Goal: Task Accomplishment & Management: Use online tool/utility

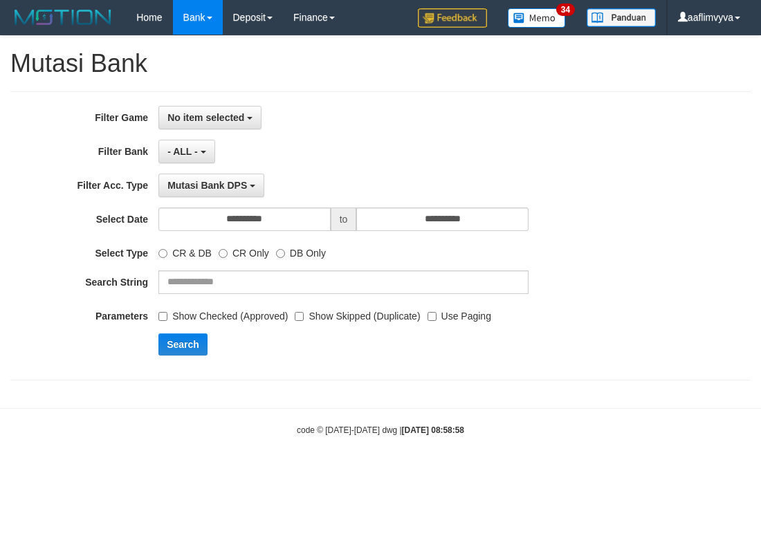
select select
drag, startPoint x: 690, startPoint y: 400, endPoint x: 562, endPoint y: 319, distance: 151.5
click at [689, 400] on body "Toggle navigation Home Bank Account List Load By Website Group [OXPLAY] ZEUS138…" at bounding box center [380, 235] width 761 height 471
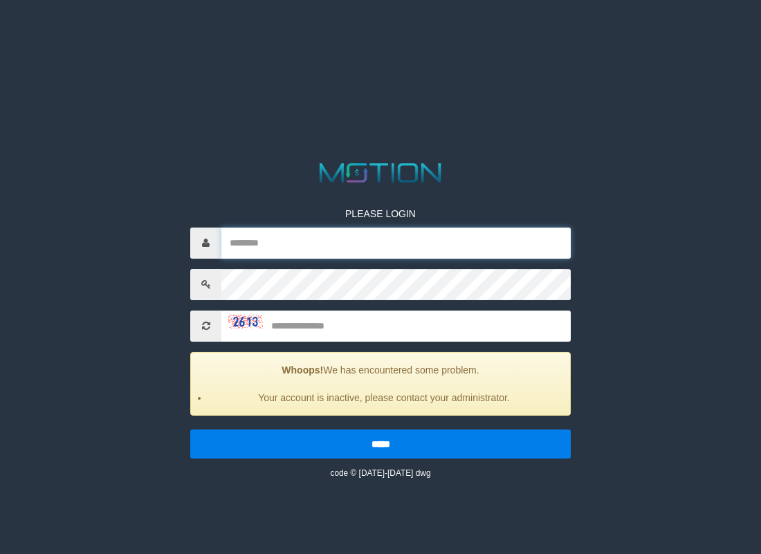
type input "**********"
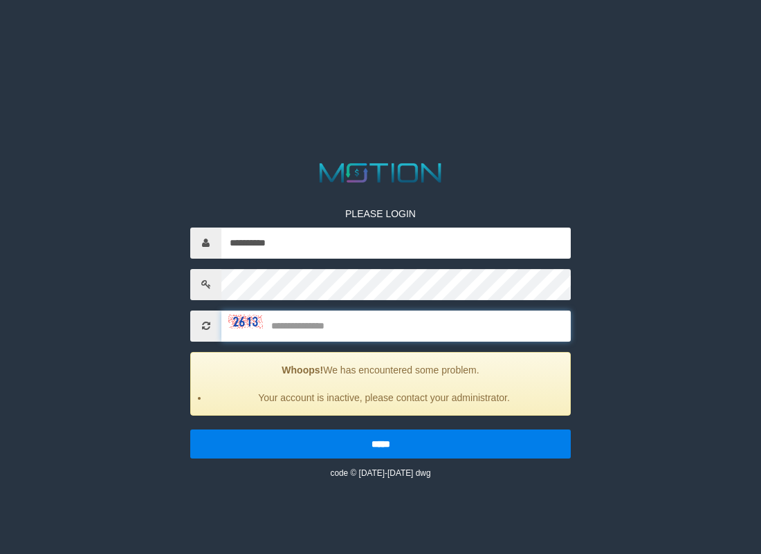
click at [344, 322] on input "text" at bounding box center [395, 326] width 349 height 31
type input "****"
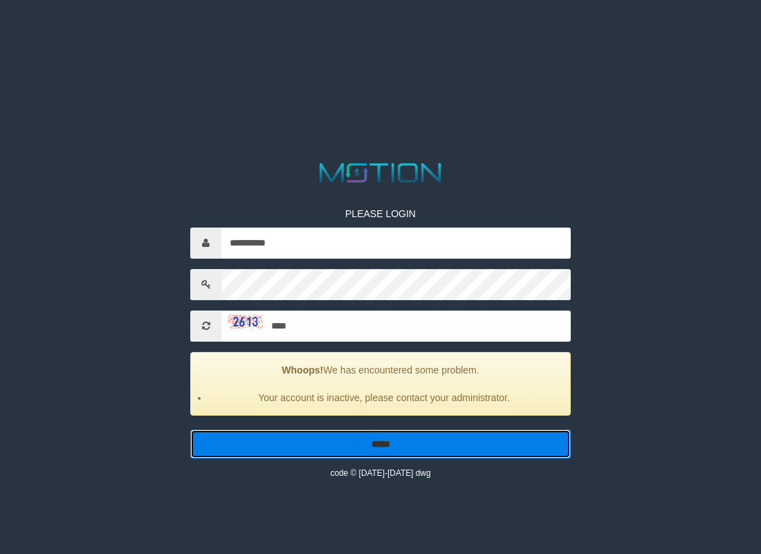
click at [400, 444] on input "*****" at bounding box center [380, 444] width 381 height 29
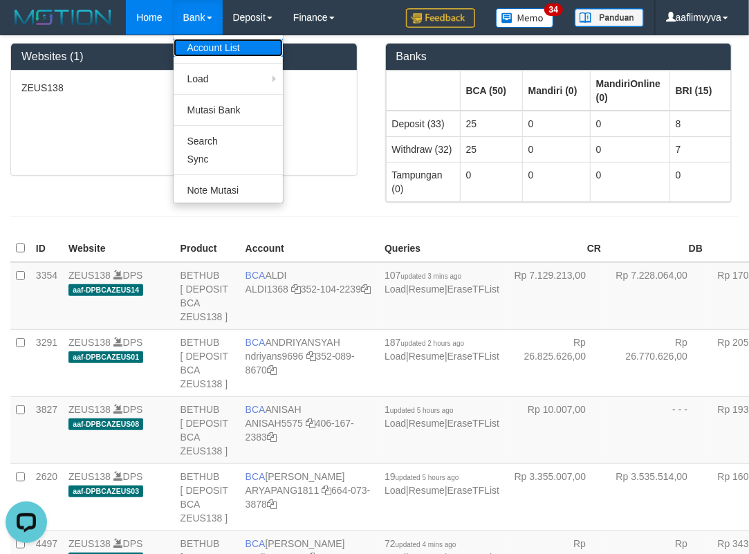
click at [210, 47] on link "Account List" at bounding box center [228, 48] width 109 height 18
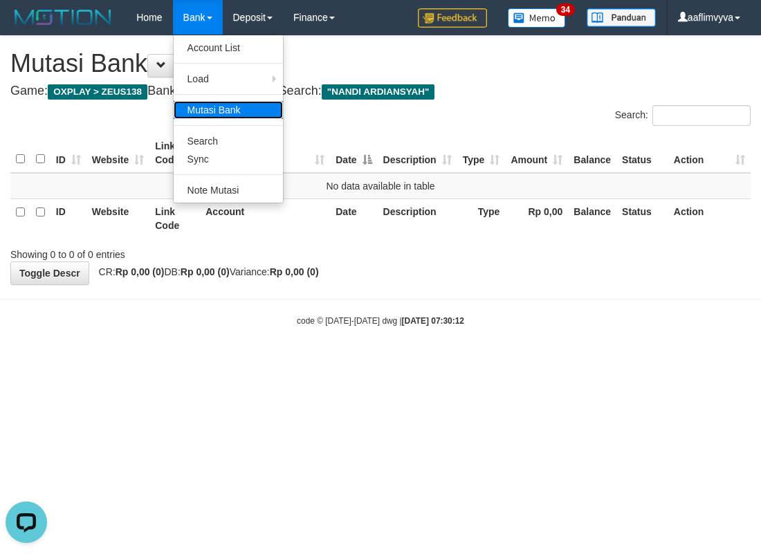
click at [210, 106] on link "Mutasi Bank" at bounding box center [228, 110] width 109 height 18
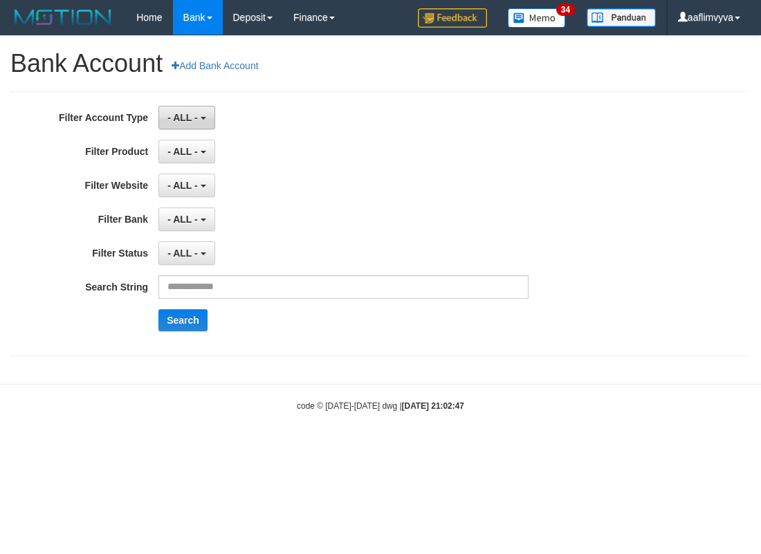
click at [195, 113] on span "- ALL -" at bounding box center [182, 117] width 30 height 11
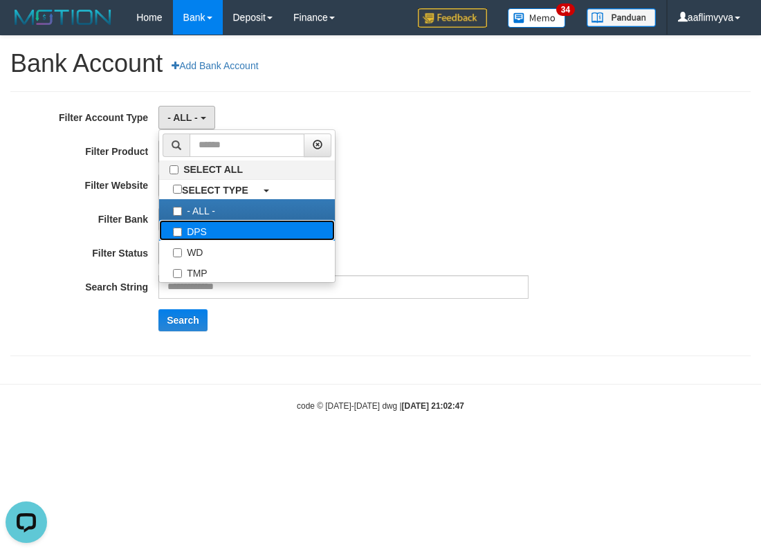
click at [227, 232] on label "DPS" at bounding box center [247, 230] width 176 height 21
select select "***"
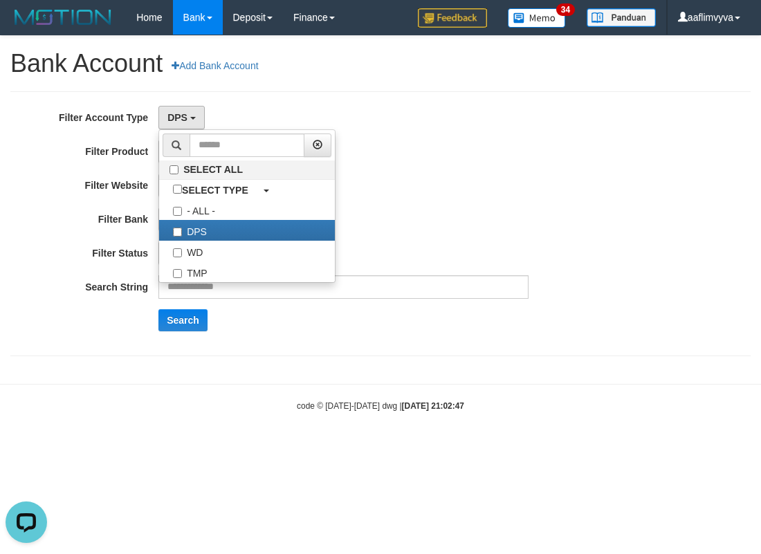
scroll to position [12, 0]
drag, startPoint x: 398, startPoint y: 201, endPoint x: 351, endPoint y: 174, distance: 54.2
click at [396, 203] on div "**********" at bounding box center [317, 224] width 635 height 236
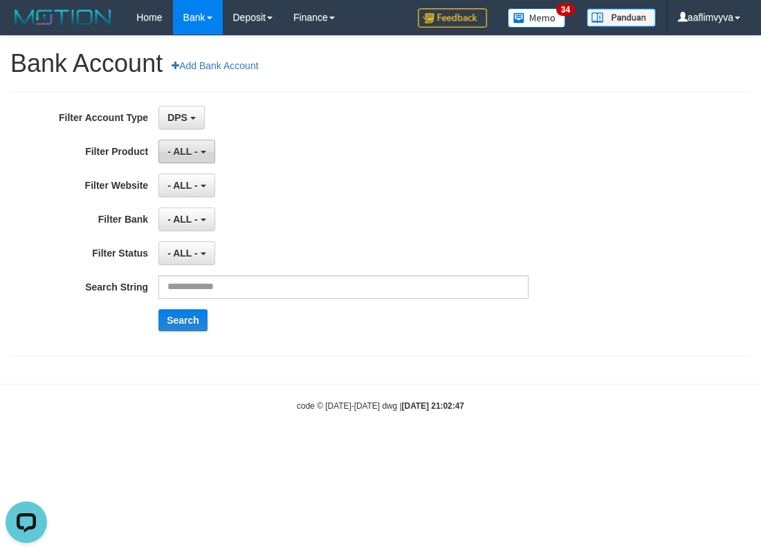
click at [195, 154] on span "- ALL -" at bounding box center [182, 151] width 30 height 11
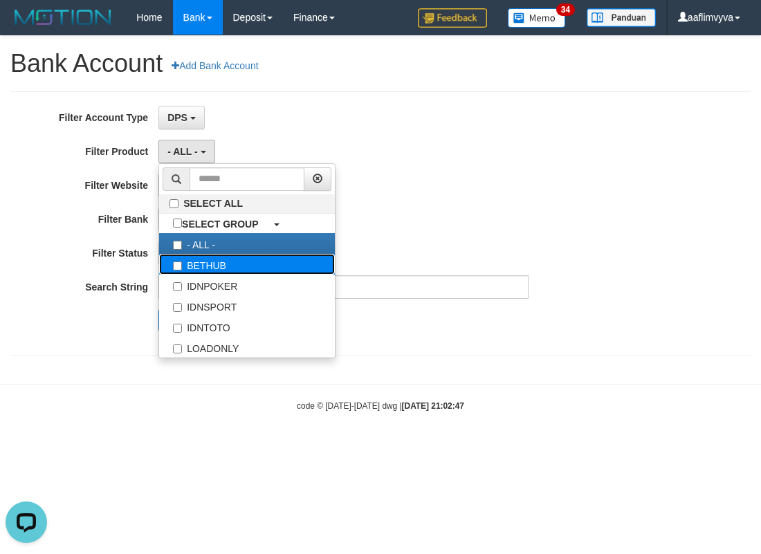
click at [223, 268] on label "BETHUB" at bounding box center [247, 264] width 176 height 21
select select "*"
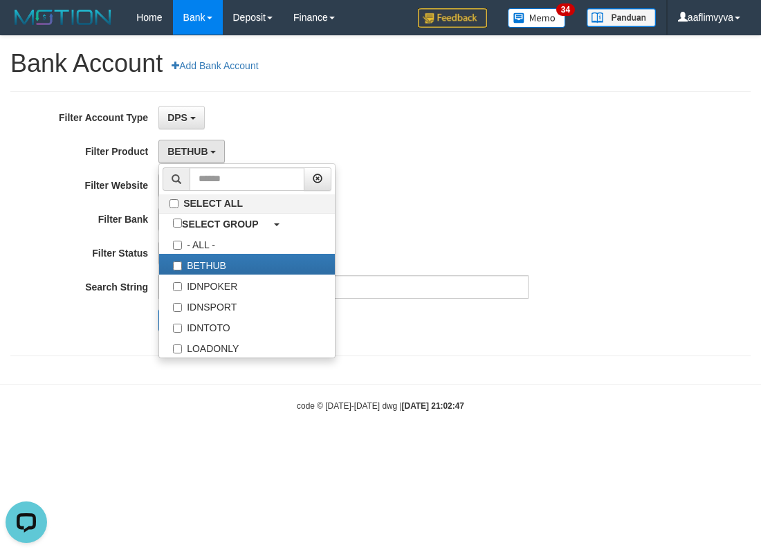
drag, startPoint x: 386, startPoint y: 208, endPoint x: 371, endPoint y: 199, distance: 17.3
click at [387, 208] on div "- ALL - SELECT ALL SELECT BANK - ALL - BCA MANDIRI MANDIRIONLINE BRI BNI BTN MA…" at bounding box center [343, 220] width 370 height 24
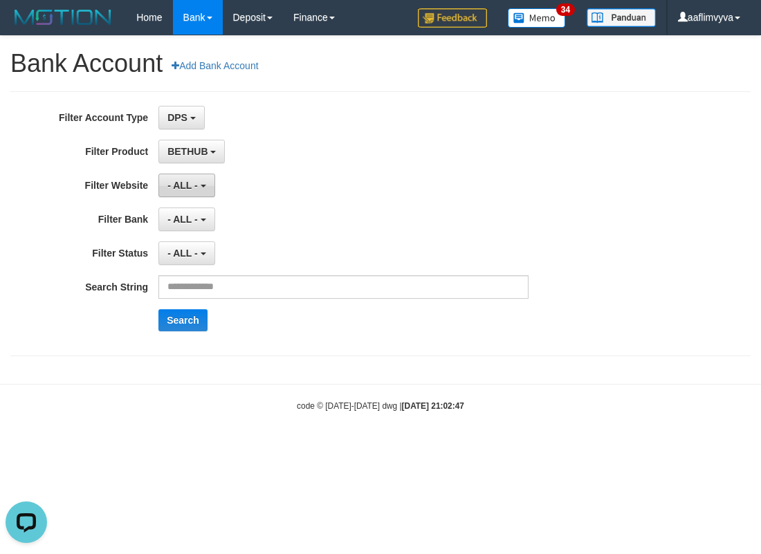
drag, startPoint x: 203, startPoint y: 177, endPoint x: 210, endPoint y: 196, distance: 19.9
click at [202, 178] on button "- ALL -" at bounding box center [186, 186] width 56 height 24
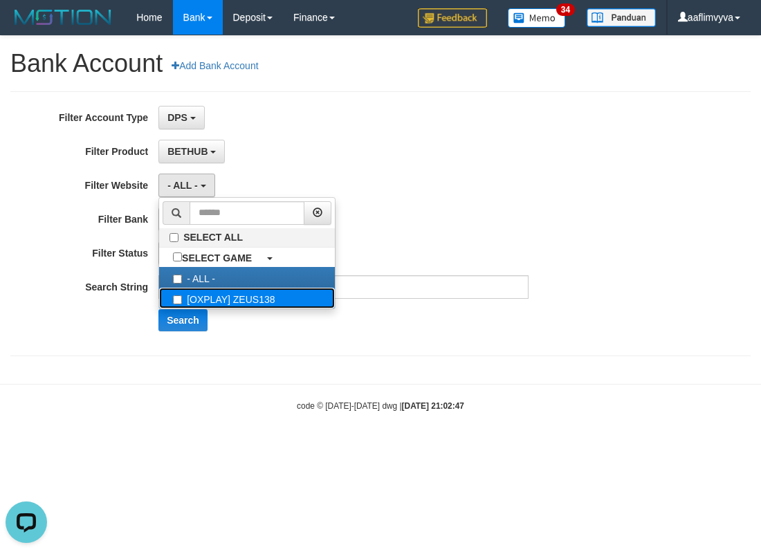
click at [215, 299] on label "[OXPLAY] ZEUS138" at bounding box center [247, 298] width 176 height 21
select select "***"
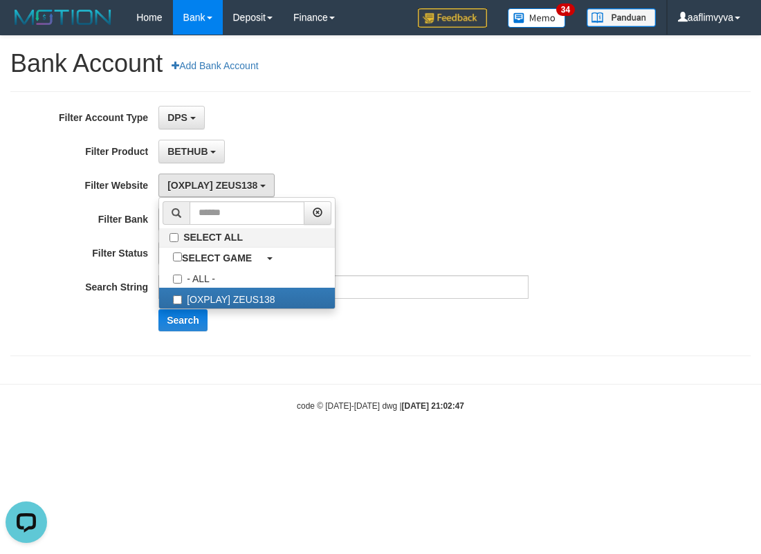
click at [347, 135] on div "**********" at bounding box center [317, 224] width 635 height 236
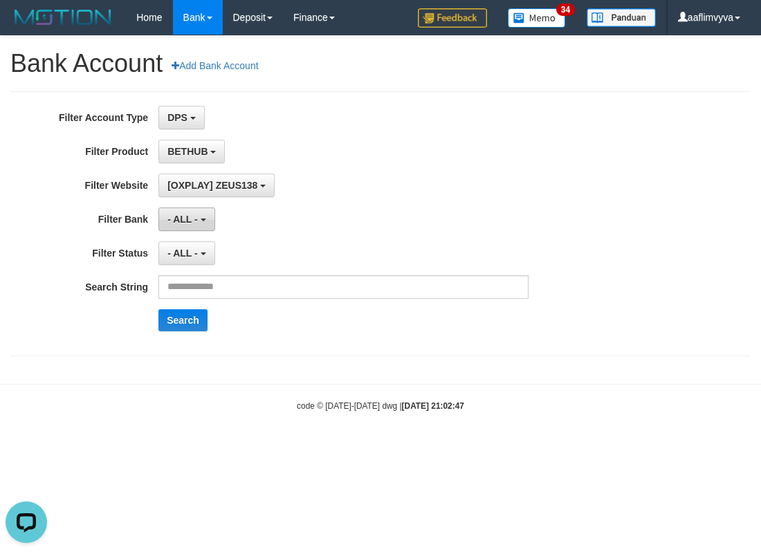
drag, startPoint x: 188, startPoint y: 220, endPoint x: 196, endPoint y: 237, distance: 18.3
click at [188, 221] on span "- ALL -" at bounding box center [182, 219] width 30 height 11
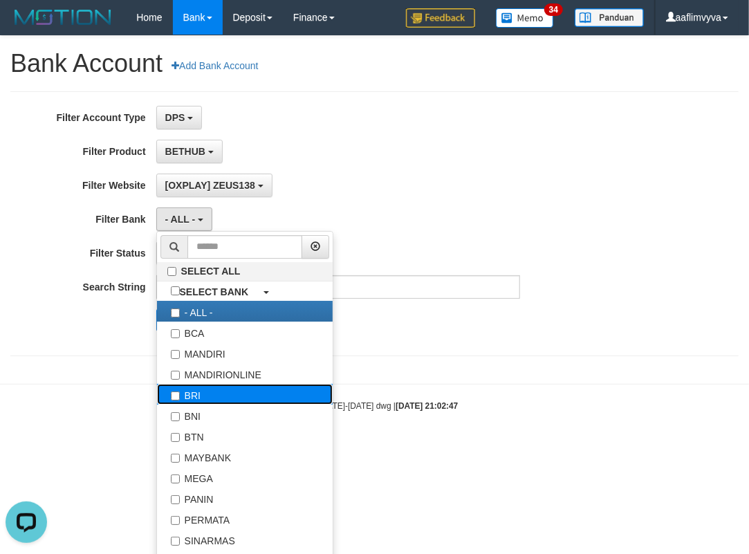
click at [219, 401] on label "BRI" at bounding box center [245, 394] width 176 height 21
select select "***"
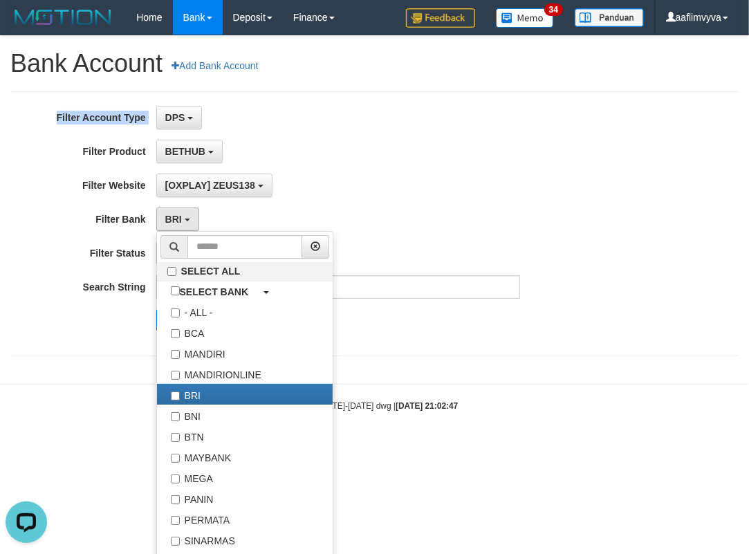
drag, startPoint x: 424, startPoint y: 104, endPoint x: 355, endPoint y: 160, distance: 88.6
click at [420, 107] on div "**********" at bounding box center [374, 223] width 729 height 265
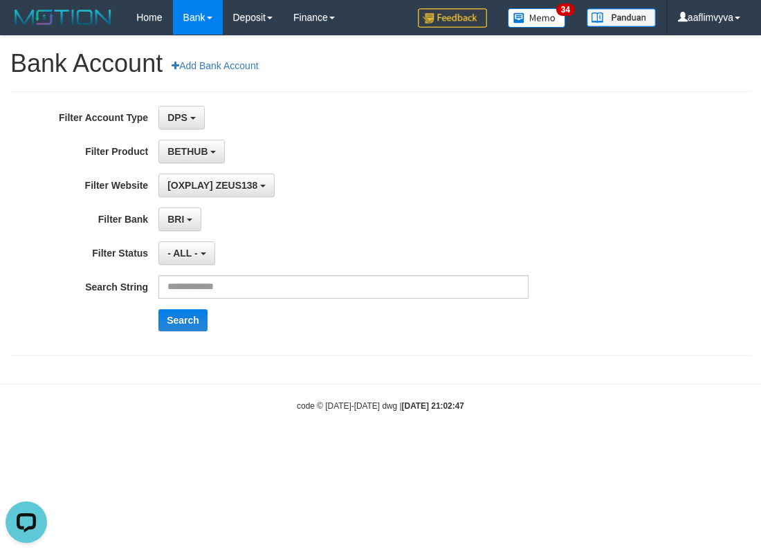
click at [216, 257] on div "- ALL - - select status - - ALL - ACTIVE NOT ACTIVE BLOCKED ATM-LOST" at bounding box center [343, 253] width 370 height 24
click at [206, 259] on button "- ALL -" at bounding box center [186, 253] width 56 height 24
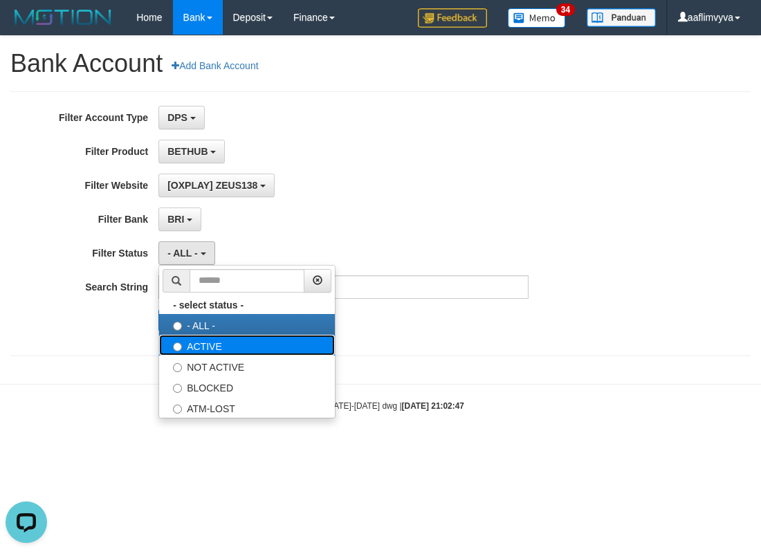
click at [197, 347] on label "ACTIVE" at bounding box center [247, 345] width 176 height 21
select select "*"
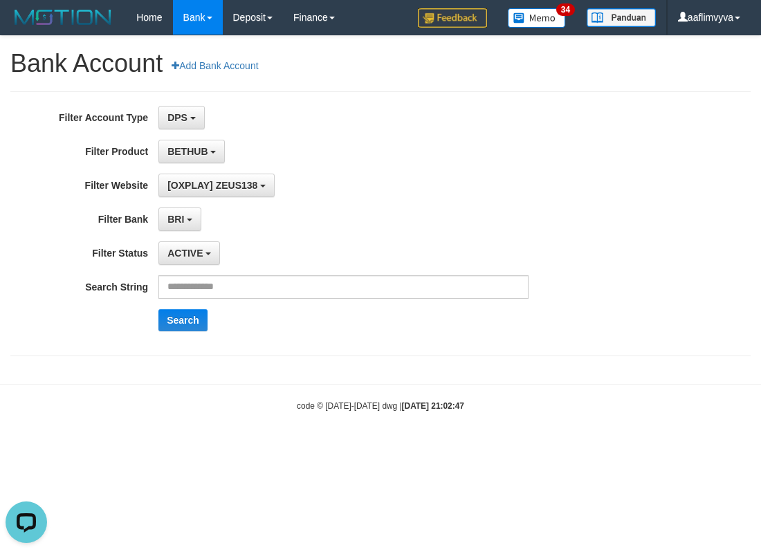
click at [346, 177] on div "**********" at bounding box center [317, 224] width 635 height 236
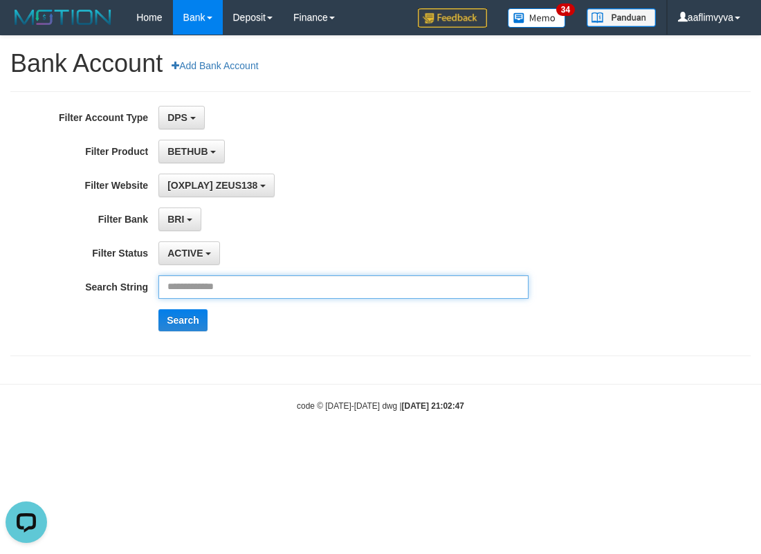
click at [286, 275] on input "text" at bounding box center [343, 287] width 370 height 24
type input "**********"
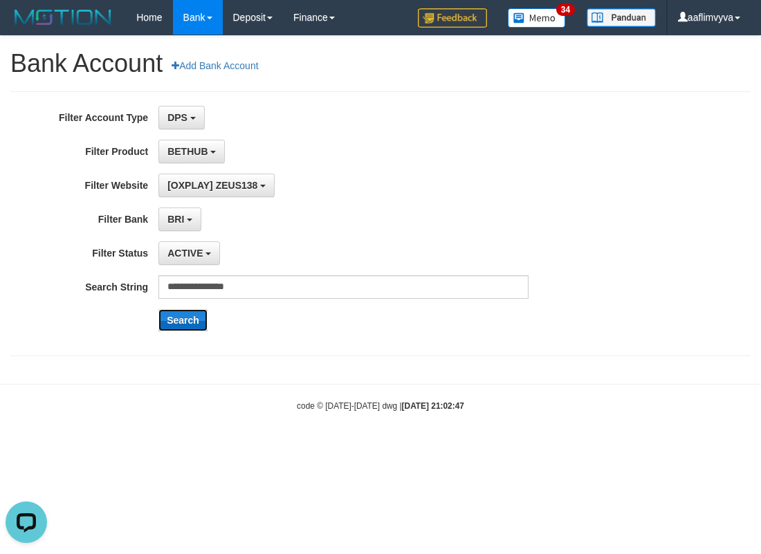
click at [179, 327] on button "Search" at bounding box center [182, 320] width 49 height 22
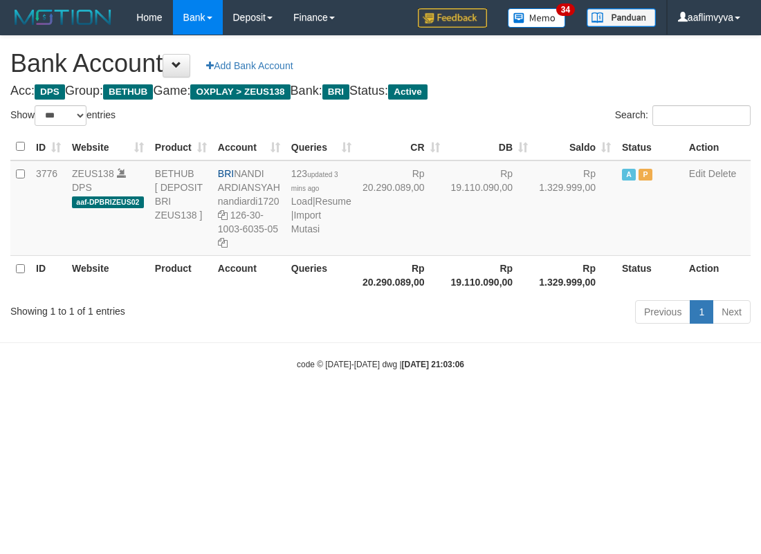
select select "***"
click at [537, 405] on html "Toggle navigation Home Bank Account List Load By Website Group [OXPLAY] ZEUS138…" at bounding box center [380, 202] width 761 height 405
click at [247, 379] on body "Toggle navigation Home Bank Account List Load By Website Group [OXPLAY] ZEUS138…" at bounding box center [380, 202] width 761 height 405
drag, startPoint x: 284, startPoint y: 191, endPoint x: 249, endPoint y: 169, distance: 41.1
click at [240, 169] on td "BRI NANDI ARDIANSYAH nandiardi1720 126-30-1003-6035-05" at bounding box center [248, 208] width 73 height 95
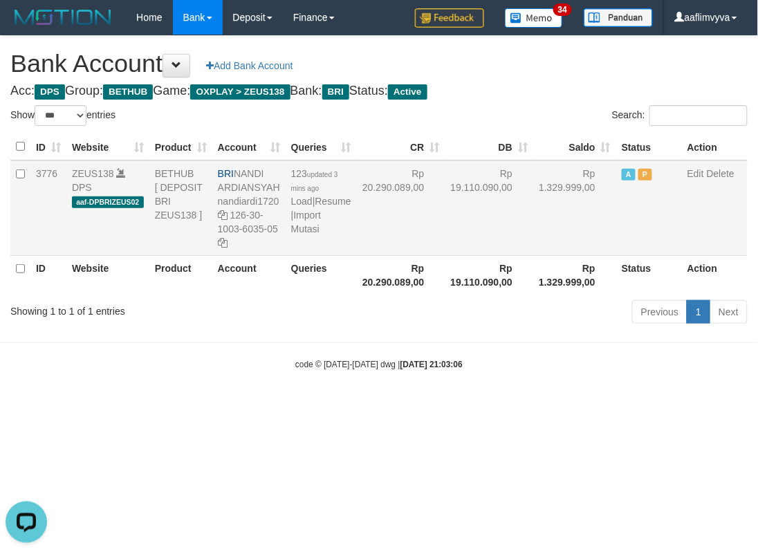
copy td "ANDI ARDIANSYAH"
drag, startPoint x: 279, startPoint y: 331, endPoint x: 275, endPoint y: 196, distance: 135.0
click at [280, 331] on body "Toggle navigation Home Bank Account List Load By Website Group [OXPLAY] ZEUS138…" at bounding box center [379, 202] width 758 height 405
drag, startPoint x: 282, startPoint y: 185, endPoint x: 239, endPoint y: 175, distance: 44.0
click at [239, 175] on td "BRI NANDI ARDIANSYAH nandiardi1720 126-30-1003-6035-05" at bounding box center [248, 208] width 73 height 95
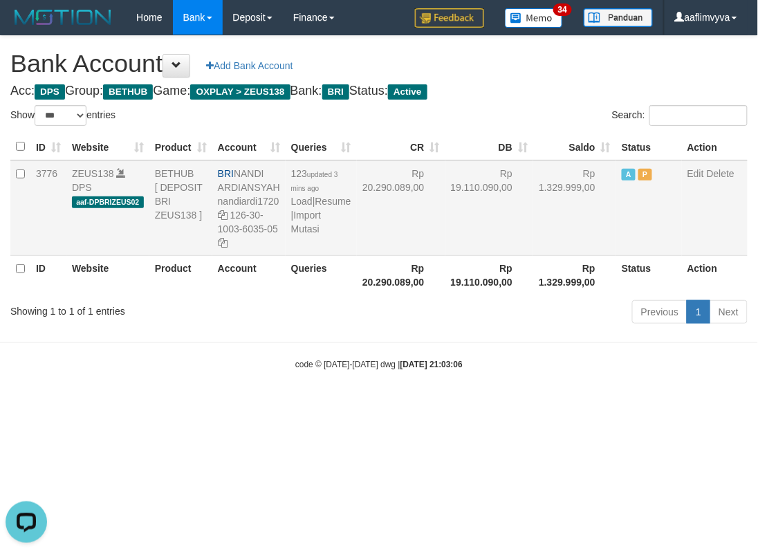
copy td "NANDI ARDIANSYAH"
click at [277, 325] on div "Showing 1 to 1 of 1 entries Previous 1 Next" at bounding box center [379, 314] width 758 height 30
click at [304, 248] on td "123 updated 3 mins ago Load | Resume | Import Mutasi" at bounding box center [321, 208] width 71 height 95
click at [304, 235] on link "Import Mutasi" at bounding box center [306, 222] width 30 height 25
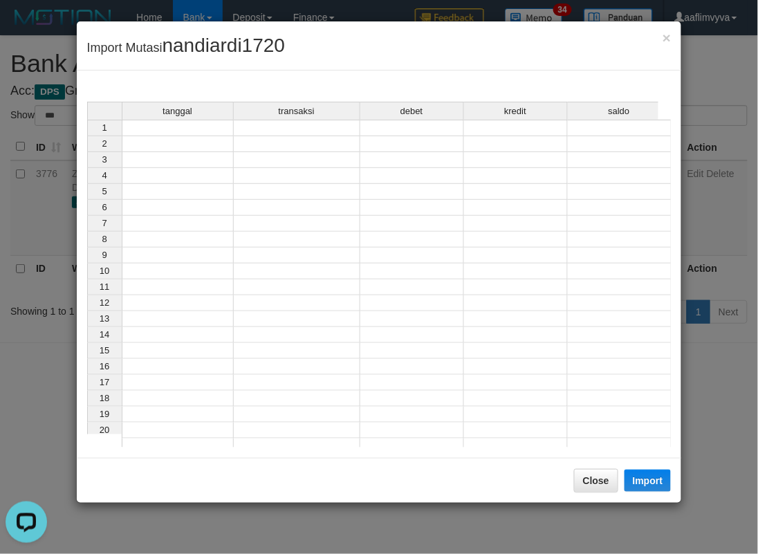
click at [178, 126] on td at bounding box center [178, 128] width 112 height 17
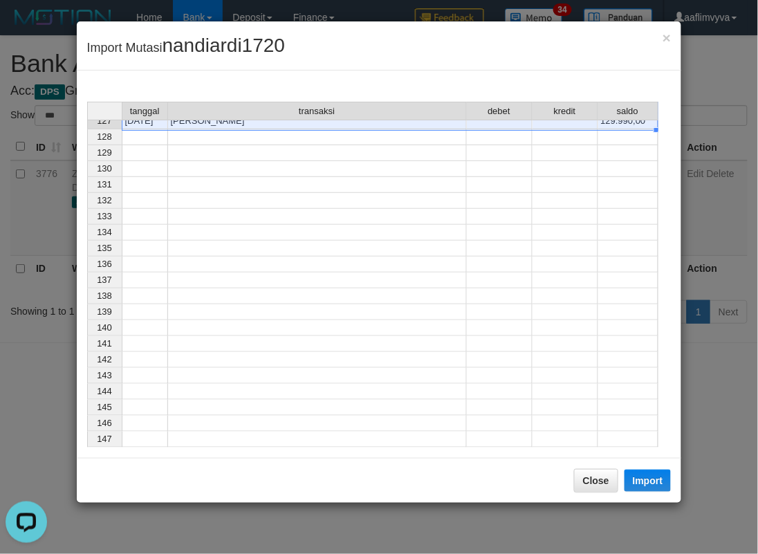
scroll to position [1731, 0]
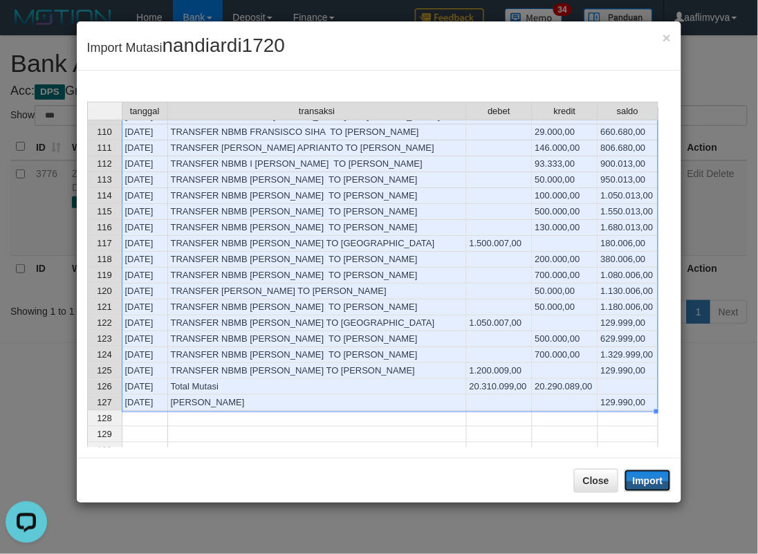
drag, startPoint x: 654, startPoint y: 479, endPoint x: 322, endPoint y: 0, distance: 582.7
click at [655, 479] on button "Import" at bounding box center [648, 481] width 47 height 22
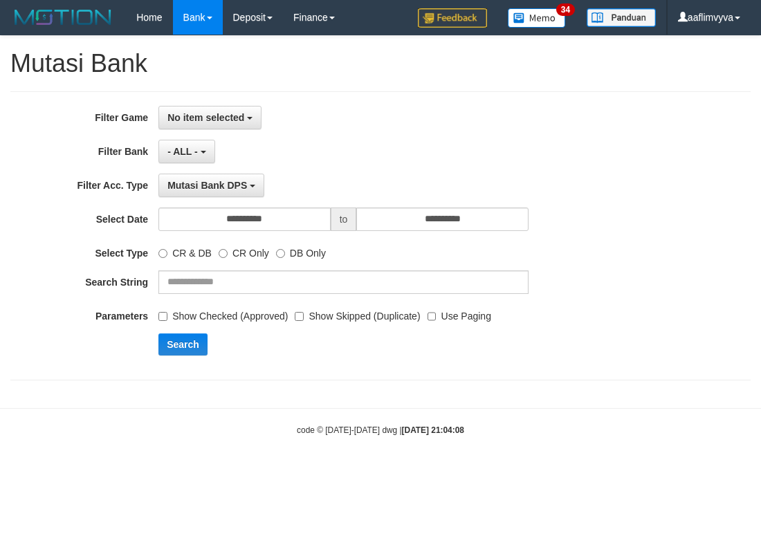
click at [178, 101] on div "**********" at bounding box center [380, 235] width 740 height 289
click at [184, 108] on button "No item selected" at bounding box center [209, 118] width 103 height 24
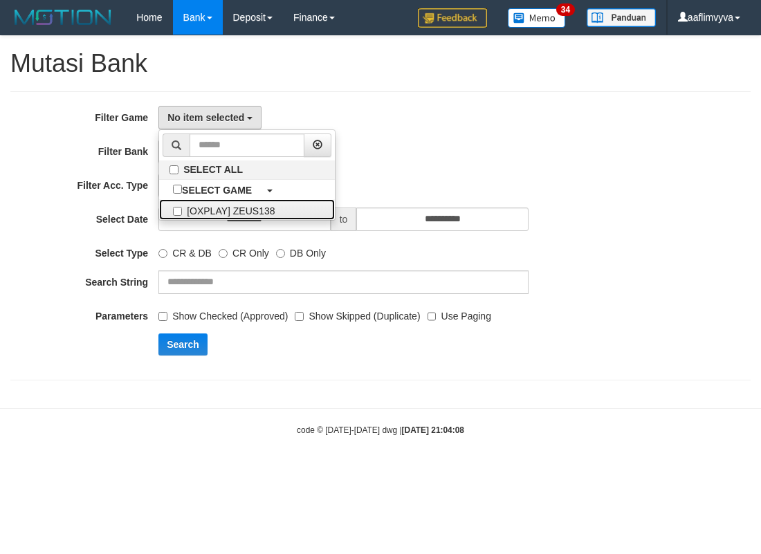
drag, startPoint x: 230, startPoint y: 208, endPoint x: 524, endPoint y: 148, distance: 300.2
click at [231, 209] on label "[OXPLAY] ZEUS138" at bounding box center [247, 209] width 176 height 21
select select "***"
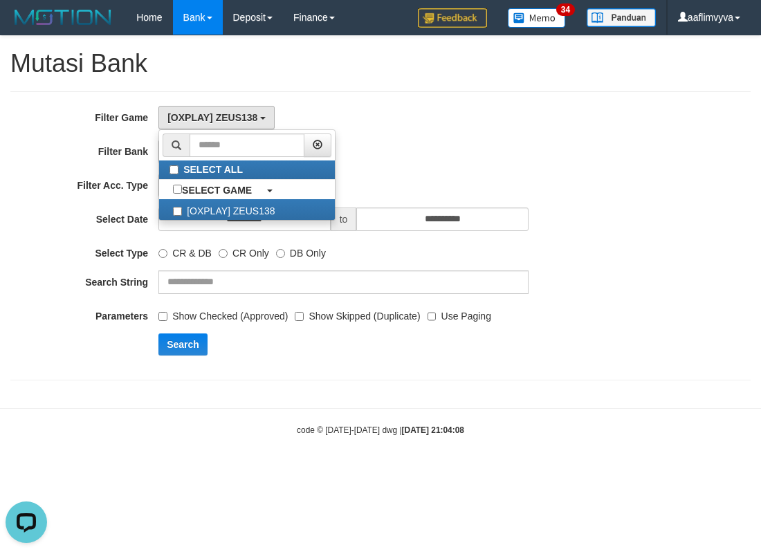
drag, startPoint x: 568, startPoint y: 147, endPoint x: 510, endPoint y: 157, distance: 59.0
click at [560, 148] on div "**********" at bounding box center [317, 152] width 635 height 24
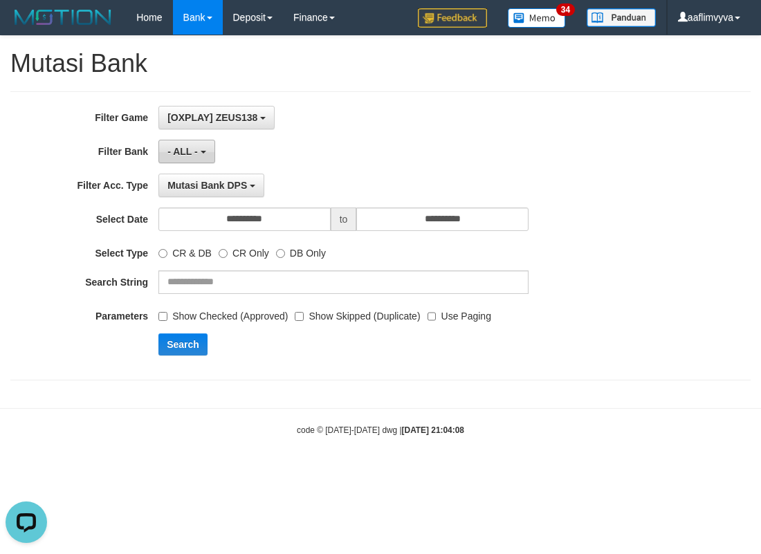
click at [208, 151] on button "- ALL -" at bounding box center [186, 152] width 56 height 24
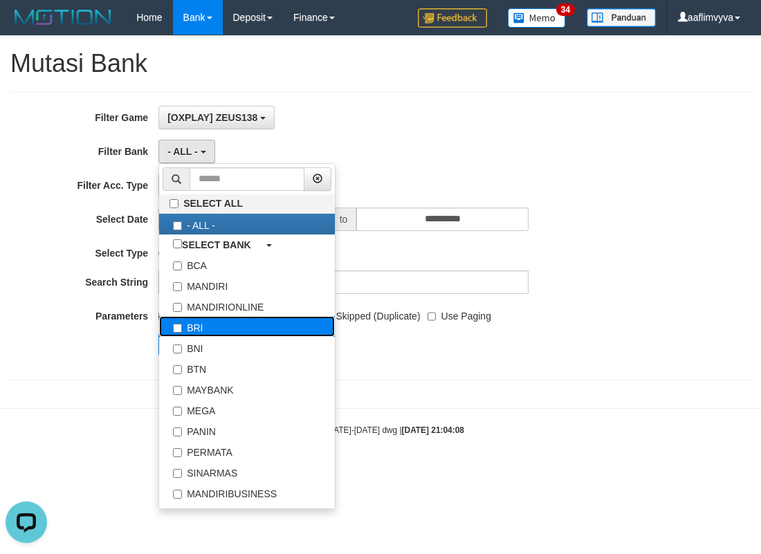
drag, startPoint x: 215, startPoint y: 329, endPoint x: 241, endPoint y: 266, distance: 68.6
click at [215, 329] on label "BRI" at bounding box center [247, 326] width 176 height 21
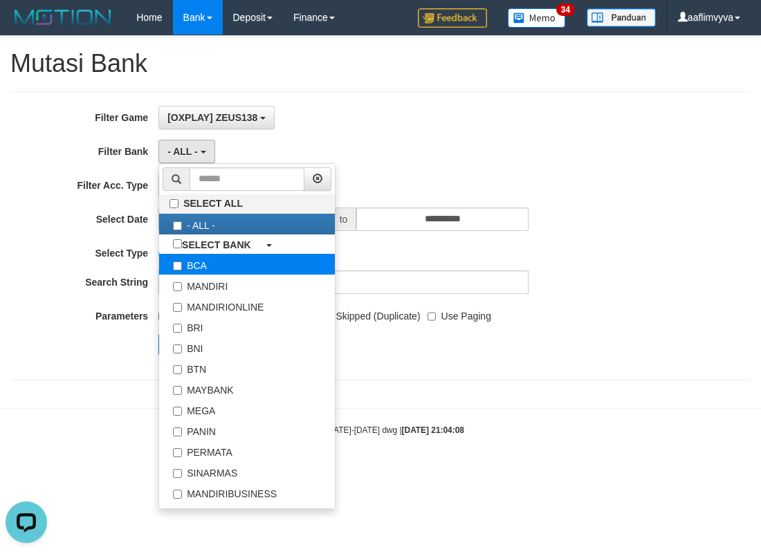
select select "***"
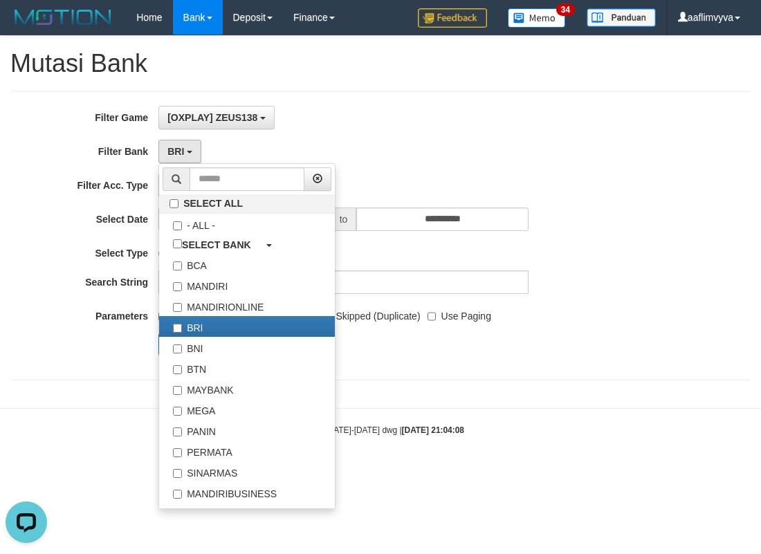
click at [381, 107] on div "[OXPLAY] ZEUS138 SELECT ALL SELECT GAME [OXPLAY] ZEUS138" at bounding box center [343, 118] width 370 height 24
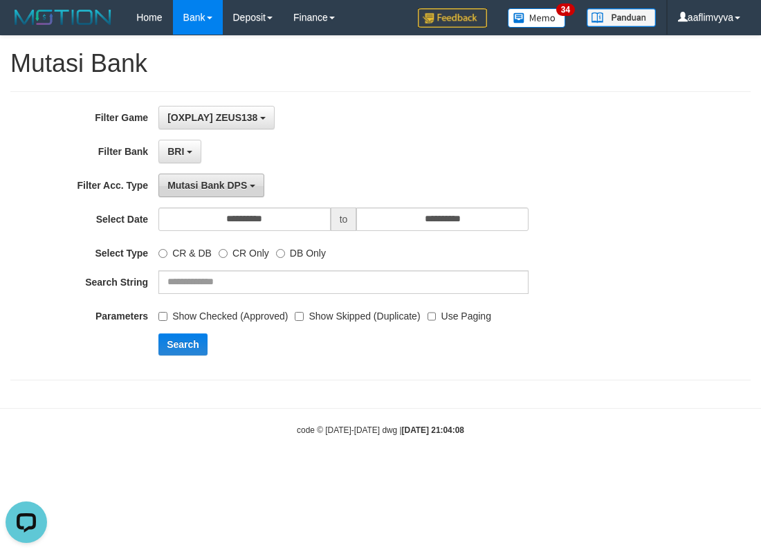
click at [233, 179] on button "Mutasi Bank DPS" at bounding box center [211, 186] width 106 height 24
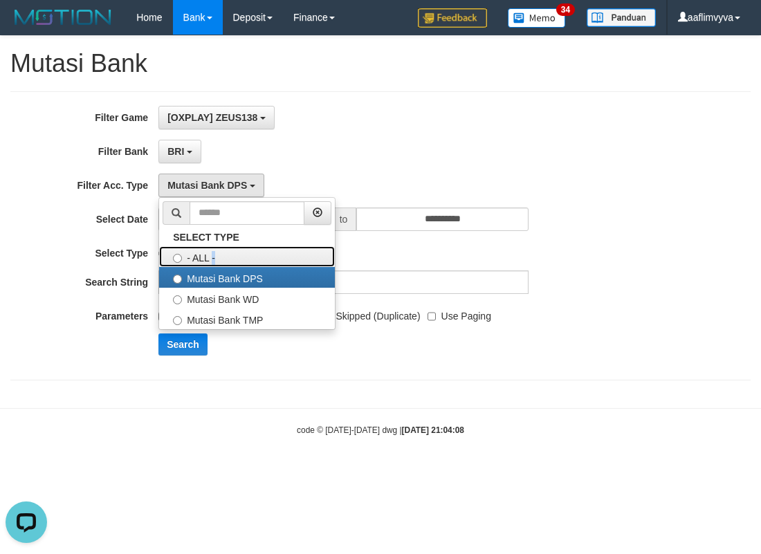
drag, startPoint x: 210, startPoint y: 259, endPoint x: 240, endPoint y: 227, distance: 44.1
click at [210, 260] on label "- ALL -" at bounding box center [247, 256] width 176 height 21
click at [304, 161] on div "BRI SELECT ALL - ALL - SELECT BANK BCA MANDIRI MANDIRIONLINE BRI BNI BTN MAYBAN…" at bounding box center [343, 152] width 370 height 24
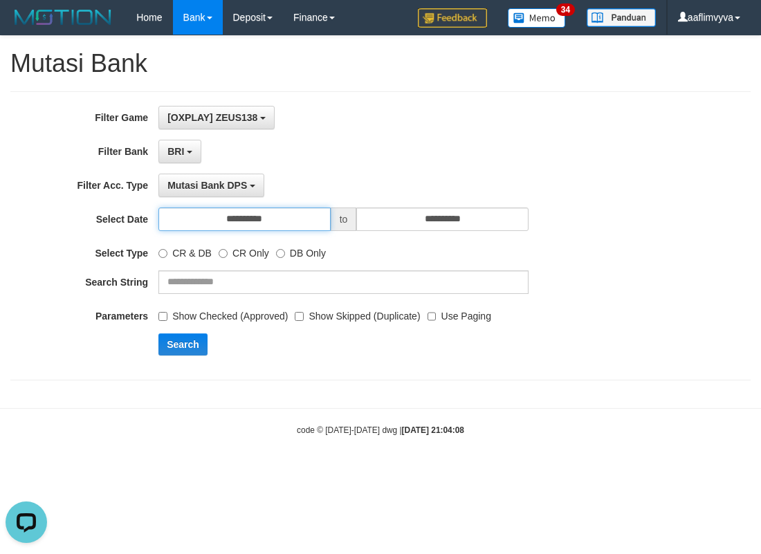
click at [278, 220] on input "**********" at bounding box center [244, 220] width 172 height 24
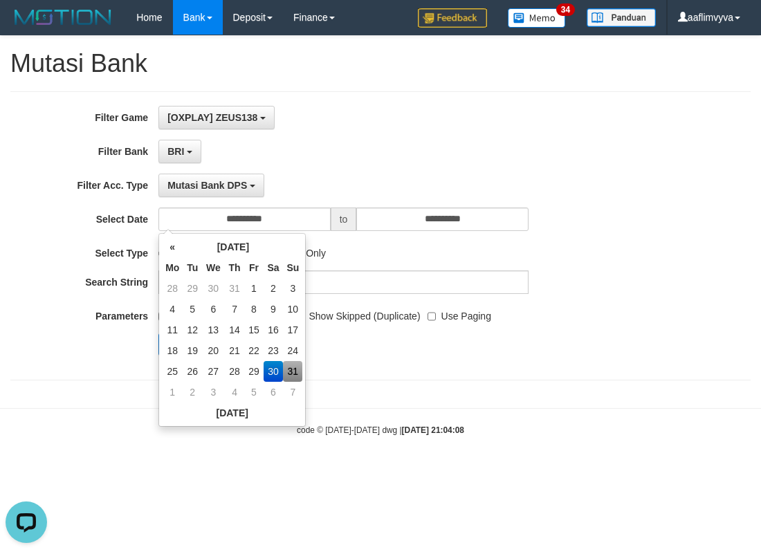
click at [299, 365] on td "31" at bounding box center [292, 371] width 19 height 21
type input "**********"
click at [349, 333] on div "**********" at bounding box center [317, 236] width 635 height 260
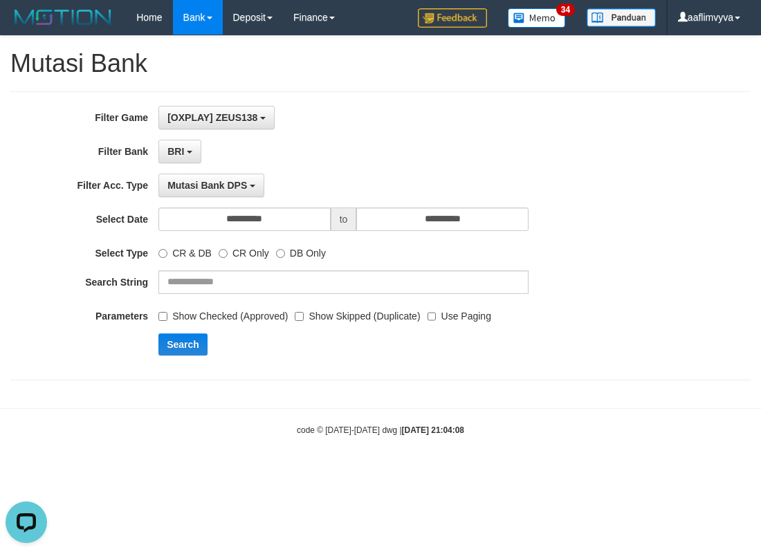
click at [437, 317] on label "Use Paging" at bounding box center [460, 313] width 64 height 19
click at [307, 320] on label "Show Skipped (Duplicate)" at bounding box center [357, 313] width 125 height 19
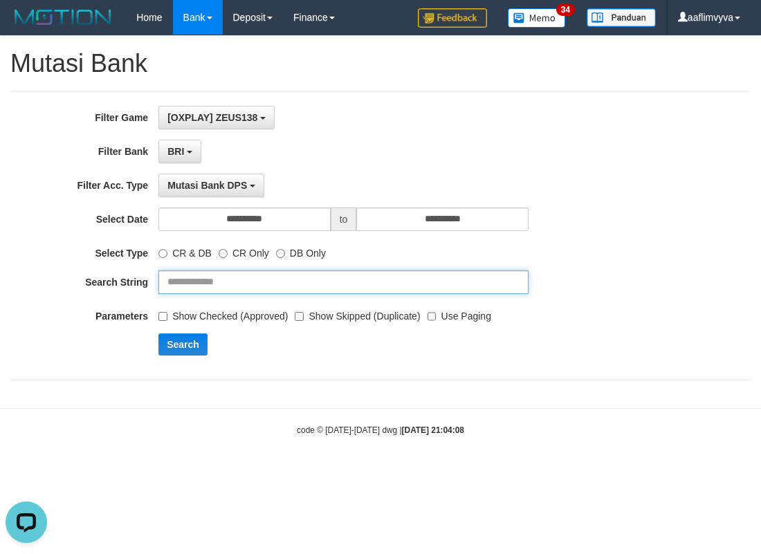
click at [301, 278] on input "text" at bounding box center [343, 283] width 370 height 24
type input "**********"
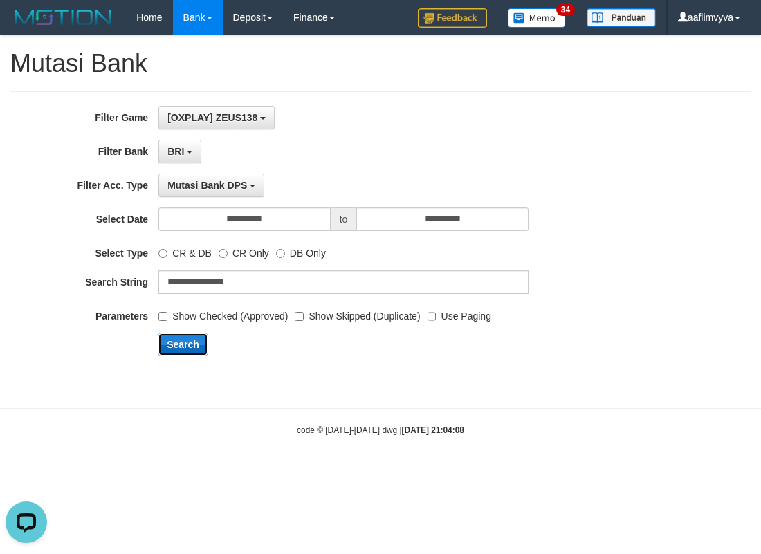
click at [172, 348] on button "Search" at bounding box center [182, 345] width 49 height 22
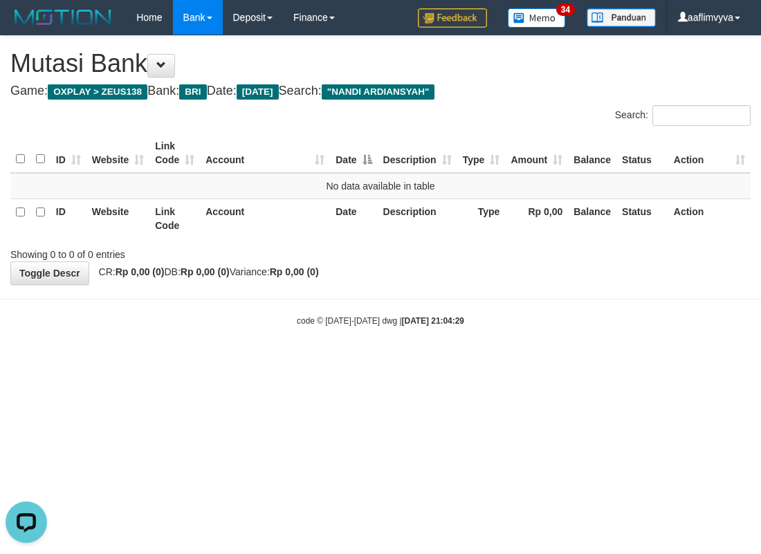
drag, startPoint x: 666, startPoint y: 423, endPoint x: 493, endPoint y: 343, distance: 190.7
click at [666, 362] on html "Toggle navigation Home Bank Account List Load By Website Group [OXPLAY] ZEUS138…" at bounding box center [380, 181] width 761 height 362
click at [555, 362] on html "Toggle navigation Home Bank Account List Load By Website Group [OXPLAY] ZEUS138…" at bounding box center [379, 181] width 758 height 362
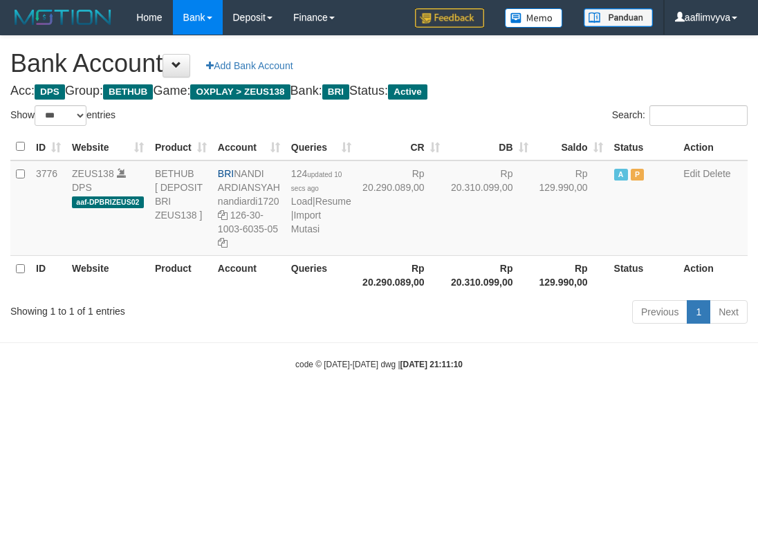
select select "***"
drag, startPoint x: 608, startPoint y: 441, endPoint x: 457, endPoint y: 342, distance: 180.4
click at [606, 405] on html "Toggle navigation Home Bank Account List Load By Website Group [OXPLAY] ZEUS138…" at bounding box center [379, 202] width 758 height 405
click at [315, 235] on link "Import Mutasi" at bounding box center [306, 222] width 30 height 25
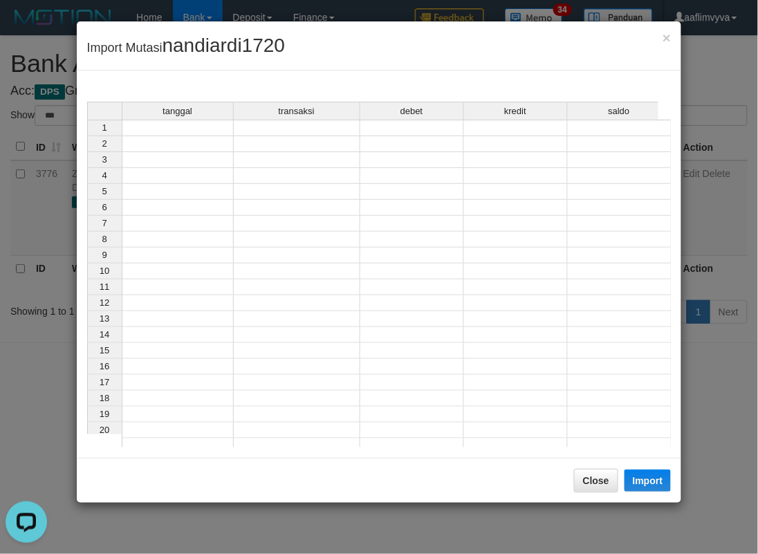
click at [171, 134] on td at bounding box center [178, 128] width 112 height 17
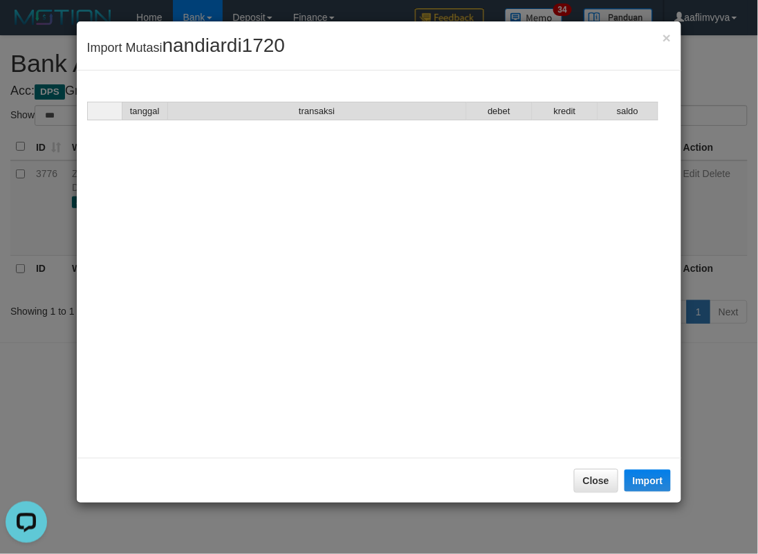
scroll to position [1973, 0]
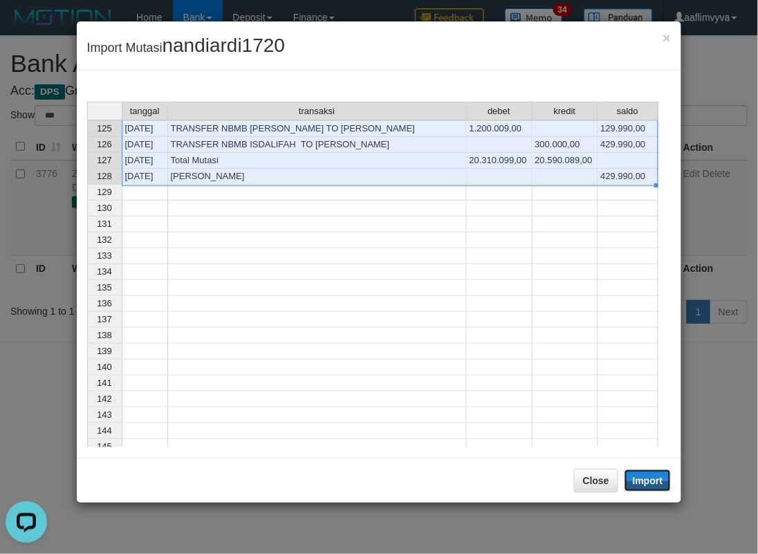
drag, startPoint x: 653, startPoint y: 478, endPoint x: 0, endPoint y: 121, distance: 744.4
click at [653, 478] on button "Import" at bounding box center [648, 481] width 47 height 22
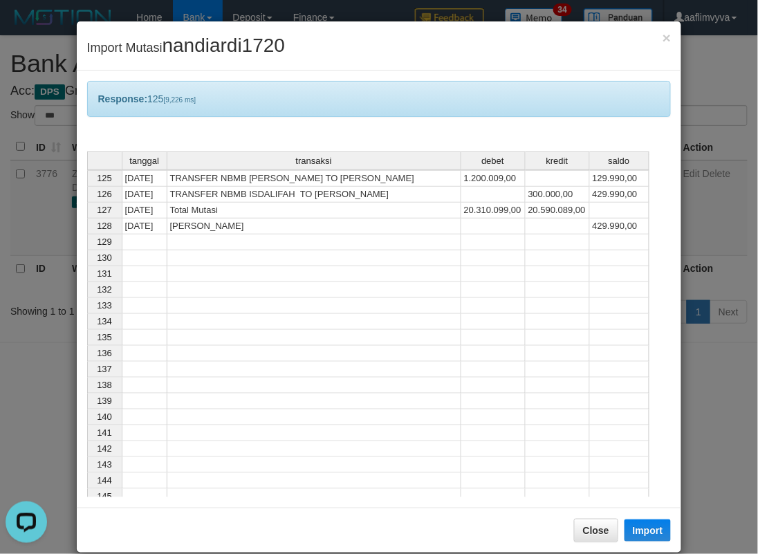
click at [558, 71] on div "Response: 125 [9,226 ms] tanggal transaksi debet kredit saldo 113 31/08/25 TRAN…" at bounding box center [379, 289] width 605 height 437
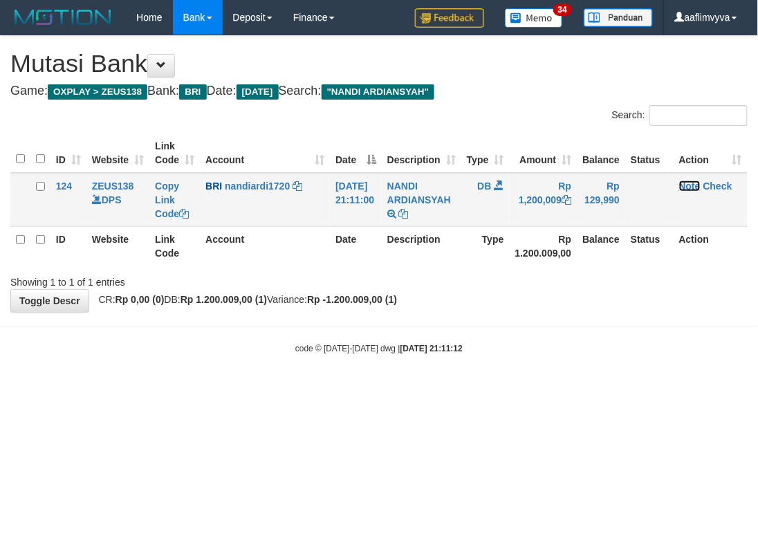
click at [700, 183] on link "Note" at bounding box center [689, 186] width 21 height 11
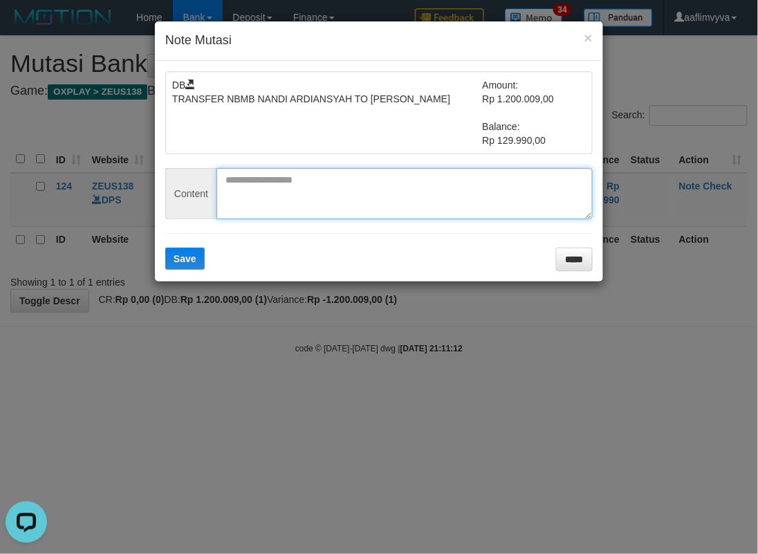
click at [307, 179] on textarea at bounding box center [405, 193] width 376 height 51
paste textarea "********"
type textarea "********"
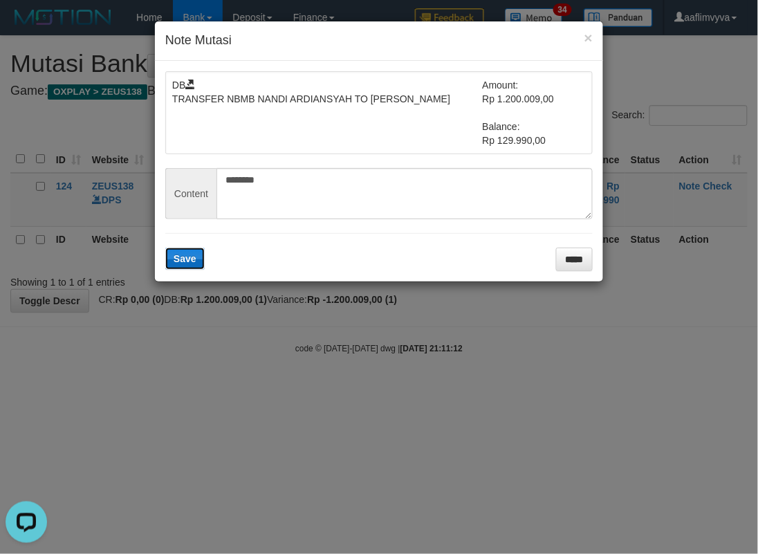
click at [187, 264] on button "Save" at bounding box center [184, 259] width 39 height 22
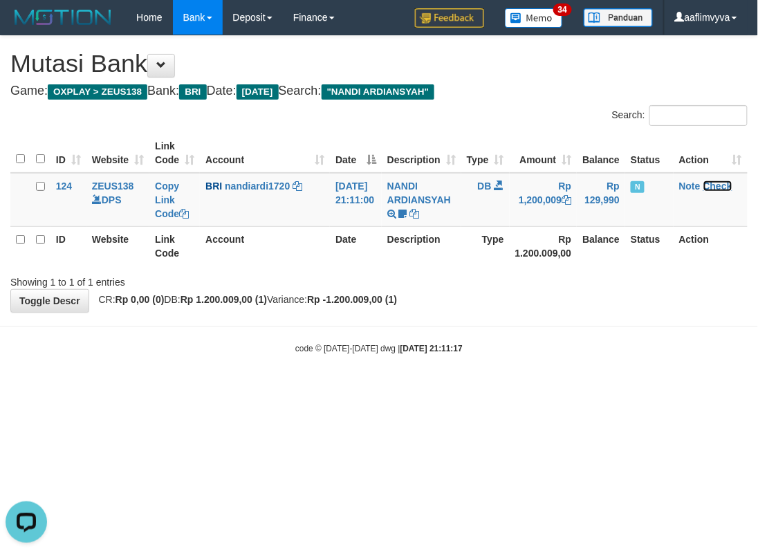
drag, startPoint x: 723, startPoint y: 185, endPoint x: 466, endPoint y: 150, distance: 259.1
click at [723, 185] on link "Check" at bounding box center [718, 186] width 29 height 11
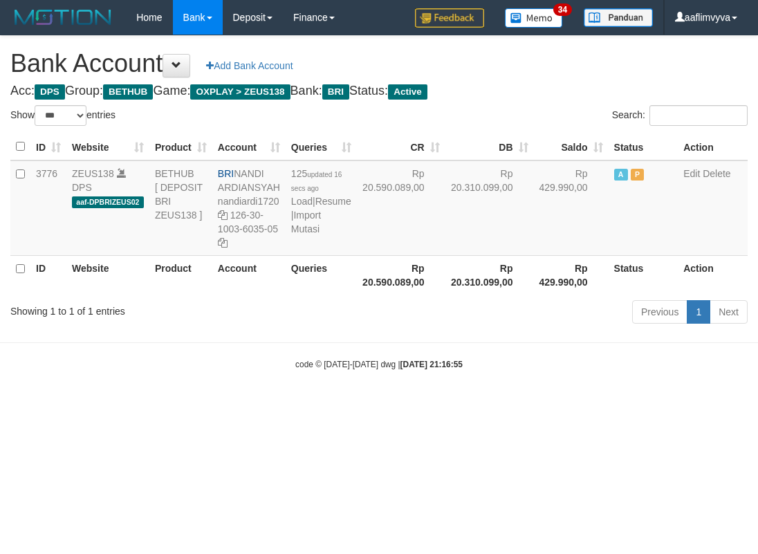
select select "***"
drag, startPoint x: 639, startPoint y: 430, endPoint x: 484, endPoint y: 354, distance: 172.7
click at [639, 405] on html "Toggle navigation Home Bank Account List Load By Website Group [OXPLAY] ZEUS138…" at bounding box center [379, 202] width 758 height 405
click at [309, 235] on link "Import Mutasi" at bounding box center [306, 222] width 30 height 25
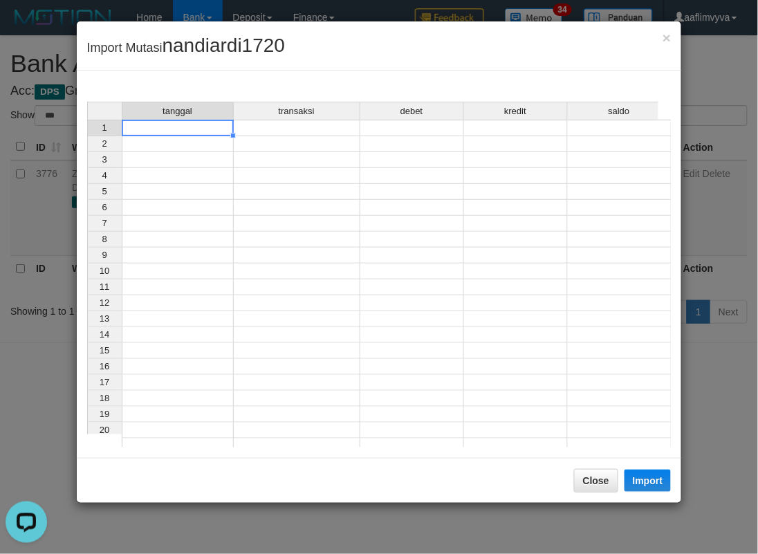
click at [168, 123] on td at bounding box center [178, 128] width 112 height 17
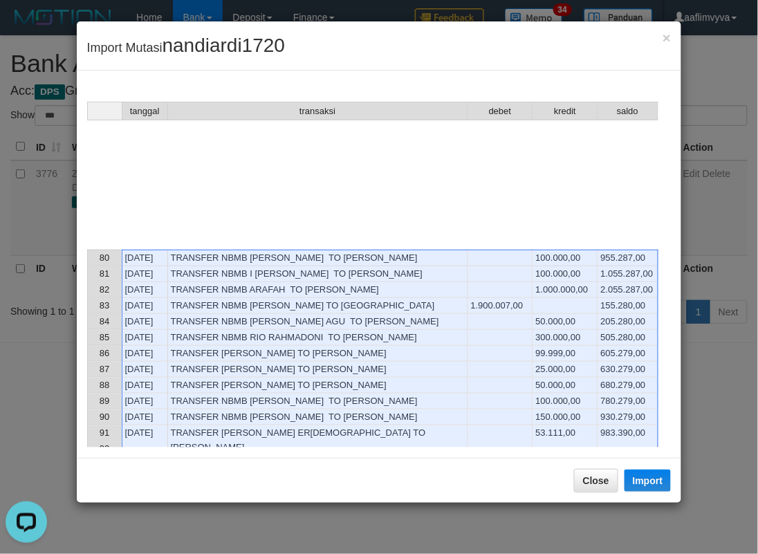
scroll to position [1973, 0]
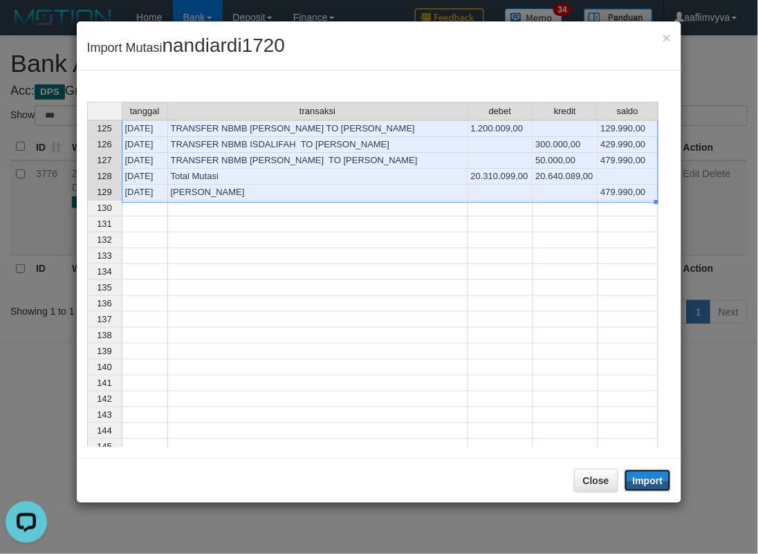
drag, startPoint x: 639, startPoint y: 481, endPoint x: 0, endPoint y: 220, distance: 690.5
click at [639, 481] on button "Import" at bounding box center [648, 481] width 47 height 22
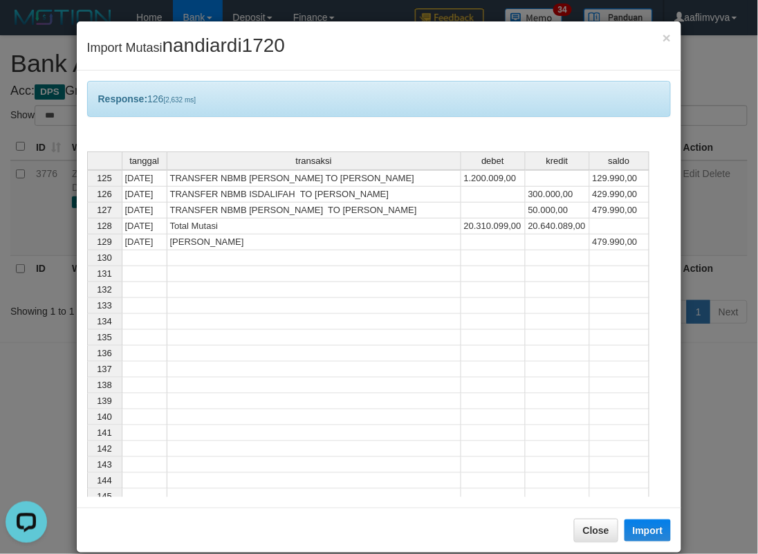
click at [355, 78] on div "Response: 126 [2,632 ms] tanggal transaksi debet kredit saldo 113 31/08/25 TRAN…" at bounding box center [379, 289] width 605 height 437
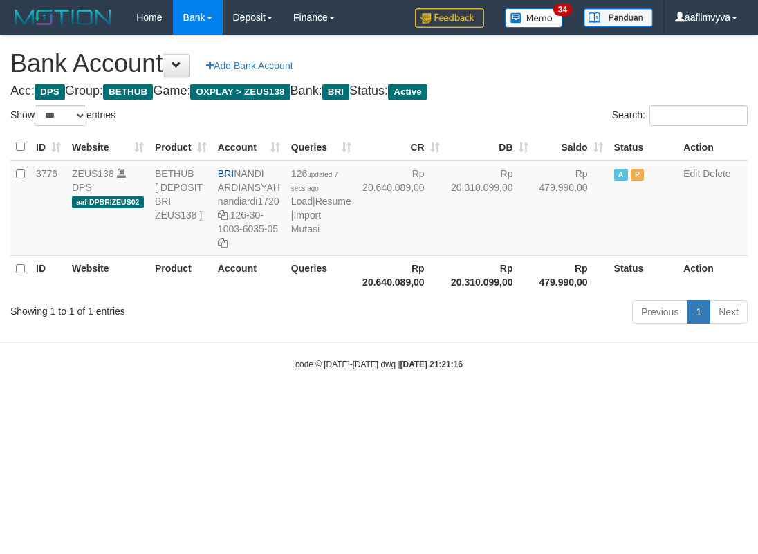
select select "***"
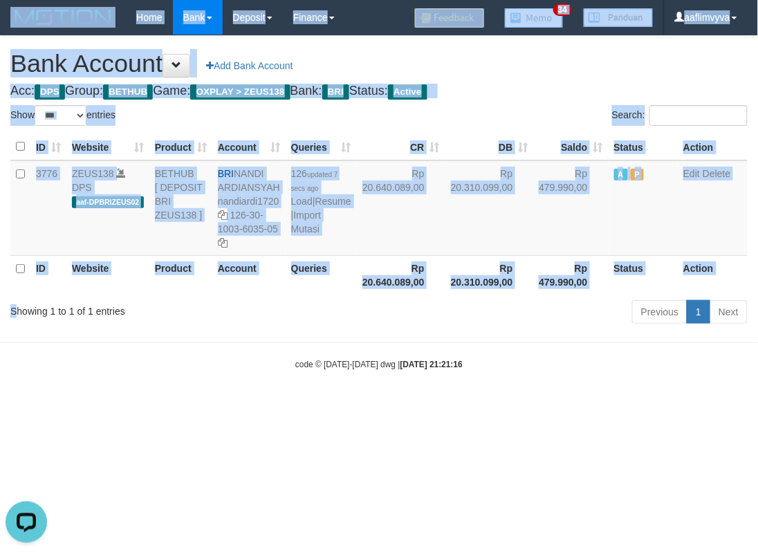
click at [50, 0] on html "Toggle navigation Home Bank Account List Load By Website Group [OXPLAY] ZEUS138…" at bounding box center [379, 202] width 758 height 405
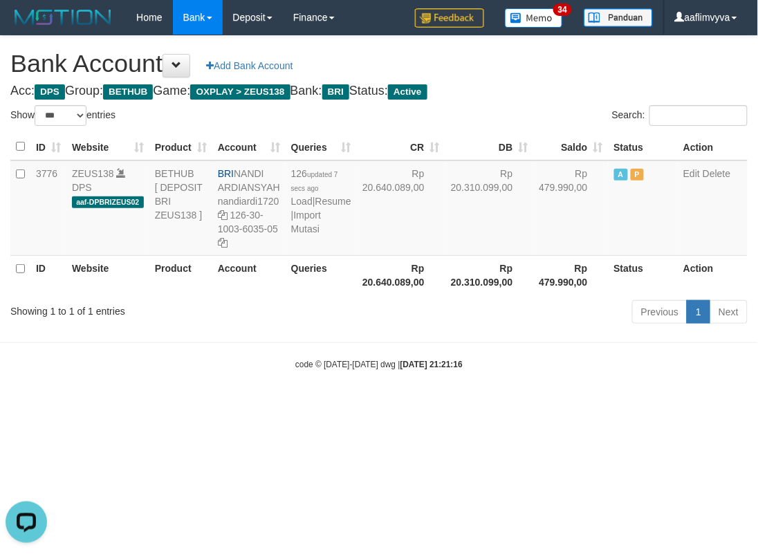
drag, startPoint x: 64, startPoint y: 381, endPoint x: 56, endPoint y: 377, distance: 8.7
click at [60, 379] on body "Toggle navigation Home Bank Account List Load By Website Group [OXPLAY] ZEUS138…" at bounding box center [379, 202] width 758 height 405
drag, startPoint x: -51, startPoint y: 175, endPoint x: -60, endPoint y: 133, distance: 43.2
click at [0, 133] on html "Toggle navigation Home Bank Account List Load By Website Group [OXPLAY] ZEUS138…" at bounding box center [379, 202] width 758 height 405
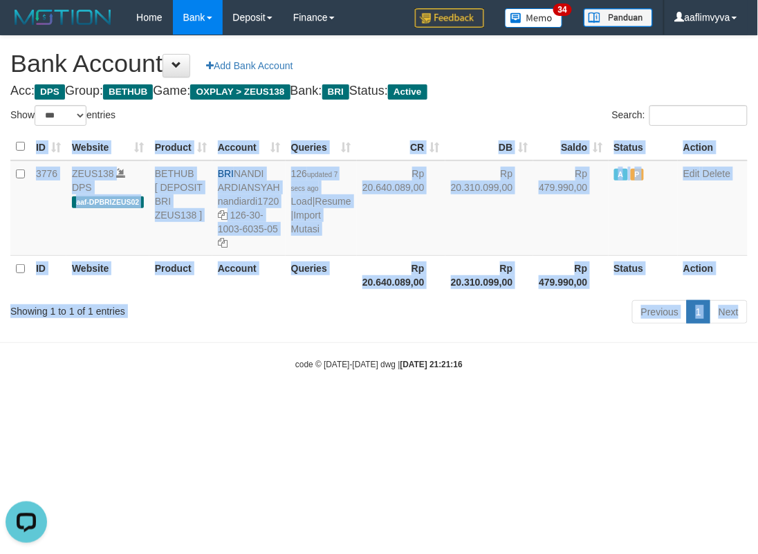
click at [293, 405] on html "Toggle navigation Home Bank Account List Load By Website Group [OXPLAY] ZEUS138…" at bounding box center [379, 202] width 758 height 405
click at [284, 280] on th "Account" at bounding box center [248, 274] width 73 height 39
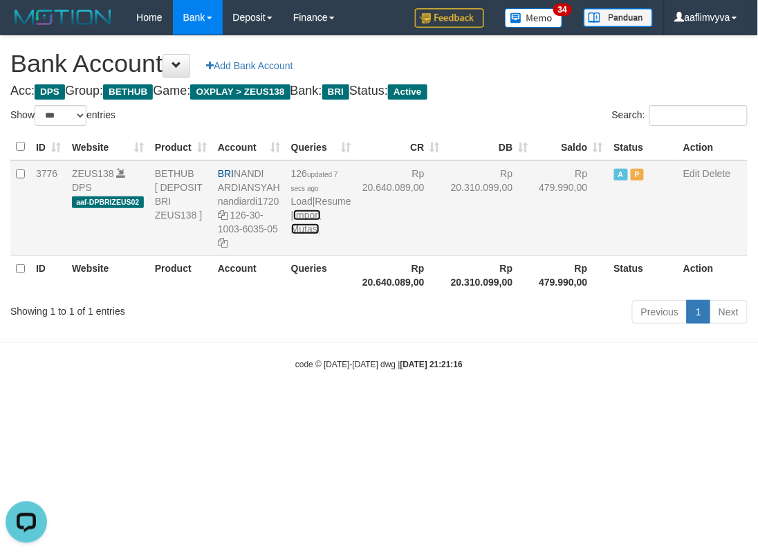
click at [298, 235] on link "Import Mutasi" at bounding box center [306, 222] width 30 height 25
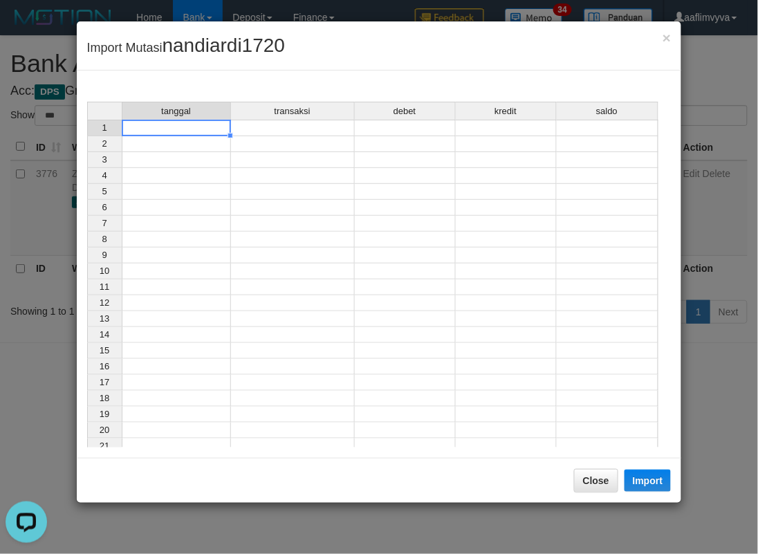
click at [211, 127] on td at bounding box center [176, 128] width 109 height 17
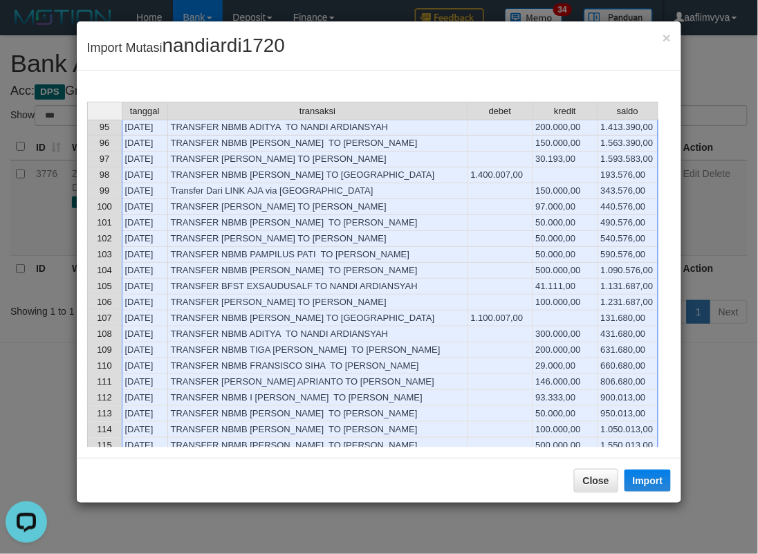
scroll to position [1779, 0]
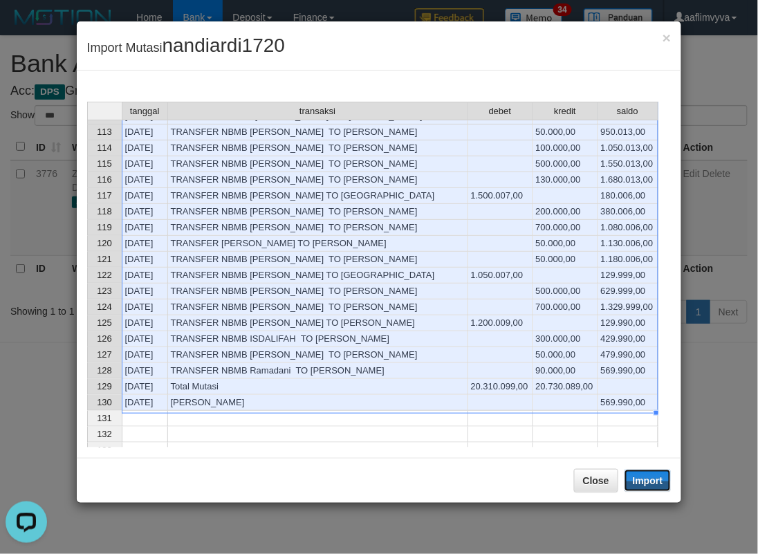
drag, startPoint x: 644, startPoint y: 480, endPoint x: 260, endPoint y: 0, distance: 614.4
click at [644, 480] on button "Import" at bounding box center [648, 481] width 47 height 22
click at [268, 65] on div "× Import Mutasi nandiardi1720" at bounding box center [379, 45] width 605 height 49
click at [432, 49] on div "× Import Mutasi nandiardi1720" at bounding box center [379, 45] width 605 height 49
click at [422, 54] on div "× Import Mutasi nandiardi1720" at bounding box center [379, 45] width 605 height 49
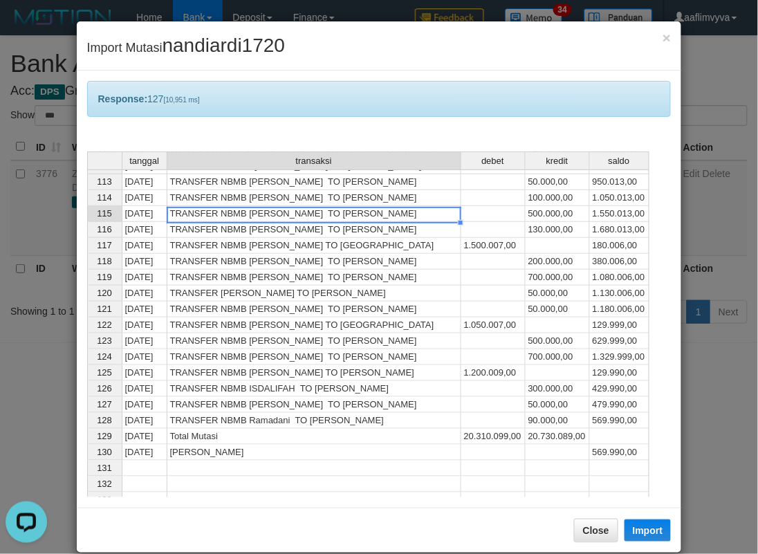
click at [367, 210] on td "TRANSFER NBMB [PERSON_NAME] TO [PERSON_NAME]" at bounding box center [314, 214] width 294 height 16
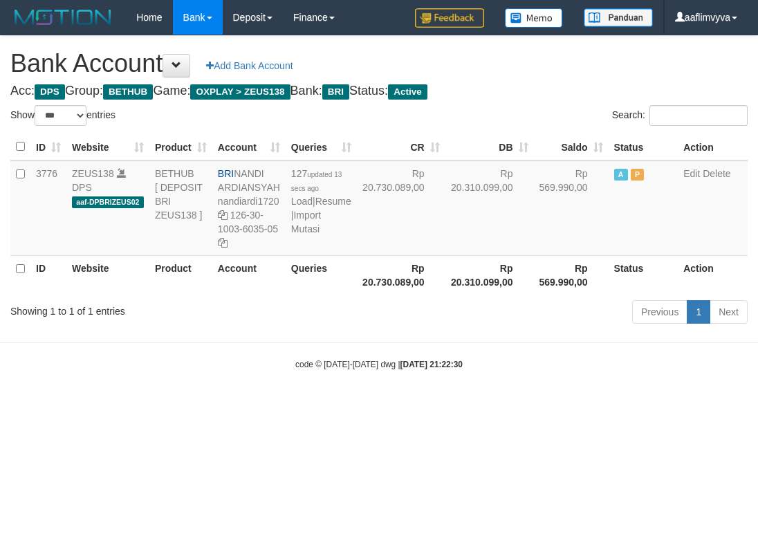
select select "***"
click at [527, 405] on html "Toggle navigation Home Bank Account List Load By Website Group [OXPLAY] ZEUS138…" at bounding box center [379, 202] width 758 height 405
click at [309, 235] on link "Import Mutasi" at bounding box center [306, 222] width 30 height 25
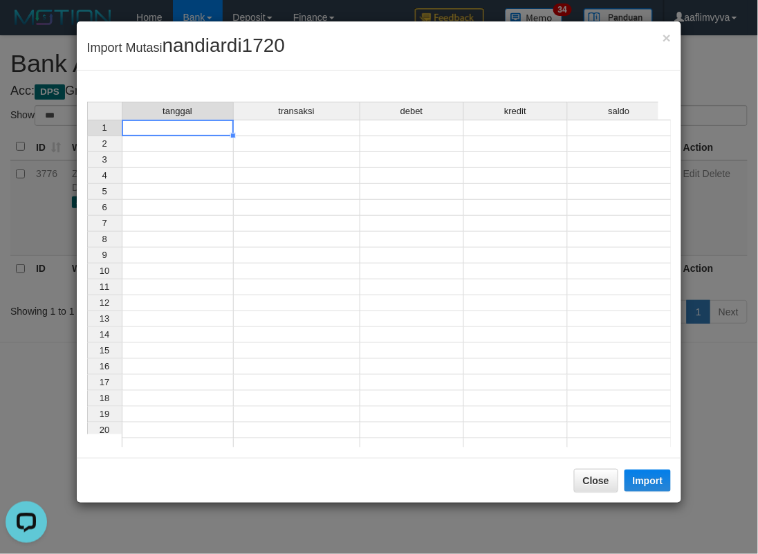
click at [206, 130] on td at bounding box center [178, 128] width 112 height 17
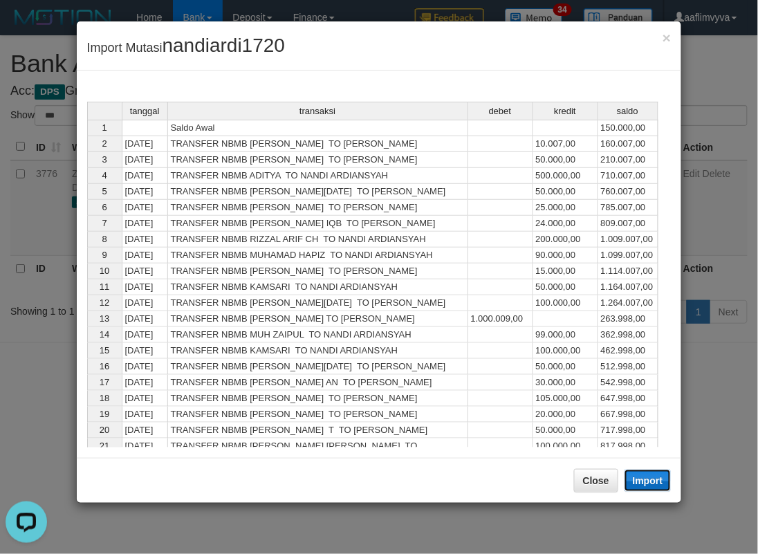
click at [667, 477] on button "Import" at bounding box center [648, 481] width 47 height 22
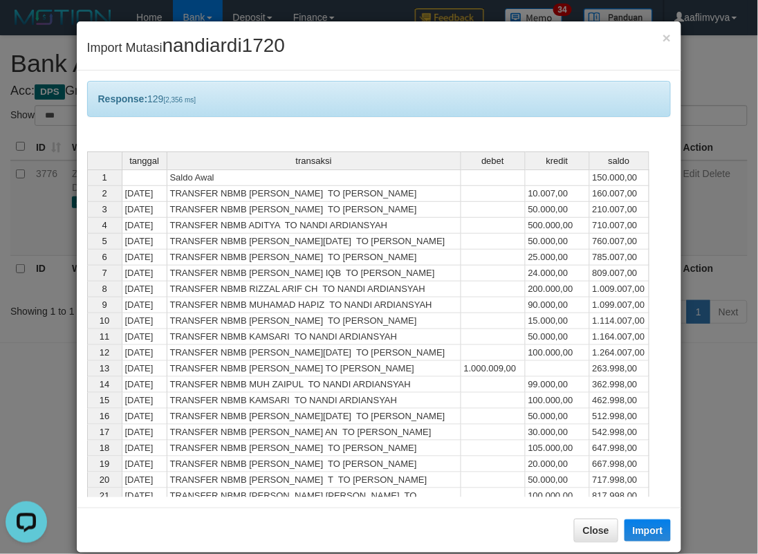
click at [367, 81] on div "Response: 129 [2,356 ms]" at bounding box center [379, 99] width 585 height 36
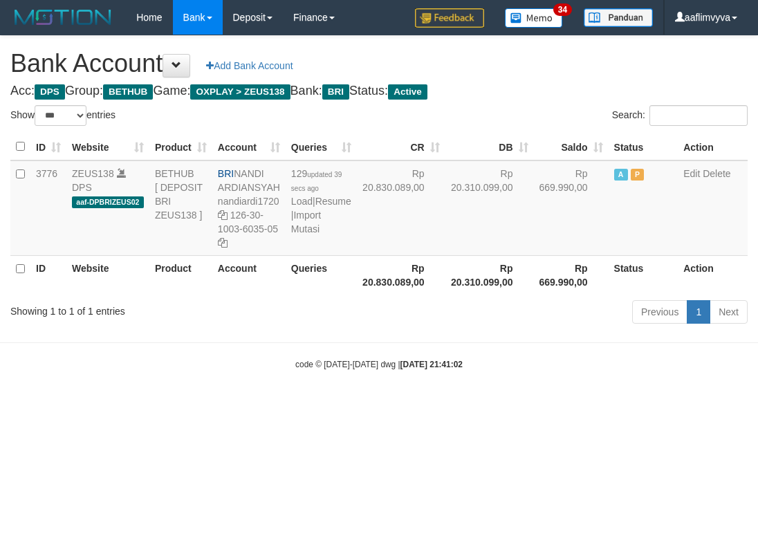
select select "***"
click at [294, 235] on link "Import Mutasi" at bounding box center [306, 222] width 30 height 25
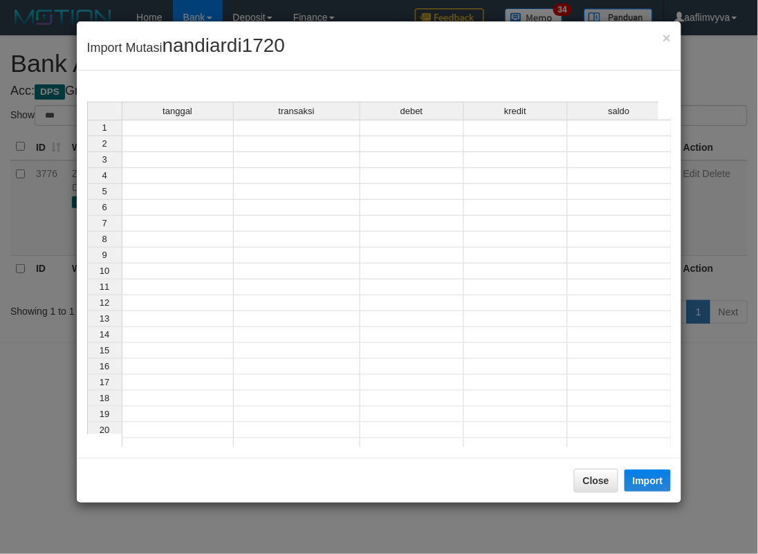
click at [87, 134] on div "tanggal transaksi debet kredit saldo 1 2 3 4 5 6 7 8 9 10 11 12 13 14 15 16 17 …" at bounding box center [87, 278] width 0 height 353
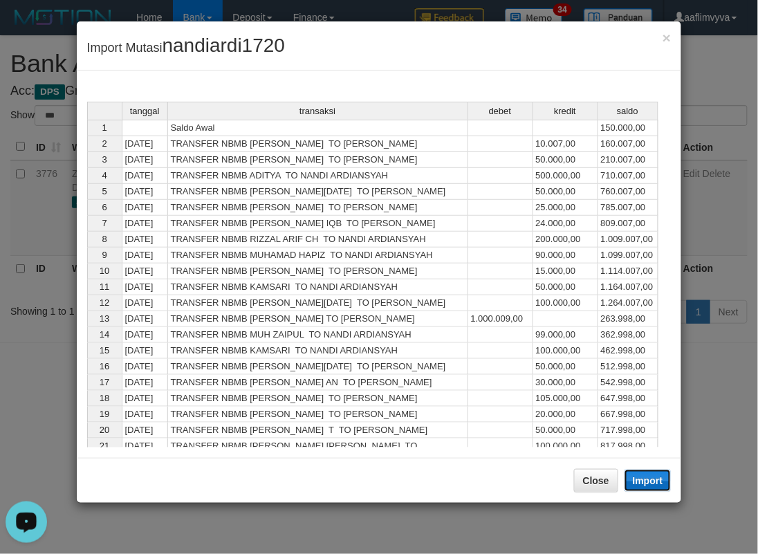
click at [651, 484] on button "Import" at bounding box center [648, 481] width 47 height 22
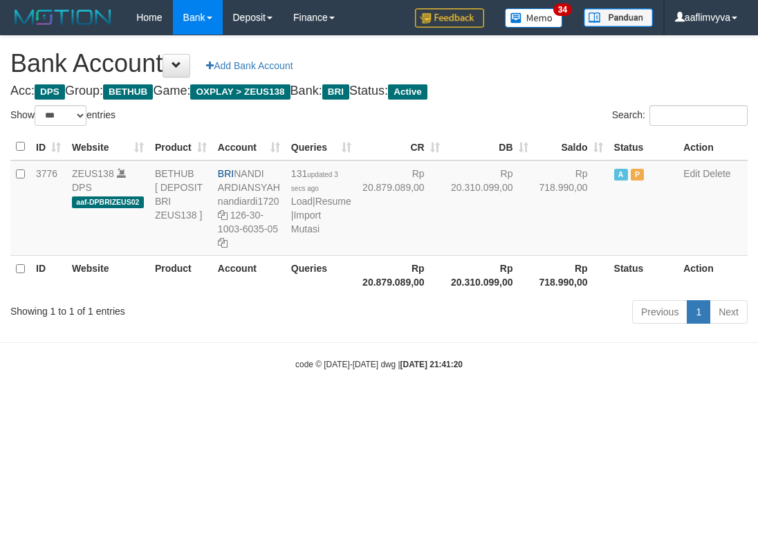
select select "***"
drag, startPoint x: 545, startPoint y: 429, endPoint x: 422, endPoint y: 358, distance: 142.3
click at [545, 405] on html "Toggle navigation Home Bank Account List Load By Website Group [OXPLAY] ZEUS138…" at bounding box center [379, 202] width 758 height 405
click at [302, 235] on link "Import Mutasi" at bounding box center [306, 222] width 30 height 25
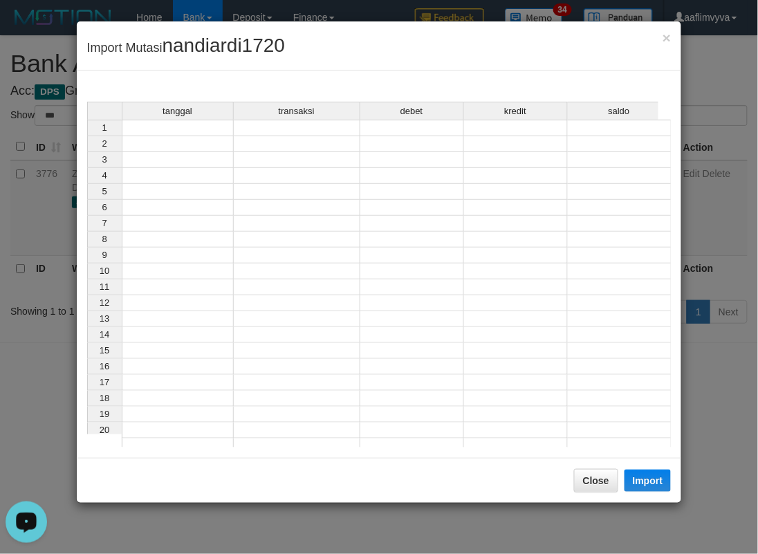
click at [219, 123] on td at bounding box center [178, 128] width 112 height 17
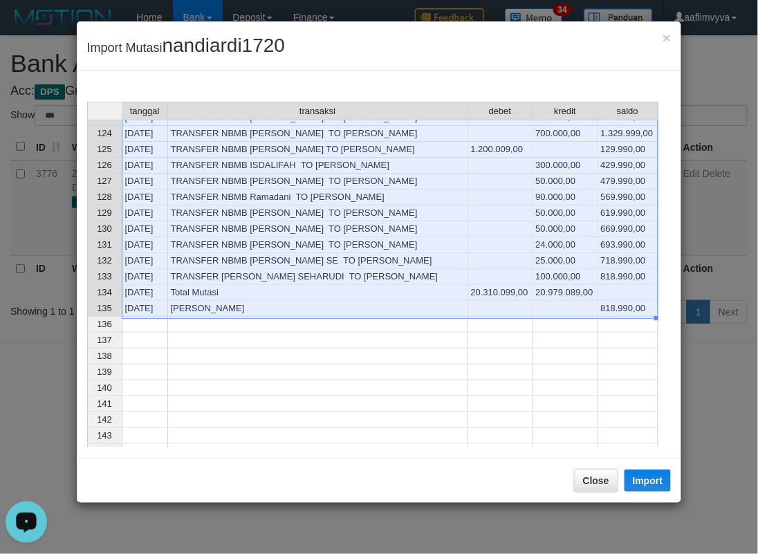
scroll to position [1973, 0]
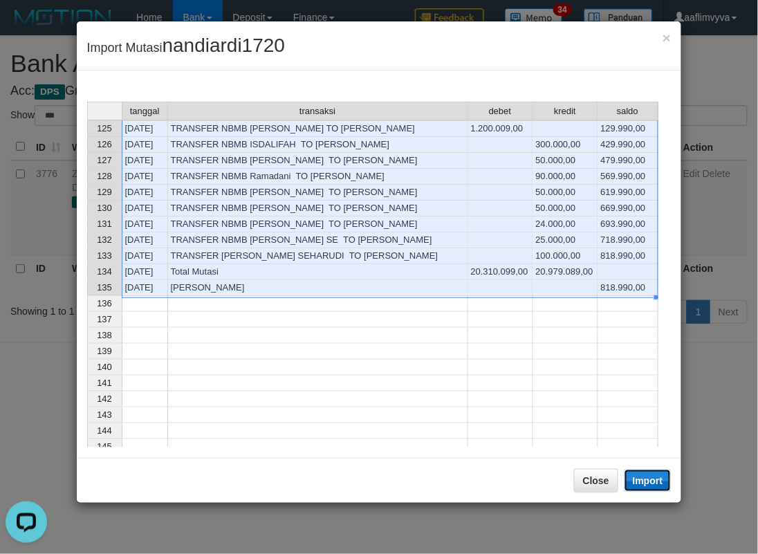
click at [646, 486] on button "Import" at bounding box center [648, 481] width 47 height 22
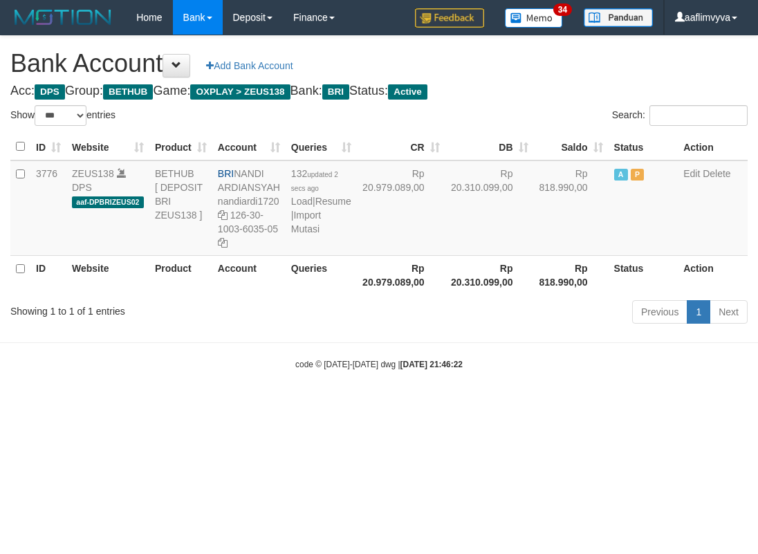
select select "***"
click at [536, 405] on html "Toggle navigation Home Bank Account List Load By Website Group [OXPLAY] ZEUS138…" at bounding box center [379, 202] width 758 height 405
click at [310, 235] on link "Import Mutasi" at bounding box center [306, 222] width 30 height 25
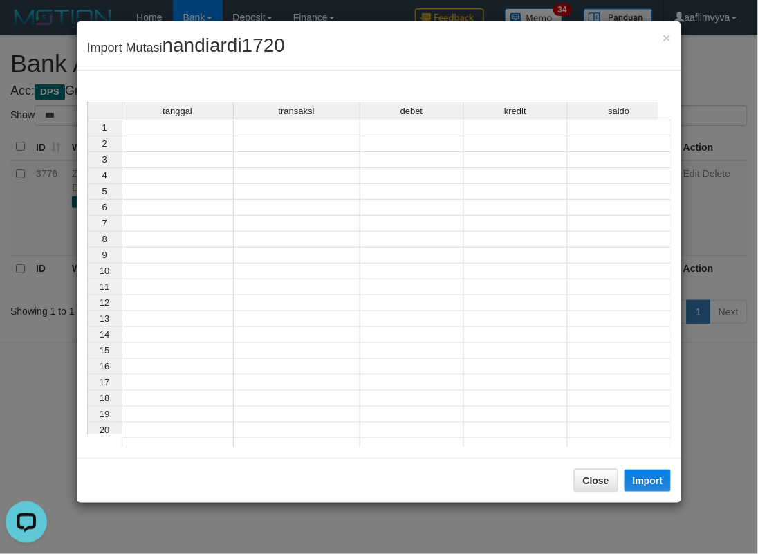
click at [136, 122] on td at bounding box center [178, 128] width 112 height 17
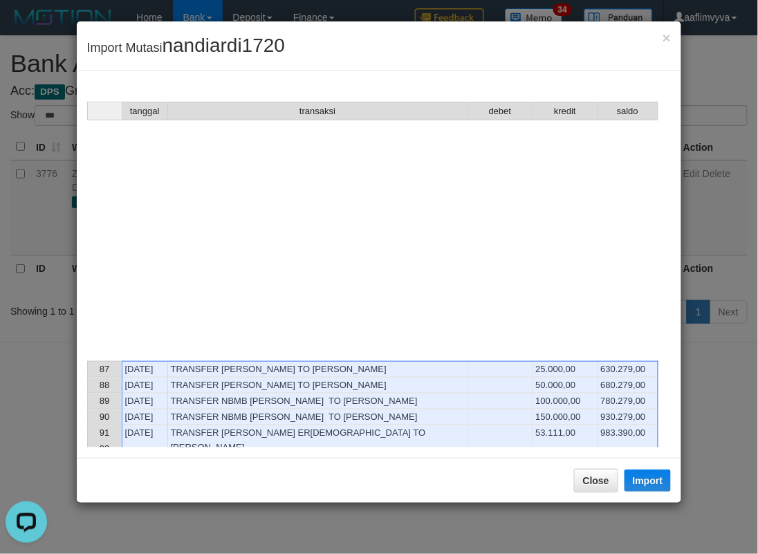
scroll to position [1973, 0]
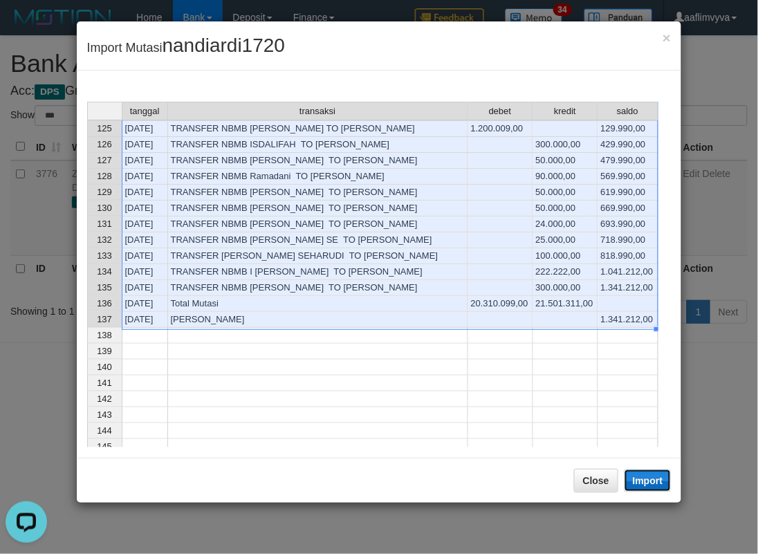
click at [646, 481] on button "Import" at bounding box center [648, 481] width 47 height 22
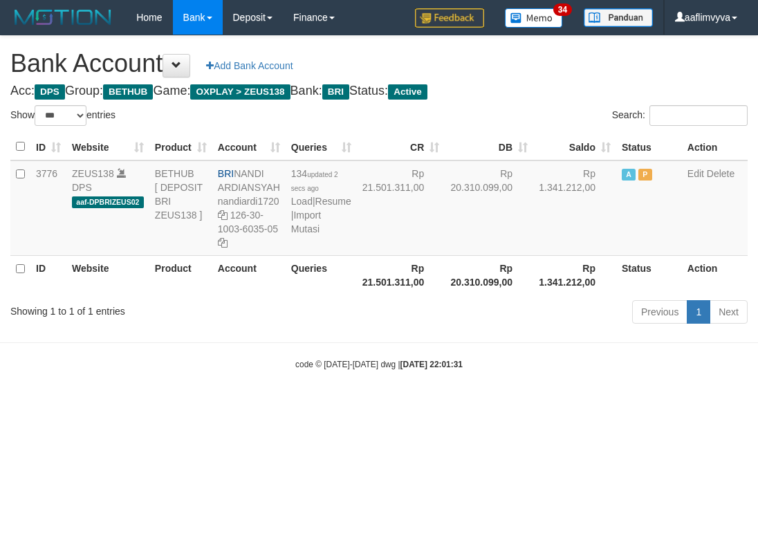
select select "***"
drag, startPoint x: 592, startPoint y: 430, endPoint x: 509, endPoint y: 389, distance: 92.8
click at [593, 405] on html "Toggle navigation Home Bank Account List Load By Website Group [OXPLAY] ZEUS138…" at bounding box center [379, 202] width 758 height 405
drag, startPoint x: 176, startPoint y: 378, endPoint x: 291, endPoint y: 312, distance: 132.7
click at [185, 376] on body "Toggle navigation Home Bank Account List Load By Website Group [OXPLAY] ZEUS138…" at bounding box center [379, 202] width 758 height 405
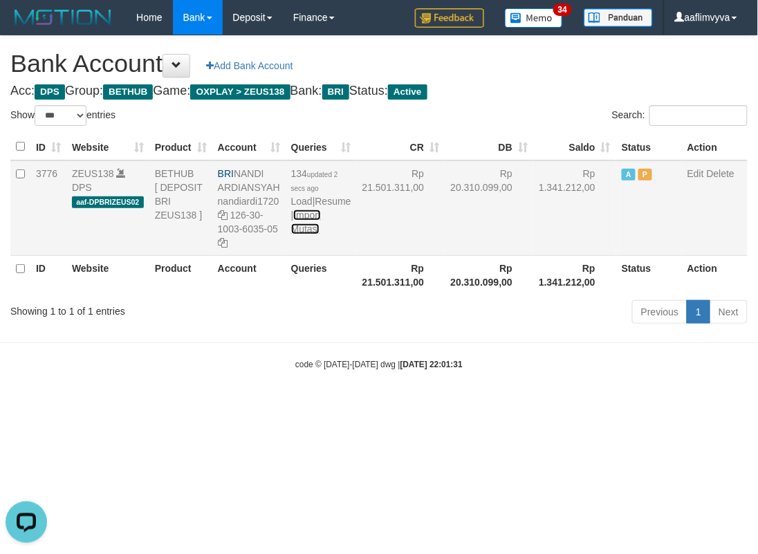
click at [299, 235] on link "Import Mutasi" at bounding box center [306, 222] width 30 height 25
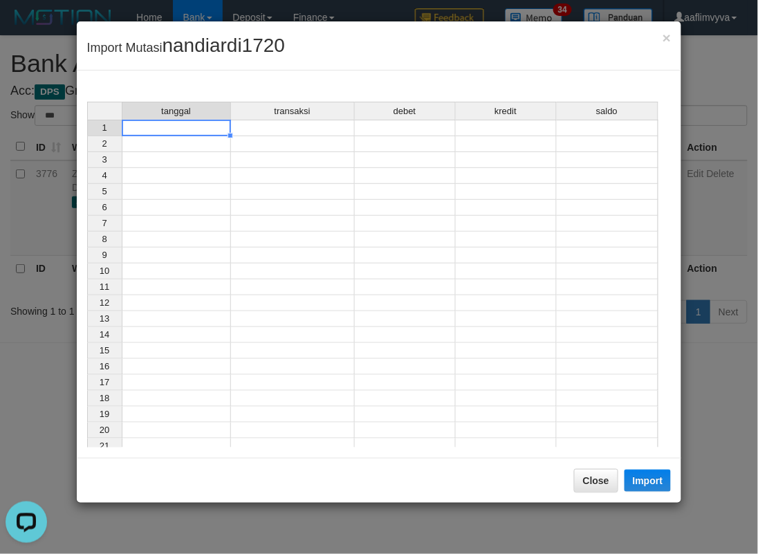
click at [204, 130] on td at bounding box center [176, 128] width 109 height 17
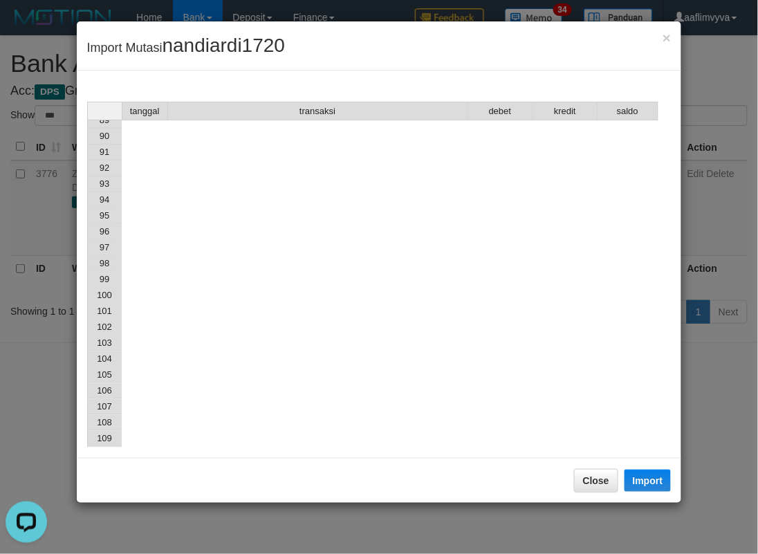
scroll to position [1973, 0]
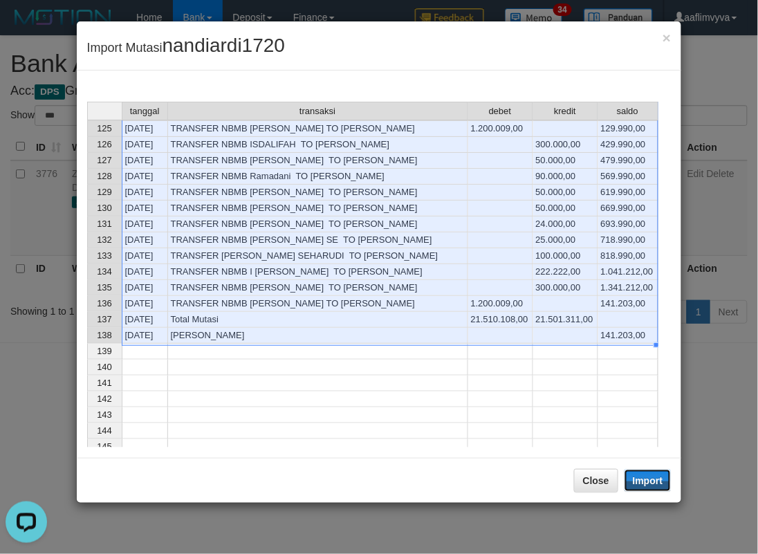
click at [646, 474] on button "Import" at bounding box center [648, 481] width 47 height 22
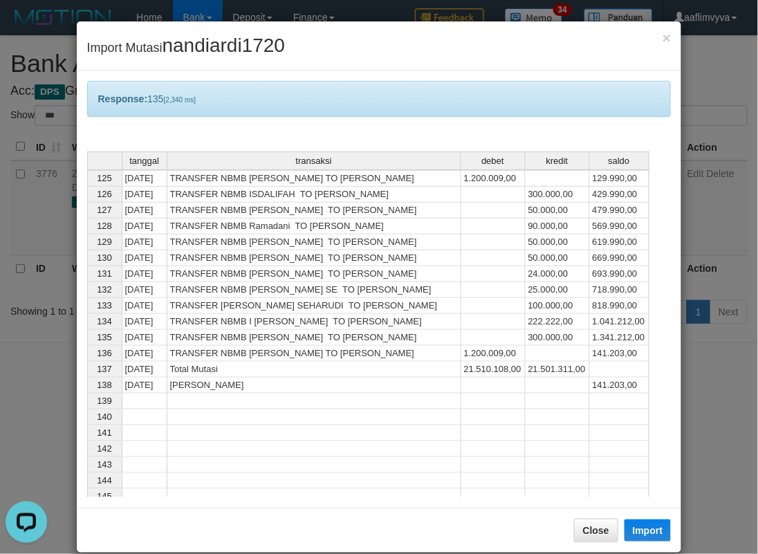
click at [267, 64] on div "× Import Mutasi nandiardi1720" at bounding box center [379, 45] width 605 height 49
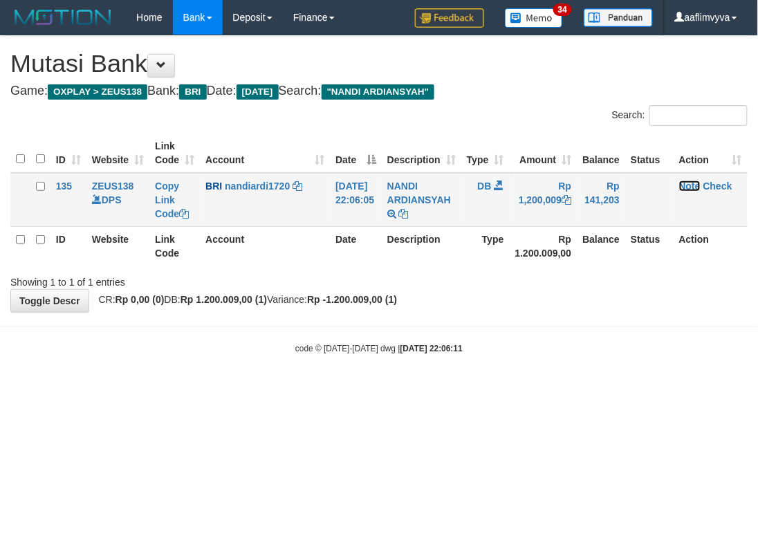
click at [695, 188] on link "Note" at bounding box center [689, 186] width 21 height 11
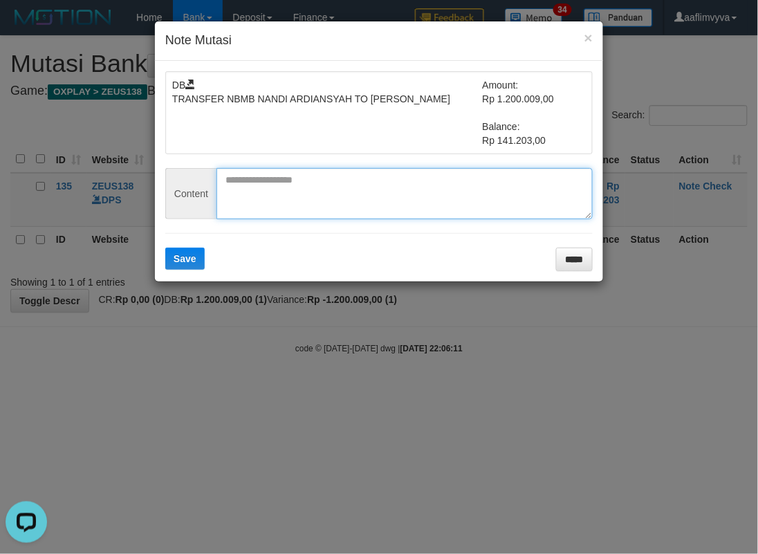
click at [295, 197] on textarea at bounding box center [405, 193] width 376 height 51
paste textarea "********"
type textarea "********"
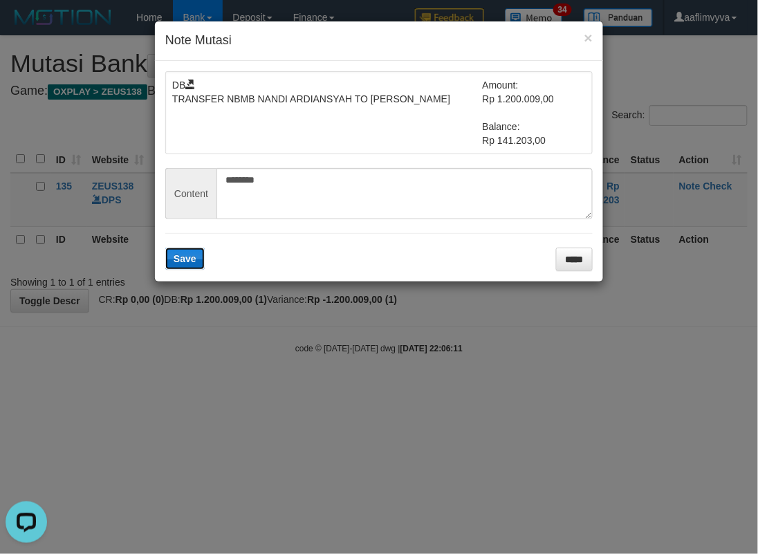
click at [190, 252] on button "Save" at bounding box center [184, 259] width 39 height 22
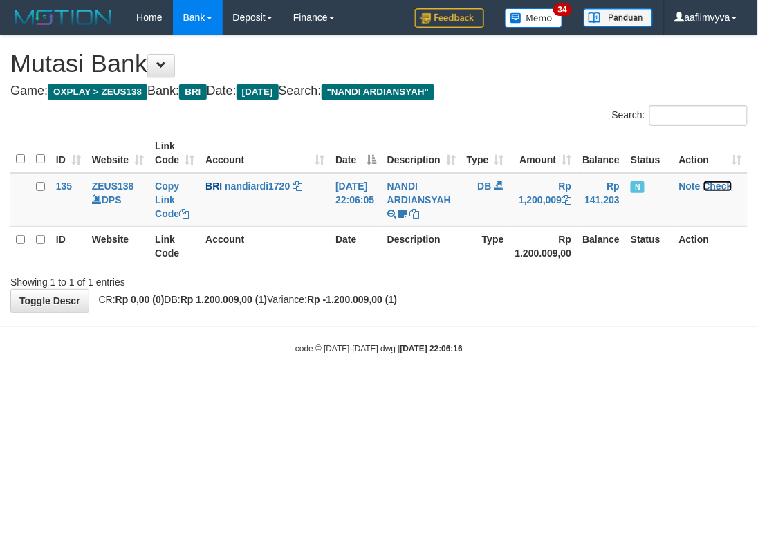
click at [727, 188] on link "Check" at bounding box center [718, 186] width 29 height 11
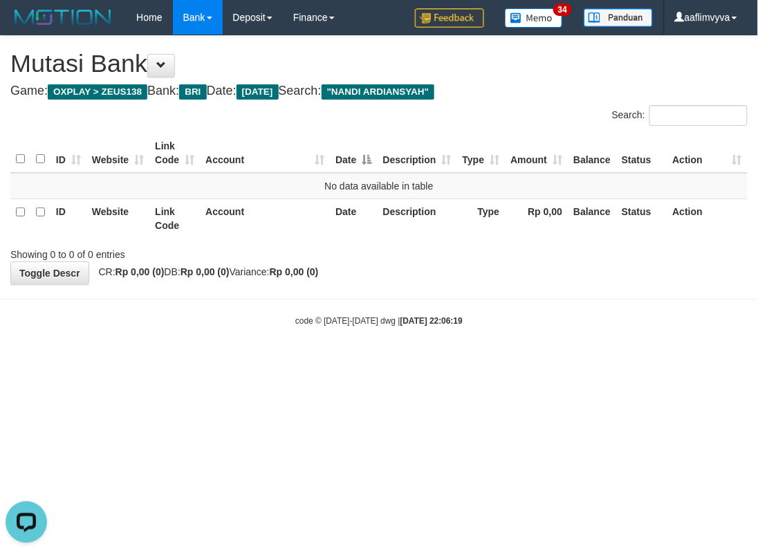
click at [520, 362] on html "Toggle navigation Home Bank Account List Load By Website Group [OXPLAY] ZEUS138…" at bounding box center [379, 181] width 758 height 362
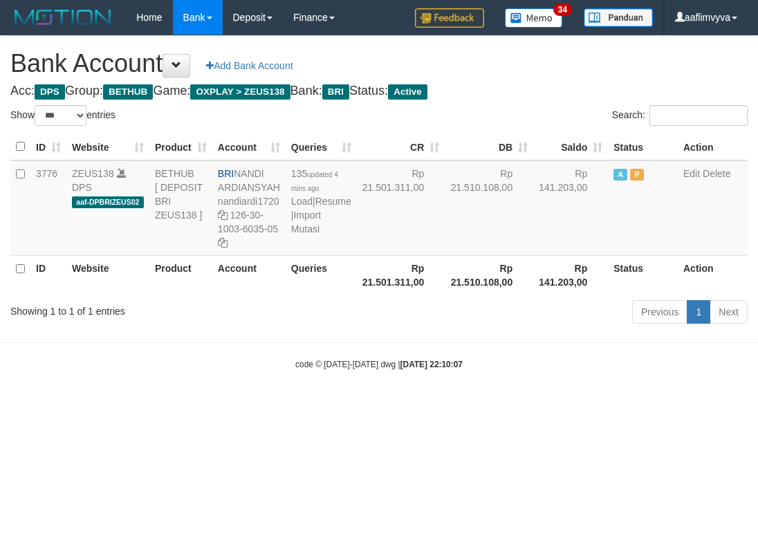
select select "***"
click at [302, 235] on link "Import Mutasi" at bounding box center [306, 222] width 30 height 25
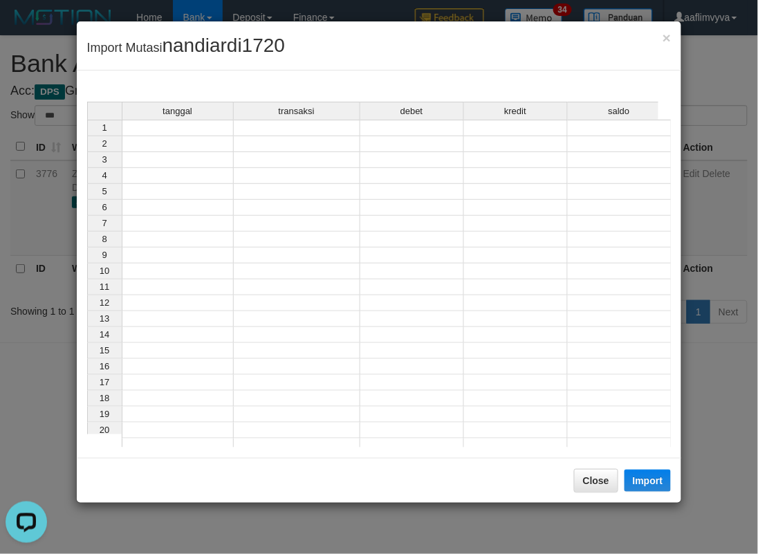
click at [161, 126] on td at bounding box center [178, 128] width 112 height 17
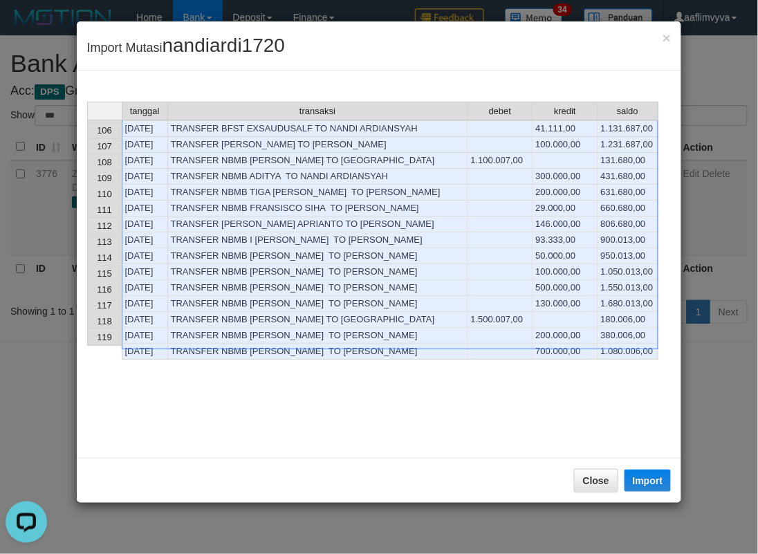
scroll to position [1973, 0]
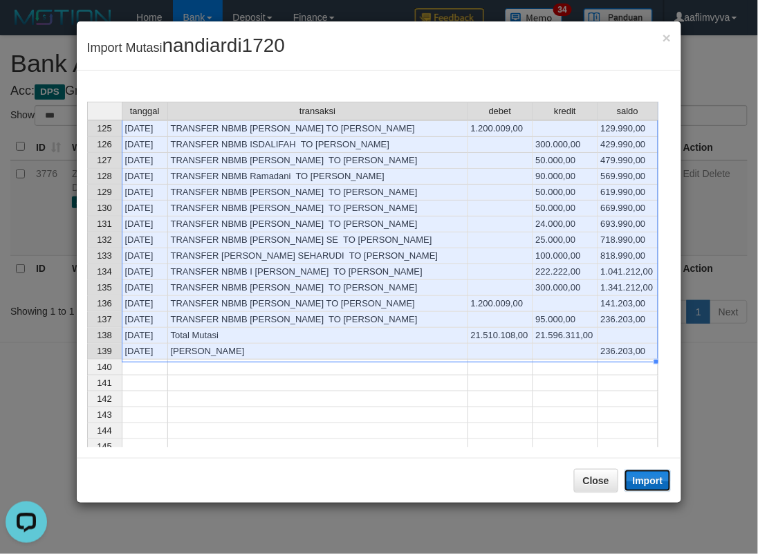
click at [635, 482] on button "Import" at bounding box center [648, 481] width 47 height 22
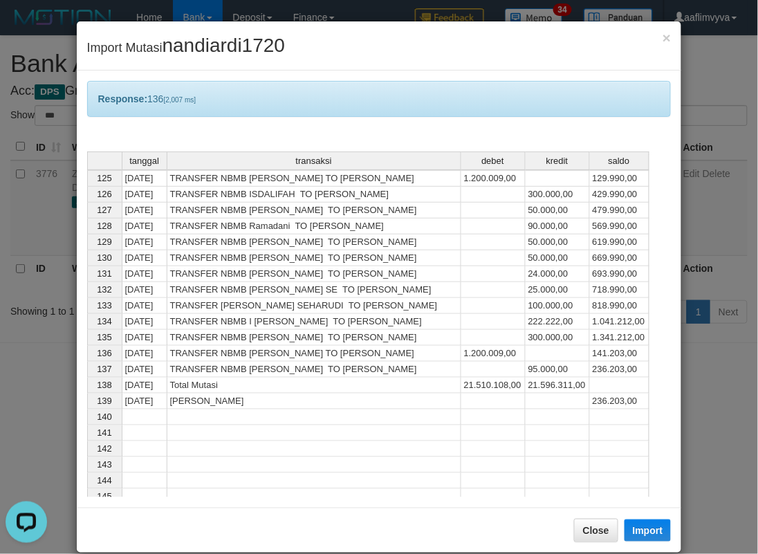
click at [287, 92] on div "Response: 136 [2,007 ms]" at bounding box center [379, 99] width 585 height 36
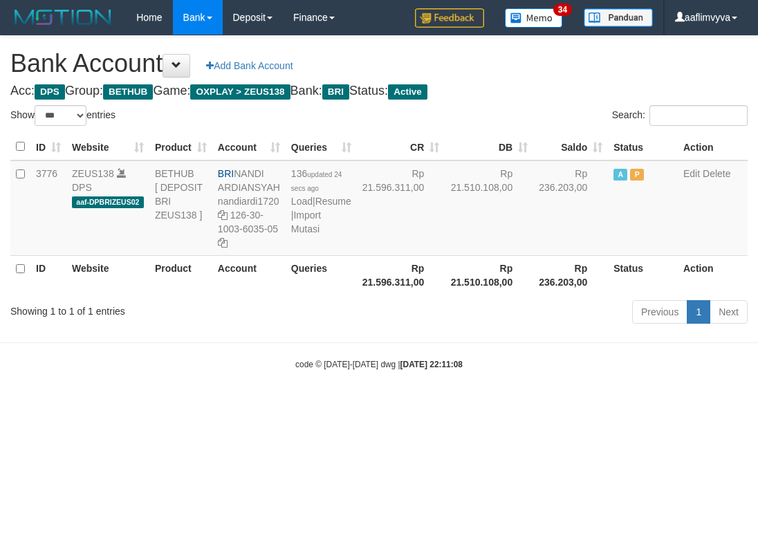
select select "***"
click at [309, 235] on link "Import Mutasi" at bounding box center [306, 222] width 30 height 25
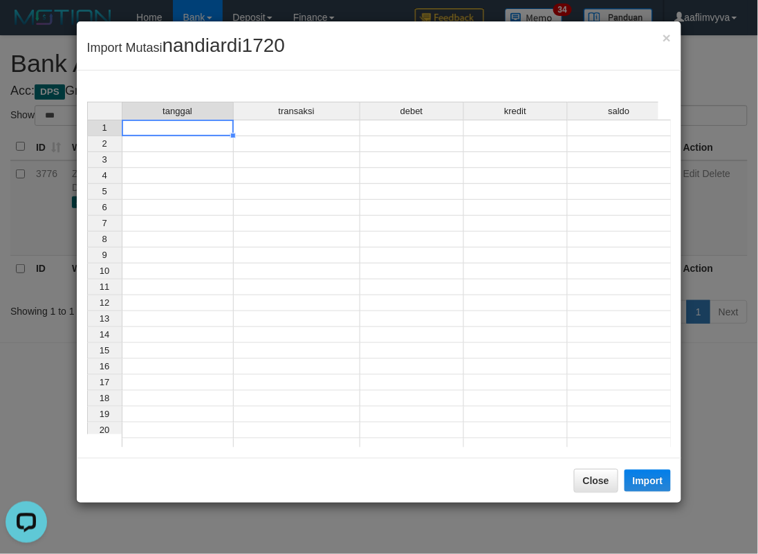
click at [155, 131] on td at bounding box center [178, 128] width 112 height 17
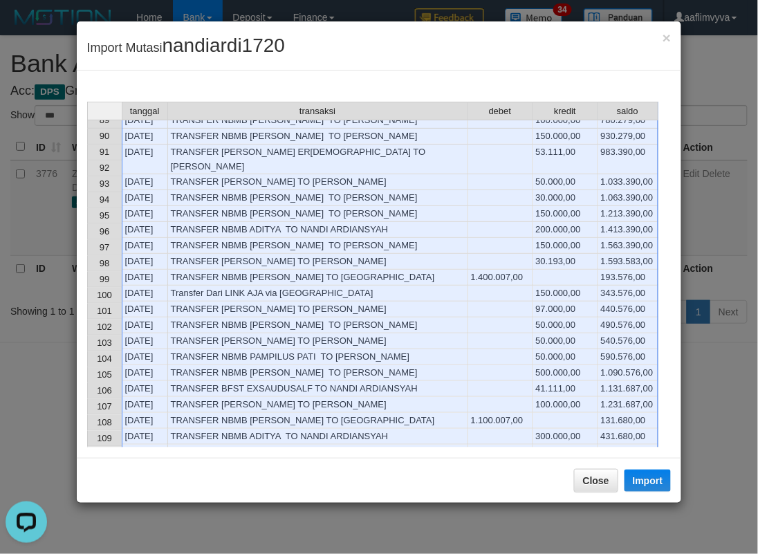
scroll to position [1973, 0]
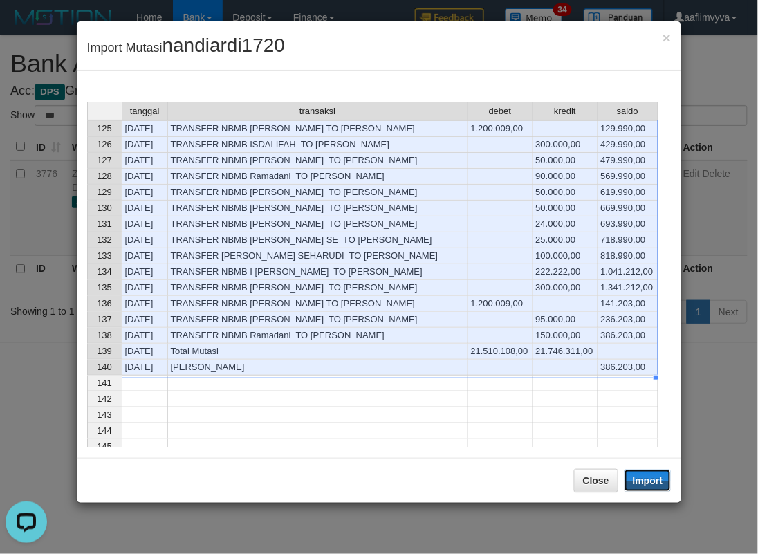
drag, startPoint x: 653, startPoint y: 480, endPoint x: 1, endPoint y: 102, distance: 754.3
click at [653, 480] on button "Import" at bounding box center [648, 481] width 47 height 22
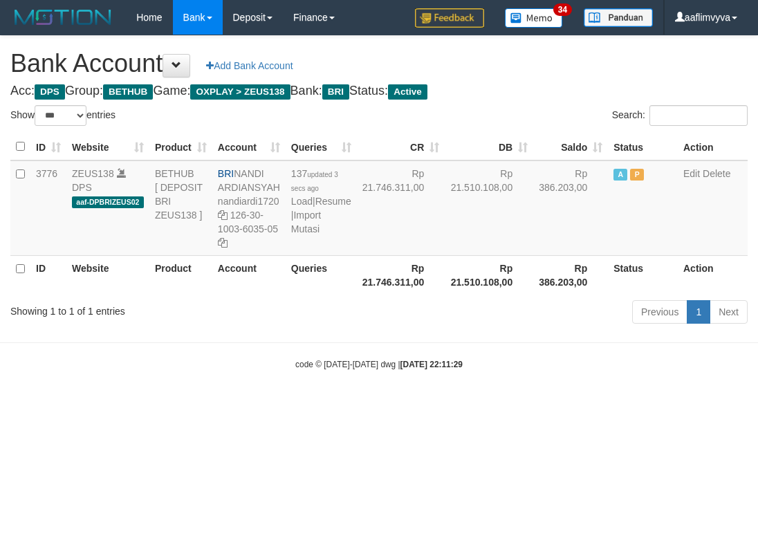
select select "***"
drag, startPoint x: 647, startPoint y: 403, endPoint x: 441, endPoint y: 272, distance: 244.0
click at [646, 401] on body "Toggle navigation Home Bank Account List Load By Website Group [OXPLAY] ZEUS138…" at bounding box center [379, 202] width 758 height 405
click at [298, 235] on link "Import Mutasi" at bounding box center [306, 222] width 30 height 25
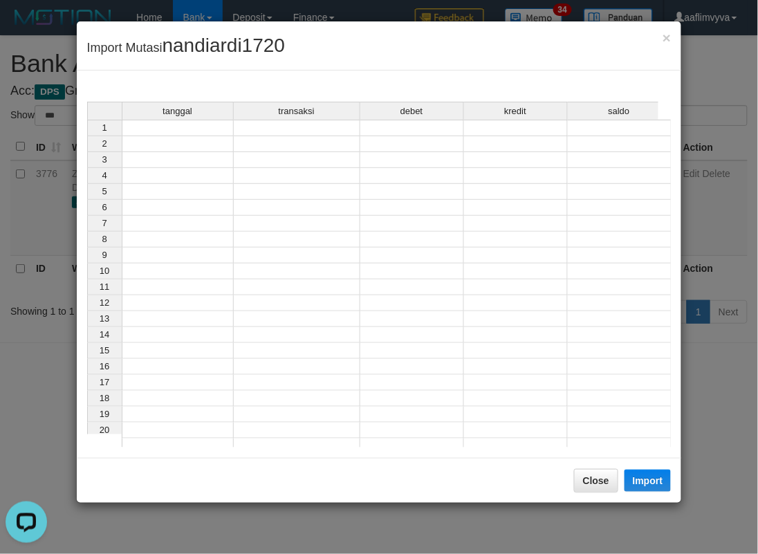
click at [153, 126] on td at bounding box center [178, 128] width 112 height 17
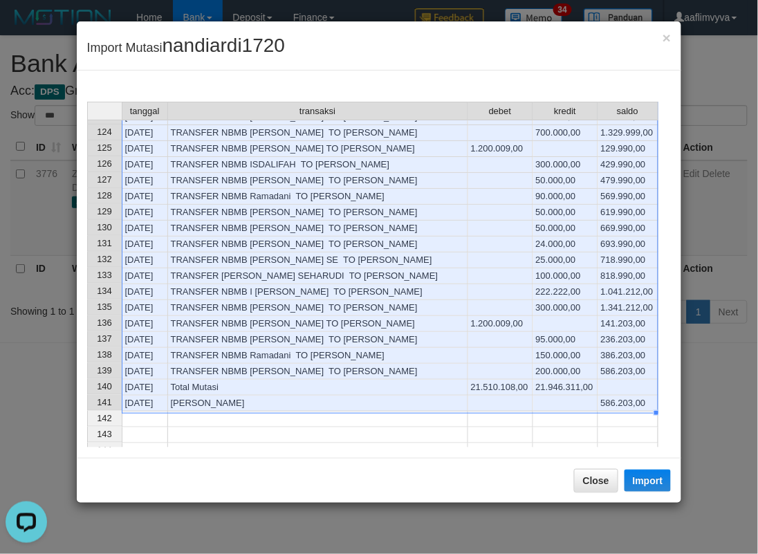
scroll to position [1953, 0]
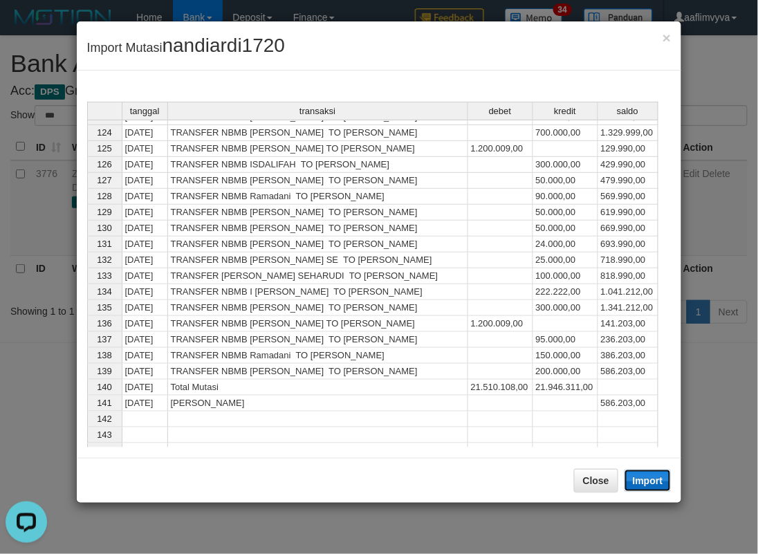
click at [635, 477] on button "Import" at bounding box center [648, 481] width 47 height 22
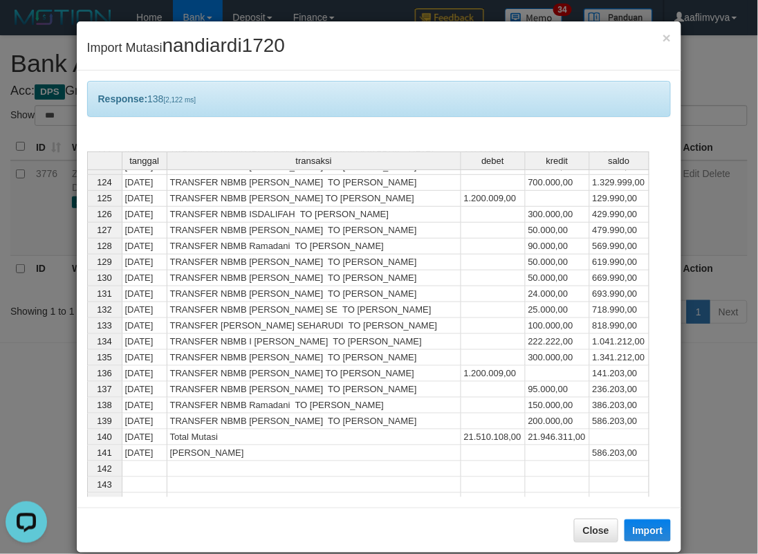
click at [576, 42] on div "× Import Mutasi nandiardi1720" at bounding box center [379, 45] width 605 height 49
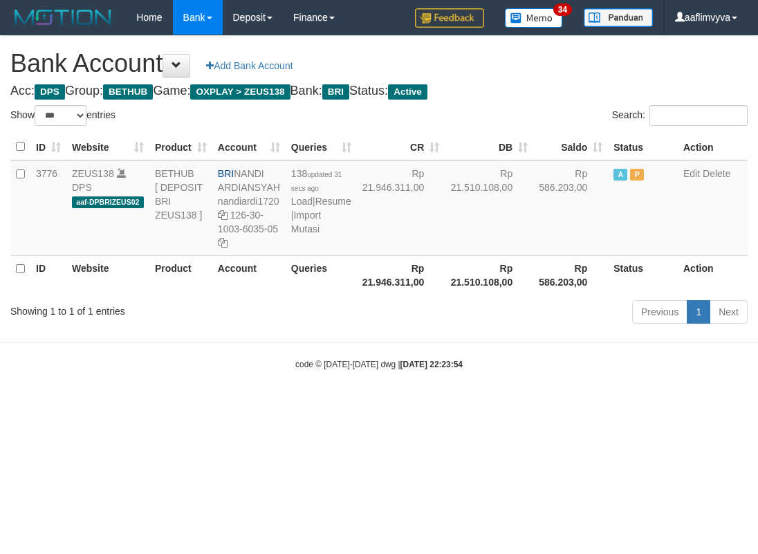
select select "***"
drag, startPoint x: 621, startPoint y: 407, endPoint x: 549, endPoint y: 383, distance: 76.6
click at [618, 405] on html "Toggle navigation Home Bank Account List Load By Website Group [OXPLAY] ZEUS138…" at bounding box center [379, 202] width 758 height 405
click at [303, 235] on link "Import Mutasi" at bounding box center [306, 222] width 30 height 25
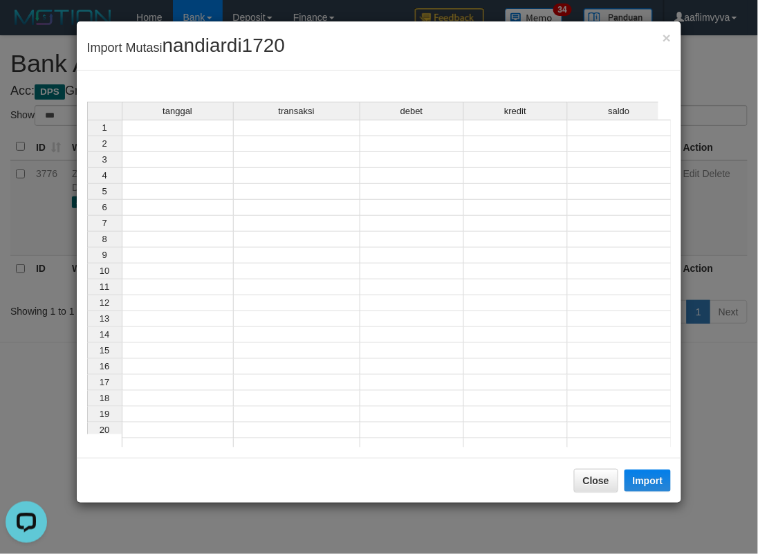
click at [201, 128] on td at bounding box center [178, 128] width 112 height 17
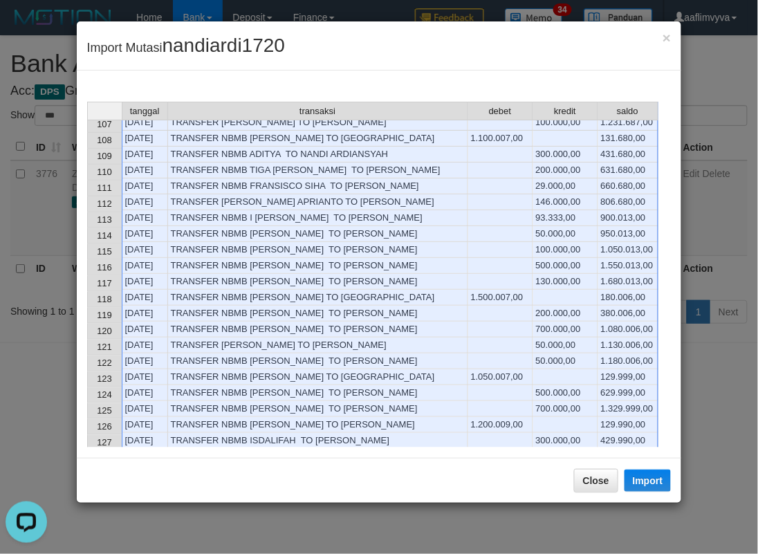
scroll to position [1973, 0]
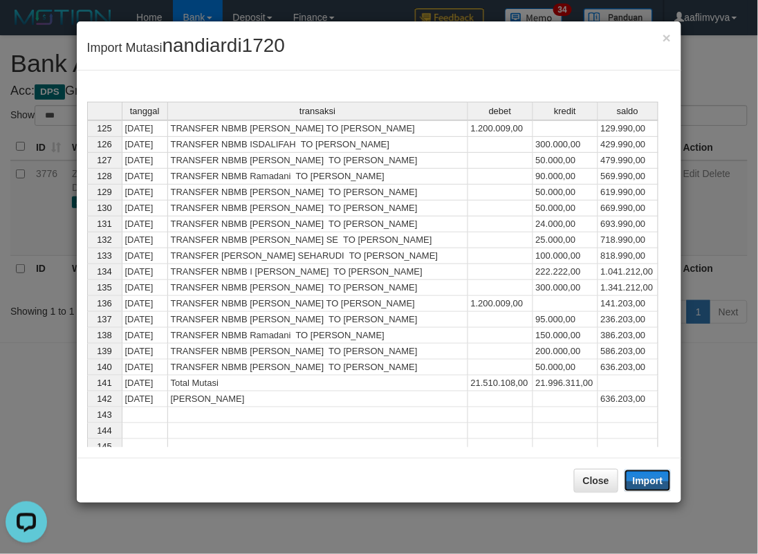
drag, startPoint x: 653, startPoint y: 480, endPoint x: 98, endPoint y: 0, distance: 733.3
click at [653, 480] on button "Import" at bounding box center [648, 481] width 47 height 22
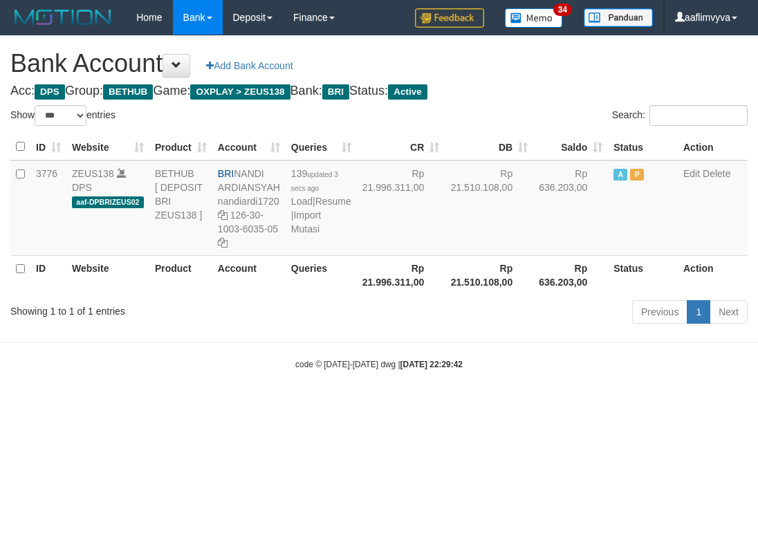
select select "***"
drag, startPoint x: 589, startPoint y: 424, endPoint x: 295, endPoint y: 251, distance: 340.6
click at [586, 405] on html "Toggle navigation Home Bank Account List Load By Website Group [OXPLAY] ZEUS138…" at bounding box center [379, 202] width 758 height 405
click at [302, 231] on link "Import Mutasi" at bounding box center [306, 222] width 30 height 25
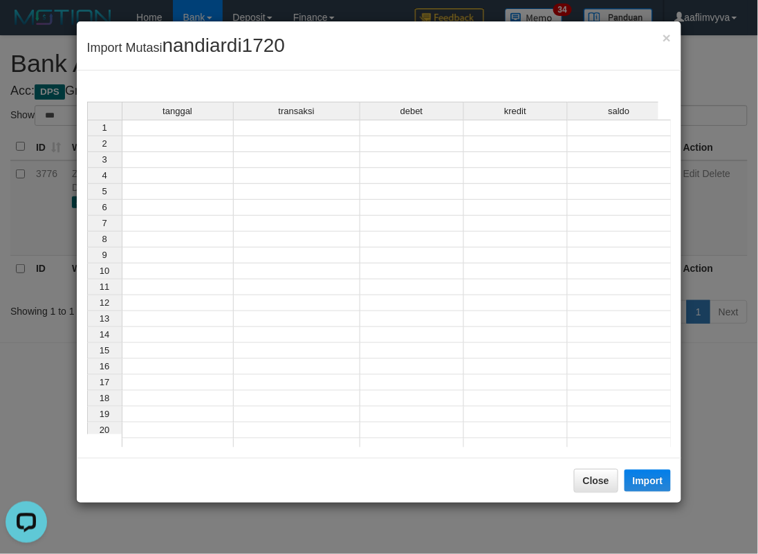
click at [166, 128] on td at bounding box center [178, 128] width 112 height 17
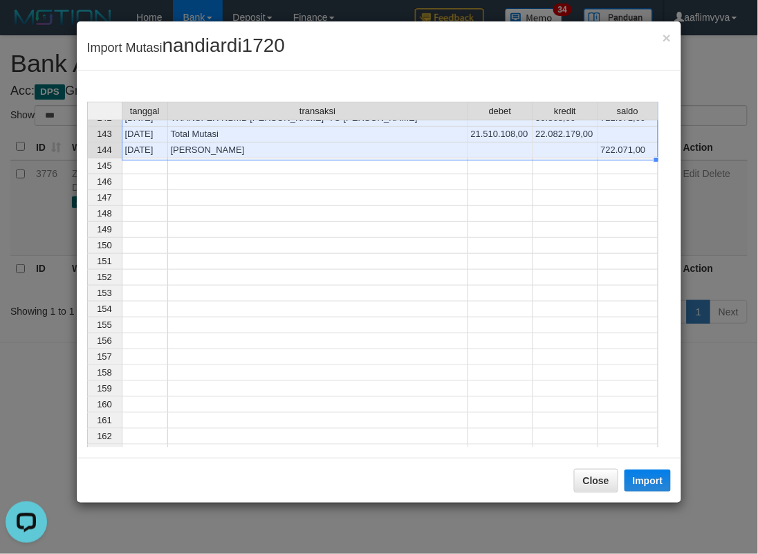
scroll to position [1973, 0]
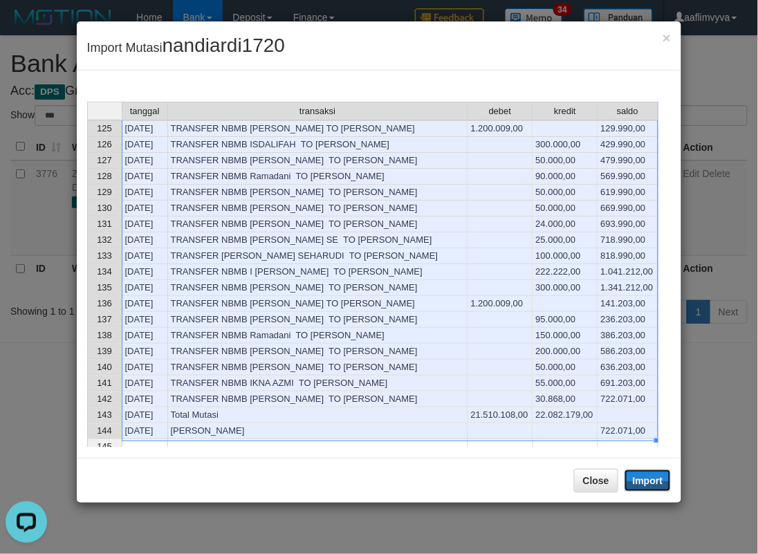
drag, startPoint x: 635, startPoint y: 479, endPoint x: 1, endPoint y: 17, distance: 783.5
click at [635, 479] on button "Import" at bounding box center [648, 481] width 47 height 22
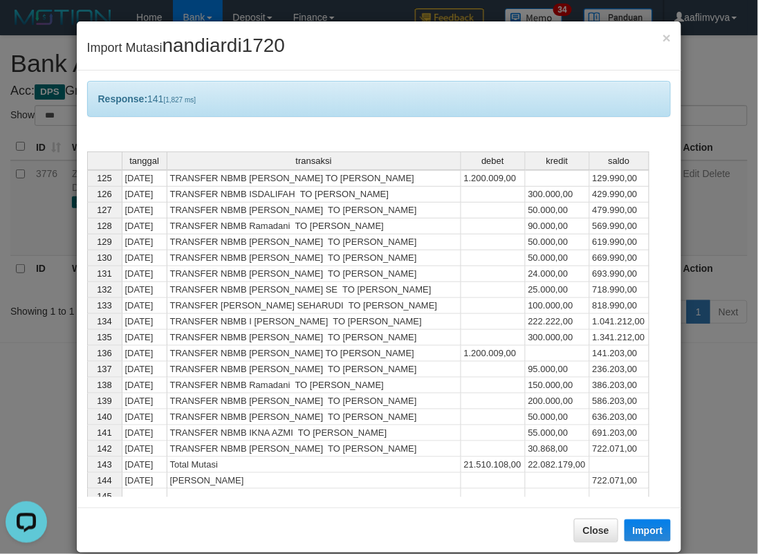
click at [504, 67] on div "× Import Mutasi nandiardi1720" at bounding box center [379, 45] width 605 height 49
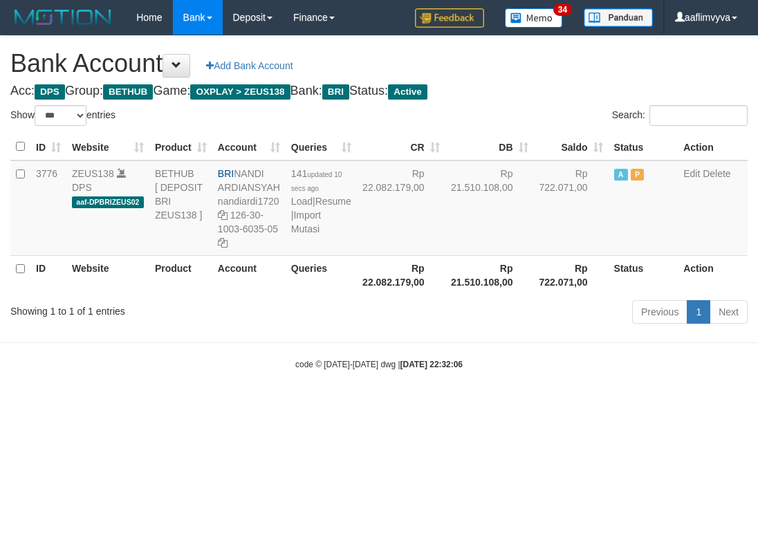
select select "***"
drag, startPoint x: 520, startPoint y: 445, endPoint x: 412, endPoint y: 412, distance: 112.7
click at [519, 405] on html "Toggle navigation Home Bank Account List Load By Website Group [OXPLAY] ZEUS138…" at bounding box center [379, 202] width 758 height 405
click at [296, 235] on link "Import Mutasi" at bounding box center [306, 222] width 30 height 25
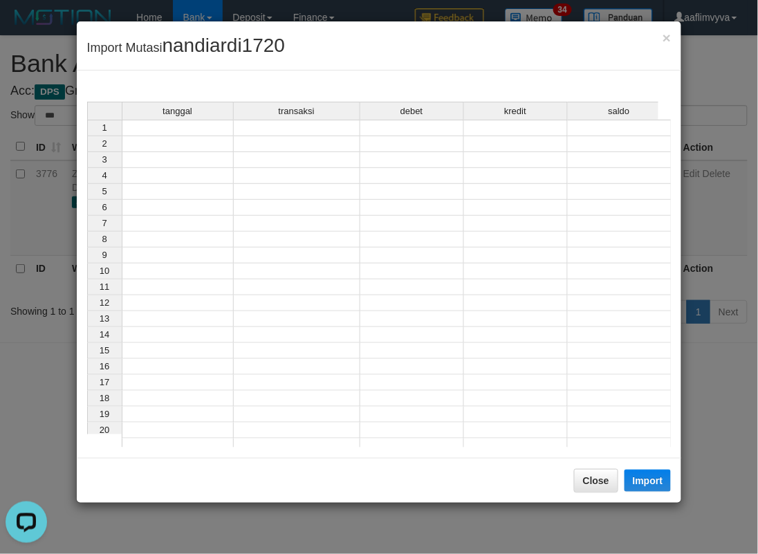
click at [184, 131] on td at bounding box center [178, 128] width 112 height 17
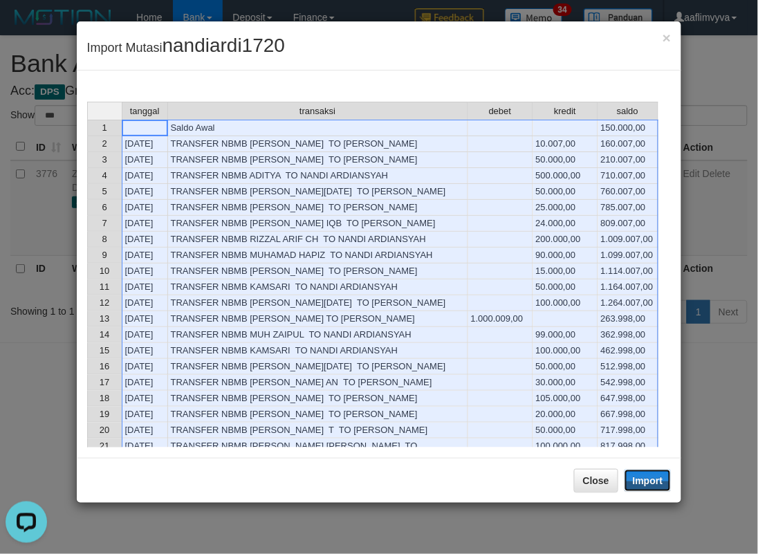
drag, startPoint x: 641, startPoint y: 480, endPoint x: 0, endPoint y: 296, distance: 667.1
click at [641, 480] on button "Import" at bounding box center [648, 481] width 47 height 22
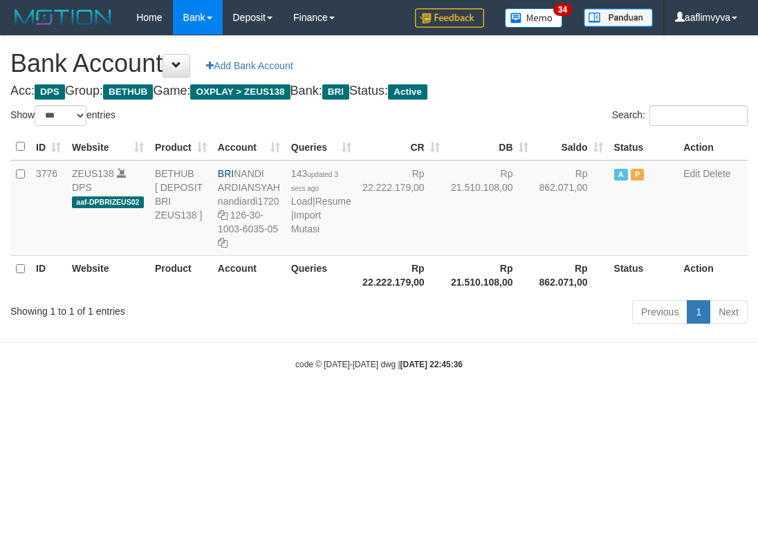
select select "***"
click at [319, 248] on td "143 updated 3 secs ago Load | Resume | Import Mutasi" at bounding box center [321, 208] width 71 height 95
click at [310, 235] on link "Import Mutasi" at bounding box center [306, 222] width 30 height 25
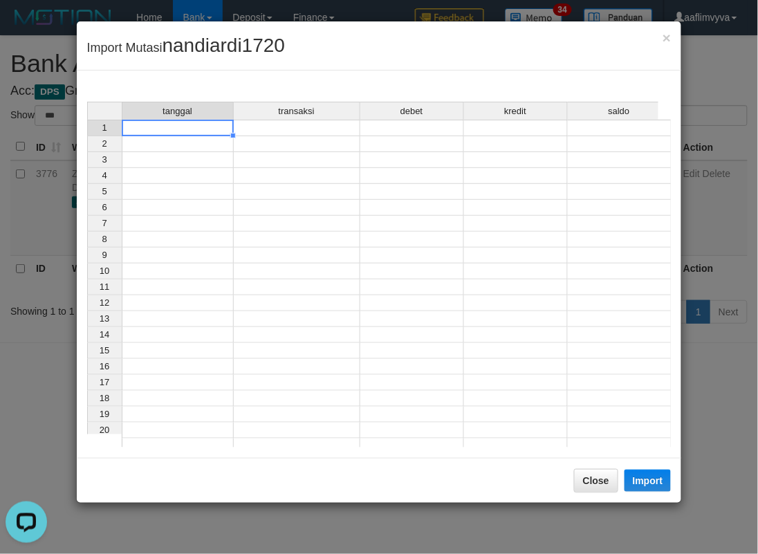
click at [178, 129] on td at bounding box center [178, 128] width 112 height 17
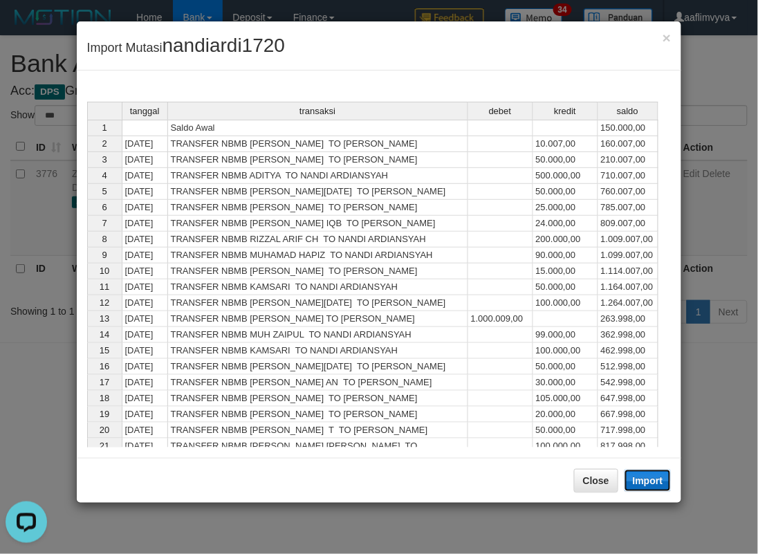
click at [648, 485] on button "Import" at bounding box center [648, 481] width 47 height 22
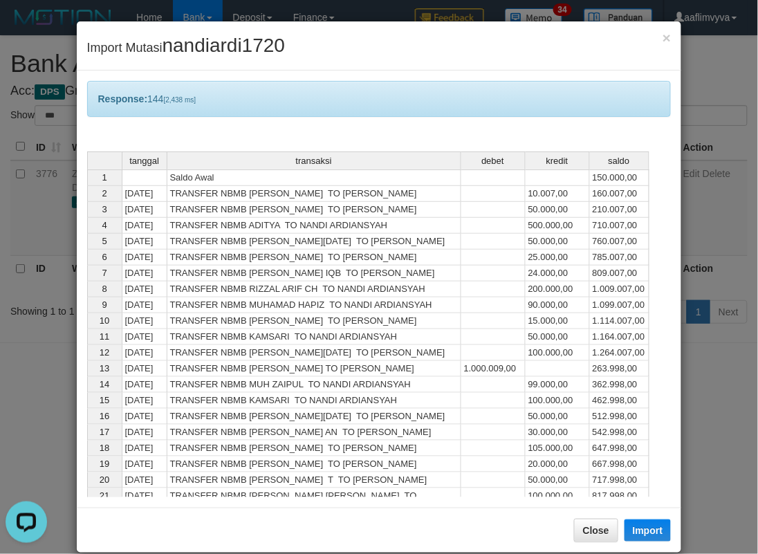
click at [363, 66] on div "× Import Mutasi nandiardi1720" at bounding box center [379, 45] width 605 height 49
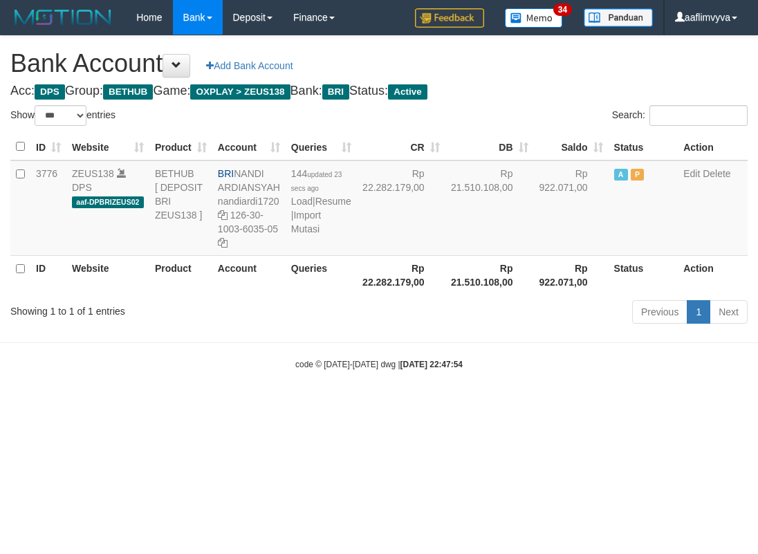
select select "***"
click at [301, 235] on link "Import Mutasi" at bounding box center [306, 222] width 30 height 25
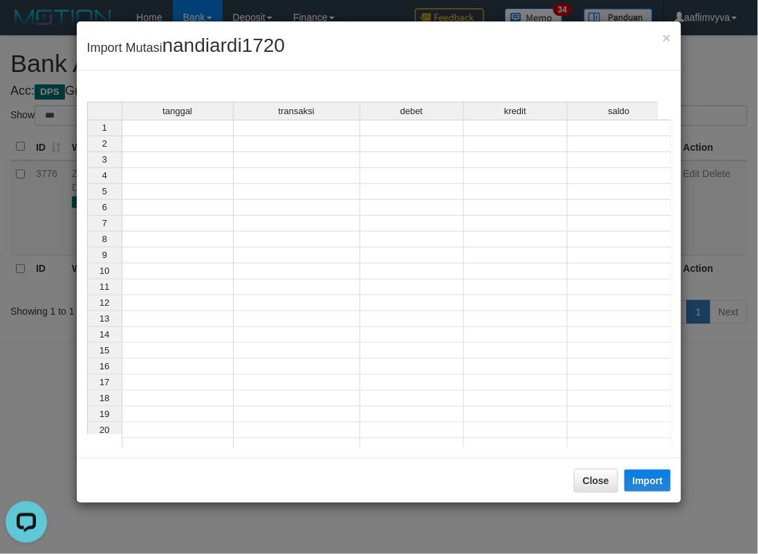
click at [194, 123] on tr "1" at bounding box center [379, 128] width 585 height 17
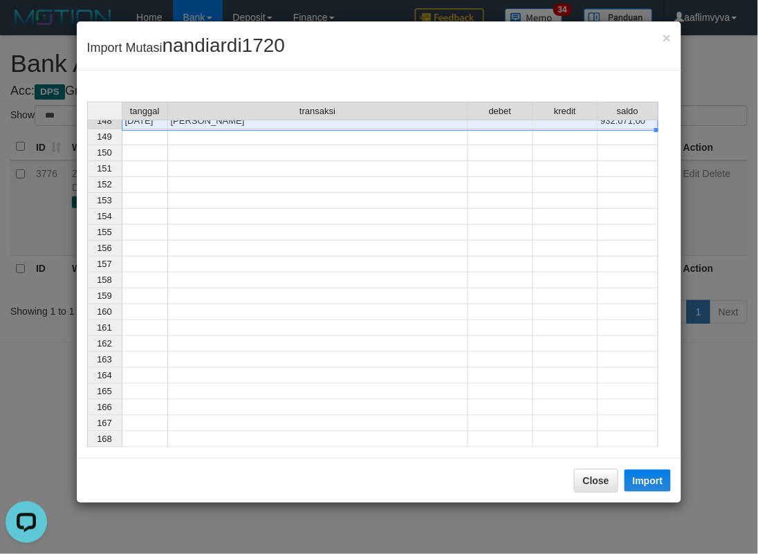
scroll to position [2065, 0]
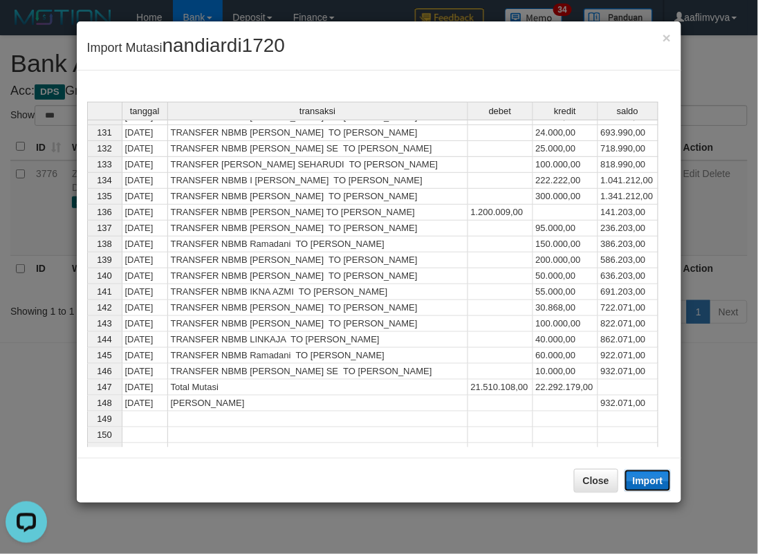
click at [644, 487] on button "Import" at bounding box center [648, 481] width 47 height 22
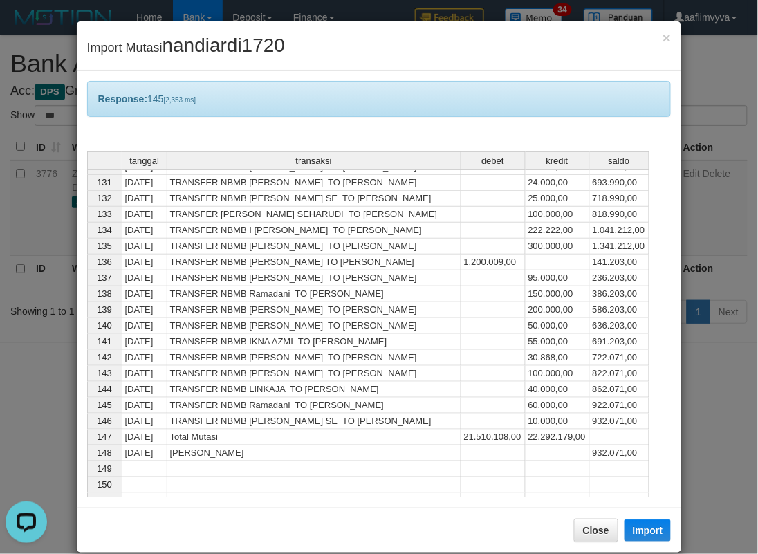
click at [271, 100] on div "Response: 145 [2,353 ms]" at bounding box center [379, 99] width 585 height 36
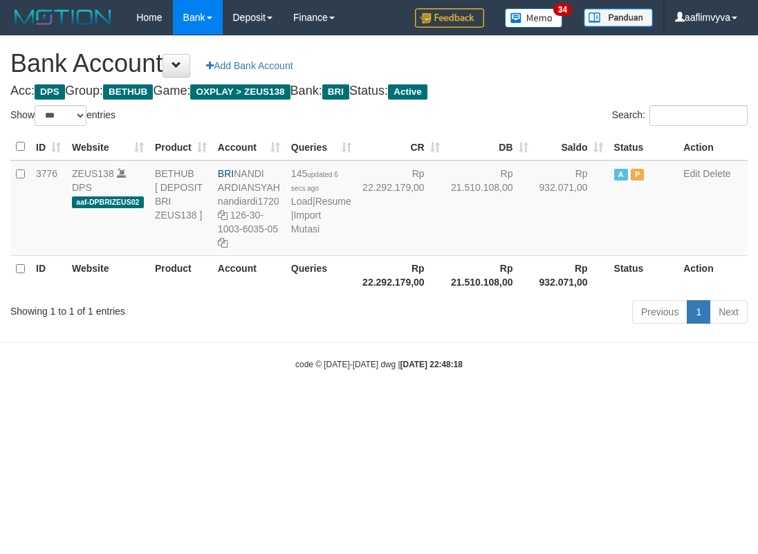
select select "***"
click at [488, 386] on body "Toggle navigation Home Bank Account List Load By Website Group [OXPLAY] ZEUS138…" at bounding box center [379, 202] width 758 height 405
click at [301, 235] on link "Import Mutasi" at bounding box center [306, 222] width 30 height 25
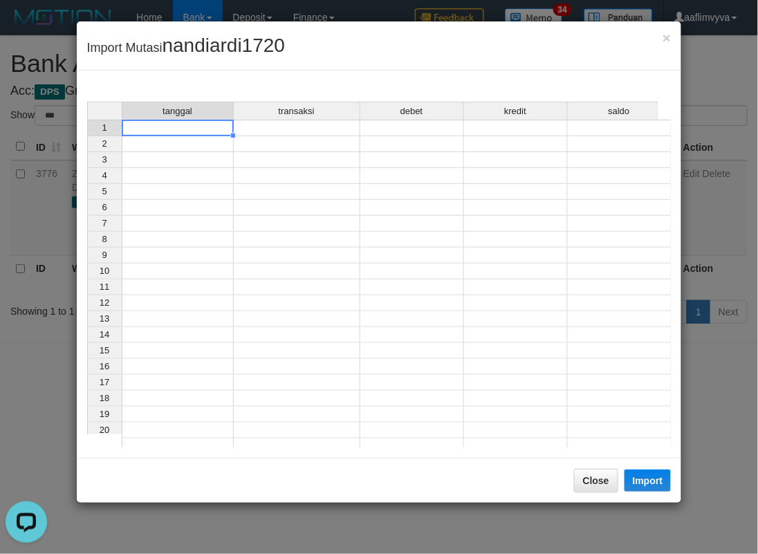
click at [204, 129] on td at bounding box center [178, 128] width 112 height 17
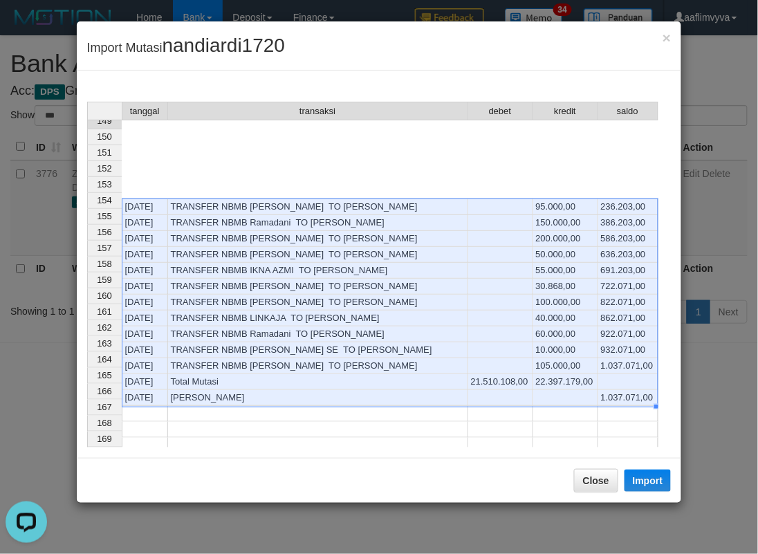
scroll to position [2081, 0]
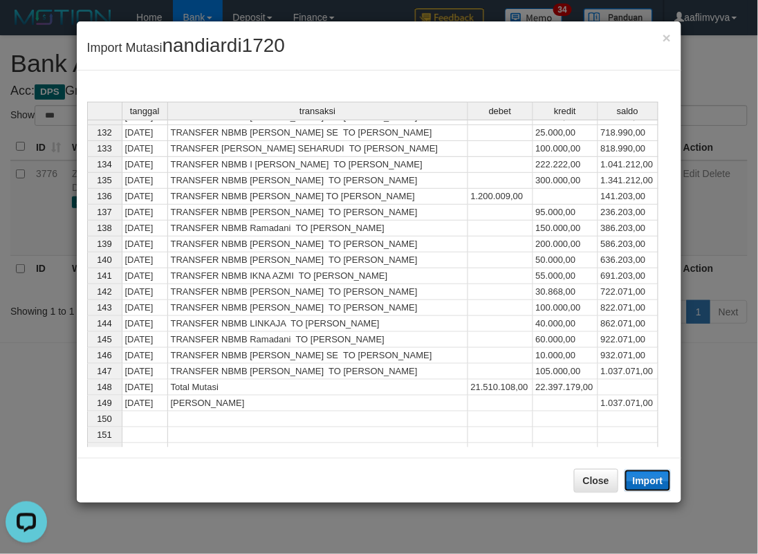
click at [646, 473] on button "Import" at bounding box center [648, 481] width 47 height 22
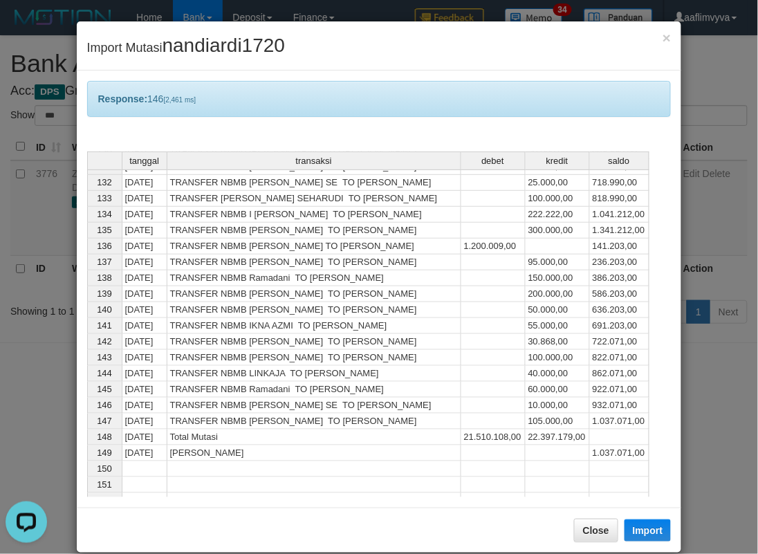
click at [307, 83] on div "Response: 146 [2,461 ms]" at bounding box center [379, 99] width 585 height 36
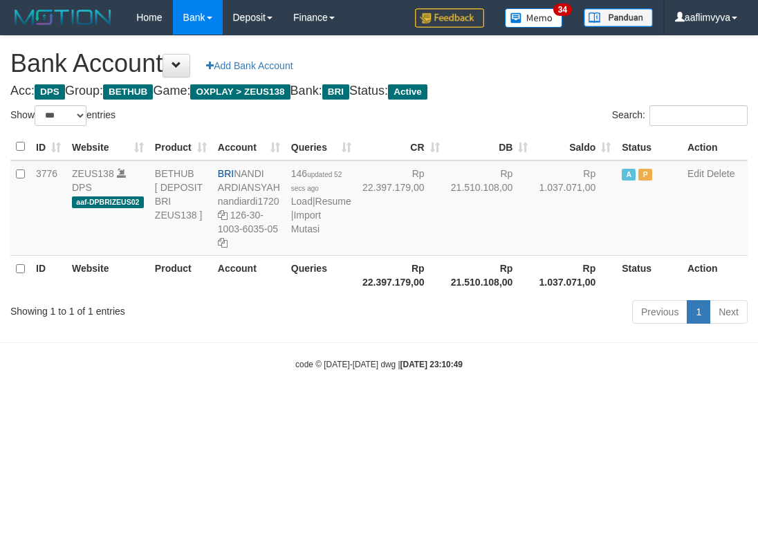
select select "***"
click at [314, 235] on link "Import Mutasi" at bounding box center [306, 222] width 30 height 25
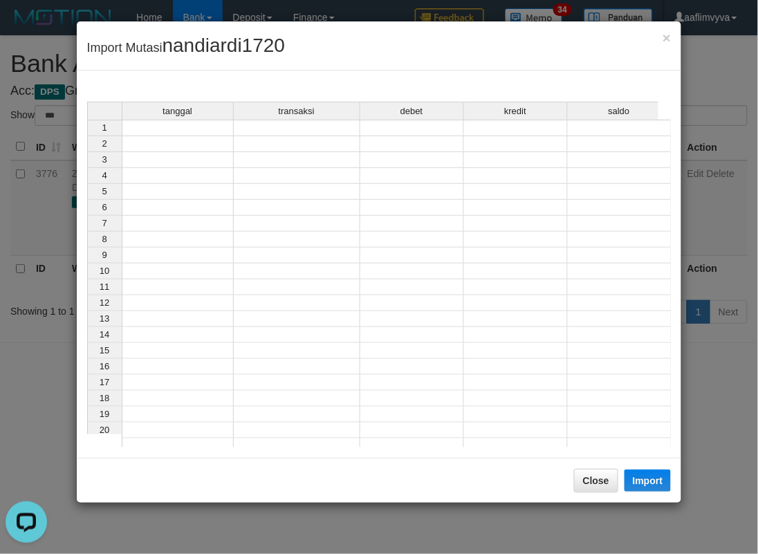
click at [167, 130] on td at bounding box center [178, 128] width 112 height 17
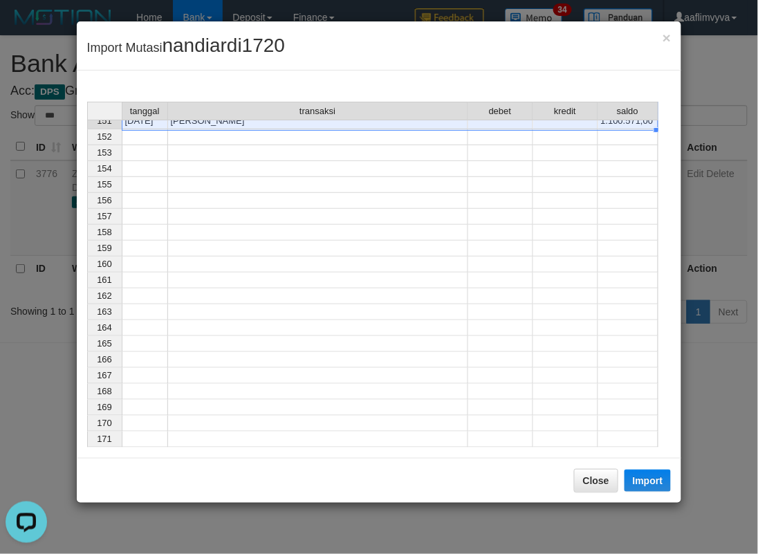
scroll to position [2113, 0]
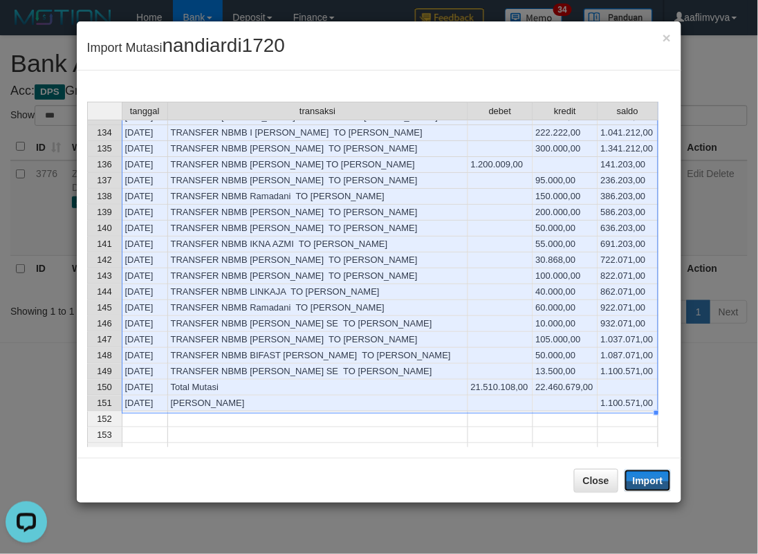
drag, startPoint x: 635, startPoint y: 486, endPoint x: 0, endPoint y: 462, distance: 635.7
click at [635, 486] on button "Import" at bounding box center [648, 481] width 47 height 22
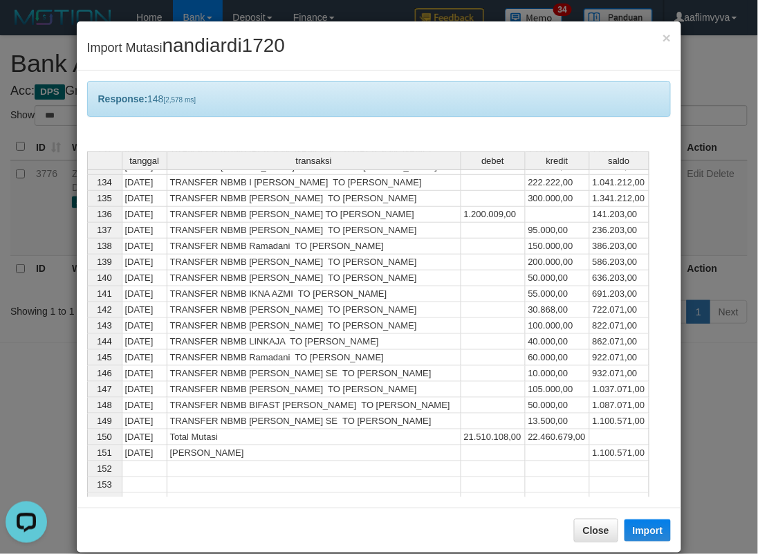
click at [253, 60] on div "× Import Mutasi nandiardi1720" at bounding box center [379, 45] width 605 height 49
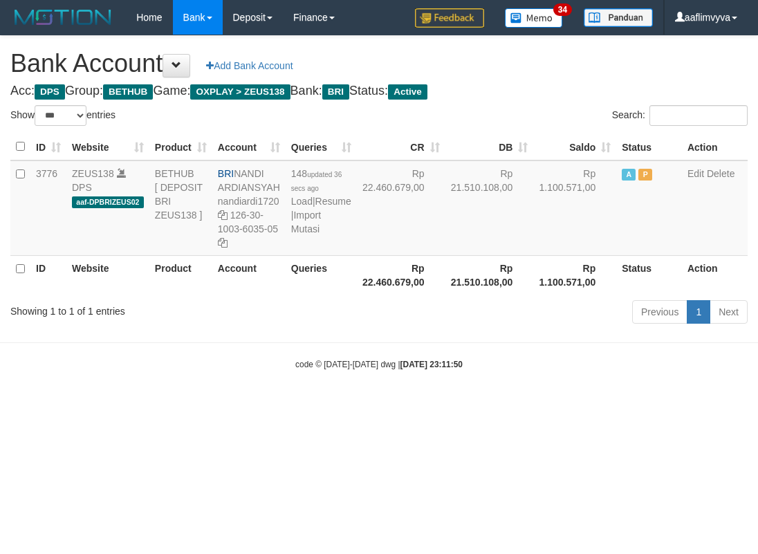
select select "***"
click at [265, 308] on div "Showing 1 to 1 of 1 entries" at bounding box center [157, 308] width 295 height 19
click at [305, 235] on link "Import Mutasi" at bounding box center [306, 222] width 30 height 25
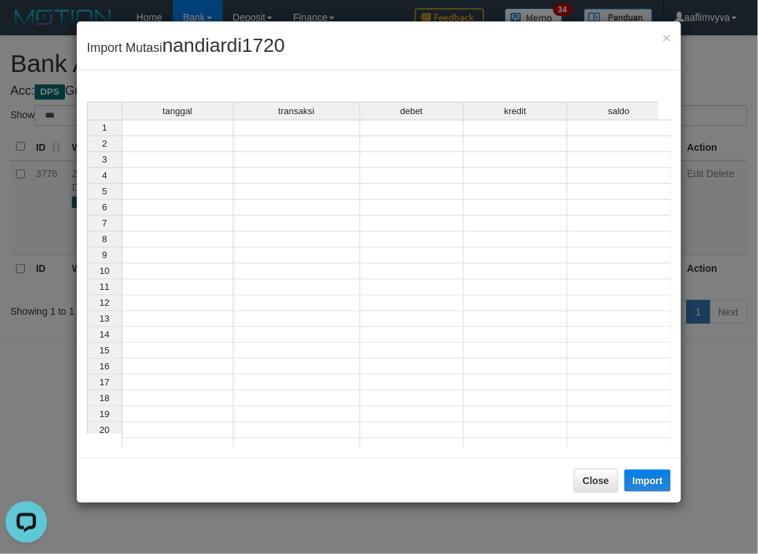
drag, startPoint x: 180, startPoint y: 118, endPoint x: 176, endPoint y: 127, distance: 9.0
click at [179, 120] on div "tanggal transaksi debet kredit saldo" at bounding box center [373, 112] width 572 height 20
click at [176, 127] on td at bounding box center [178, 128] width 112 height 17
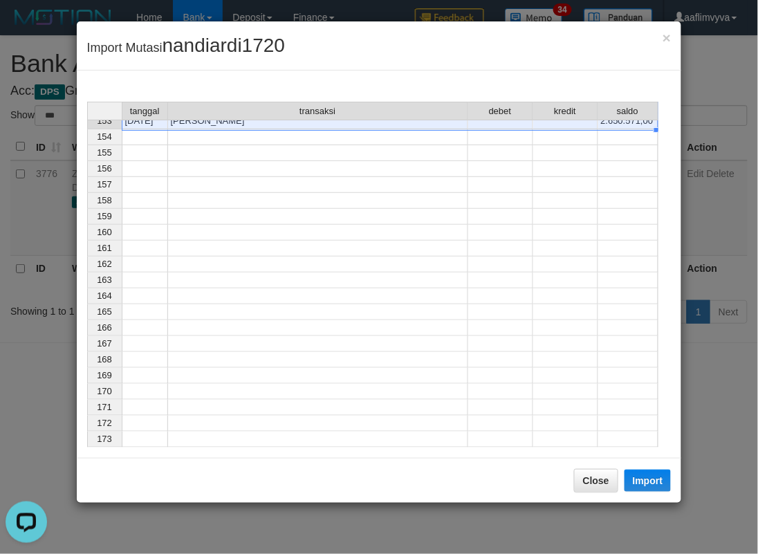
scroll to position [2145, 0]
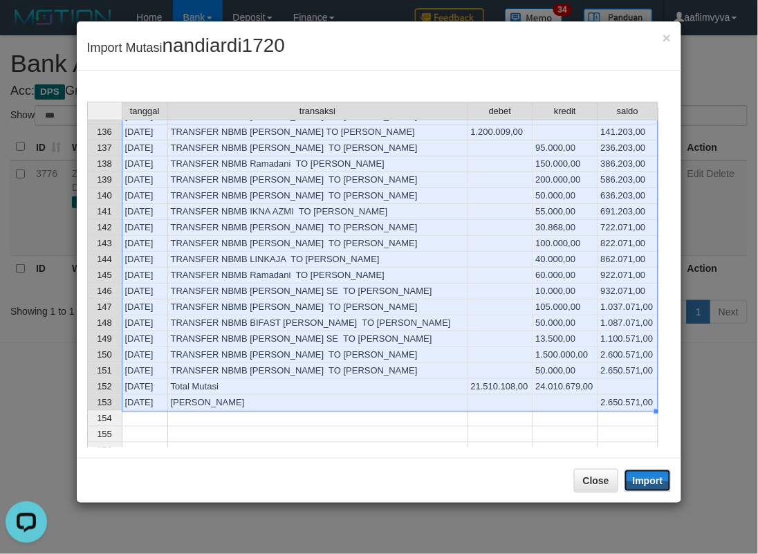
drag, startPoint x: 646, startPoint y: 481, endPoint x: 5, endPoint y: 325, distance: 660.1
click at [641, 481] on button "Import" at bounding box center [648, 481] width 47 height 22
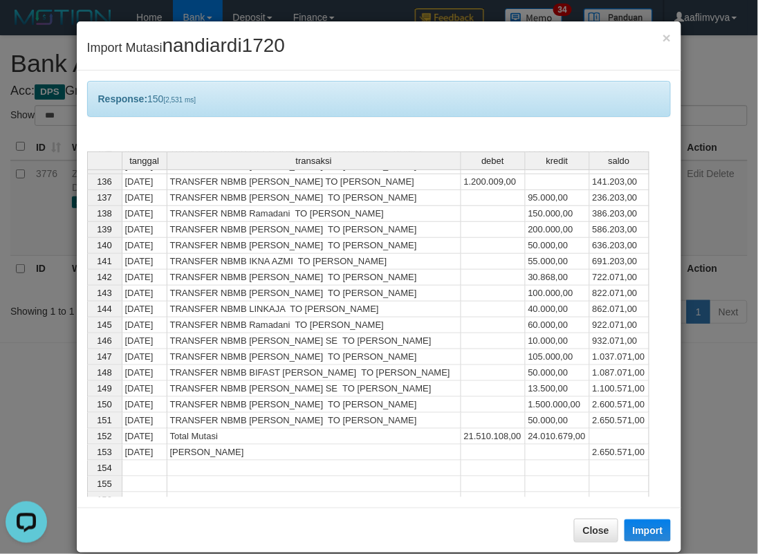
click at [447, 92] on div "Response: 150 [2,531 ms]" at bounding box center [379, 99] width 585 height 36
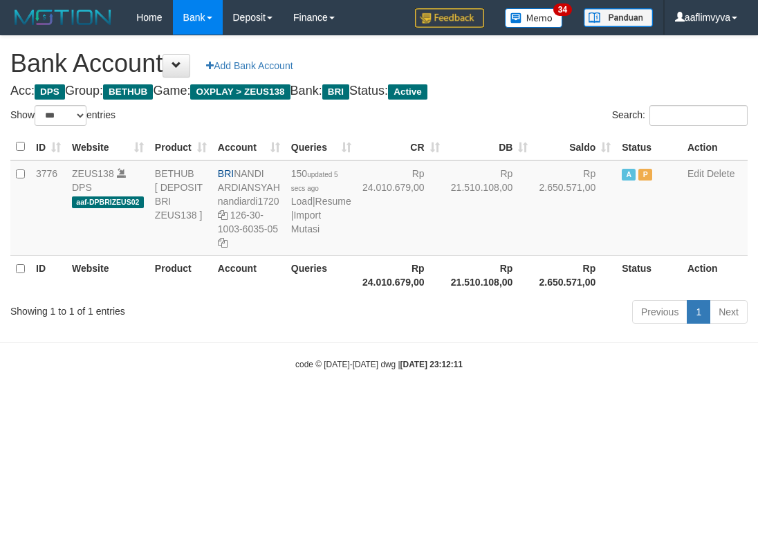
select select "***"
click at [338, 369] on div "code © 2012-2018 dwg | 2025/08/31 23:12:11" at bounding box center [379, 364] width 758 height 14
click at [294, 235] on link "Import Mutasi" at bounding box center [306, 222] width 30 height 25
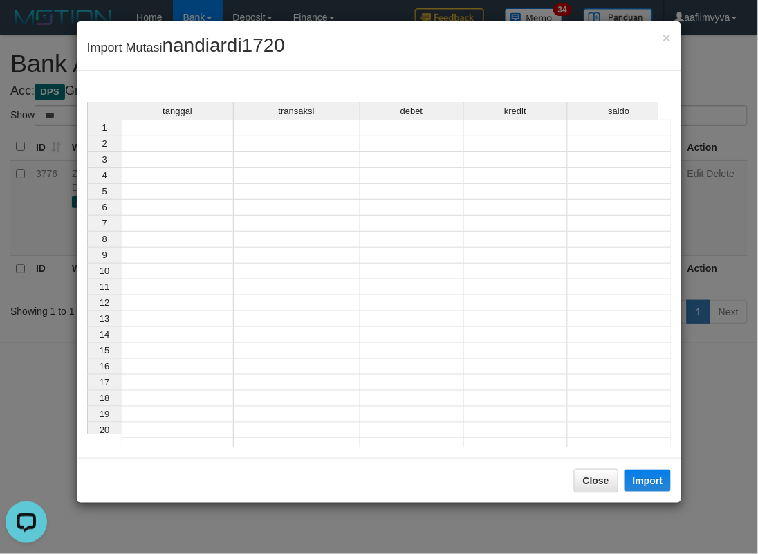
click at [155, 118] on div "tanggal" at bounding box center [177, 110] width 111 height 17
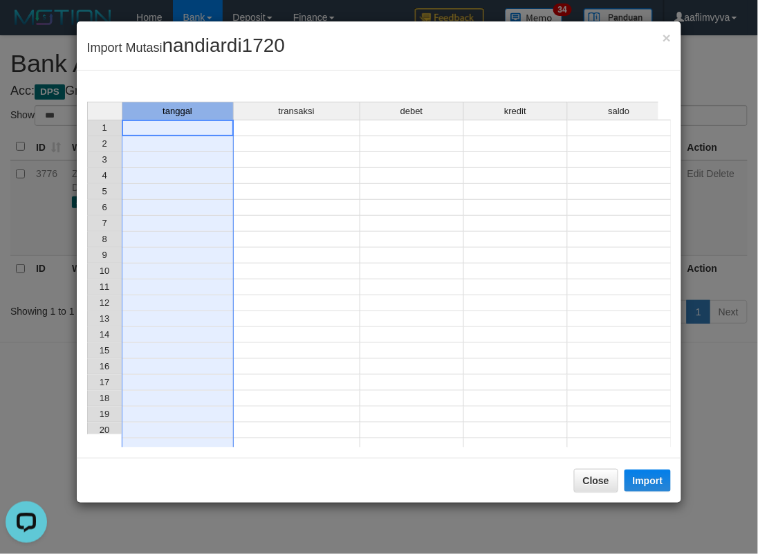
click at [156, 125] on td at bounding box center [178, 128] width 112 height 17
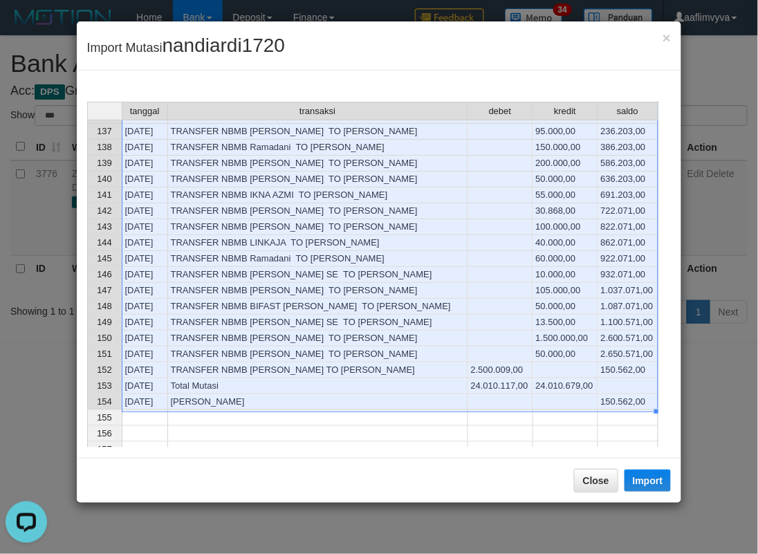
scroll to position [2160, 0]
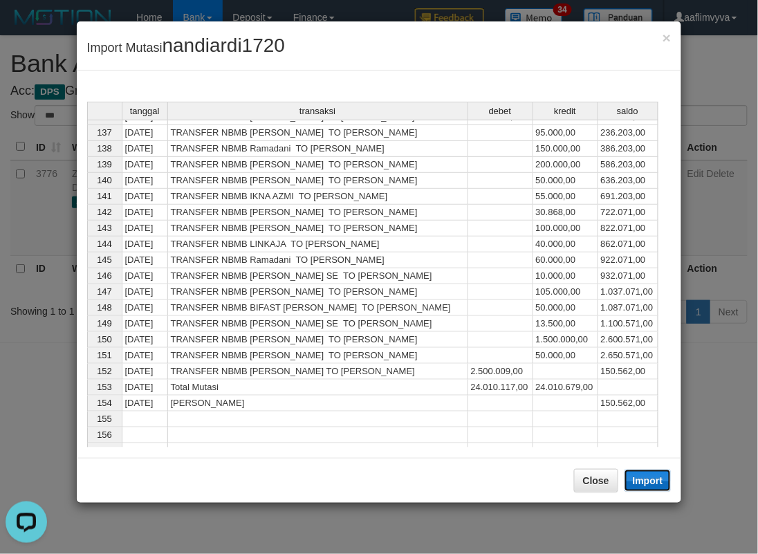
click at [641, 480] on button "Import" at bounding box center [648, 481] width 47 height 22
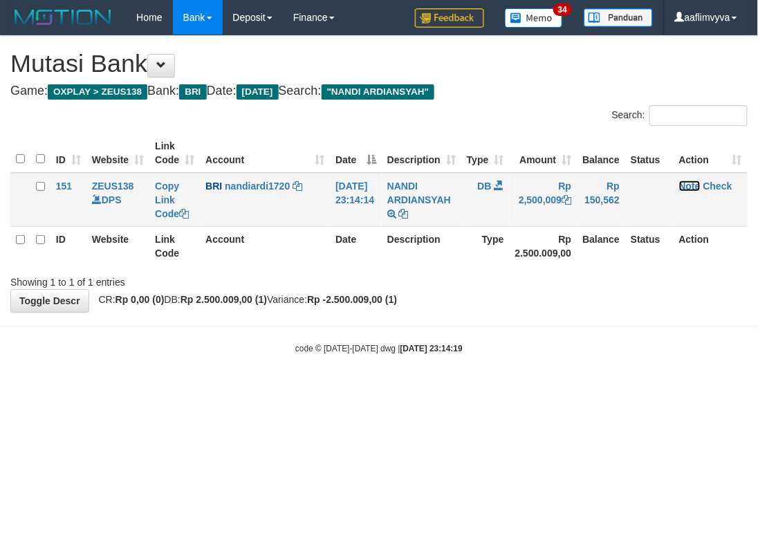
click at [695, 185] on link "Note" at bounding box center [689, 186] width 21 height 11
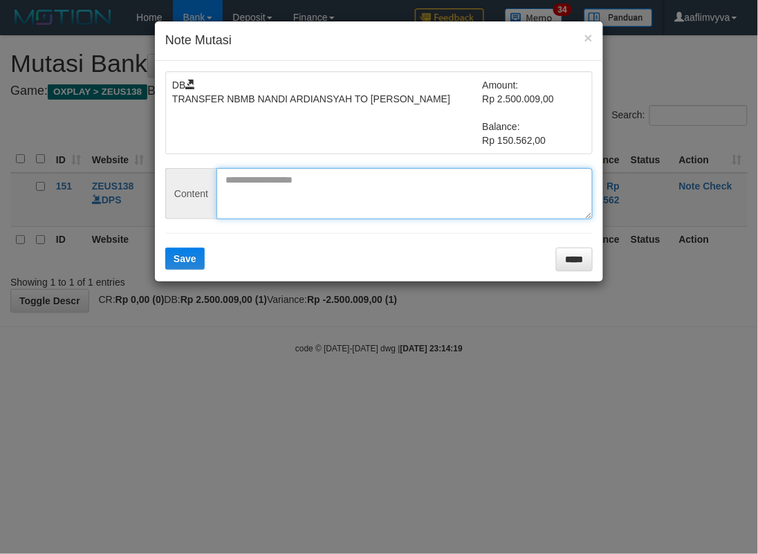
click at [286, 174] on textarea at bounding box center [405, 193] width 376 height 51
paste textarea "********"
type textarea "********"
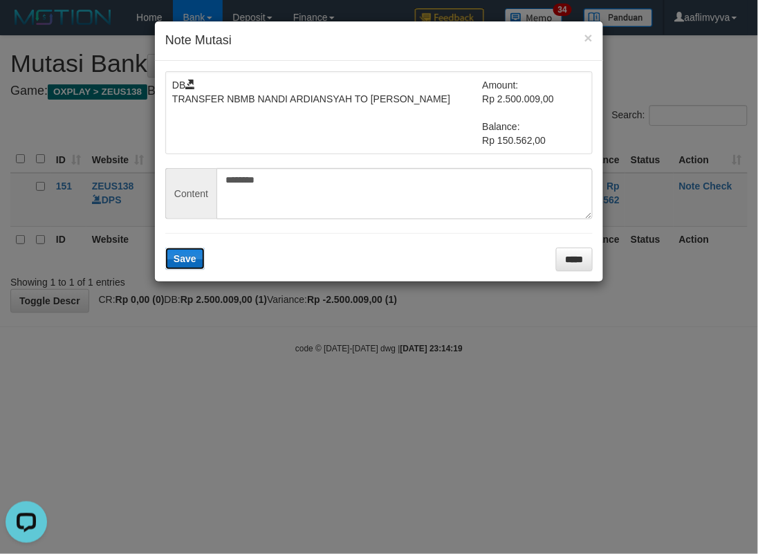
click at [182, 256] on span "Save" at bounding box center [185, 258] width 23 height 11
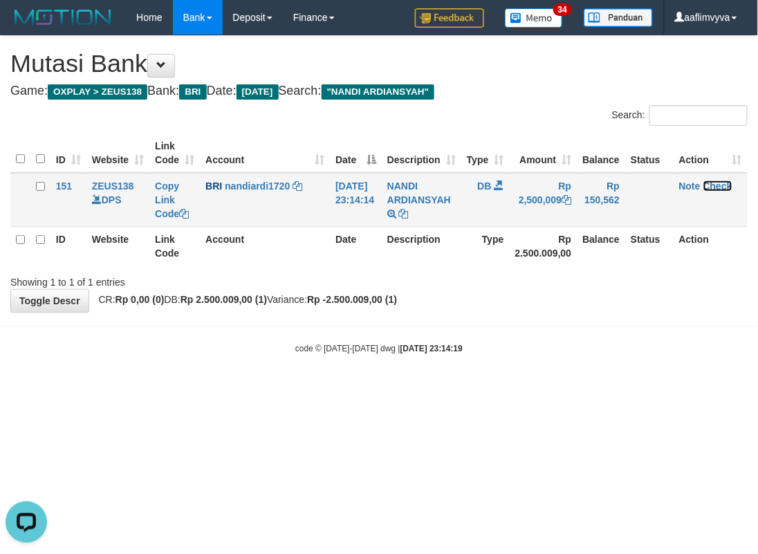
click at [718, 181] on link "Check" at bounding box center [718, 186] width 29 height 11
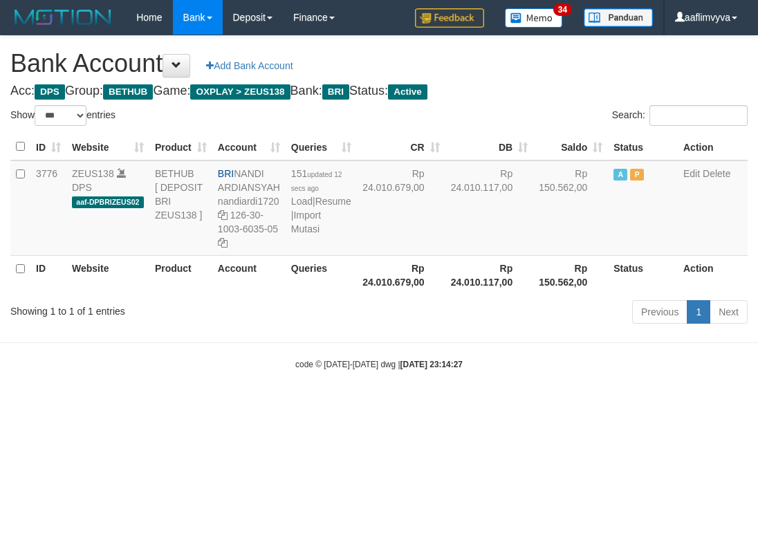
select select "***"
click at [576, 405] on html "Toggle navigation Home Bank Account List Load By Website Group [OXPLAY] ZEUS138…" at bounding box center [379, 202] width 758 height 405
click at [313, 235] on link "Import Mutasi" at bounding box center [306, 222] width 30 height 25
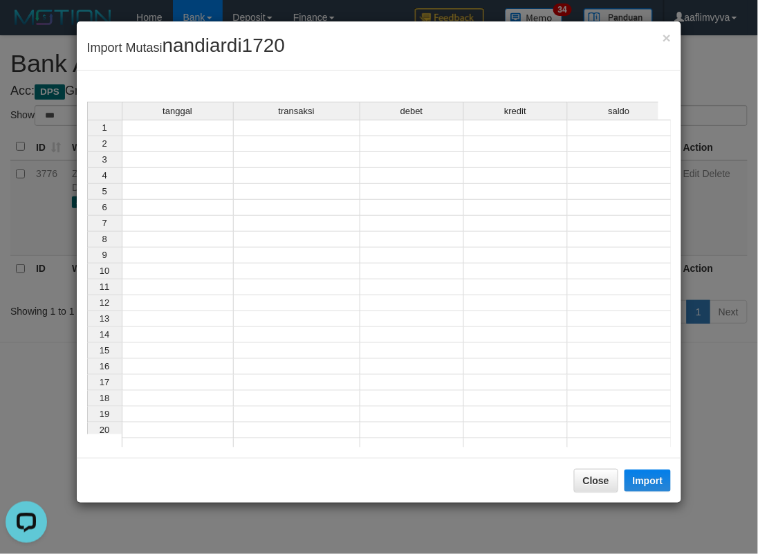
click at [203, 133] on td at bounding box center [178, 128] width 112 height 17
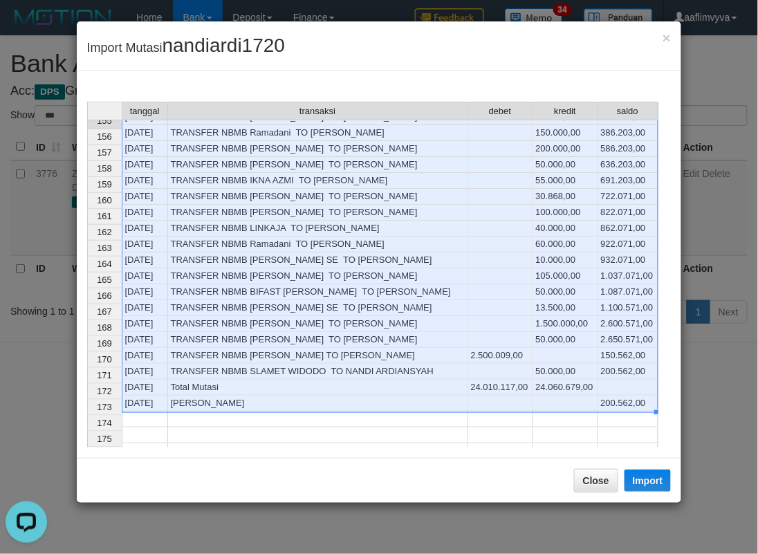
scroll to position [2176, 0]
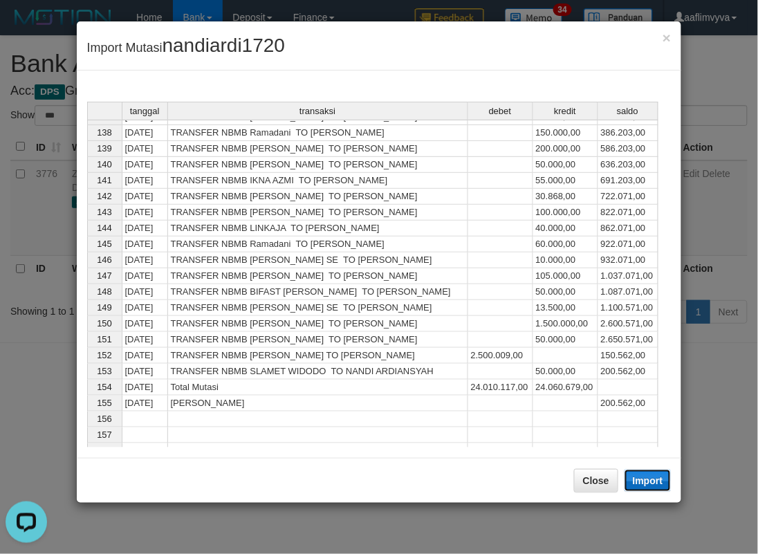
click at [652, 480] on button "Import" at bounding box center [648, 481] width 47 height 22
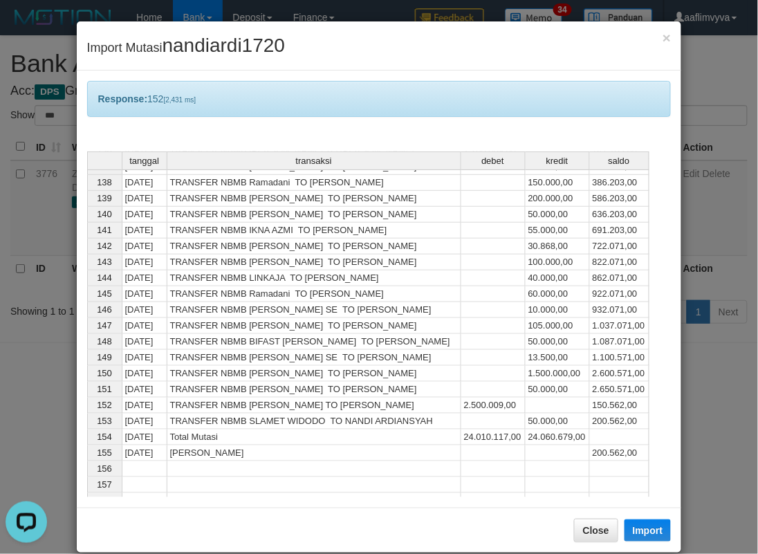
click at [371, 84] on div "Response: 152 [2,431 ms]" at bounding box center [379, 99] width 585 height 36
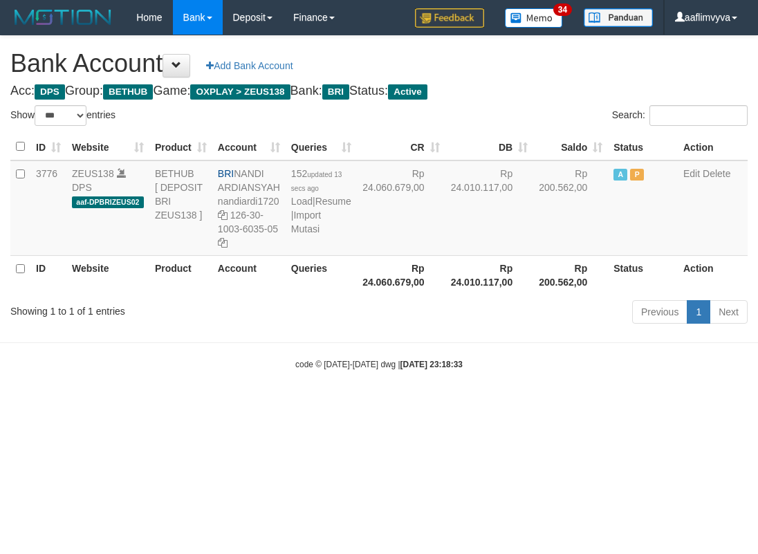
select select "***"
click at [597, 405] on html "Toggle navigation Home Bank Account List Load By Website Group [OXPLAY] ZEUS138…" at bounding box center [379, 202] width 758 height 405
drag, startPoint x: 281, startPoint y: 188, endPoint x: 237, endPoint y: 176, distance: 45.0
click at [237, 176] on td "BRI [PERSON_NAME] nandiardi1720 126-30-1003-6035-05" at bounding box center [248, 208] width 73 height 95
copy td "NANDI ARDIANSYAH"
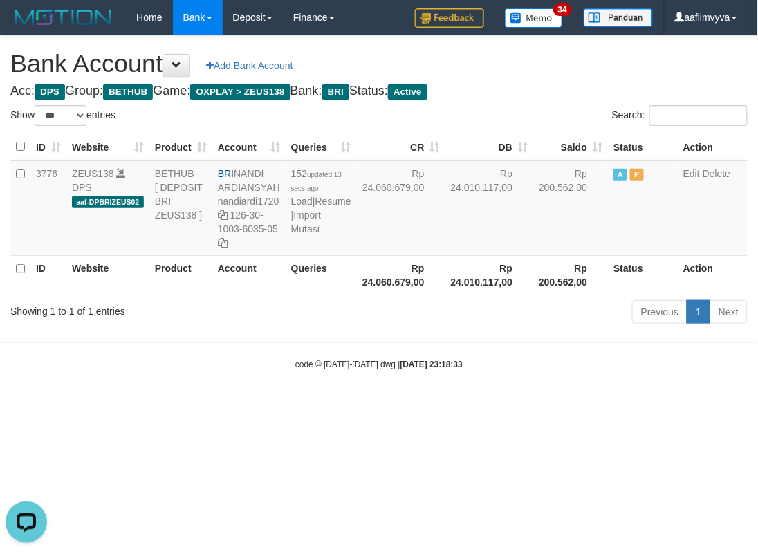
click at [226, 398] on body "Toggle navigation Home Bank Account List Load By Website Group [OXPLAY] ZEUS138…" at bounding box center [379, 202] width 758 height 405
click at [309, 226] on link "Import Mutasi" at bounding box center [306, 222] width 30 height 25
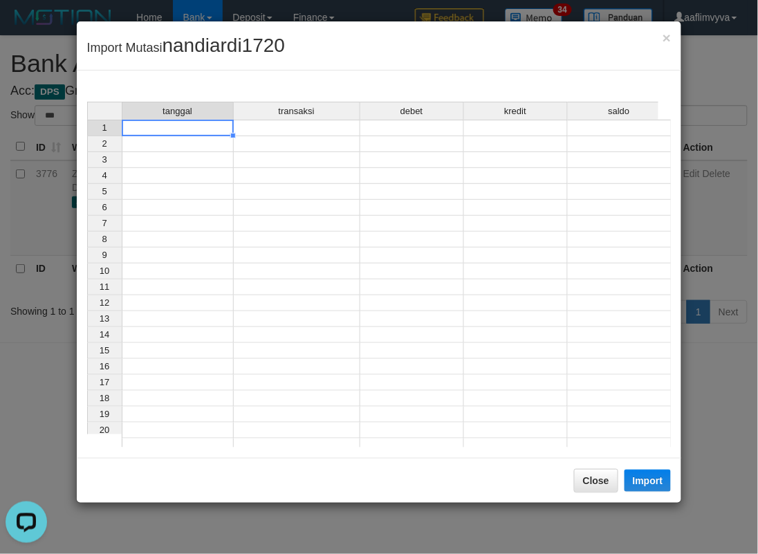
click at [170, 127] on td at bounding box center [178, 128] width 112 height 17
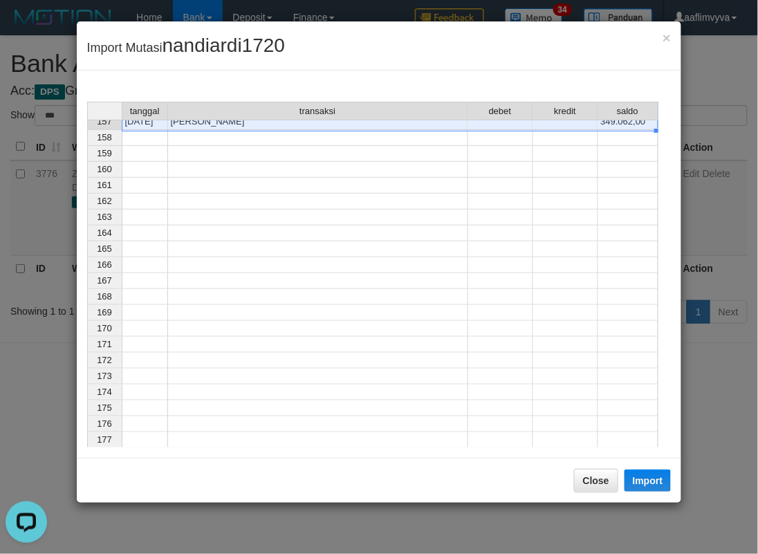
scroll to position [2208, 0]
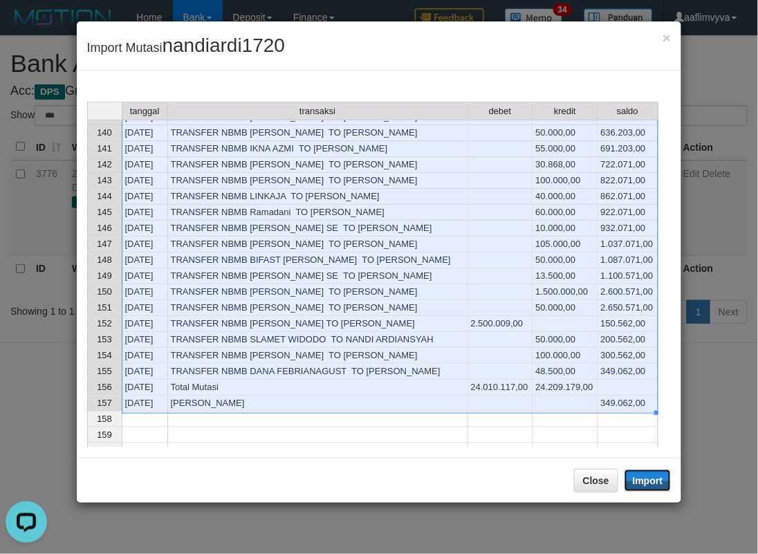
drag, startPoint x: 644, startPoint y: 478, endPoint x: 0, endPoint y: 455, distance: 644.6
click at [644, 478] on button "Import" at bounding box center [648, 481] width 47 height 22
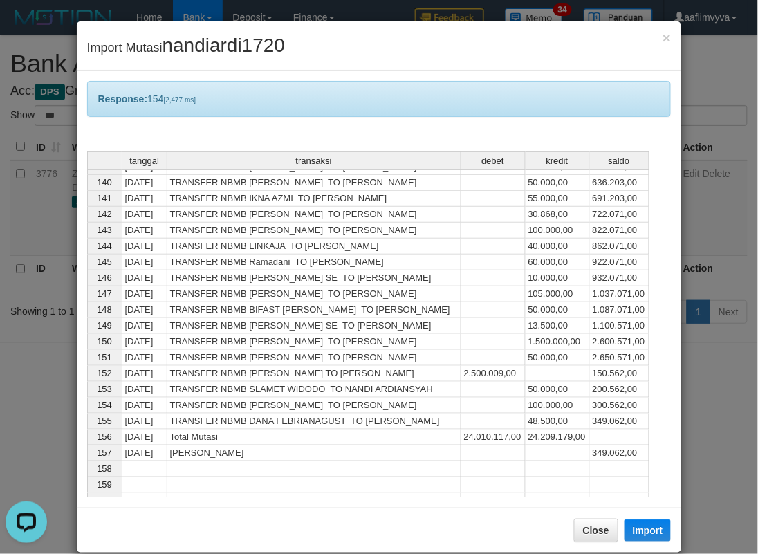
drag, startPoint x: 265, startPoint y: 60, endPoint x: 271, endPoint y: 45, distance: 16.4
click at [266, 60] on div "× Import Mutasi nandiardi1720" at bounding box center [379, 45] width 605 height 49
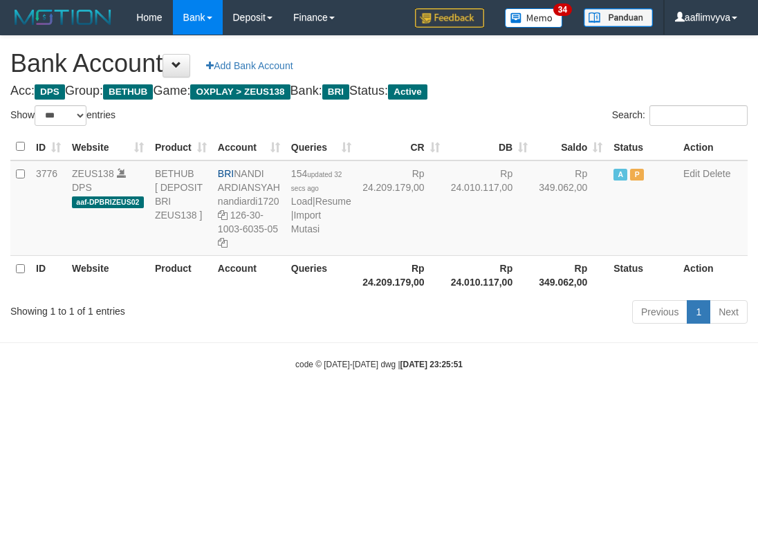
select select "***"
click at [319, 229] on td "154 updated 32 secs ago Load | Resume | Import Mutasi" at bounding box center [321, 208] width 71 height 95
click at [316, 229] on link "Import Mutasi" at bounding box center [306, 222] width 30 height 25
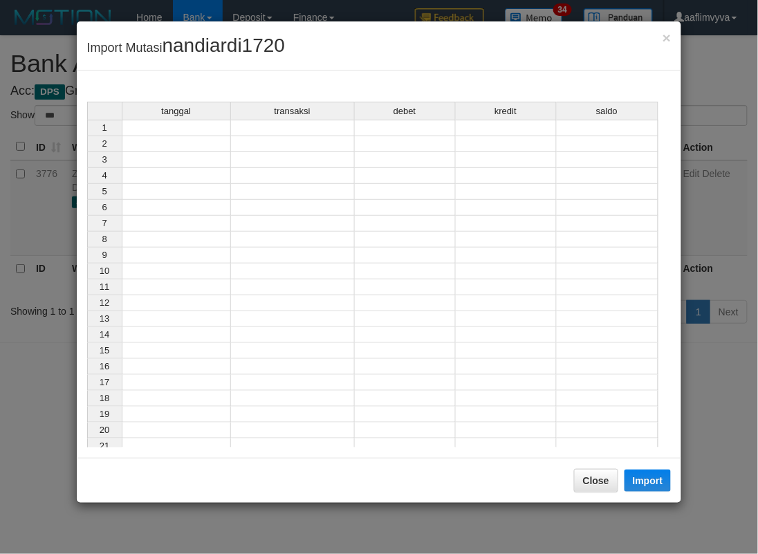
click at [196, 127] on td at bounding box center [176, 128] width 109 height 17
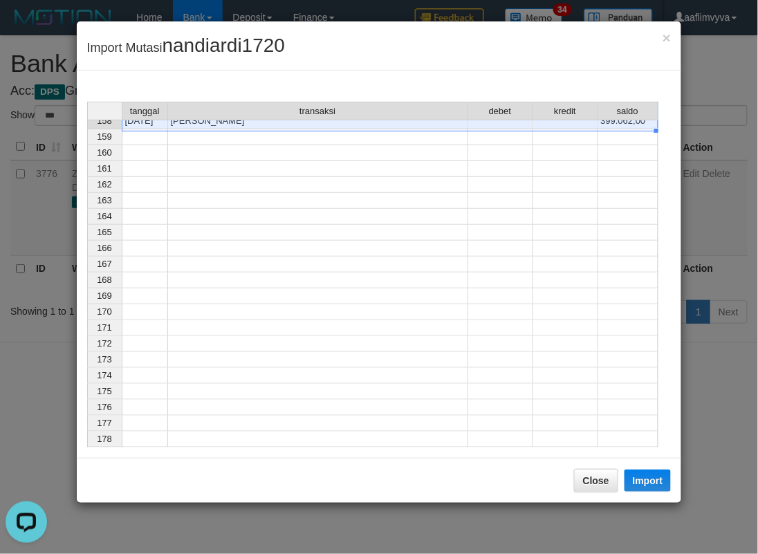
scroll to position [2224, 0]
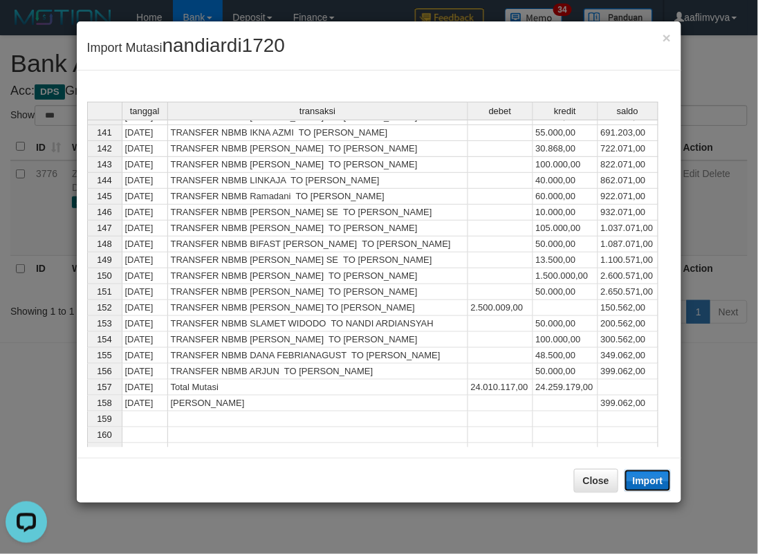
click at [646, 476] on button "Import" at bounding box center [648, 481] width 47 height 22
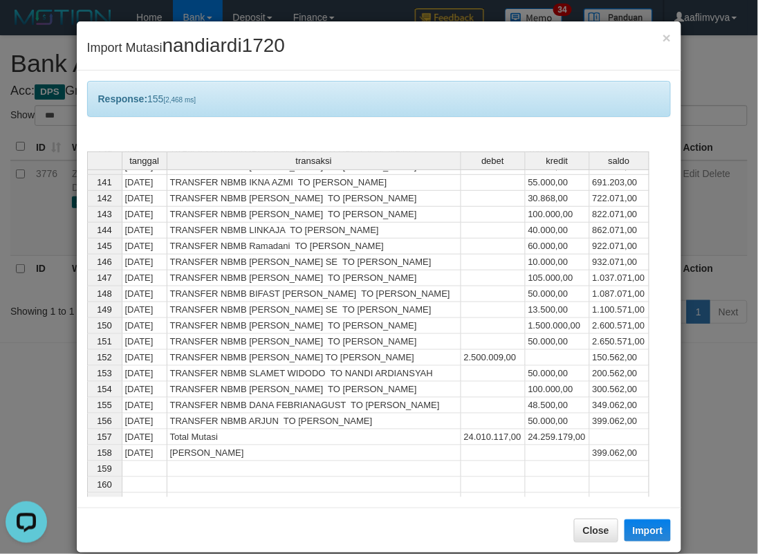
click at [148, 64] on div "× Import Mutasi nandiardi1720" at bounding box center [379, 45] width 605 height 49
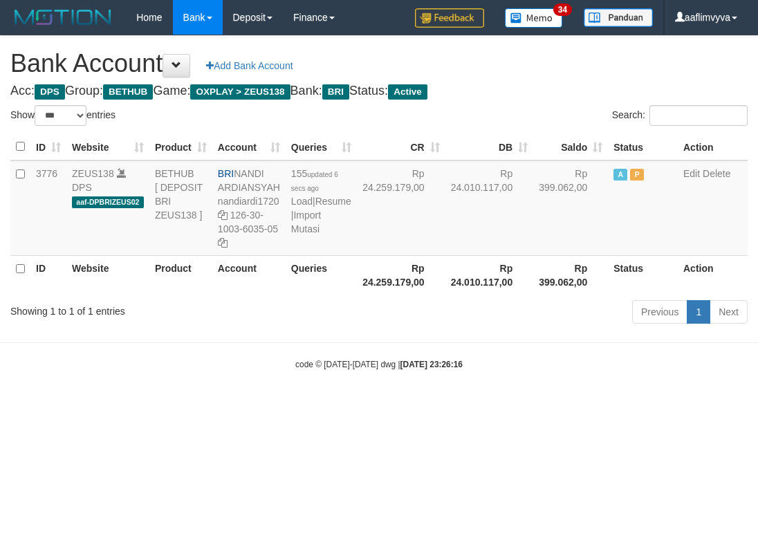
select select "***"
click at [526, 353] on body "Toggle navigation Home Bank Account List Load By Website Group [OXPLAY] ZEUS138…" at bounding box center [379, 202] width 758 height 405
click at [293, 235] on link "Import Mutasi" at bounding box center [306, 222] width 30 height 25
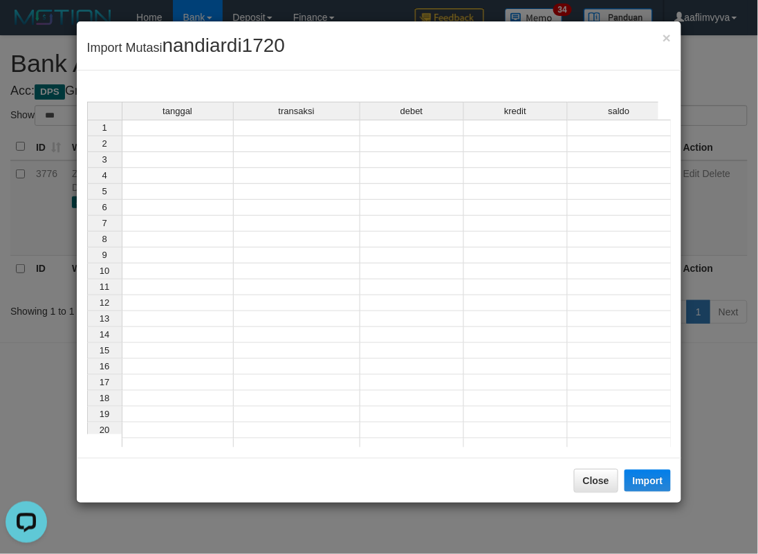
click at [170, 118] on div "tanggal" at bounding box center [177, 110] width 111 height 17
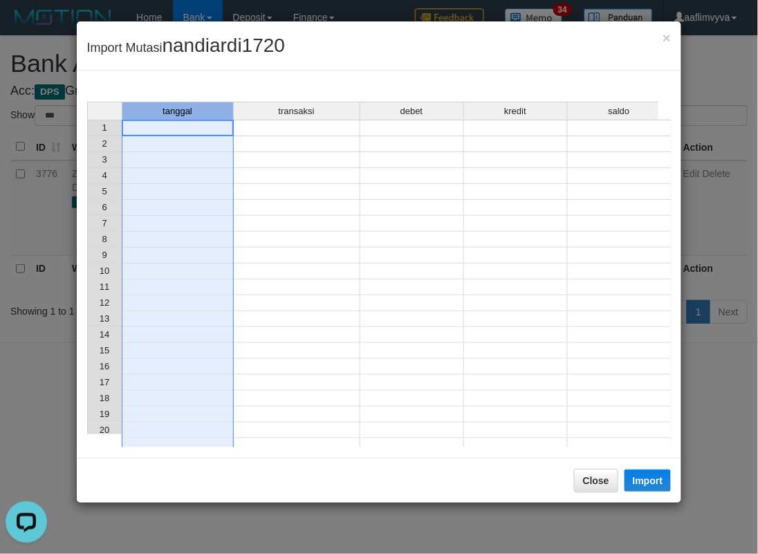
click at [170, 127] on td at bounding box center [178, 128] width 112 height 17
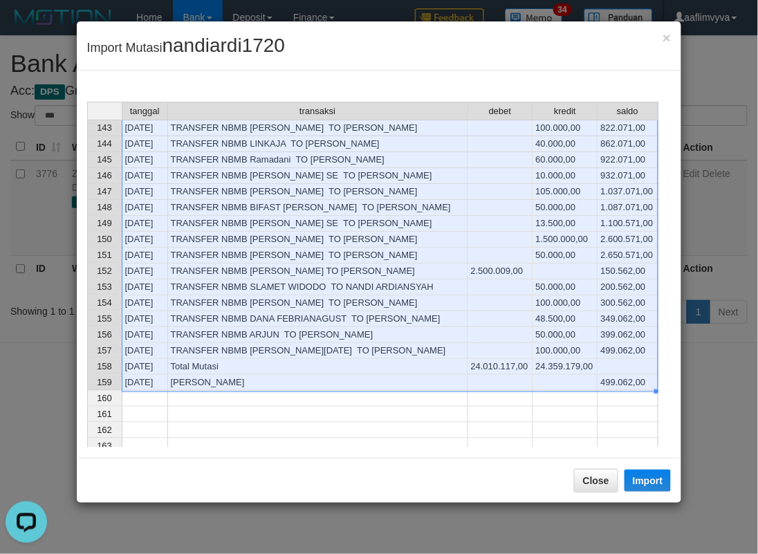
scroll to position [2240, 0]
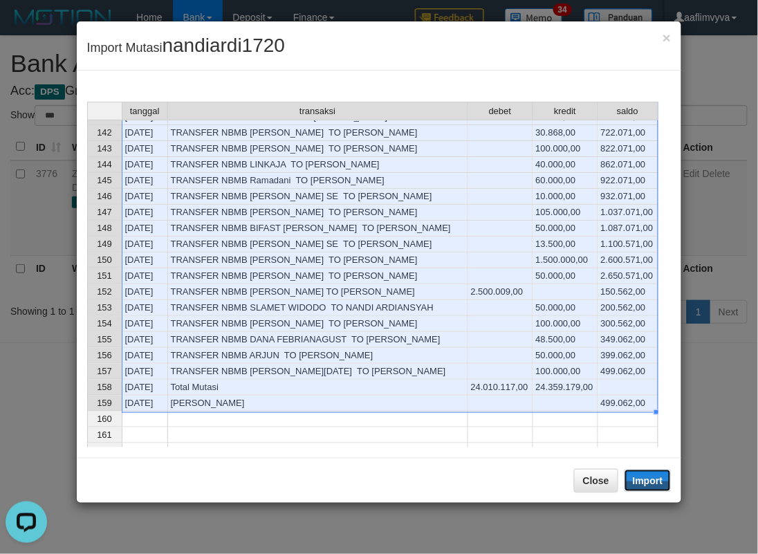
drag, startPoint x: 634, startPoint y: 486, endPoint x: 191, endPoint y: 329, distance: 469.9
click at [634, 486] on button "Import" at bounding box center [648, 481] width 47 height 22
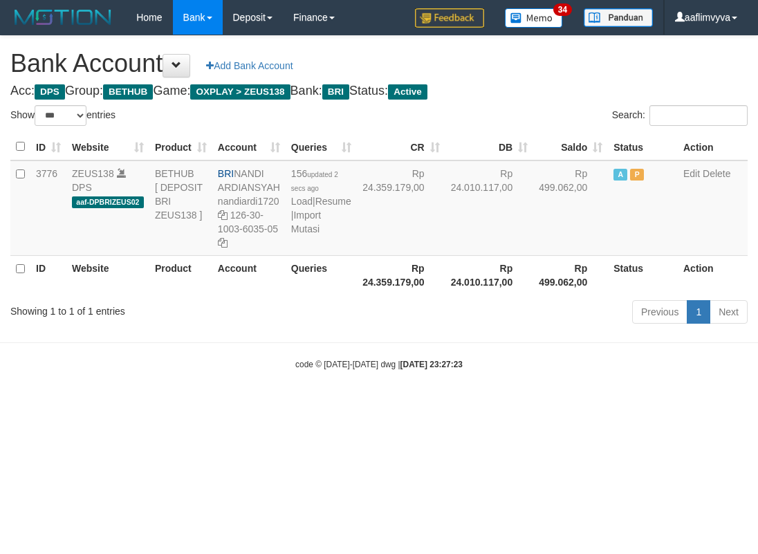
select select "***"
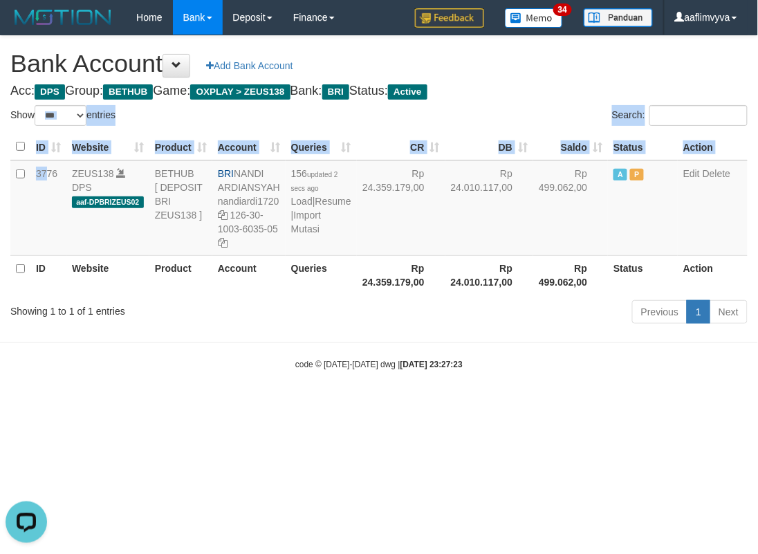
drag, startPoint x: 31, startPoint y: 125, endPoint x: 15, endPoint y: 28, distance: 98.3
click at [16, 32] on body "Toggle navigation Home Bank Account List Load By Website Group [OXPLAY] ZEUS138…" at bounding box center [379, 202] width 758 height 405
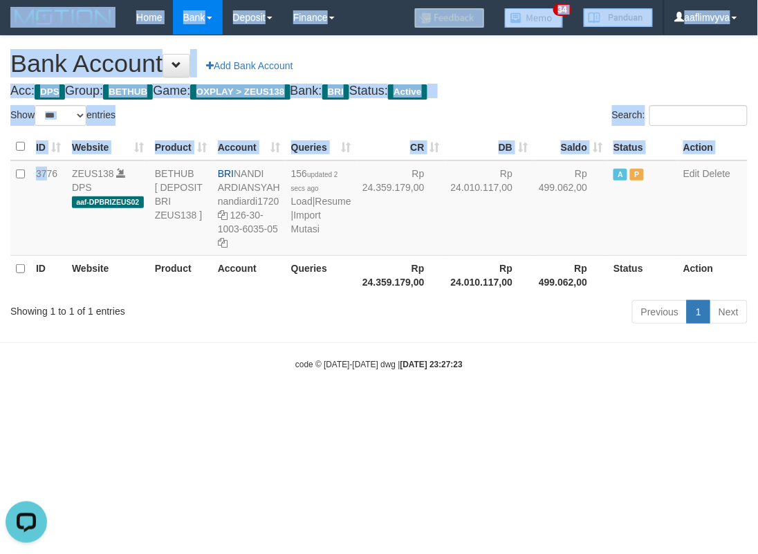
click at [143, 298] on div "ID Website Product Account Queries CR DB Saldo Status Action 3776 ZEUS138 DPS a…" at bounding box center [379, 214] width 758 height 170
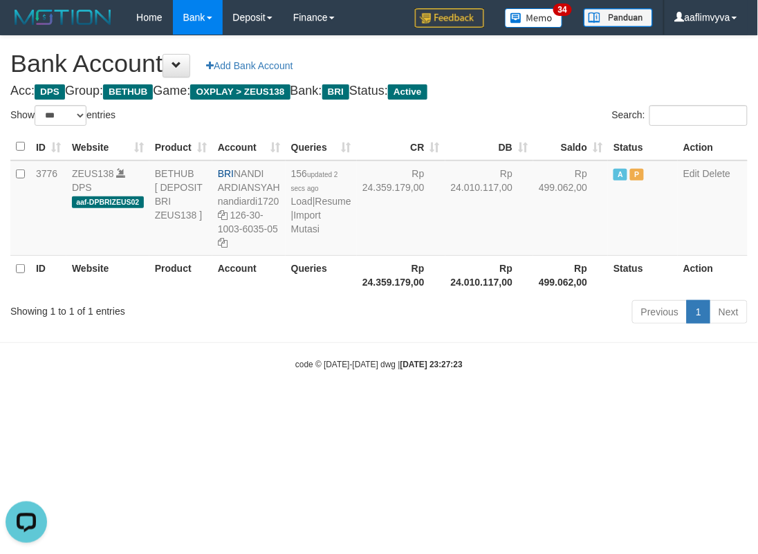
click at [501, 405] on html "Toggle navigation Home Bank Account List Load By Website Group [OXPLAY] ZEUS138…" at bounding box center [379, 202] width 758 height 405
click at [301, 235] on link "Import Mutasi" at bounding box center [306, 222] width 30 height 25
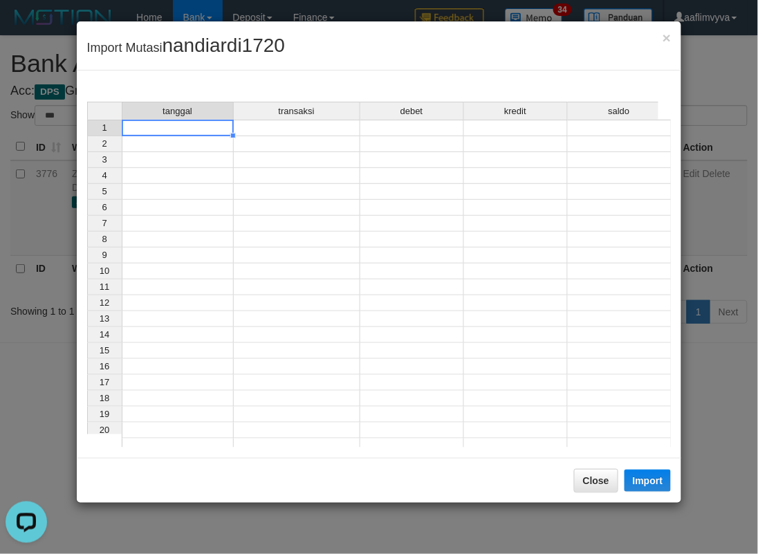
click at [177, 127] on td at bounding box center [178, 128] width 112 height 17
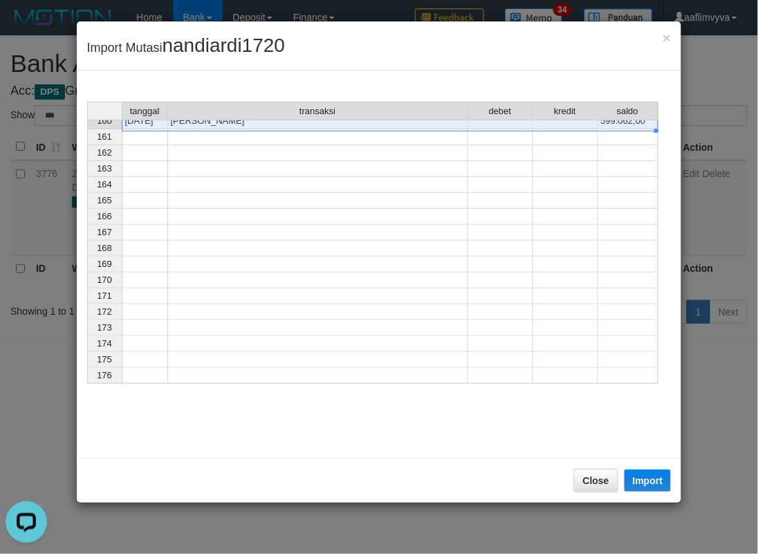
scroll to position [2256, 0]
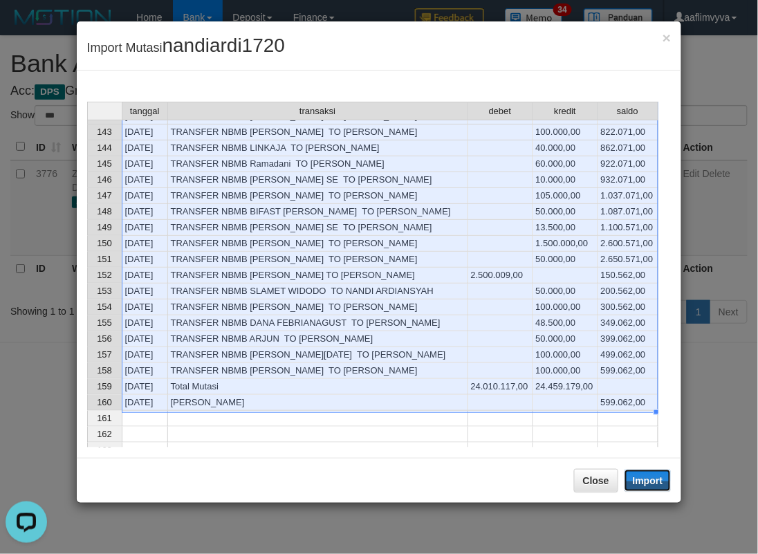
drag, startPoint x: 634, startPoint y: 479, endPoint x: 284, endPoint y: 369, distance: 366.1
click at [634, 480] on button "Import" at bounding box center [648, 481] width 47 height 22
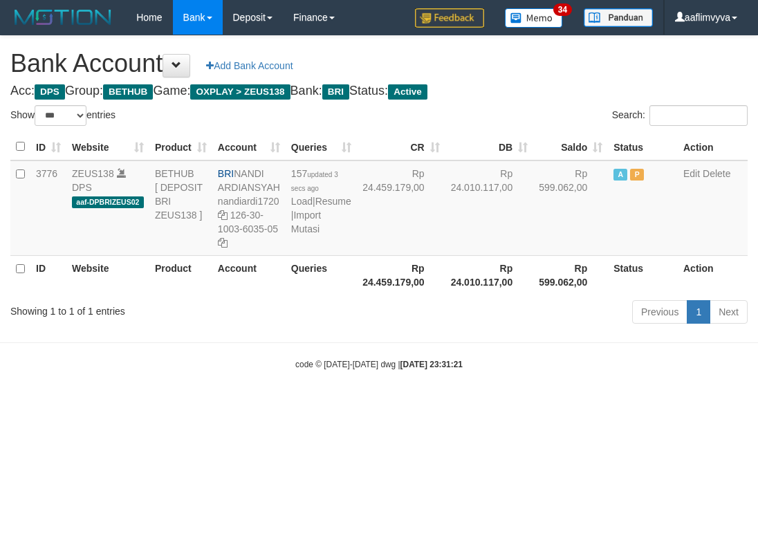
select select "***"
click at [575, 405] on html "Toggle navigation Home Bank Account List Load By Website Group [OXPLAY] ZEUS138…" at bounding box center [379, 202] width 758 height 405
click at [302, 235] on link "Import Mutasi" at bounding box center [306, 222] width 30 height 25
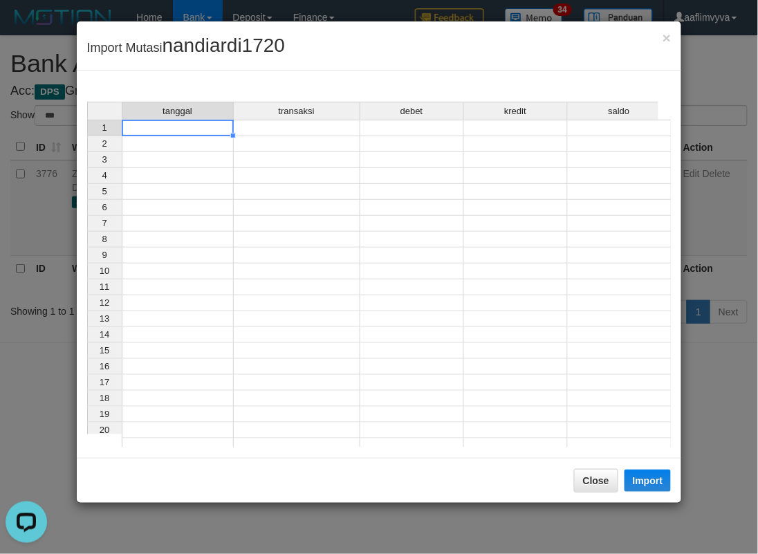
click at [163, 129] on td at bounding box center [178, 128] width 112 height 17
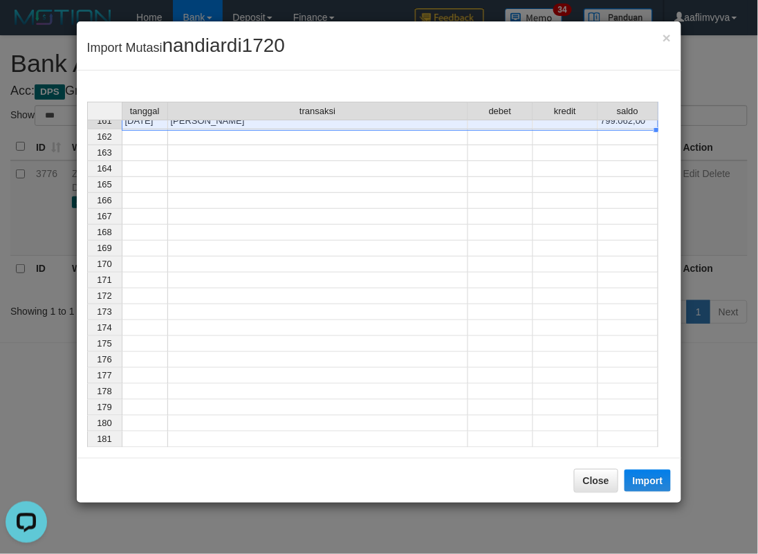
scroll to position [2272, 0]
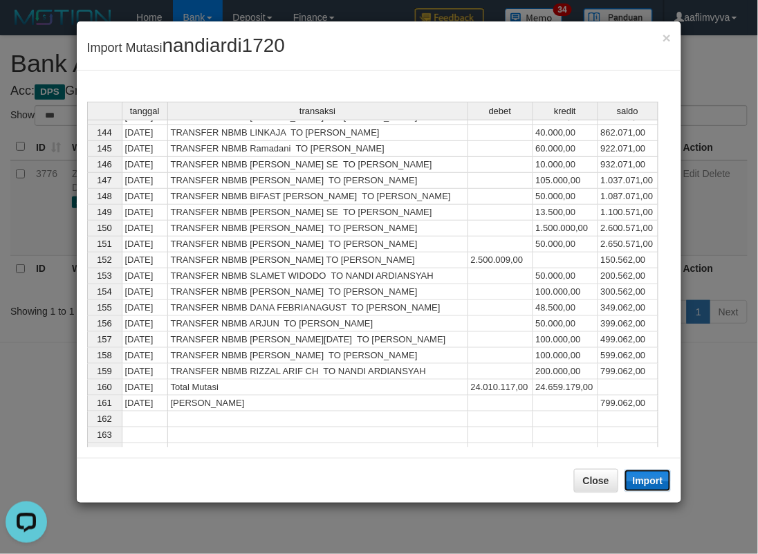
click at [640, 476] on button "Import" at bounding box center [648, 481] width 47 height 22
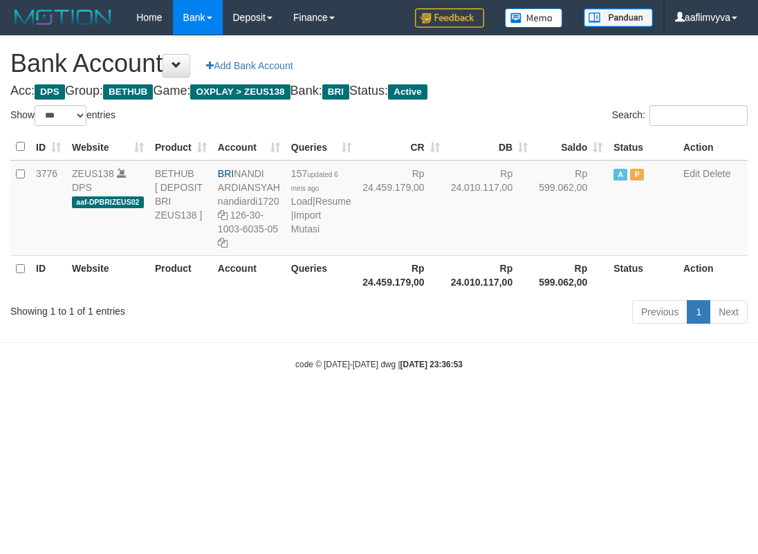
select select "***"
click at [316, 235] on link "Import Mutasi" at bounding box center [306, 222] width 30 height 25
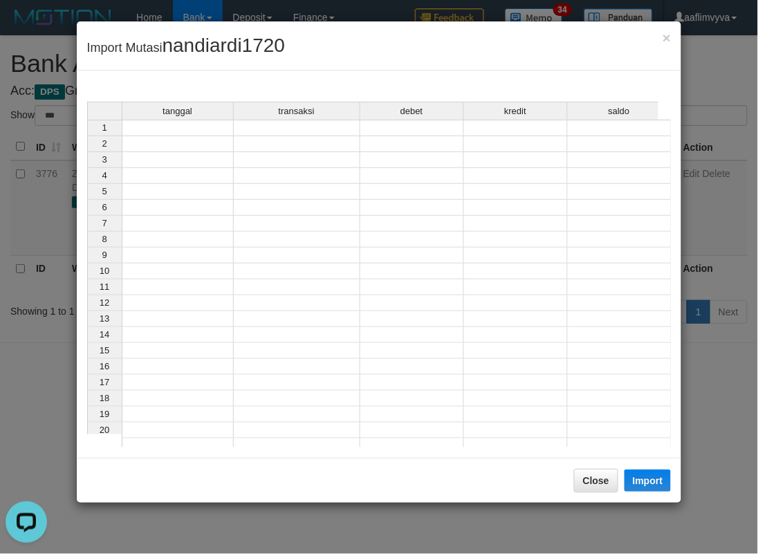
click at [174, 123] on td at bounding box center [178, 128] width 112 height 17
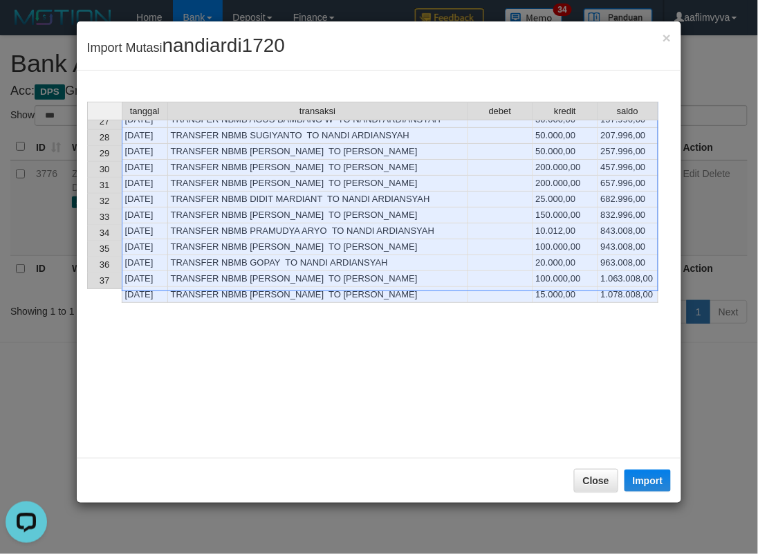
scroll to position [846, 0]
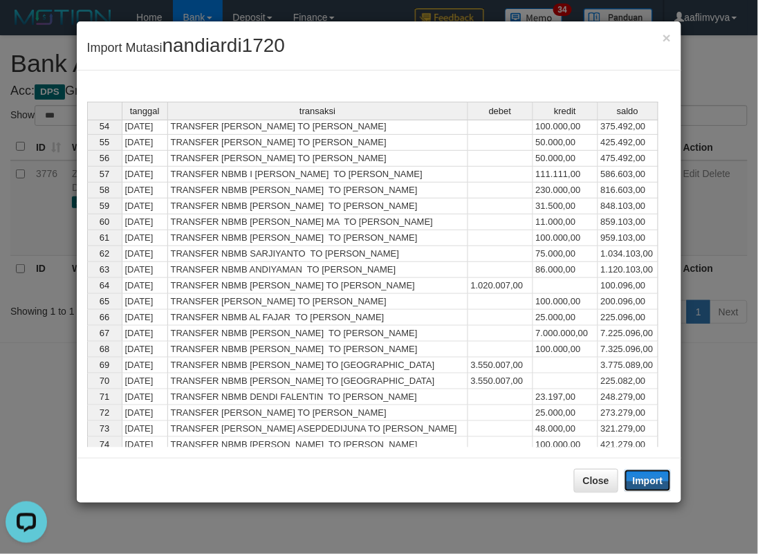
drag, startPoint x: 646, startPoint y: 475, endPoint x: 484, endPoint y: 412, distance: 173.7
click at [647, 475] on button "Import" at bounding box center [648, 481] width 47 height 22
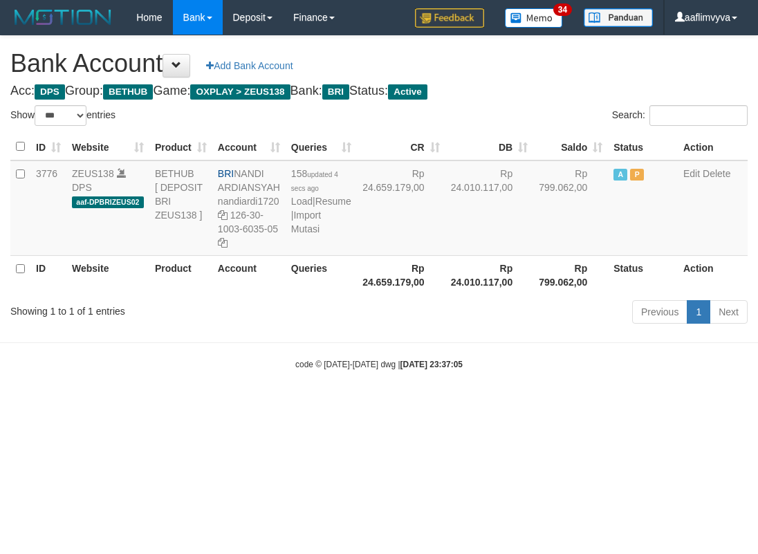
select select "***"
click at [537, 405] on html "Toggle navigation Home Bank Account List Load By Website Group [OXPLAY] ZEUS138…" at bounding box center [379, 202] width 758 height 405
click at [306, 235] on link "Import Mutasi" at bounding box center [306, 222] width 30 height 25
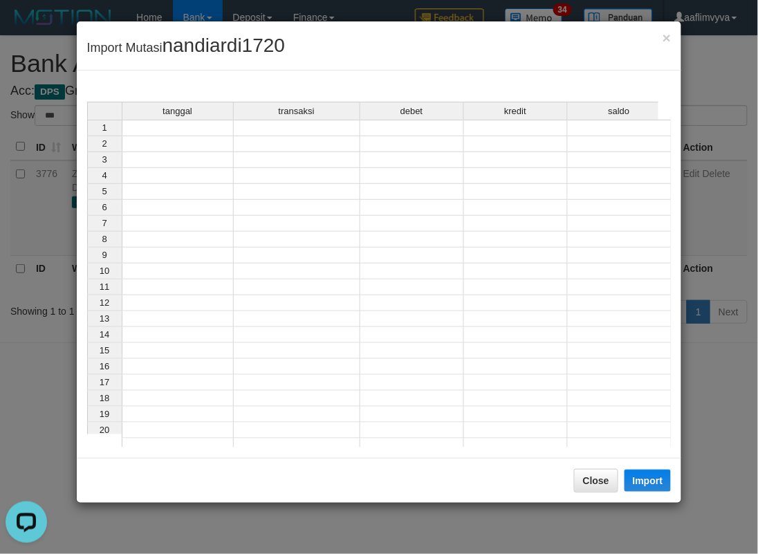
click at [172, 129] on td at bounding box center [178, 128] width 112 height 17
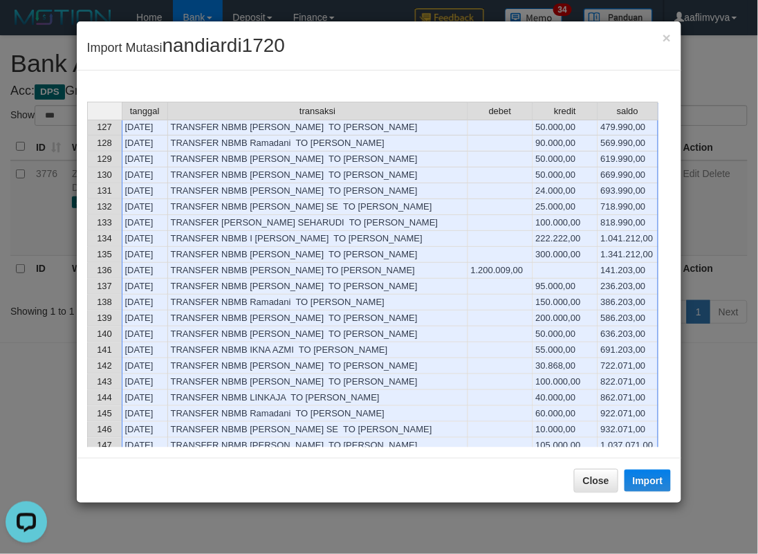
scroll to position [2288, 0]
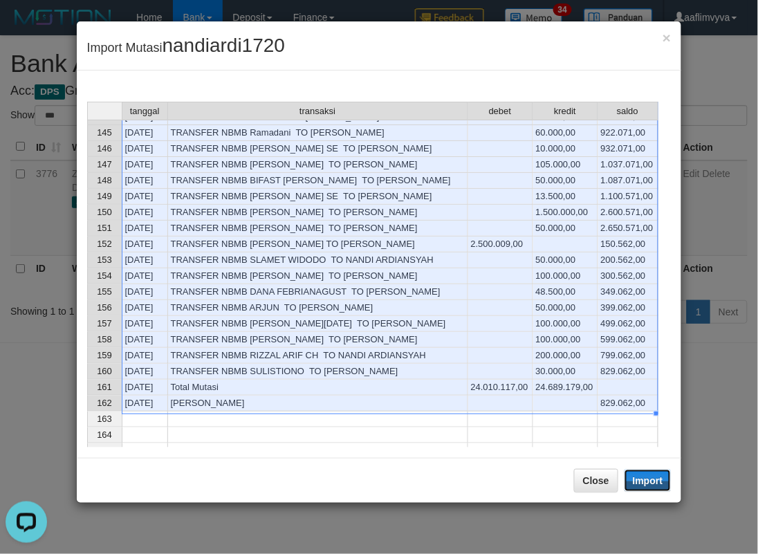
drag, startPoint x: 640, startPoint y: 486, endPoint x: 1, endPoint y: 459, distance: 639.9
click at [640, 486] on button "Import" at bounding box center [648, 481] width 47 height 22
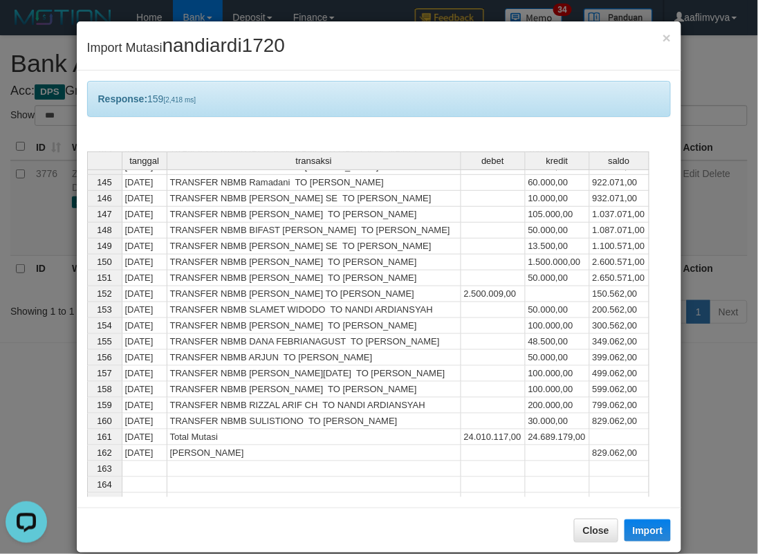
click at [533, 73] on div "Response: 159 [2,418 ms] tanggal transaksi debet kredit saldo 133 31/08/25 TRAN…" at bounding box center [379, 289] width 605 height 437
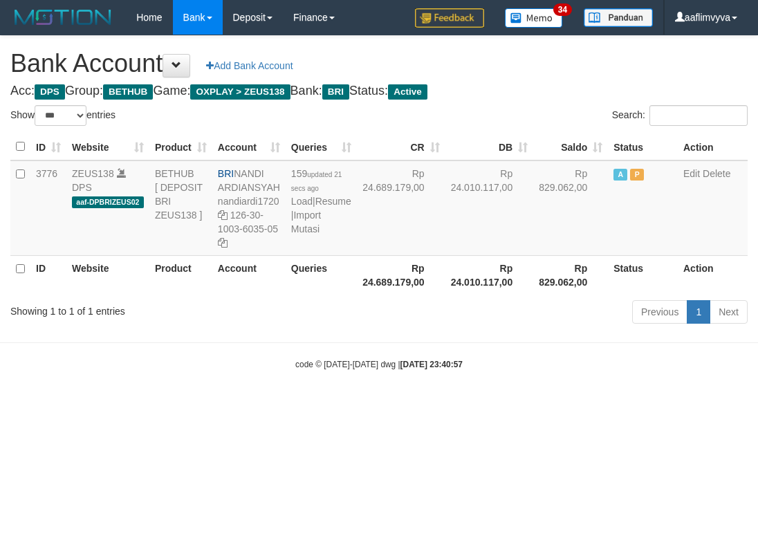
select select "***"
click at [307, 235] on link "Import Mutasi" at bounding box center [306, 222] width 30 height 25
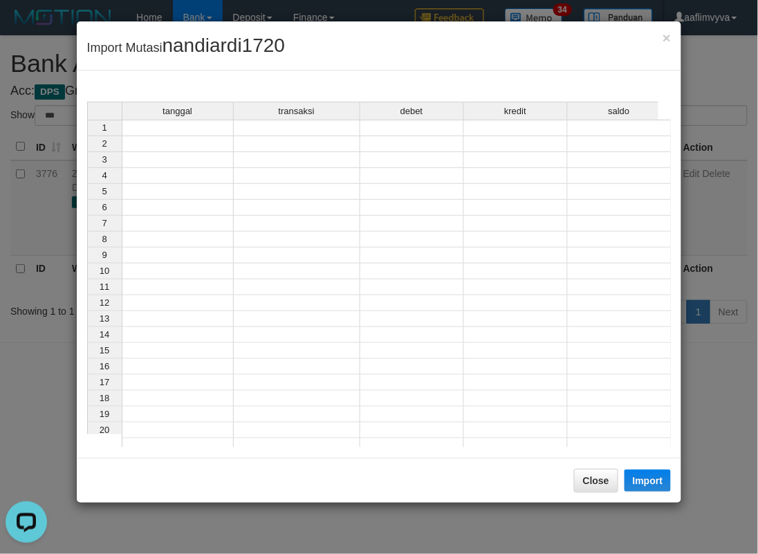
click at [195, 126] on td at bounding box center [178, 128] width 112 height 17
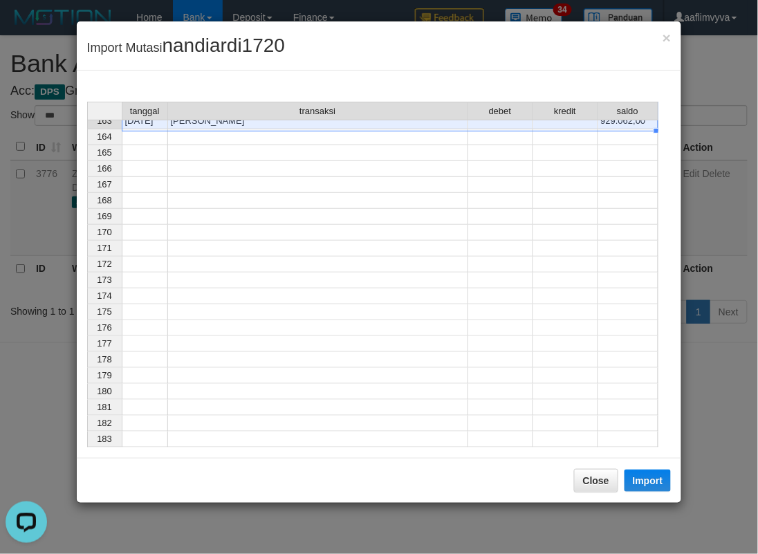
scroll to position [2304, 0]
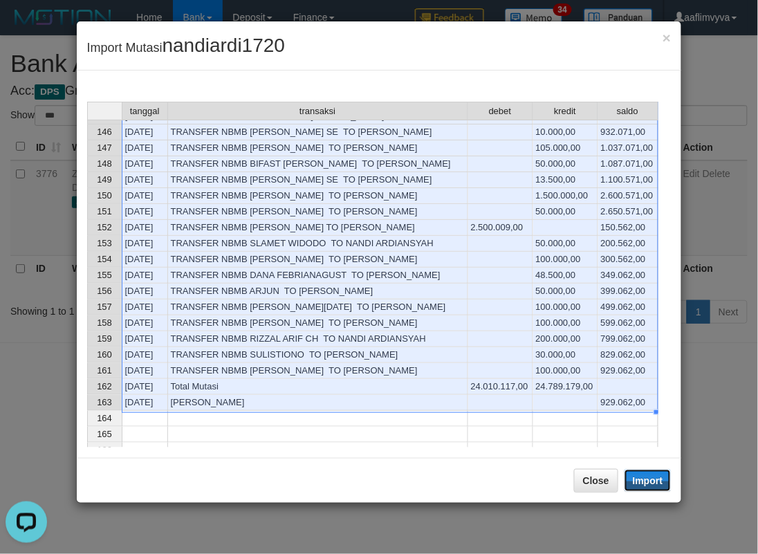
drag, startPoint x: 647, startPoint y: 478, endPoint x: 0, endPoint y: 135, distance: 732.4
click at [647, 478] on button "Import" at bounding box center [648, 481] width 47 height 22
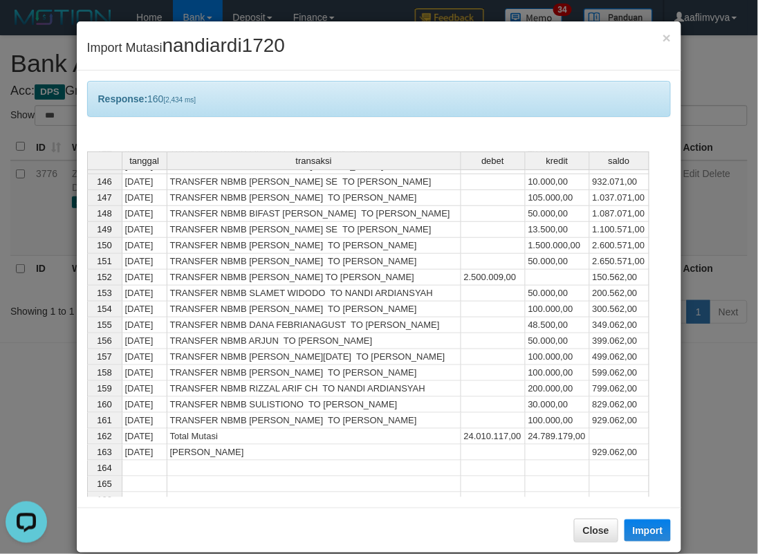
click at [372, 91] on div "Response: 160 [2,434 ms]" at bounding box center [379, 99] width 585 height 36
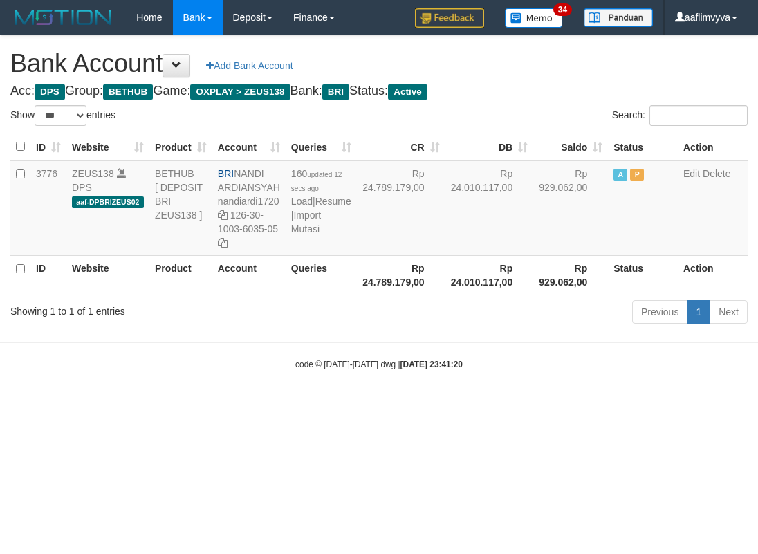
select select "***"
click at [573, 405] on html "Toggle navigation Home Bank Account List Load By Website Group [OXPLAY] ZEUS138…" at bounding box center [379, 202] width 758 height 405
click at [294, 231] on link "Import Mutasi" at bounding box center [306, 222] width 30 height 25
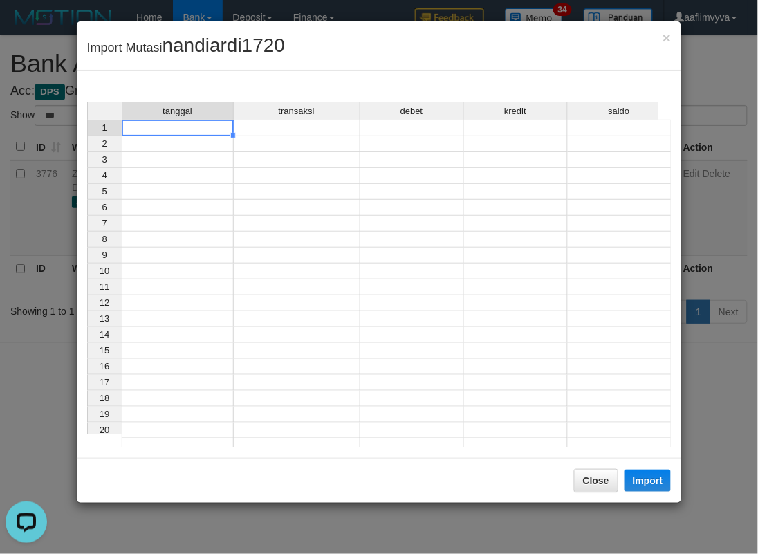
click at [190, 129] on td at bounding box center [178, 128] width 112 height 17
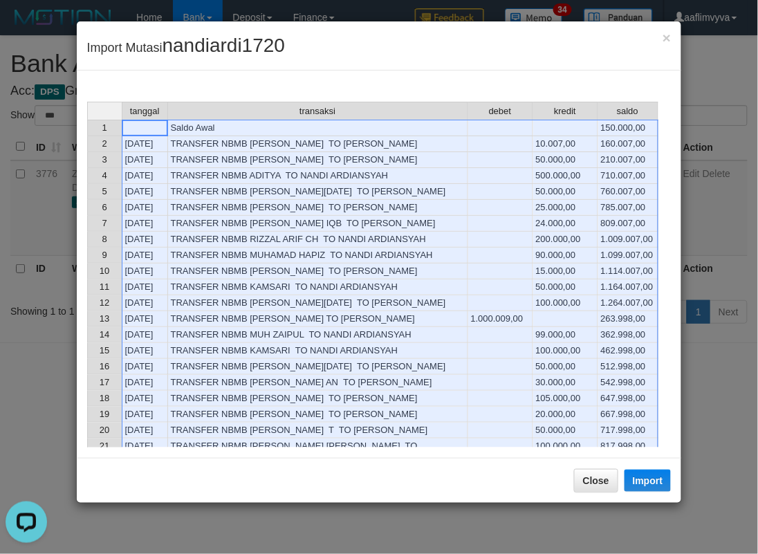
scroll to position [2537, 0]
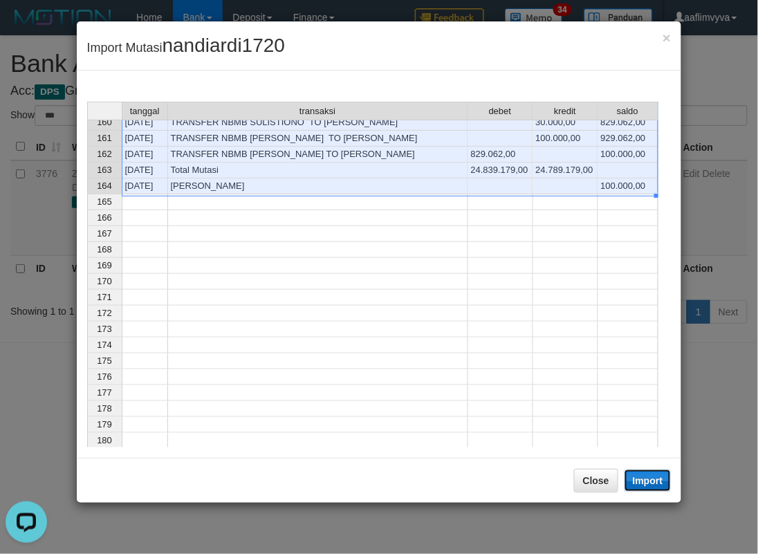
click at [648, 476] on button "Import" at bounding box center [648, 481] width 47 height 22
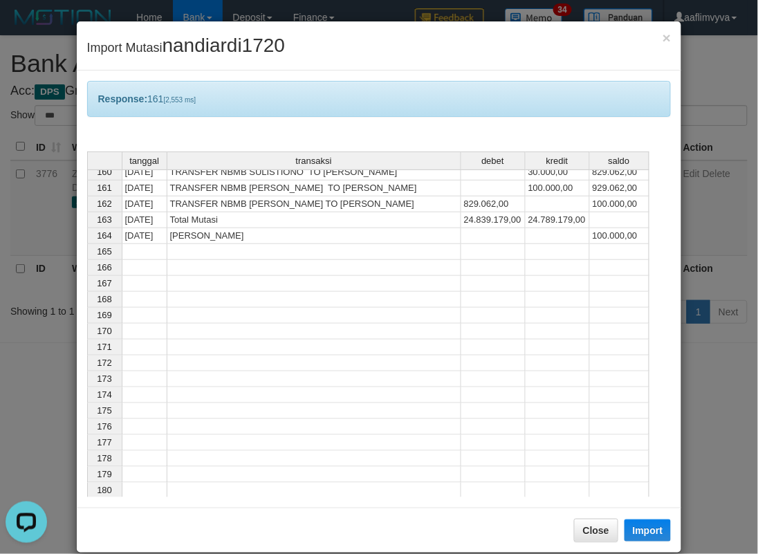
drag, startPoint x: 445, startPoint y: 33, endPoint x: 432, endPoint y: 32, distance: 12.5
click at [445, 33] on div "× Import Mutasi nandiardi1720" at bounding box center [379, 45] width 605 height 49
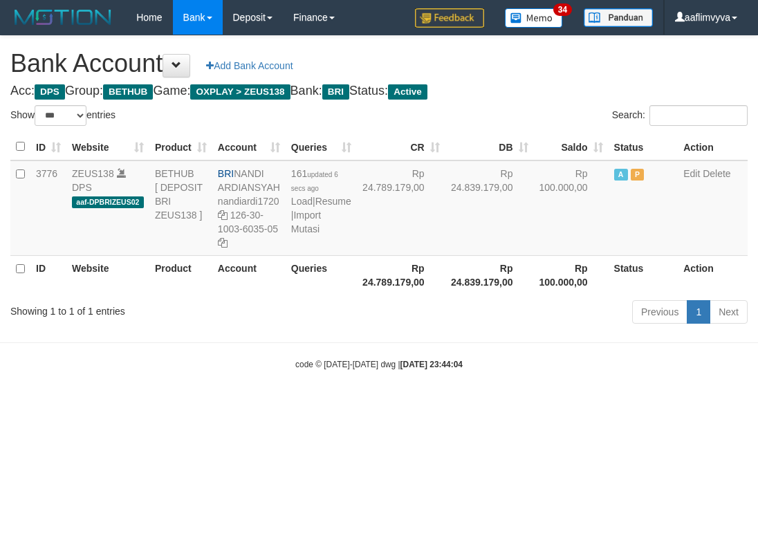
select select "***"
click at [316, 235] on link "Import Mutasi" at bounding box center [306, 222] width 30 height 25
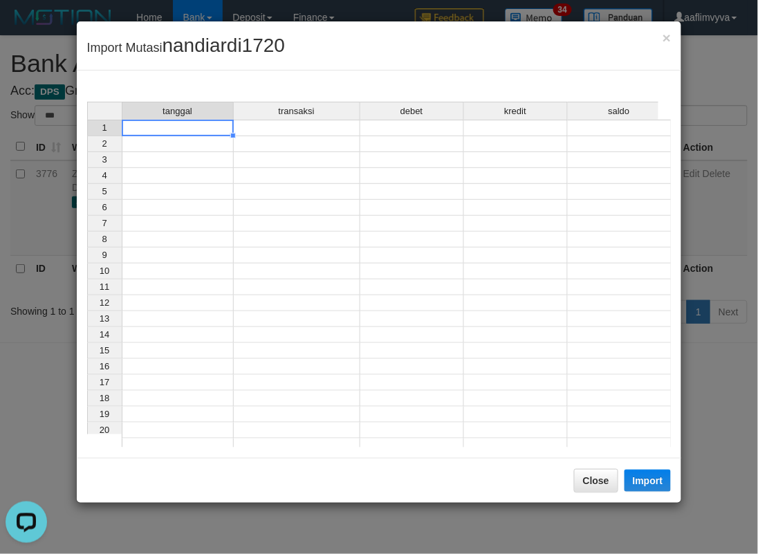
click at [197, 130] on td at bounding box center [178, 128] width 112 height 17
click at [673, 39] on div "× Import Mutasi nandiardi1720" at bounding box center [379, 45] width 605 height 49
drag, startPoint x: 329, startPoint y: 71, endPoint x: 320, endPoint y: 69, distance: 8.6
click at [329, 71] on div "tanggal transaksi debet kredit saldo 1 WD BRI 9 2 3 4 5 6 7 8 9 10 11 12 13 14 …" at bounding box center [379, 264] width 605 height 387
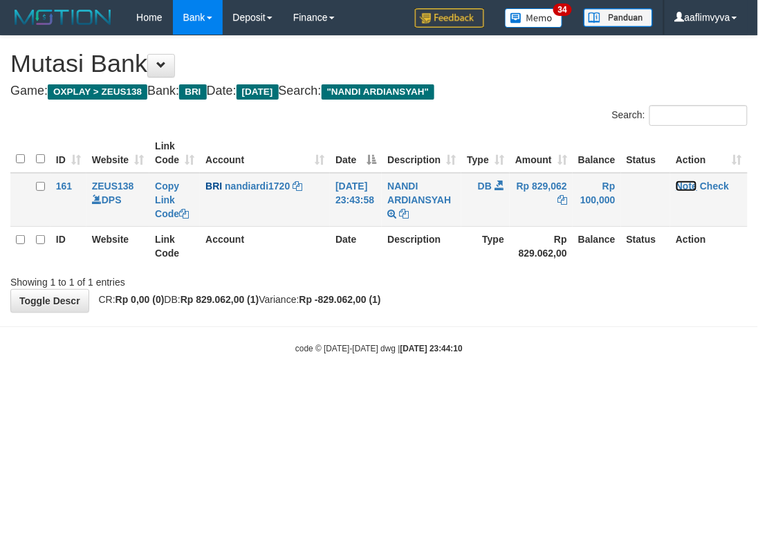
click at [697, 183] on link "Note" at bounding box center [686, 186] width 21 height 11
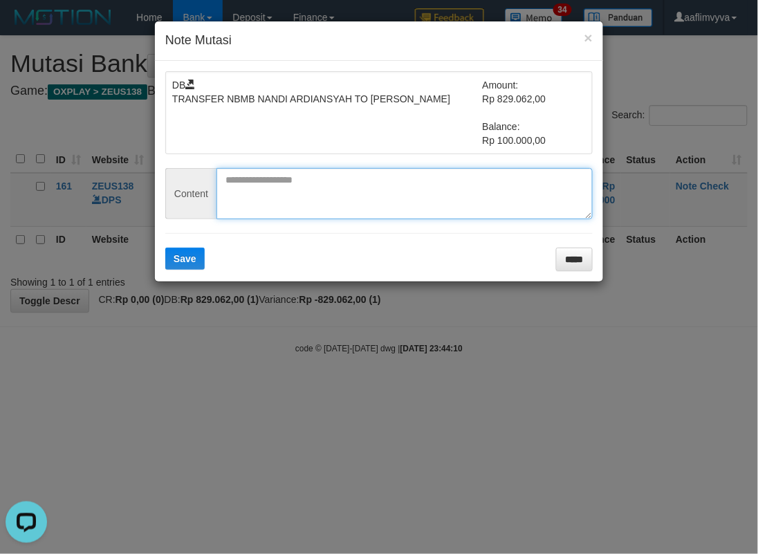
click at [379, 201] on textarea at bounding box center [405, 193] width 376 height 51
paste textarea "********"
type textarea "********"
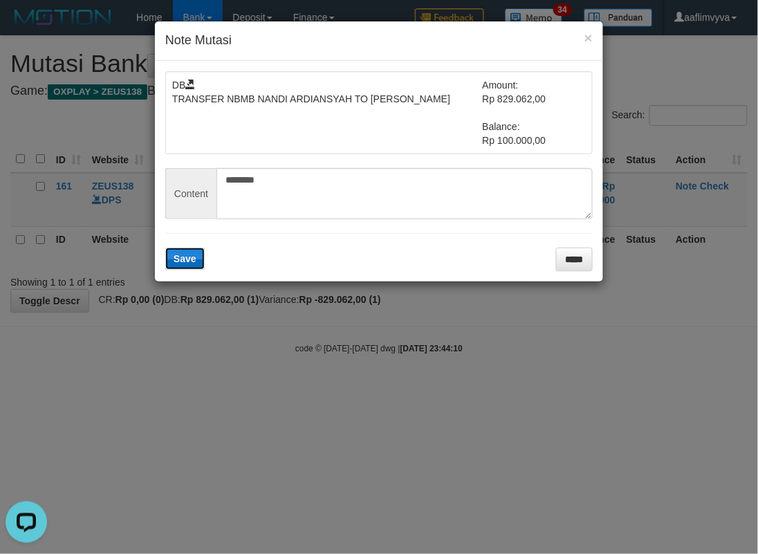
click at [183, 257] on span "Save" at bounding box center [185, 258] width 23 height 11
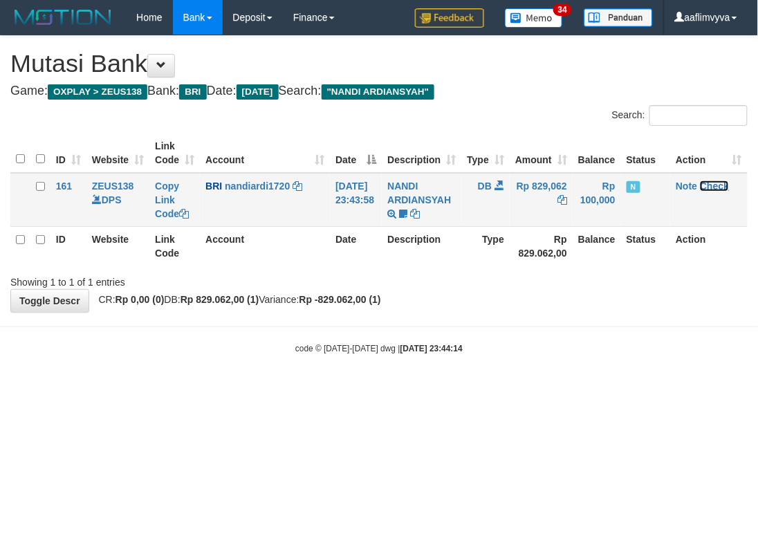
click at [718, 181] on link "Check" at bounding box center [714, 186] width 29 height 11
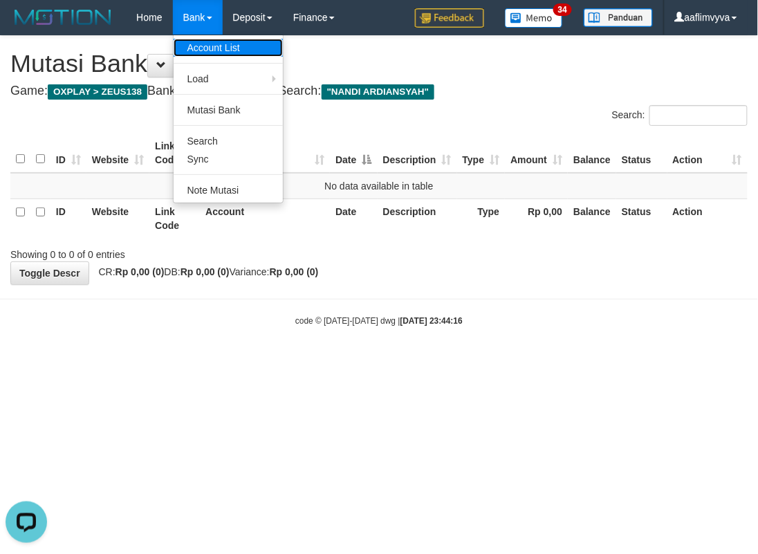
click at [209, 44] on link "Account List" at bounding box center [228, 48] width 109 height 18
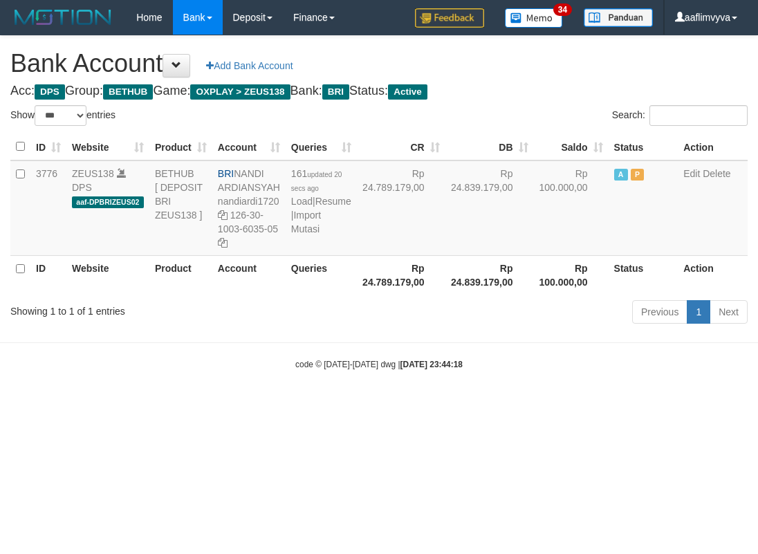
select select "***"
click at [526, 405] on html "Toggle navigation Home Bank Account List Load By Website Group [OXPLAY] ZEUS138…" at bounding box center [379, 202] width 758 height 405
drag, startPoint x: 576, startPoint y: 448, endPoint x: 299, endPoint y: 212, distance: 363.7
click at [576, 405] on html "Toggle navigation Home Bank Account List Load By Website Group [OXPLAY] ZEUS138…" at bounding box center [379, 202] width 758 height 405
click at [310, 248] on td "161 updated 20 secs ago Load | Resume | Import Mutasi" at bounding box center [321, 208] width 71 height 95
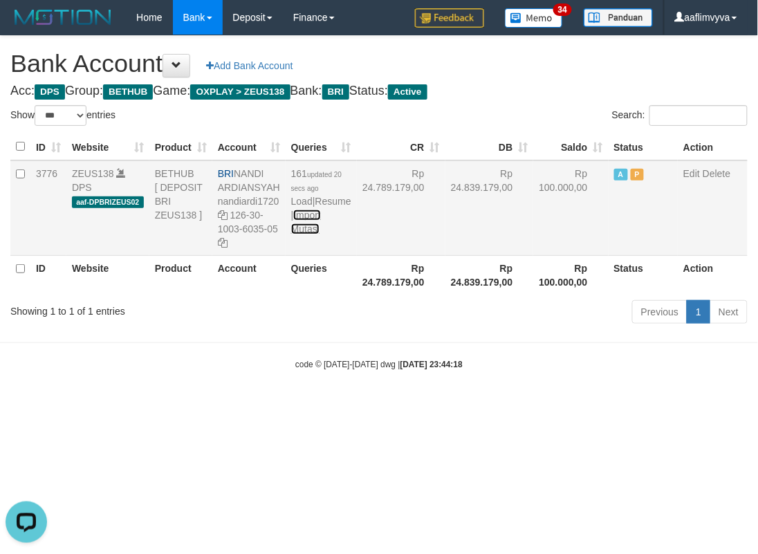
click at [296, 235] on link "Import Mutasi" at bounding box center [306, 222] width 30 height 25
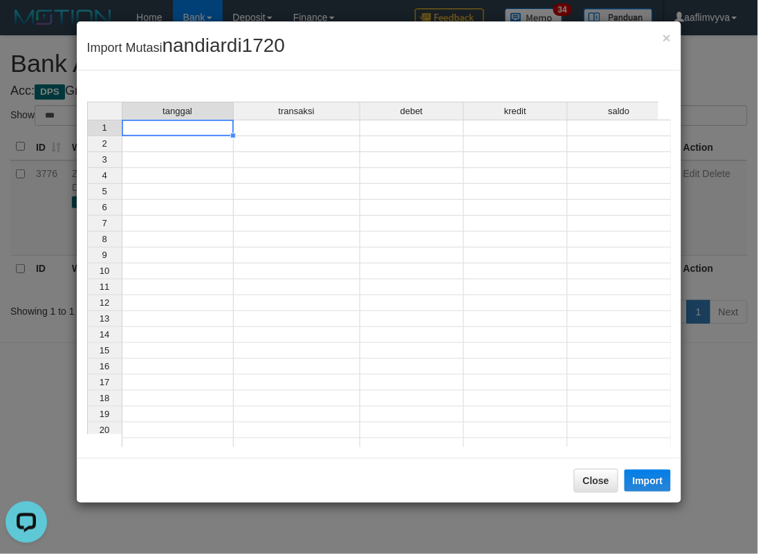
click at [170, 130] on td at bounding box center [178, 128] width 112 height 17
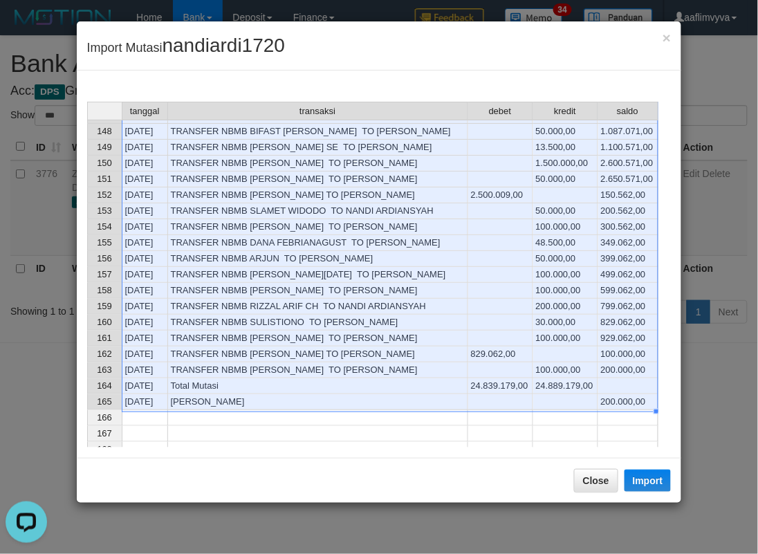
scroll to position [2335, 0]
click at [633, 474] on button "Import" at bounding box center [648, 481] width 47 height 22
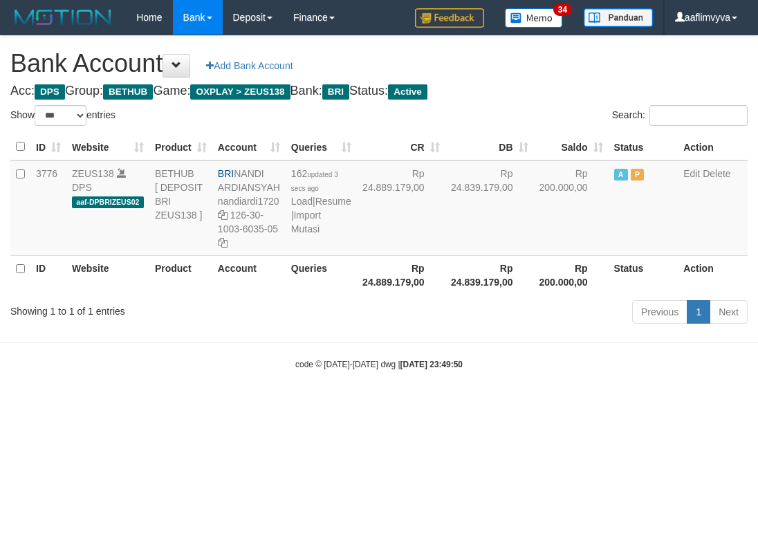
select select "***"
click at [533, 405] on html "Toggle navigation Home Bank Account List Load By Website Group [OXPLAY] ZEUS138…" at bounding box center [379, 202] width 758 height 405
click at [572, 405] on html "Toggle navigation Home Bank Account List Load By Website Group [OXPLAY] ZEUS138…" at bounding box center [379, 202] width 758 height 405
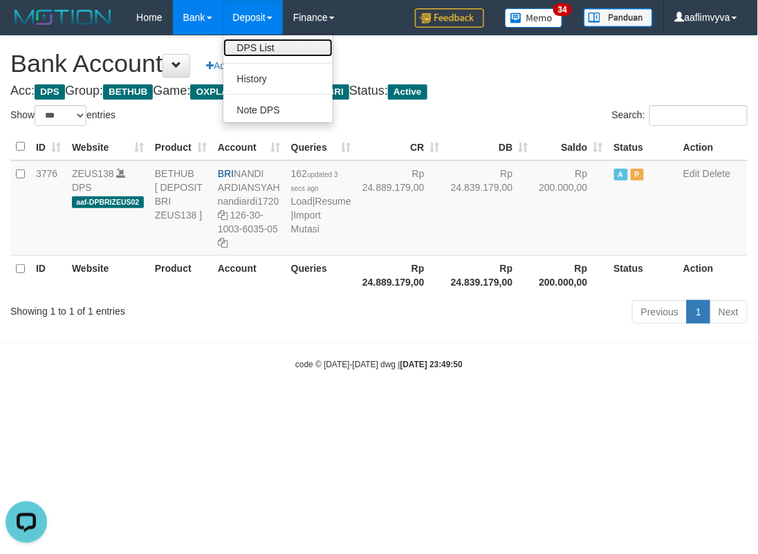
click at [253, 39] on link "DPS List" at bounding box center [277, 48] width 109 height 18
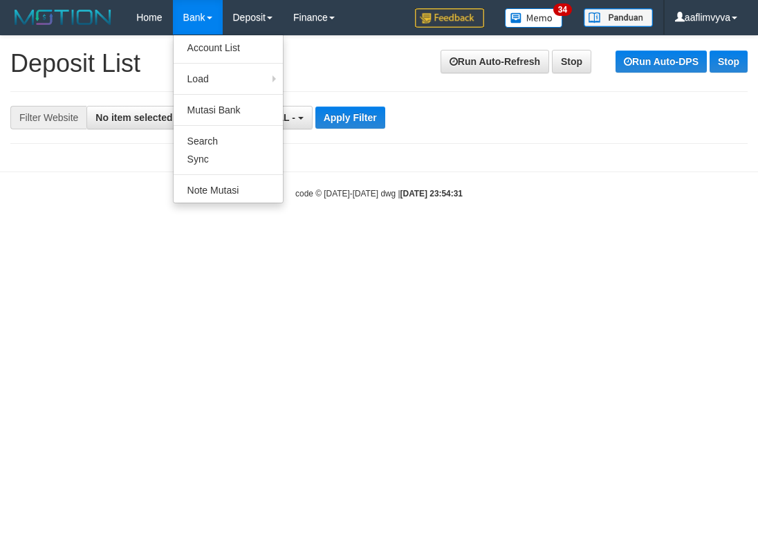
select select
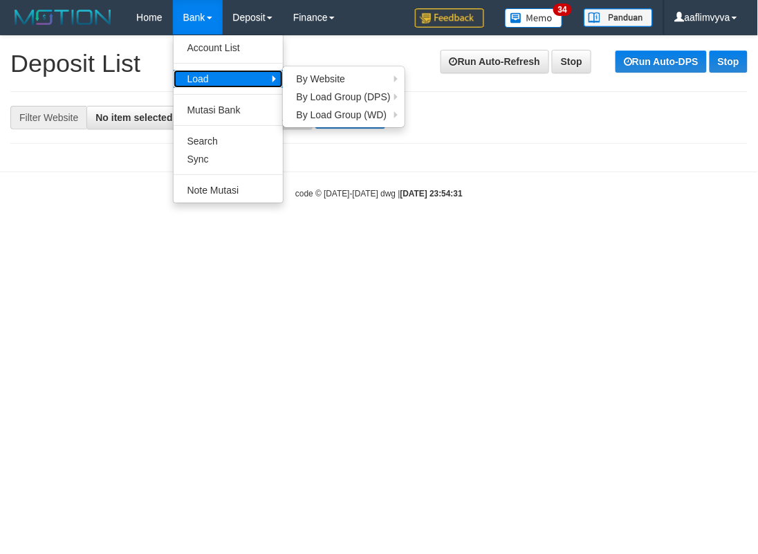
click at [208, 79] on link "Load" at bounding box center [228, 79] width 109 height 18
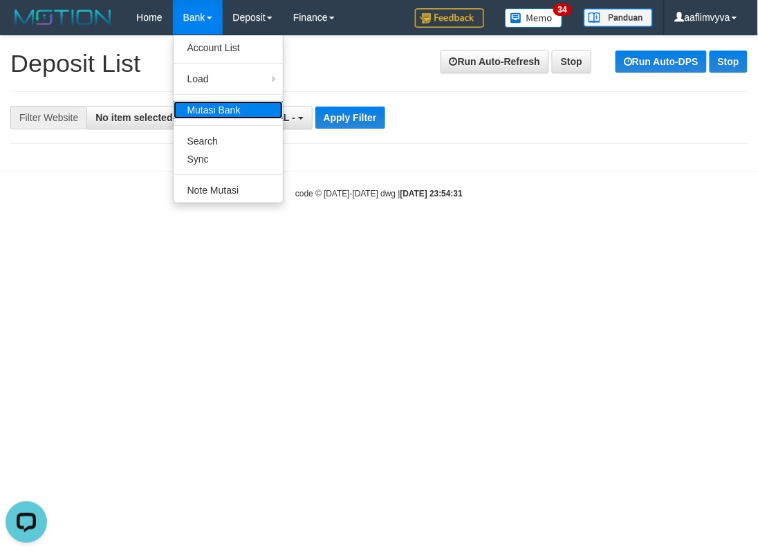
click at [203, 102] on link "Mutasi Bank" at bounding box center [228, 110] width 109 height 18
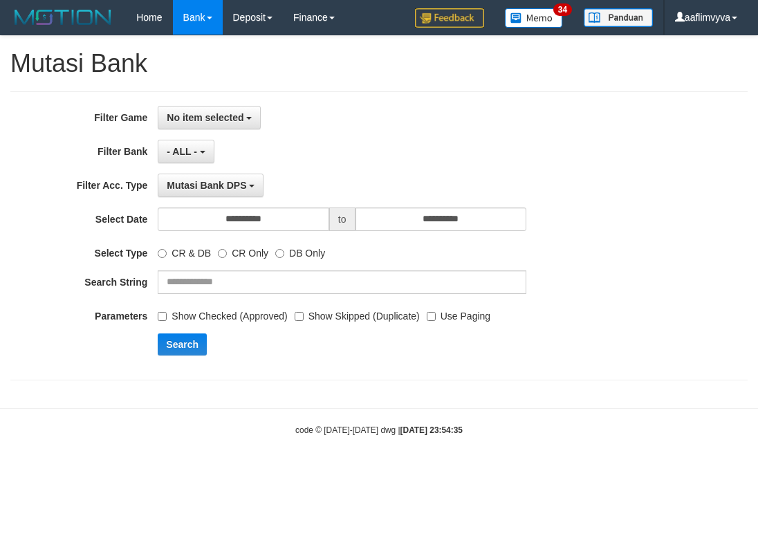
select select
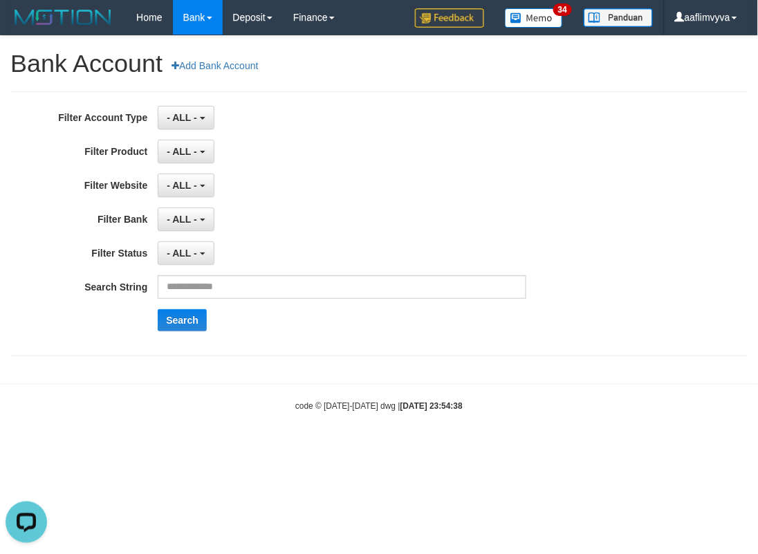
click at [293, 146] on div "- ALL - SELECT ALL SELECT GROUP - ALL - BETHUB IDNPOKER IDNSPORT IDNTOTO LOADON…" at bounding box center [342, 152] width 369 height 24
click at [331, 147] on div "- ALL - SELECT ALL SELECT GROUP - ALL - BETHUB IDNPOKER IDNSPORT IDNTOTO LOADON…" at bounding box center [342, 152] width 369 height 24
click at [565, 419] on body "Toggle navigation Home Bank Account List Load By Website Group [OXPLAY] ZEUS138…" at bounding box center [379, 223] width 758 height 447
click at [357, 185] on div "- ALL - SELECT ALL SELECT GAME - ALL - [OXPLAY] ZEUS138" at bounding box center [342, 186] width 369 height 24
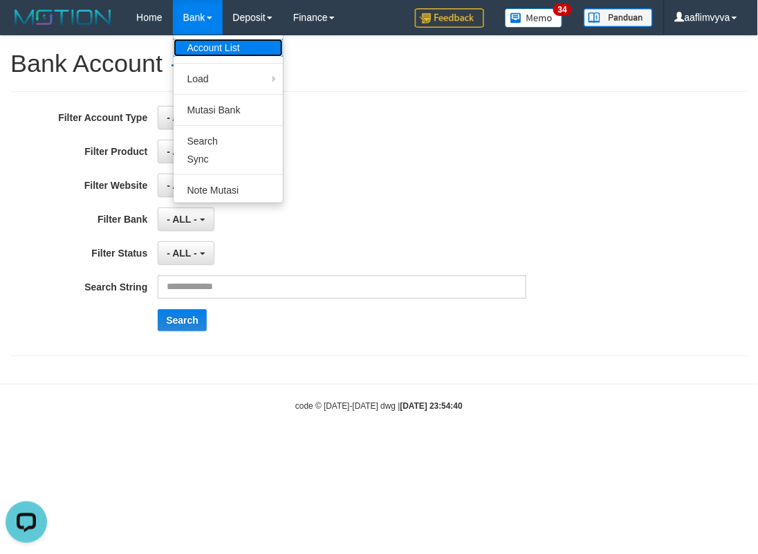
click at [217, 43] on link "Account List" at bounding box center [228, 48] width 109 height 18
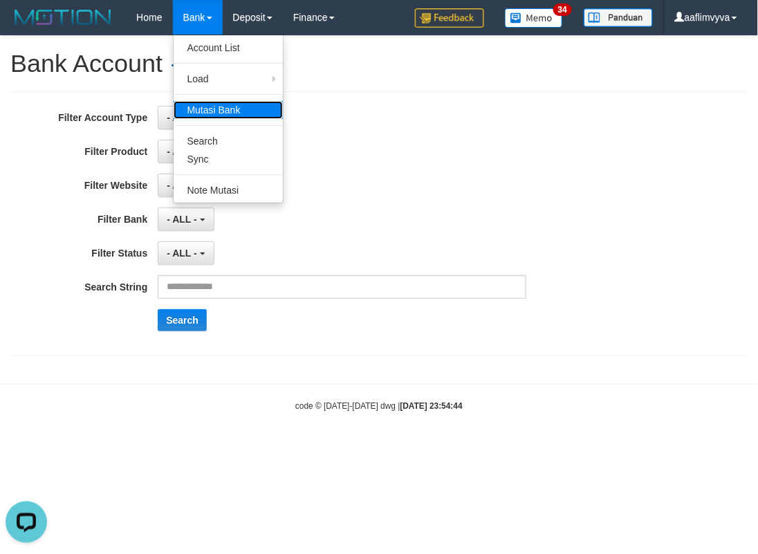
click at [231, 107] on link "Mutasi Bank" at bounding box center [228, 110] width 109 height 18
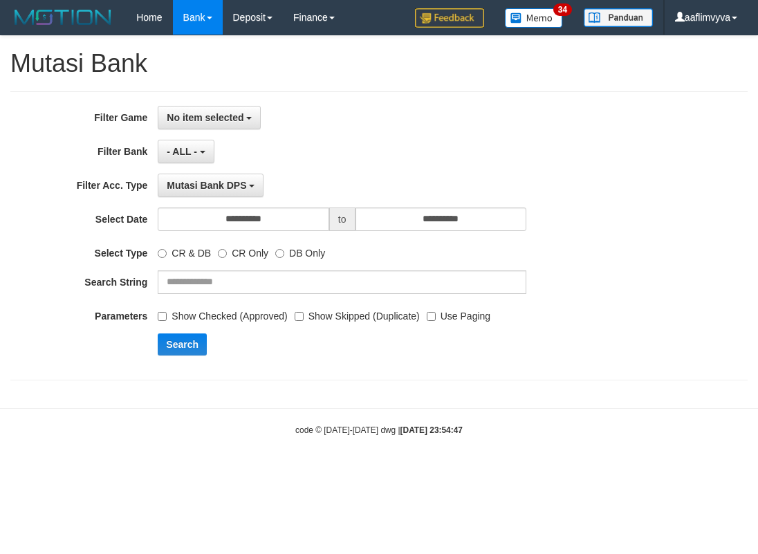
select select
click at [206, 122] on span "No item selected" at bounding box center [205, 117] width 77 height 11
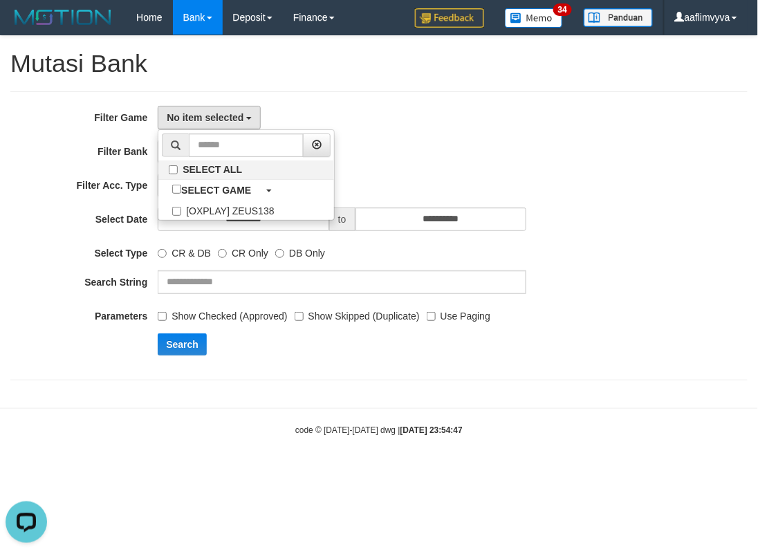
click at [416, 136] on div "**********" at bounding box center [316, 236] width 632 height 260
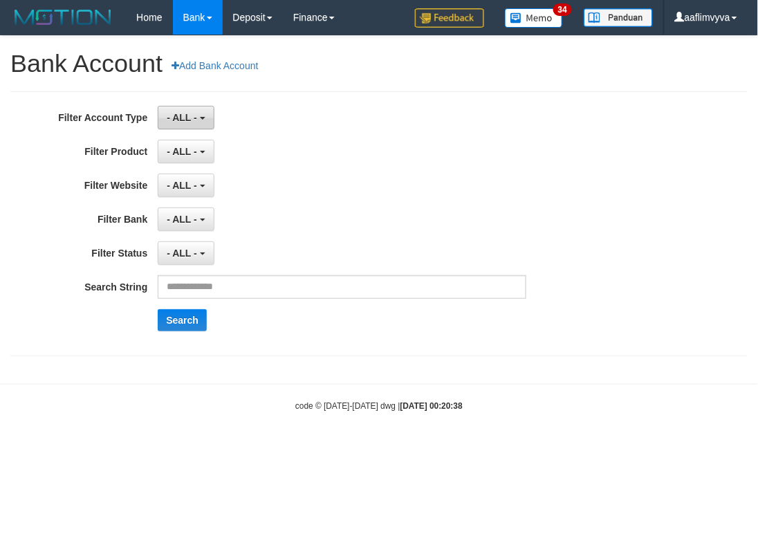
click at [195, 122] on span "- ALL -" at bounding box center [182, 117] width 30 height 11
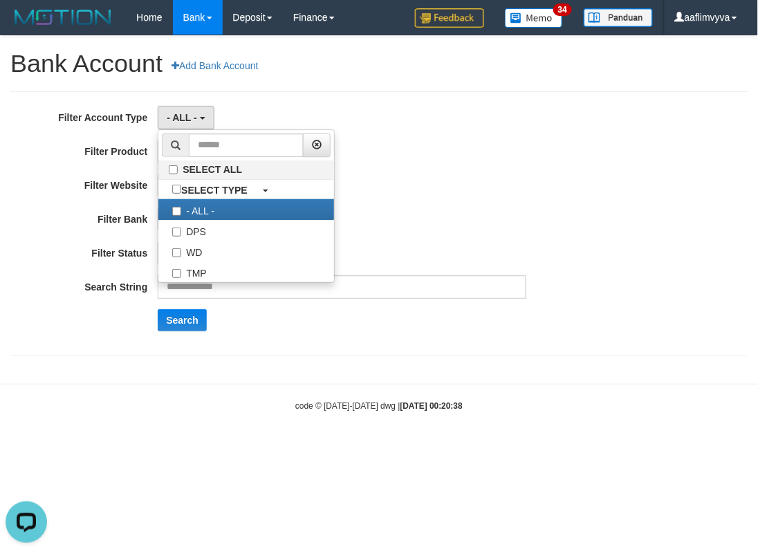
click at [432, 147] on div "- ALL - SELECT ALL SELECT GROUP - ALL - BETHUB IDNPOKER IDNSPORT IDNTOTO LOADON…" at bounding box center [342, 152] width 369 height 24
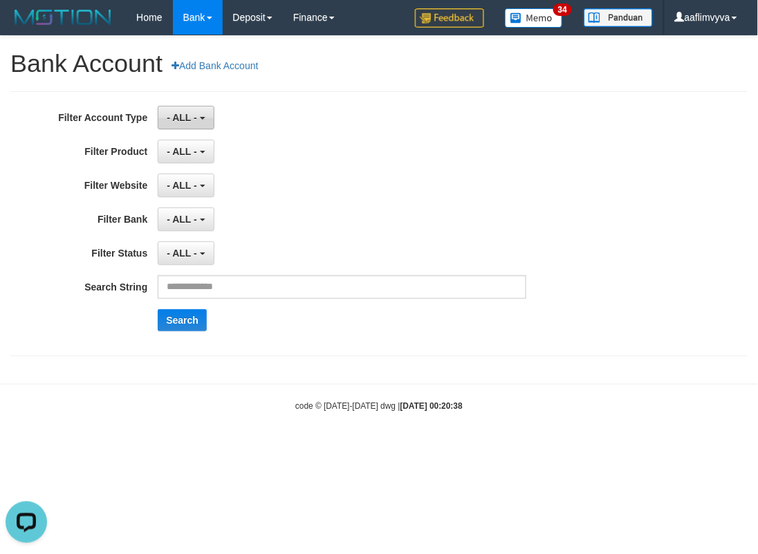
click at [198, 112] on button "- ALL -" at bounding box center [186, 118] width 56 height 24
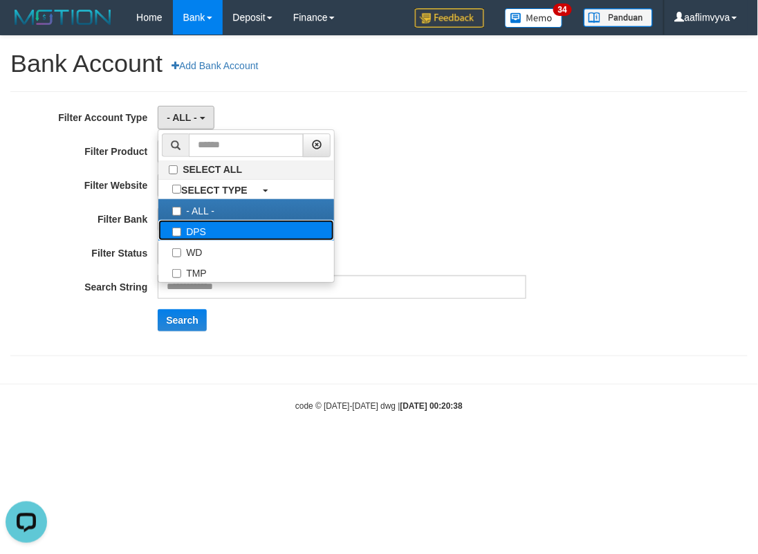
drag, startPoint x: 216, startPoint y: 233, endPoint x: 392, endPoint y: 219, distance: 176.4
click at [218, 233] on label "DPS" at bounding box center [246, 230] width 176 height 21
select select "***"
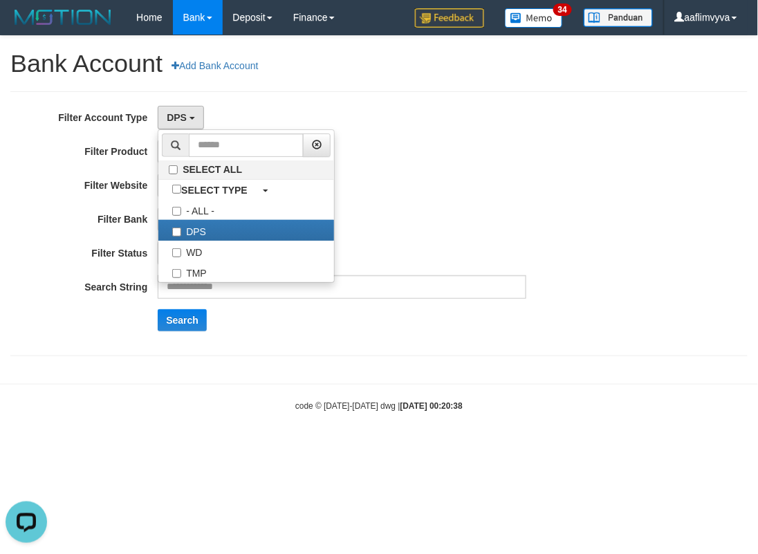
click at [399, 218] on div "- ALL - SELECT ALL SELECT BANK - ALL - BCA MANDIRI MANDIRIONLINE BRI BNI BTN MA…" at bounding box center [342, 220] width 369 height 24
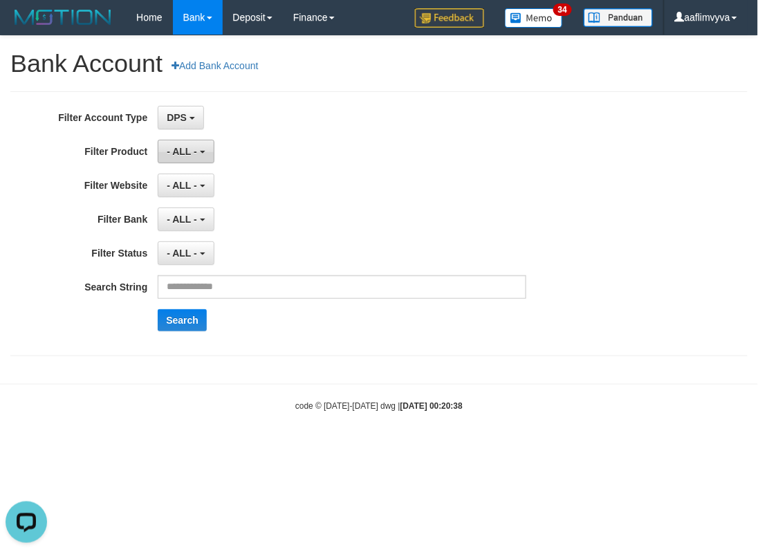
click at [177, 150] on span "- ALL -" at bounding box center [182, 151] width 30 height 11
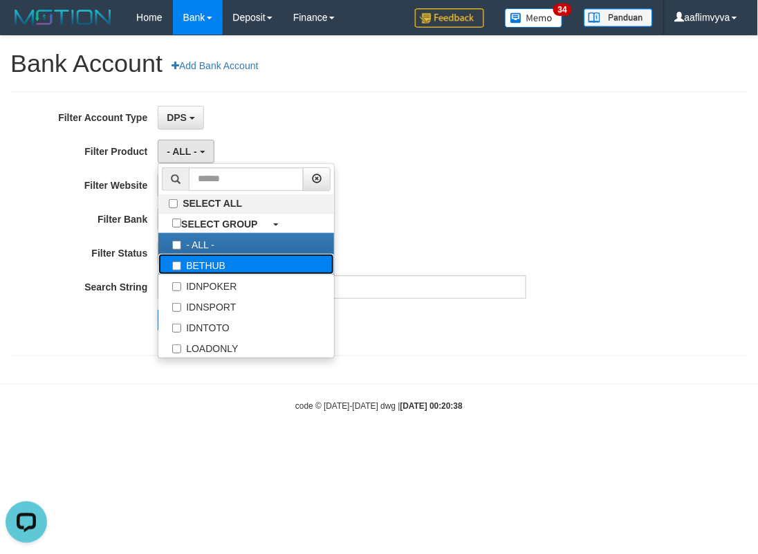
click at [229, 264] on label "BETHUB" at bounding box center [246, 264] width 176 height 21
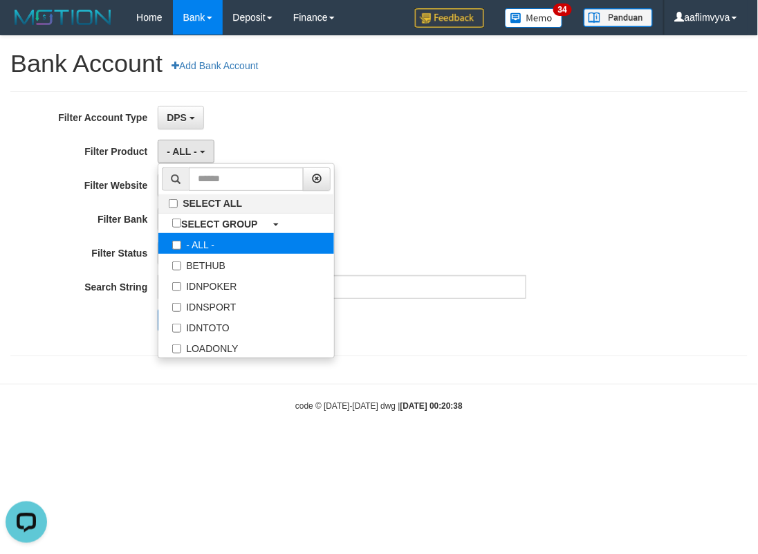
select select "*"
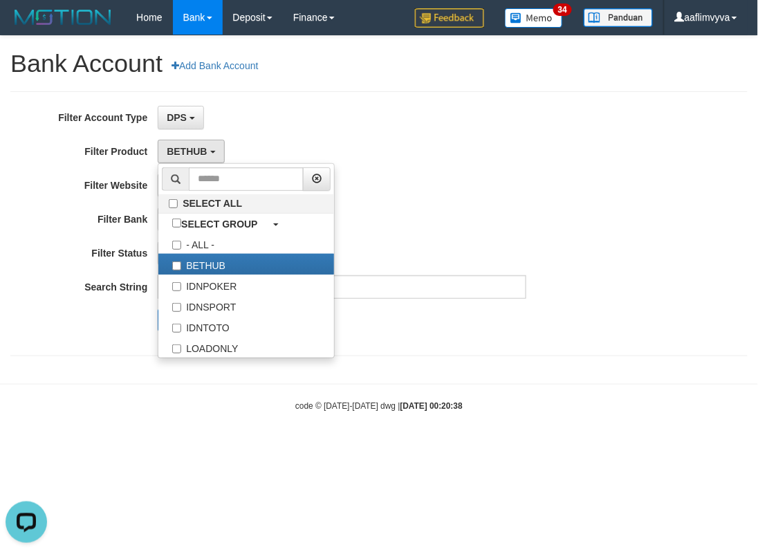
click at [478, 239] on div "**********" at bounding box center [316, 224] width 632 height 236
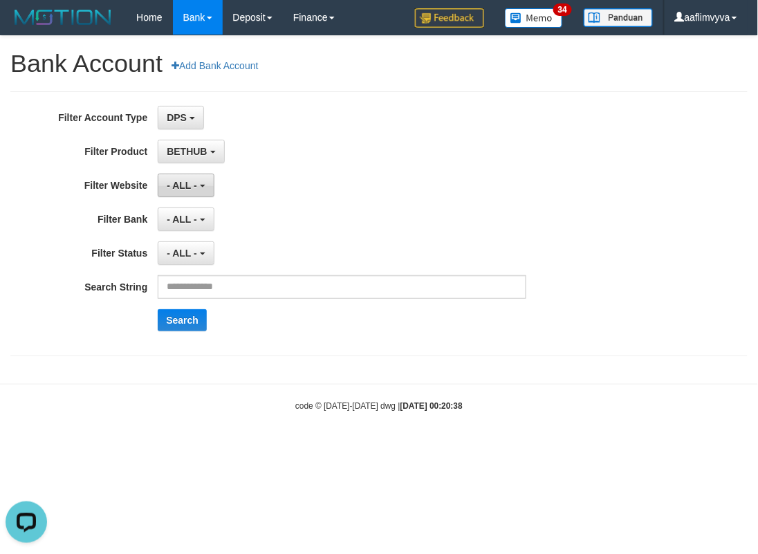
click at [179, 187] on span "- ALL -" at bounding box center [182, 185] width 30 height 11
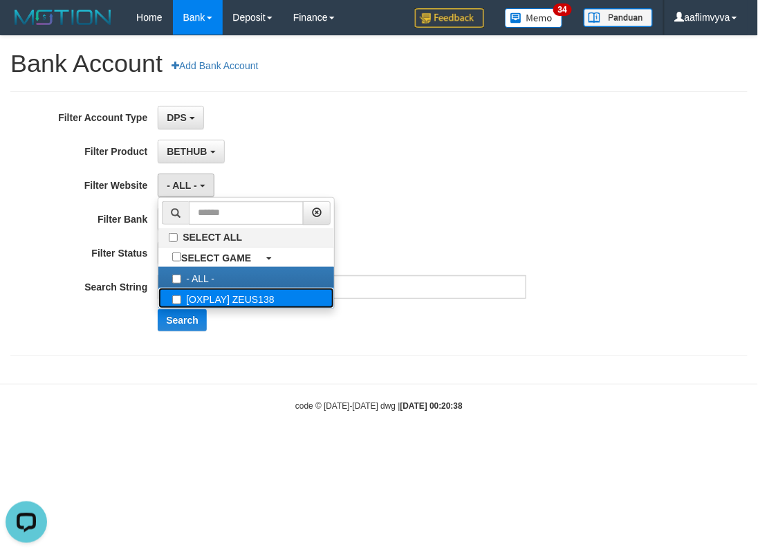
click at [226, 298] on label "[OXPLAY] ZEUS138" at bounding box center [246, 298] width 176 height 21
select select "***"
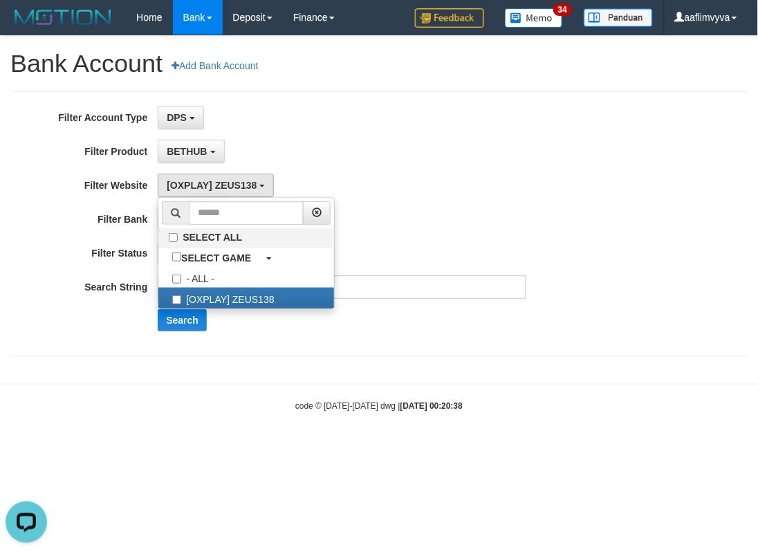
click at [298, 164] on div "**********" at bounding box center [316, 224] width 632 height 236
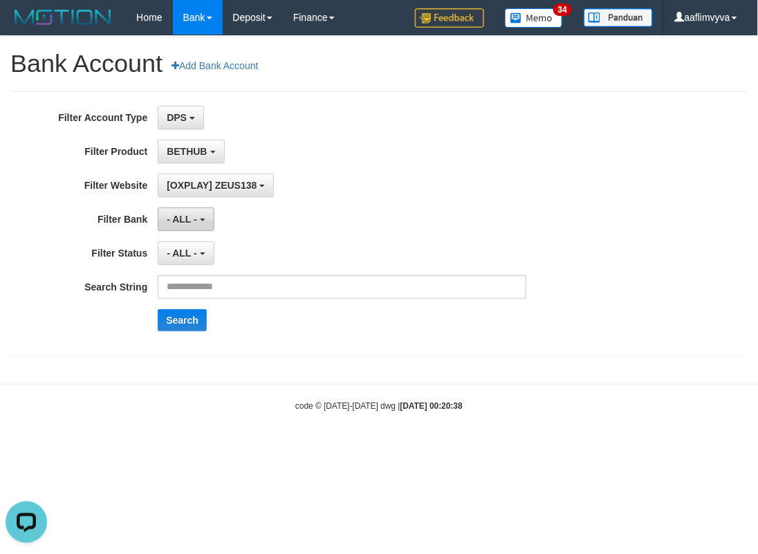
click at [201, 223] on button "- ALL -" at bounding box center [186, 220] width 56 height 24
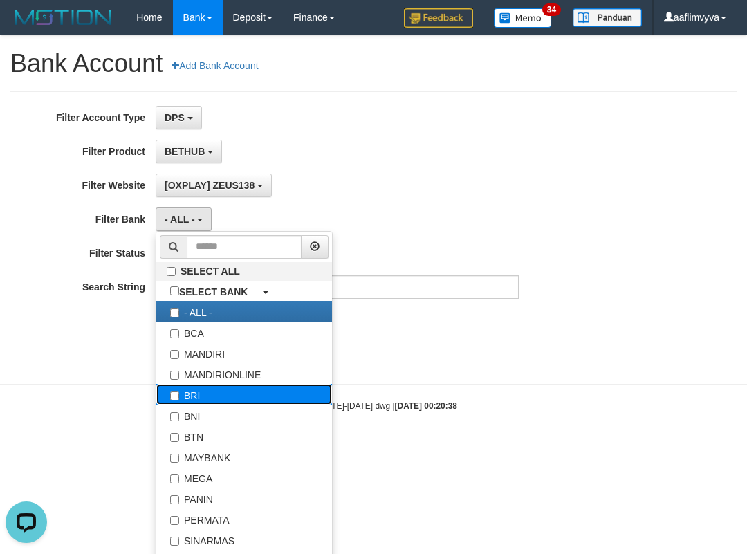
click at [217, 396] on label "BRI" at bounding box center [244, 394] width 176 height 21
select select "***"
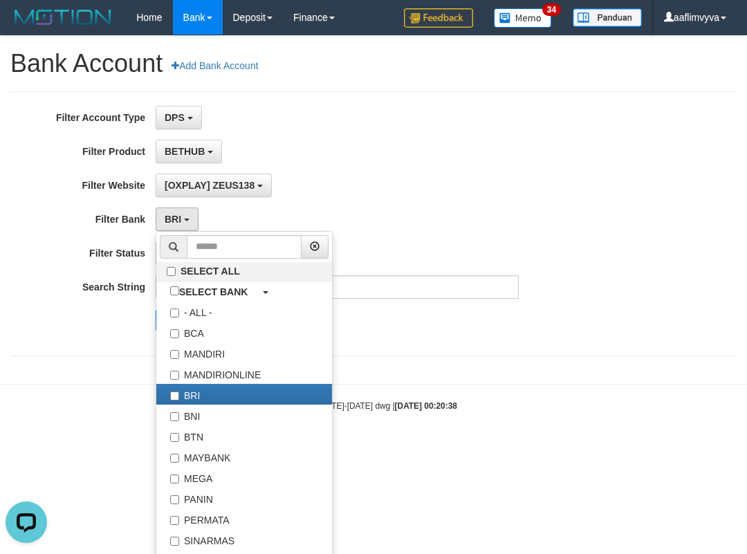
click at [331, 197] on div "[OXPLAY] ZEUS138 SELECT ALL SELECT GAME - ALL - [OXPLAY] ZEUS138" at bounding box center [337, 186] width 363 height 24
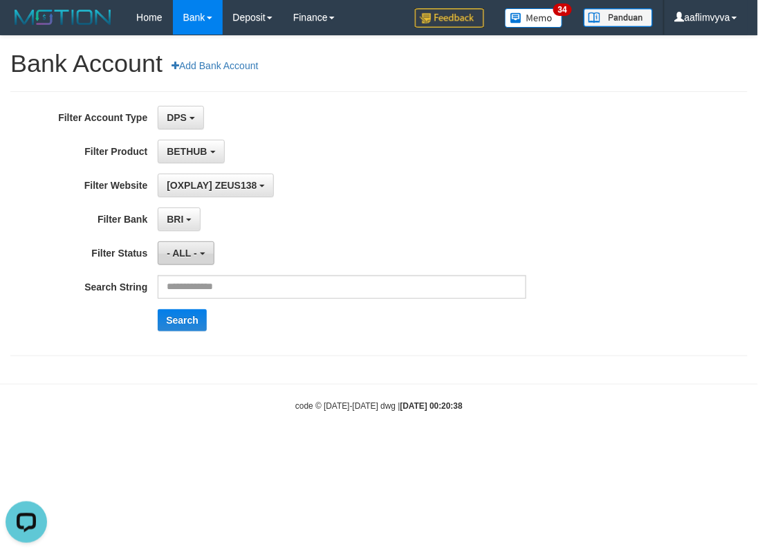
click at [176, 256] on span "- ALL -" at bounding box center [182, 253] width 30 height 11
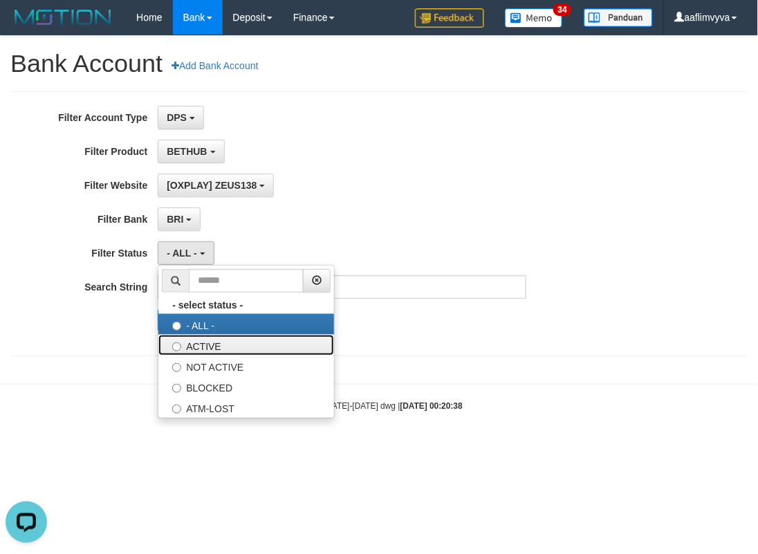
click at [202, 341] on label "ACTIVE" at bounding box center [246, 345] width 176 height 21
select select "*"
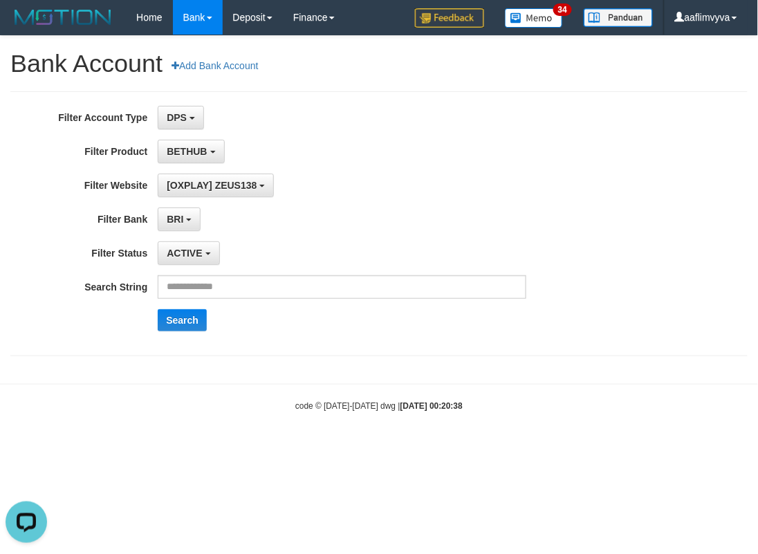
click at [337, 244] on div "ACTIVE - select status - - ALL - ACTIVE NOT ACTIVE BLOCKED ATM-LOST" at bounding box center [342, 253] width 369 height 24
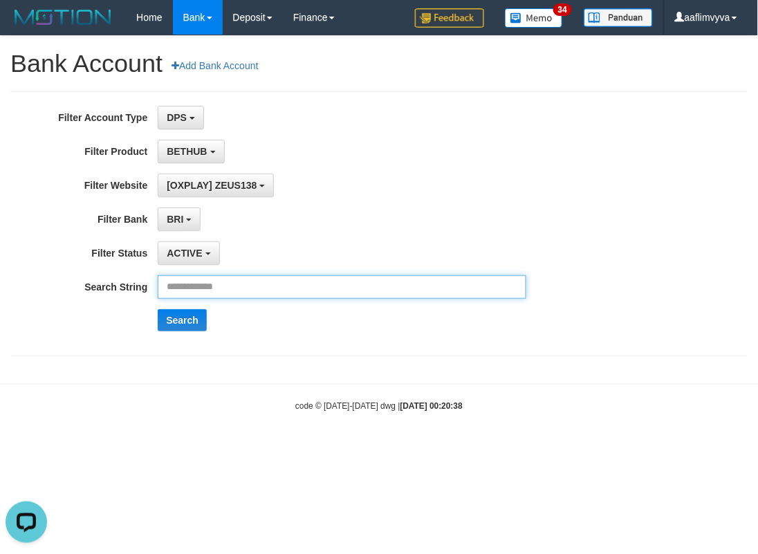
click at [284, 288] on input "text" at bounding box center [342, 287] width 369 height 24
click at [253, 292] on input "text" at bounding box center [342, 287] width 369 height 24
type input "**********"
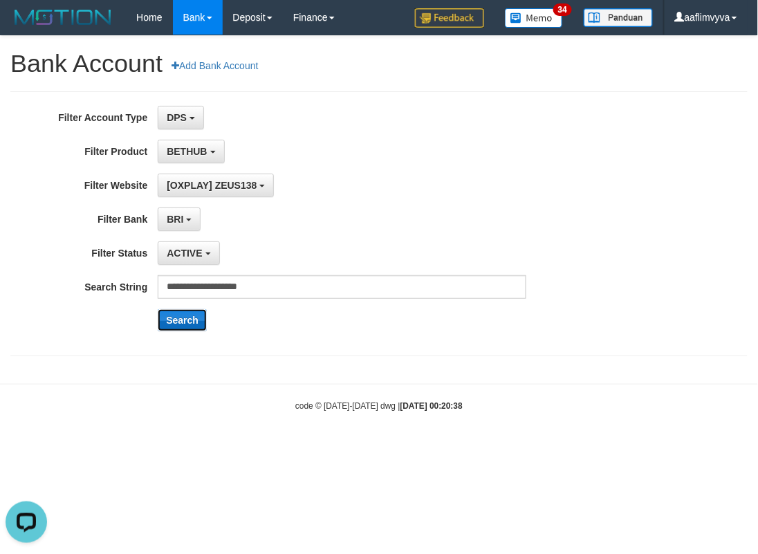
click at [195, 331] on button "Search" at bounding box center [182, 320] width 49 height 22
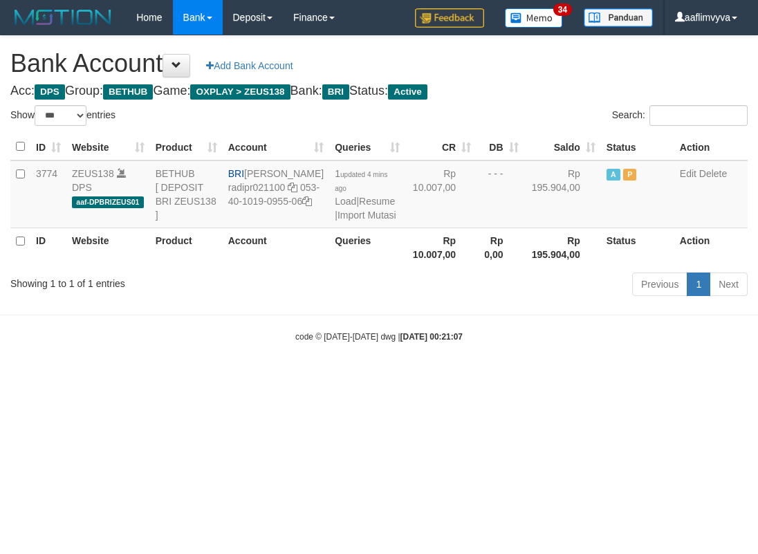
select select "***"
drag, startPoint x: 550, startPoint y: 377, endPoint x: 517, endPoint y: 368, distance: 34.4
click at [550, 378] on body "Toggle navigation Home Bank Account List Load By Website Group [OXPLAY] ZEUS138…" at bounding box center [379, 189] width 758 height 378
click at [352, 368] on body "Toggle navigation Home Bank Account List Load By Website Group [OXPLAY] ZEUS138…" at bounding box center [379, 189] width 758 height 378
click at [339, 216] on link "Import Mutasi" at bounding box center [367, 215] width 59 height 11
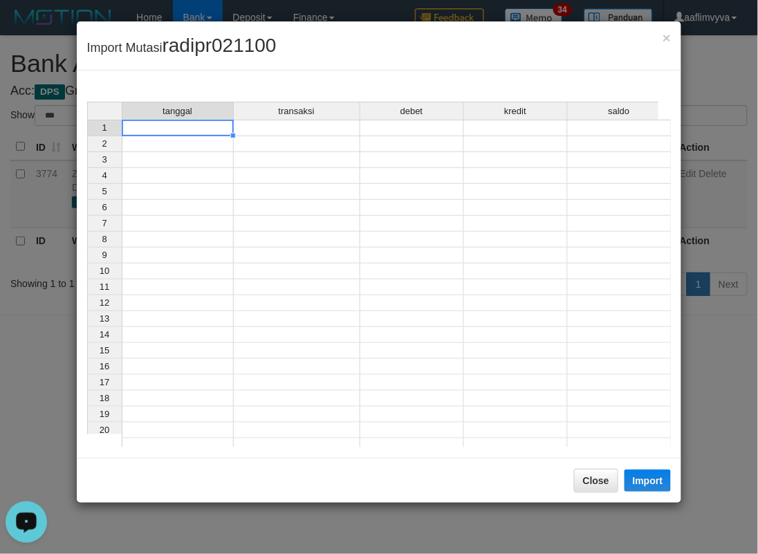
click at [176, 131] on td at bounding box center [178, 128] width 112 height 17
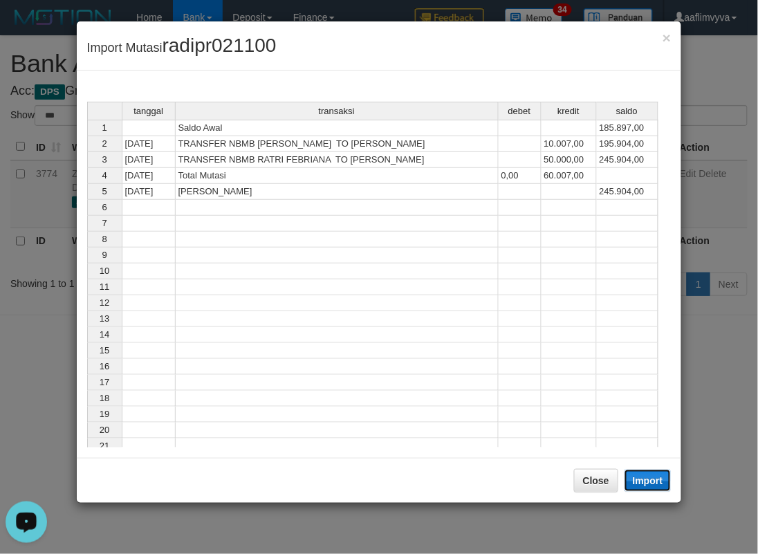
click at [661, 476] on button "Import" at bounding box center [648, 481] width 47 height 22
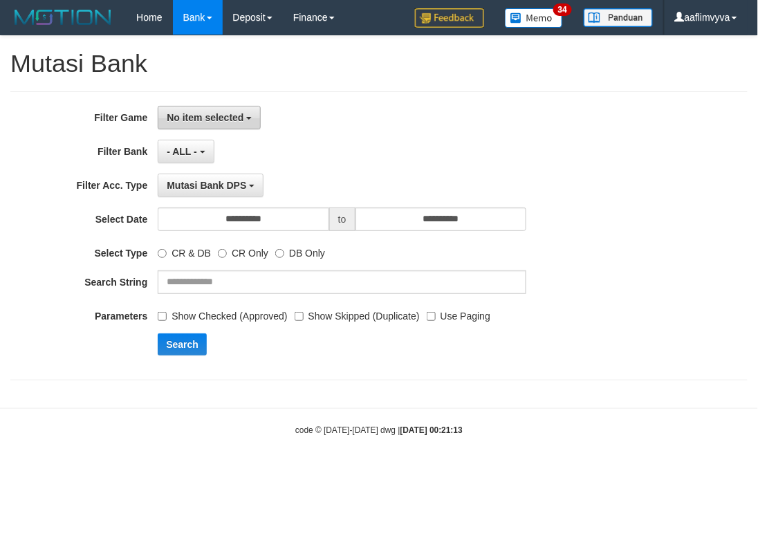
click at [210, 121] on span "No item selected" at bounding box center [205, 117] width 77 height 11
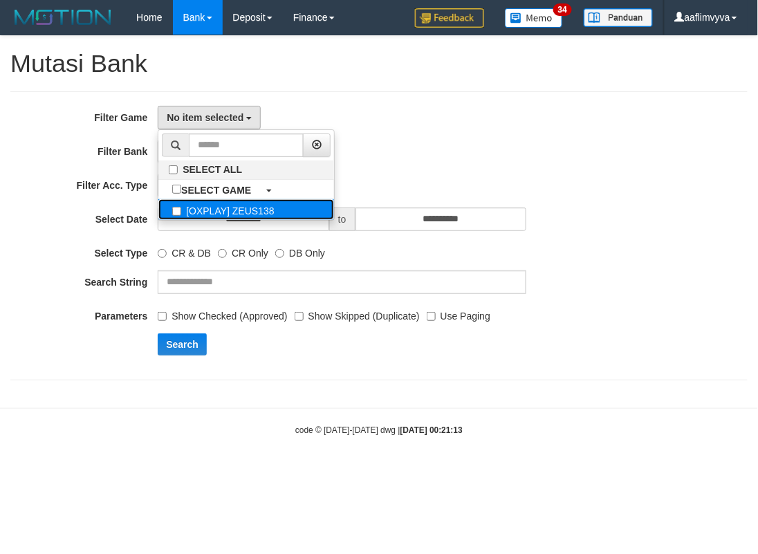
click at [232, 209] on label "[OXPLAY] ZEUS138" at bounding box center [246, 209] width 176 height 21
select select "***"
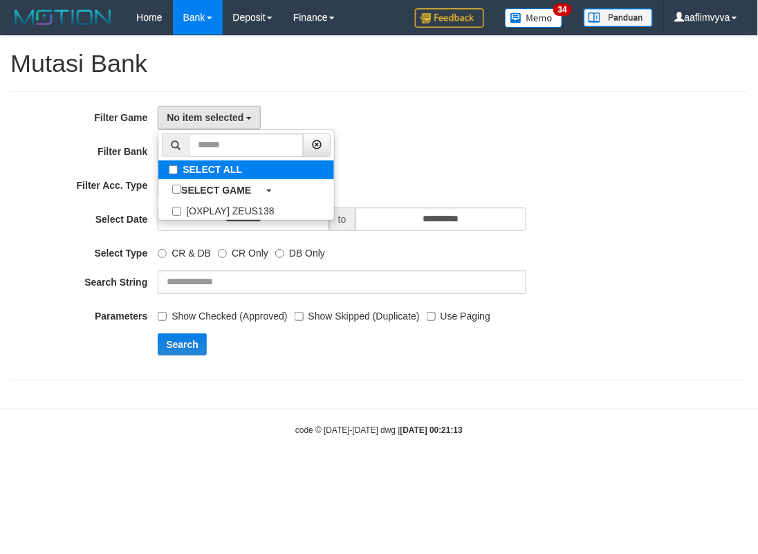
scroll to position [12, 0]
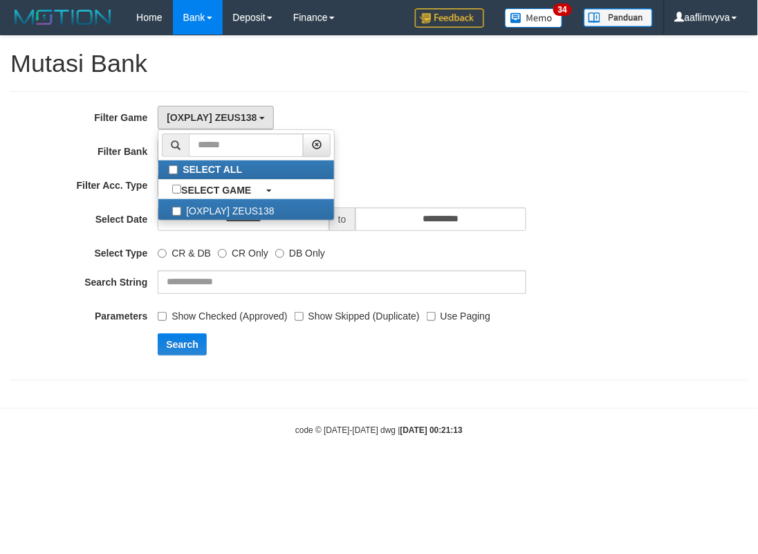
drag, startPoint x: 400, startPoint y: 118, endPoint x: 369, endPoint y: 127, distance: 32.4
click at [398, 120] on div "[OXPLAY] ZEUS138 SELECT ALL SELECT GAME [OXPLAY] ZEUS138" at bounding box center [342, 118] width 369 height 24
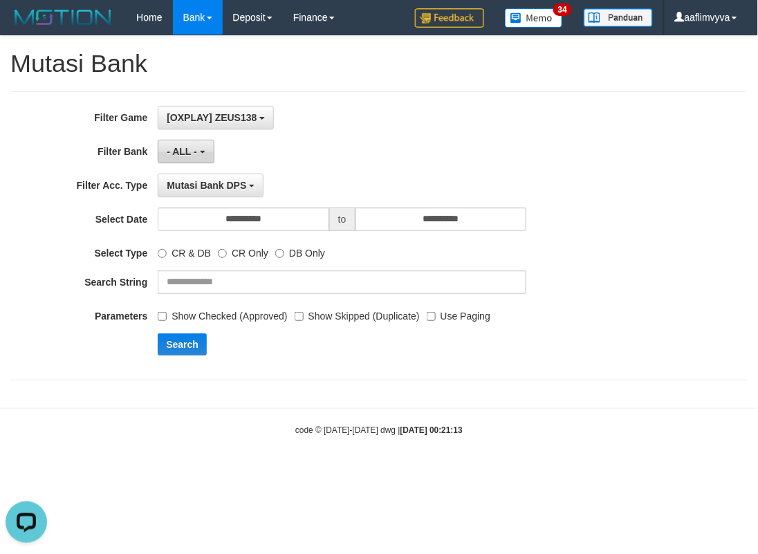
scroll to position [0, 0]
click at [178, 156] on button "- ALL -" at bounding box center [186, 152] width 56 height 24
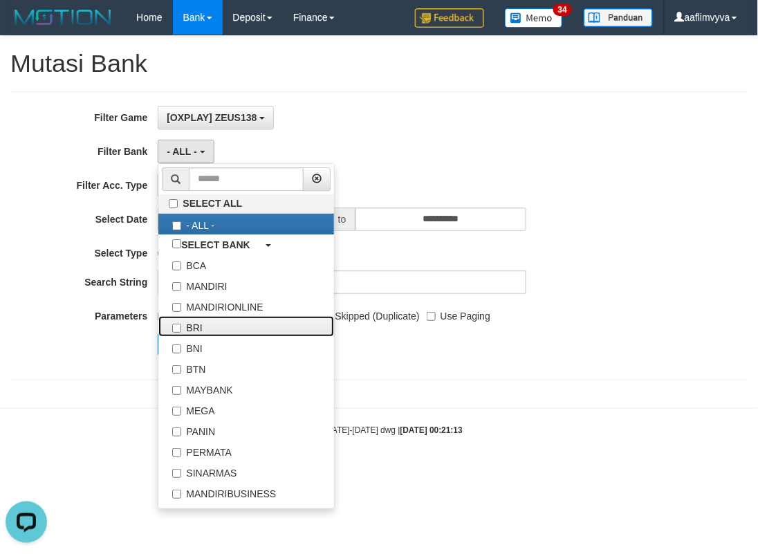
drag, startPoint x: 228, startPoint y: 326, endPoint x: 350, endPoint y: 134, distance: 227.7
click at [229, 326] on label "BRI" at bounding box center [246, 326] width 176 height 21
select select "***"
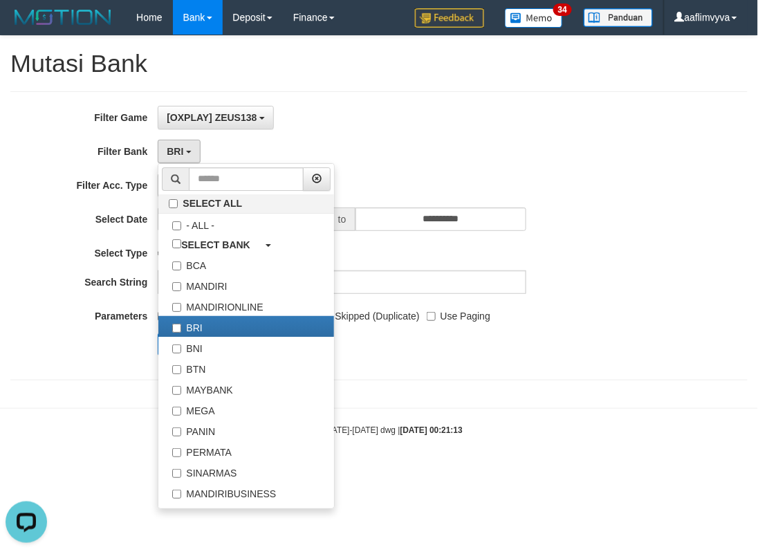
click at [361, 125] on div "[OXPLAY] ZEUS138 SELECT ALL SELECT GAME [OXPLAY] ZEUS138" at bounding box center [342, 118] width 369 height 24
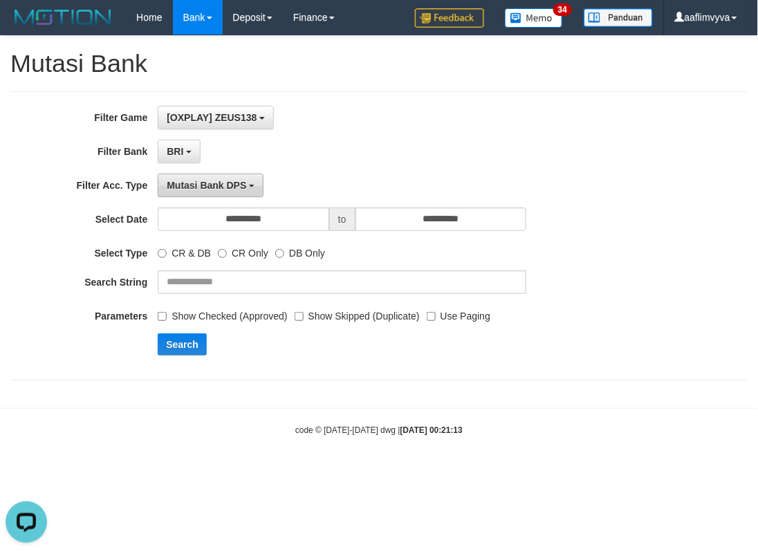
click at [235, 188] on span "Mutasi Bank DPS" at bounding box center [207, 185] width 80 height 11
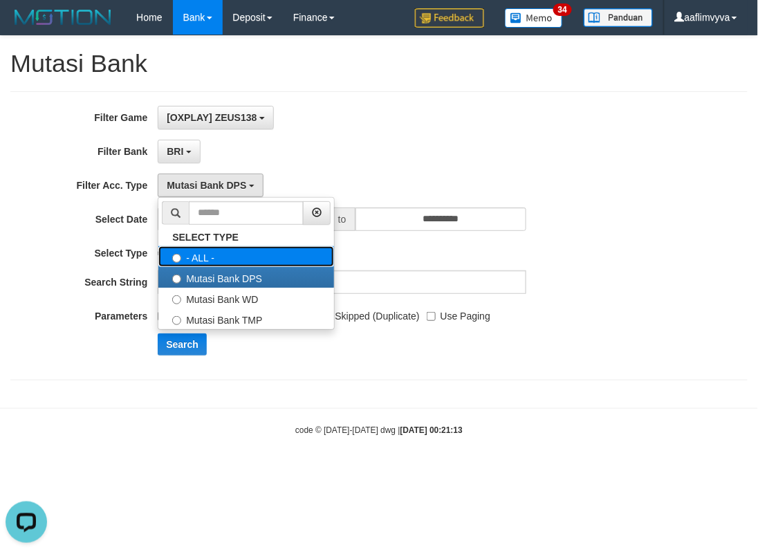
drag, startPoint x: 213, startPoint y: 259, endPoint x: 332, endPoint y: 176, distance: 144.7
click at [215, 258] on label "- ALL -" at bounding box center [246, 256] width 176 height 21
select select "***"
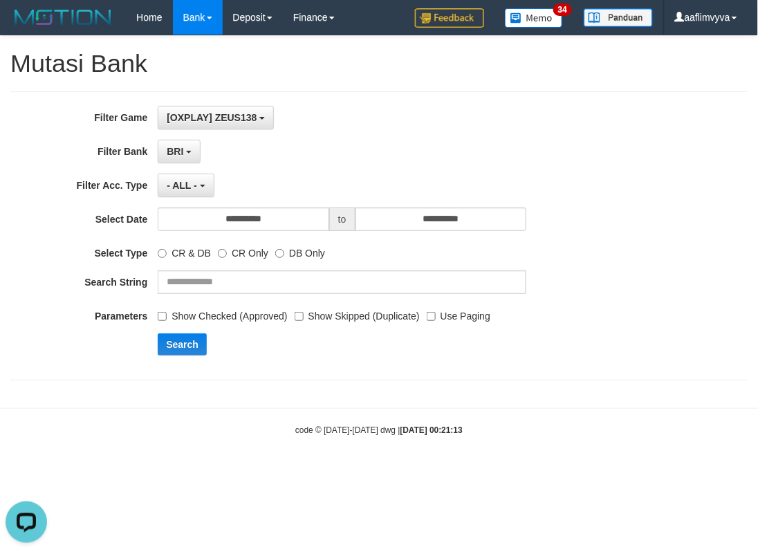
click at [334, 174] on div "- ALL - SELECT TYPE - ALL - Mutasi Bank DPS Mutasi Bank WD Mutasi Bank TMP" at bounding box center [342, 186] width 369 height 24
click at [288, 211] on input "**********" at bounding box center [244, 220] width 172 height 24
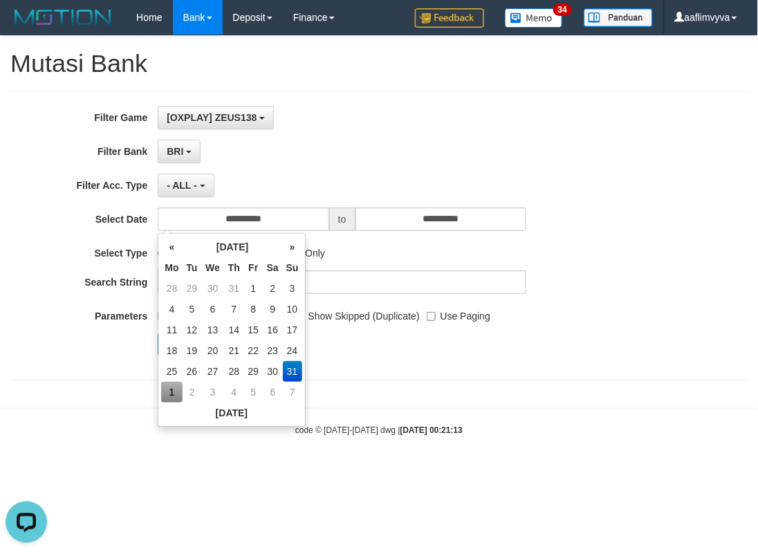
click at [178, 390] on td "1" at bounding box center [171, 392] width 21 height 21
type input "**********"
click at [365, 405] on body "Toggle navigation Home Bank Account List Load By Website Group [OXPLAY] ZEUS138…" at bounding box center [379, 235] width 758 height 471
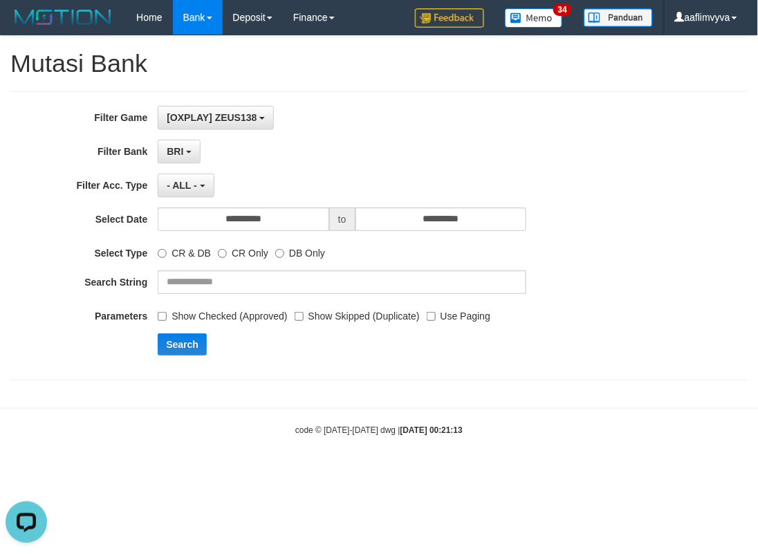
click at [426, 315] on div "Show Checked (Approved) Show Skipped (Duplicate) Use Paging" at bounding box center [342, 313] width 369 height 19
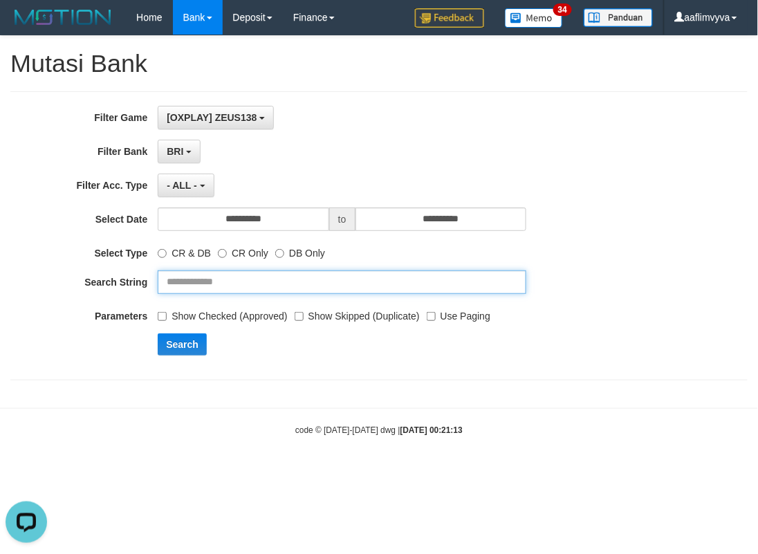
click at [285, 271] on input "text" at bounding box center [342, 283] width 369 height 24
click at [305, 289] on input "text" at bounding box center [342, 283] width 369 height 24
type input "**********"
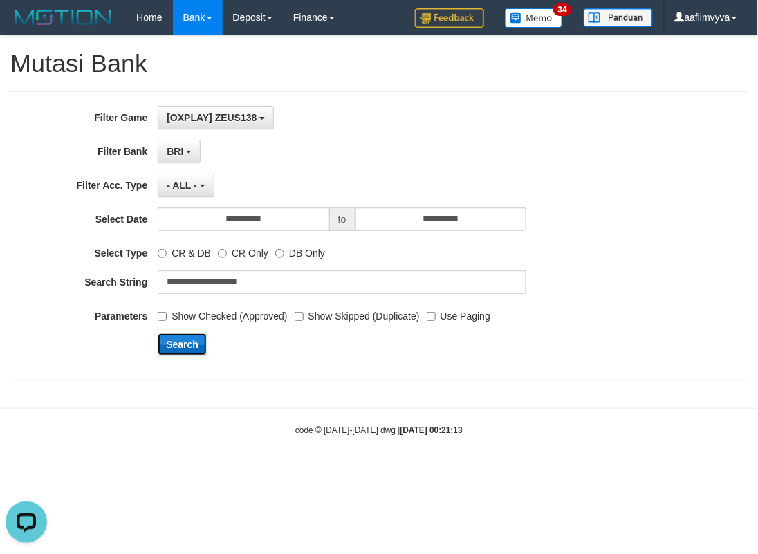
click at [201, 343] on button "Search" at bounding box center [182, 345] width 49 height 22
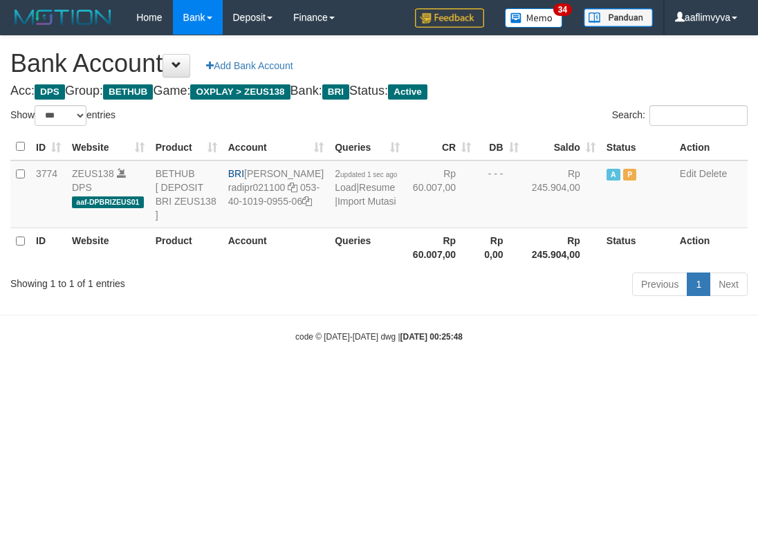
select select "***"
click at [531, 378] on html "Toggle navigation Home Bank Account List Load By Website Group [OXPLAY] ZEUS138…" at bounding box center [379, 189] width 758 height 378
drag, startPoint x: 270, startPoint y: 384, endPoint x: 379, endPoint y: 262, distance: 164.2
click at [271, 378] on body "Toggle navigation Home Bank Account List Load By Website Group [OXPLAY] ZEUS138…" at bounding box center [379, 189] width 758 height 378
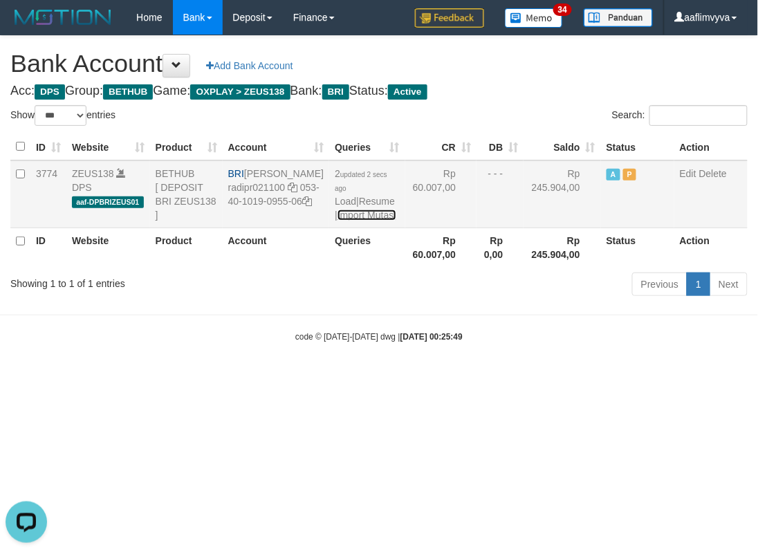
click at [363, 216] on link "Import Mutasi" at bounding box center [367, 215] width 59 height 11
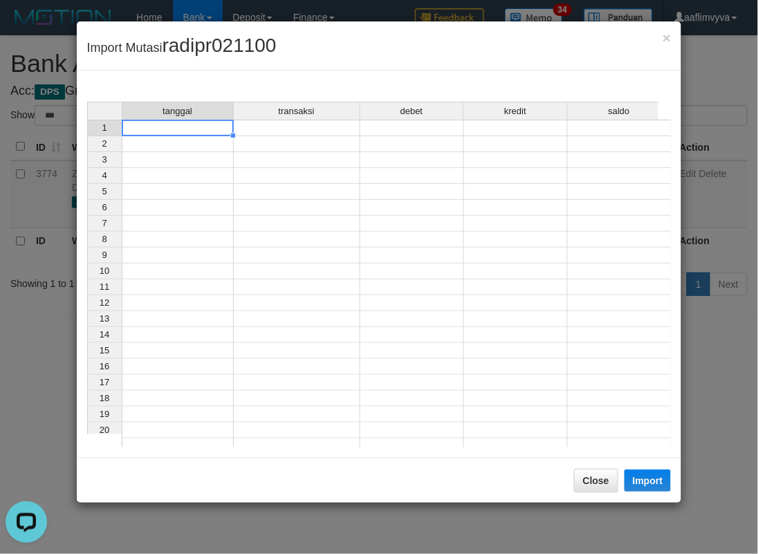
click at [140, 127] on td at bounding box center [178, 128] width 112 height 17
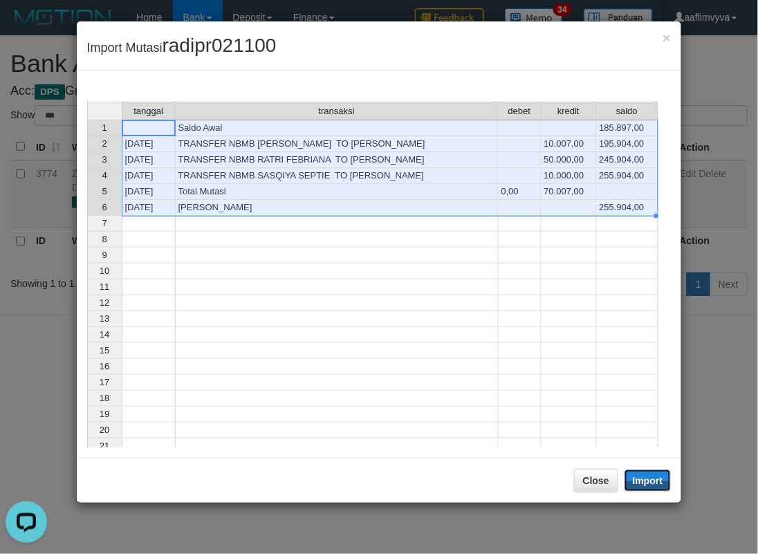
drag, startPoint x: 650, startPoint y: 482, endPoint x: 480, endPoint y: 378, distance: 200.0
click at [650, 482] on button "Import" at bounding box center [648, 481] width 47 height 22
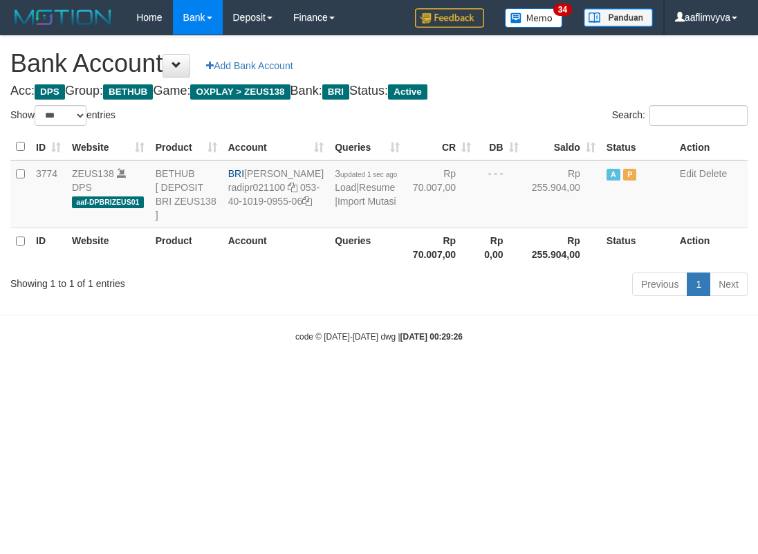
select select "***"
drag, startPoint x: 493, startPoint y: 461, endPoint x: 455, endPoint y: 412, distance: 61.6
click at [495, 378] on html "Toggle navigation Home Bank Account List Load By Website Group [OXPLAY] ZEUS138…" at bounding box center [379, 189] width 758 height 378
click at [365, 199] on link "Import Mutasi" at bounding box center [367, 201] width 59 height 11
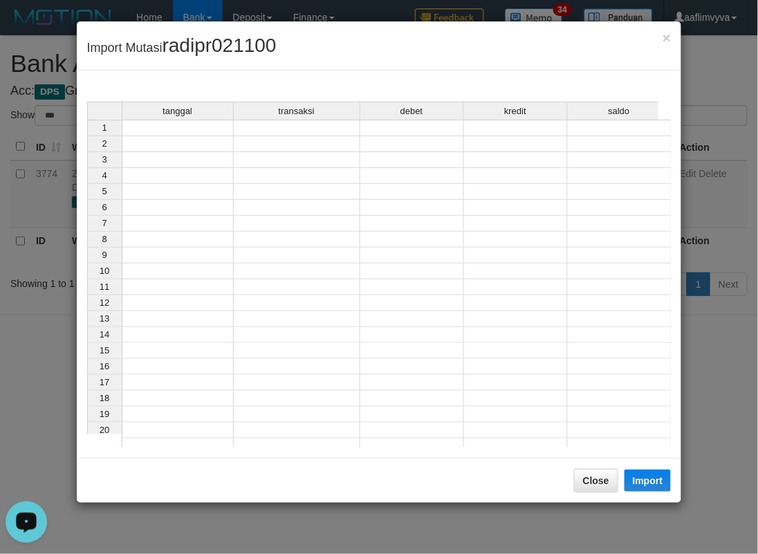
click at [170, 122] on td at bounding box center [178, 128] width 112 height 17
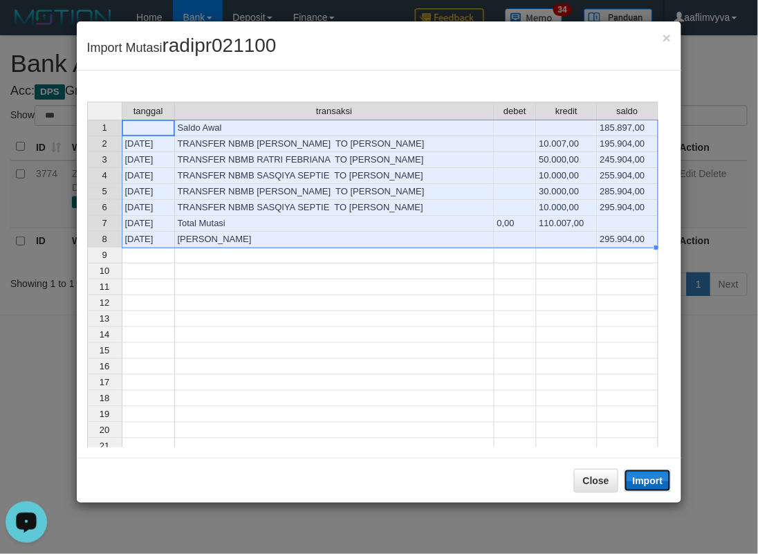
click at [646, 486] on button "Import" at bounding box center [648, 481] width 47 height 22
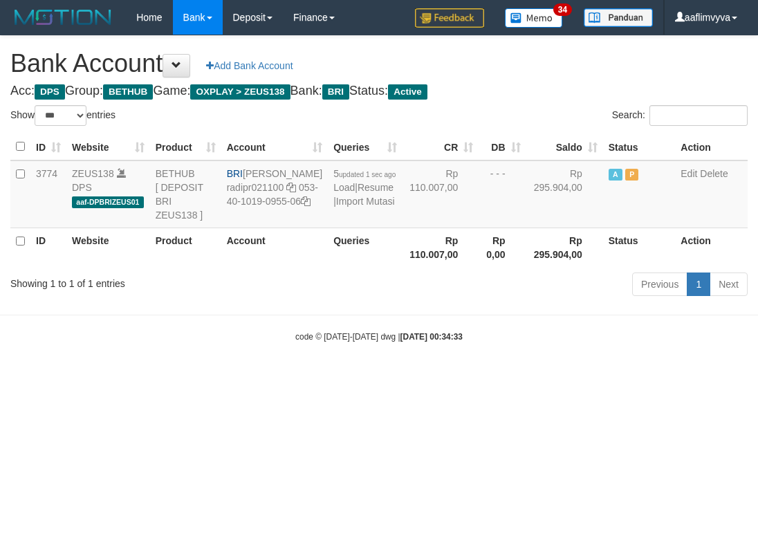
select select "***"
click at [544, 378] on html "Toggle navigation Home Bank Account List Load By Website Group [OXPLAY] ZEUS138…" at bounding box center [379, 189] width 758 height 378
click at [340, 207] on link "Import Mutasi" at bounding box center [365, 201] width 59 height 11
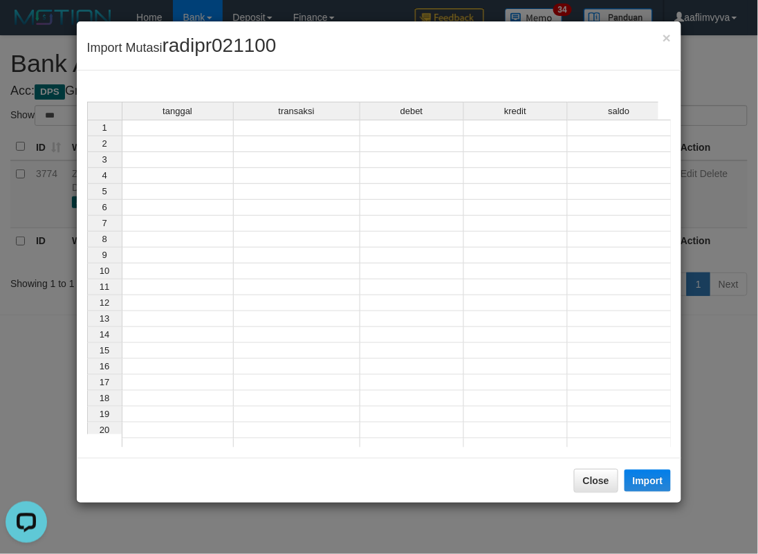
click at [201, 125] on td at bounding box center [178, 128] width 112 height 17
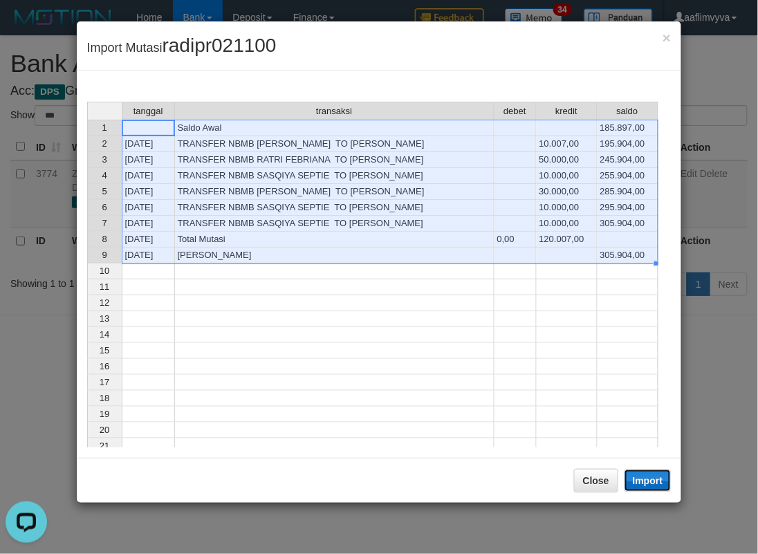
click at [644, 479] on button "Import" at bounding box center [648, 481] width 47 height 22
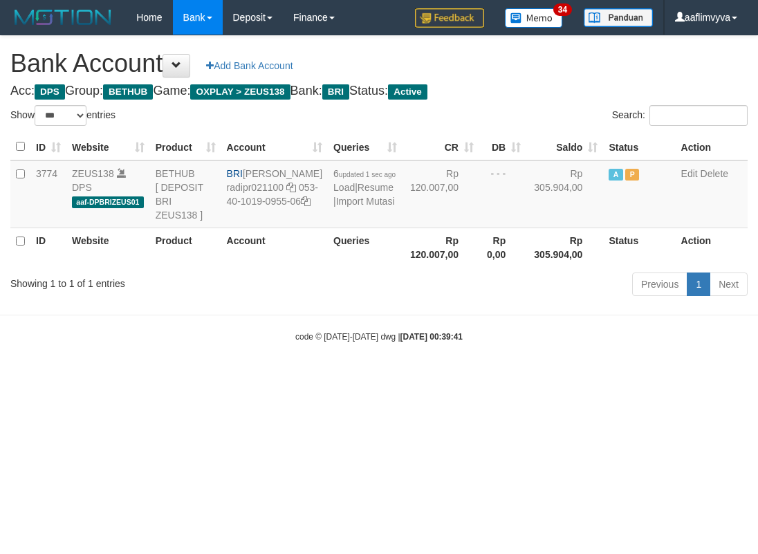
select select "***"
click at [581, 378] on html "Toggle navigation Home Bank Account List Load By Website Group [OXPLAY] ZEUS138…" at bounding box center [379, 189] width 758 height 378
drag, startPoint x: 170, startPoint y: 298, endPoint x: 282, endPoint y: 241, distance: 125.6
click at [176, 291] on div "Showing 1 to 1 of 1 entries" at bounding box center [157, 280] width 295 height 19
click at [339, 207] on link "Import Mutasi" at bounding box center [365, 201] width 59 height 11
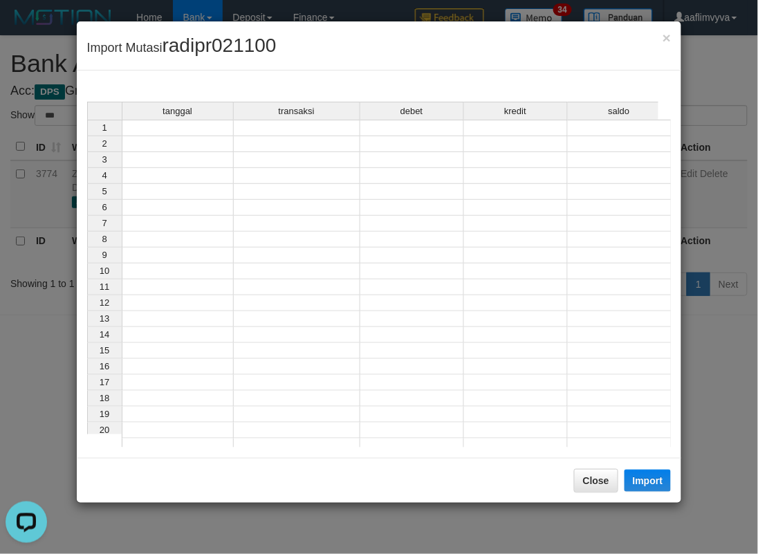
click at [210, 125] on td at bounding box center [178, 128] width 112 height 17
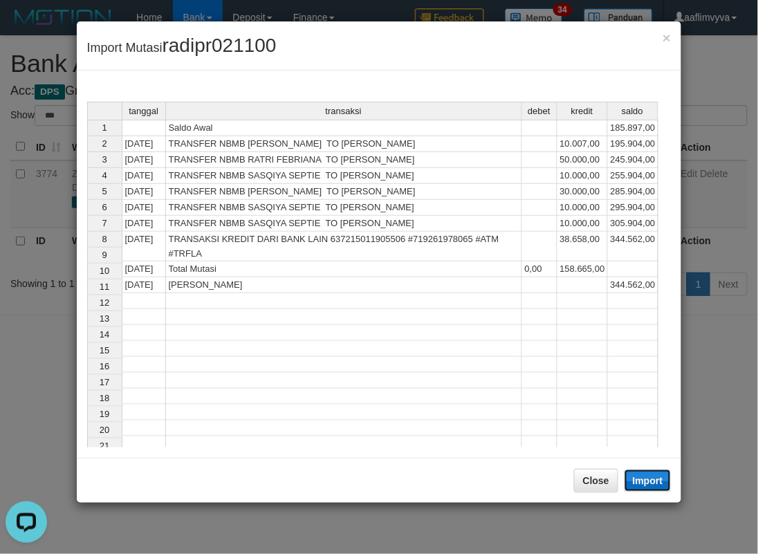
click at [654, 476] on button "Import" at bounding box center [648, 481] width 47 height 22
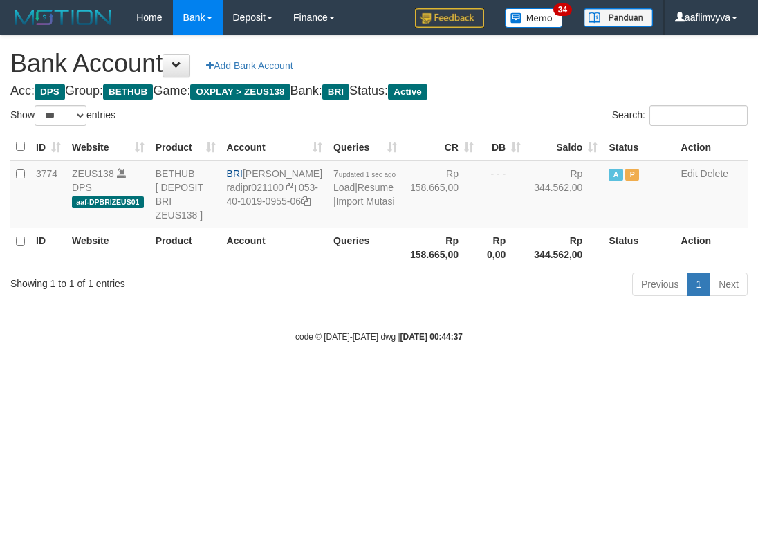
select select "***"
click at [524, 378] on html "Toggle navigation Home Bank Account List Load By Website Group [OXPLAY] ZEUS138…" at bounding box center [379, 189] width 758 height 378
click at [349, 207] on link "Import Mutasi" at bounding box center [365, 201] width 59 height 11
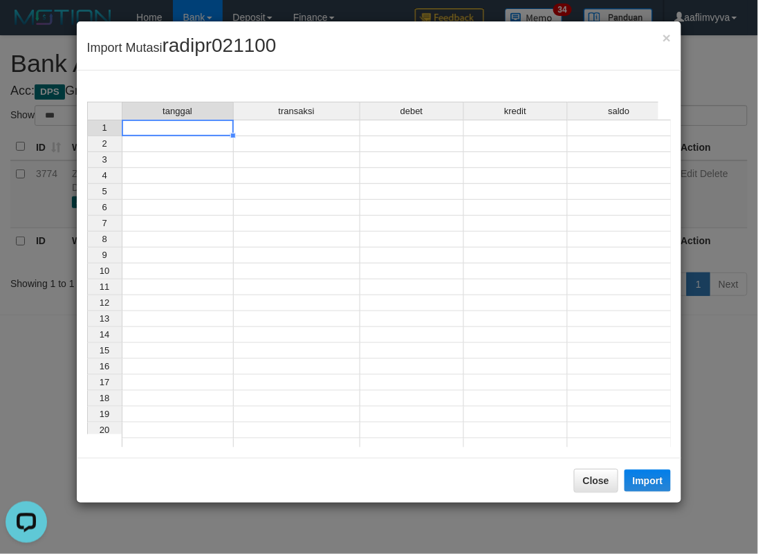
click at [161, 131] on td at bounding box center [178, 128] width 112 height 17
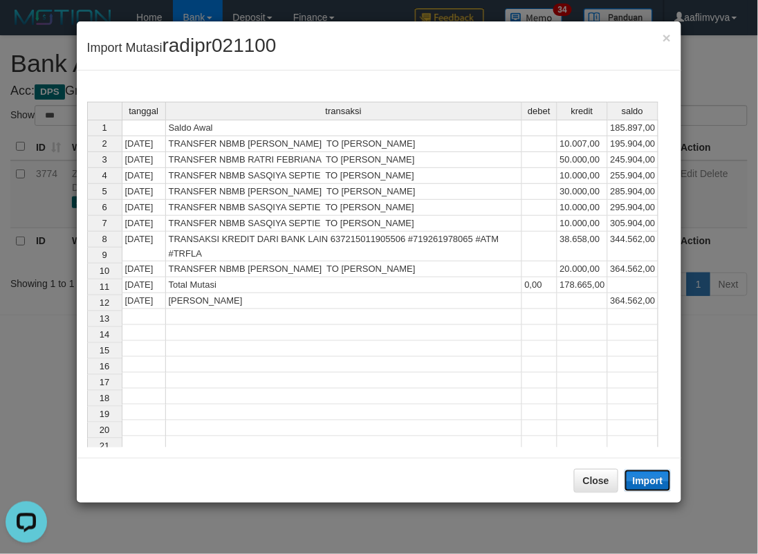
click at [648, 471] on button "Import" at bounding box center [648, 481] width 47 height 22
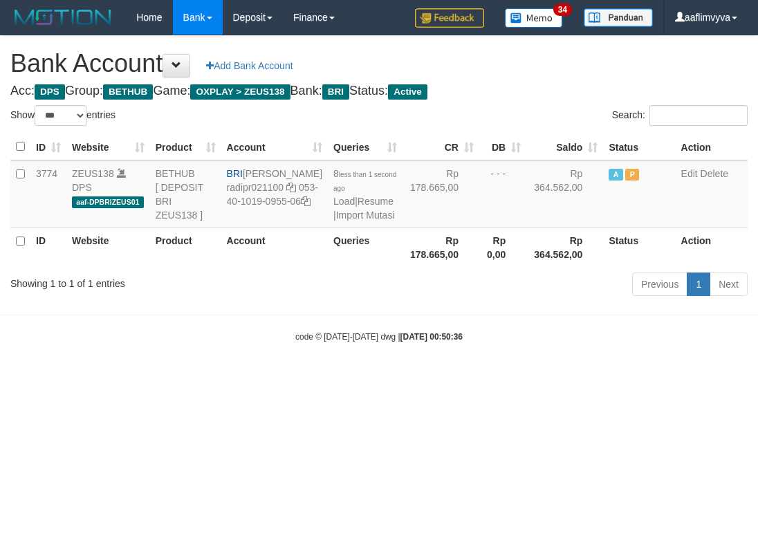
select select "***"
click at [502, 378] on html "Toggle navigation Home Bank Account List Load By Website Group [OXPLAY] ZEUS138…" at bounding box center [379, 189] width 758 height 378
click at [336, 221] on link "Import Mutasi" at bounding box center [365, 215] width 59 height 11
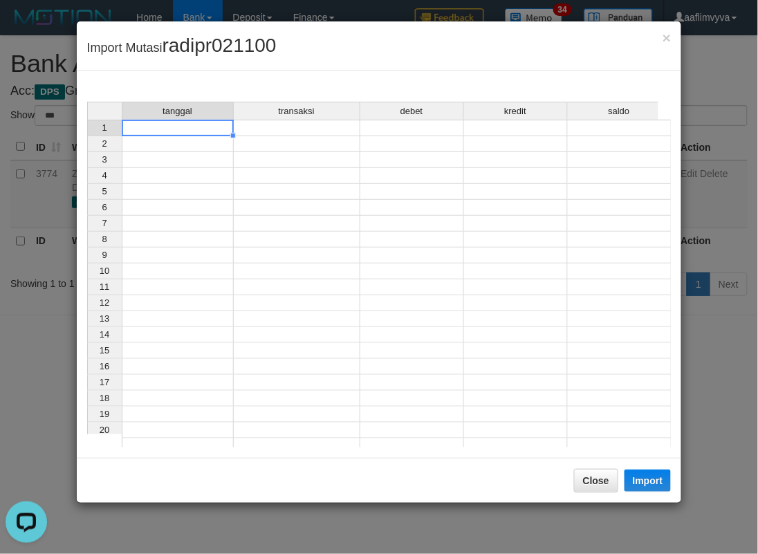
click at [87, 134] on div "tanggal transaksi debet kredit saldo 1 2 3 4 5 6 7 8 9 10 11 12 13 14 15 16 17 …" at bounding box center [87, 278] width 0 height 353
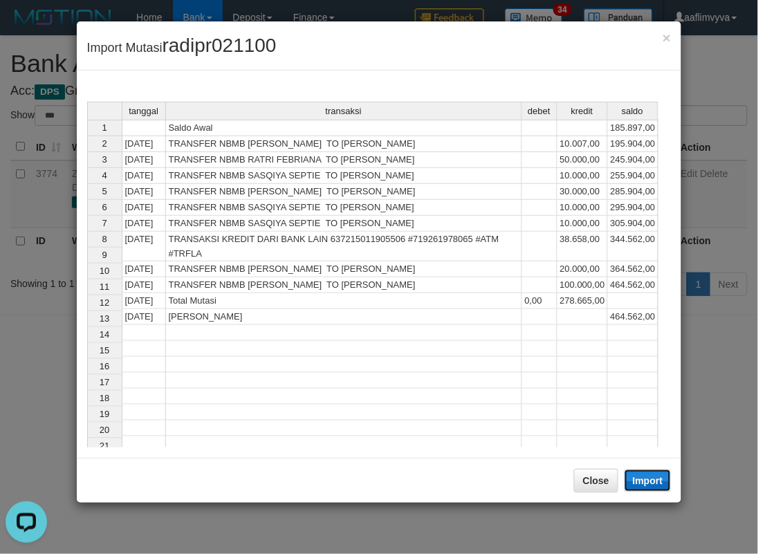
click at [648, 482] on button "Import" at bounding box center [648, 481] width 47 height 22
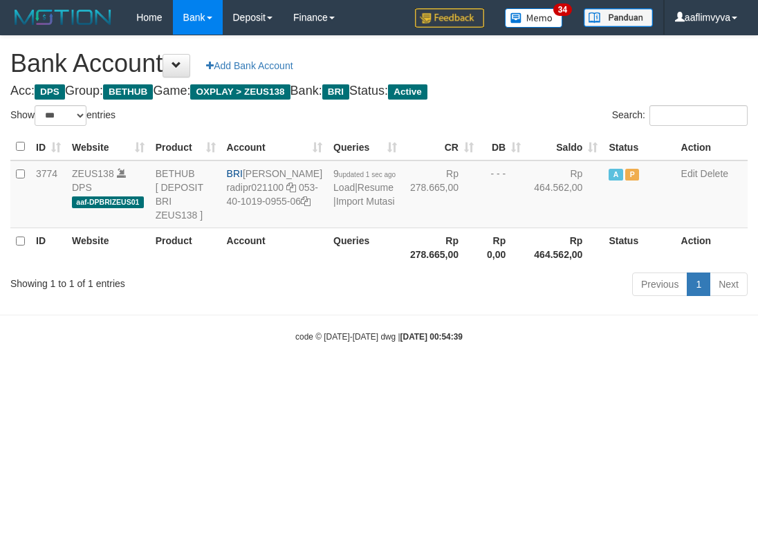
select select "***"
click at [601, 378] on html "Toggle navigation Home Bank Account List Load By Website Group [OXPLAY] ZEUS138…" at bounding box center [379, 189] width 758 height 378
click at [354, 207] on link "Import Mutasi" at bounding box center [365, 201] width 59 height 11
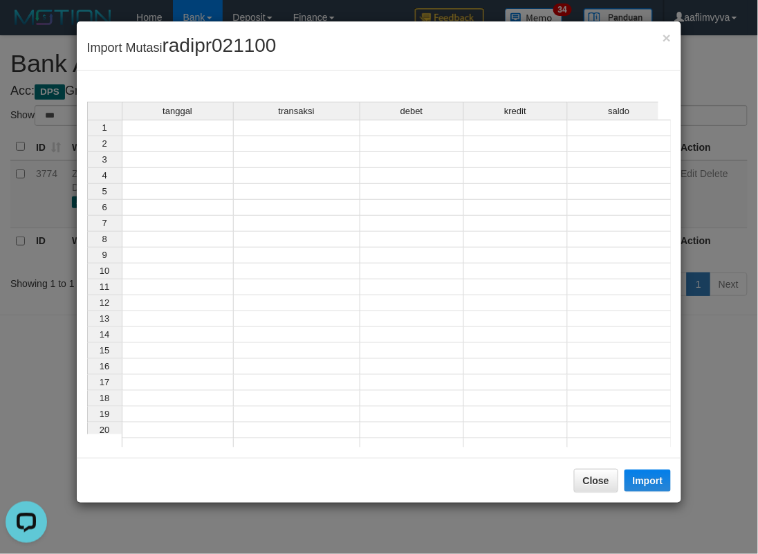
click at [156, 122] on td at bounding box center [178, 128] width 112 height 17
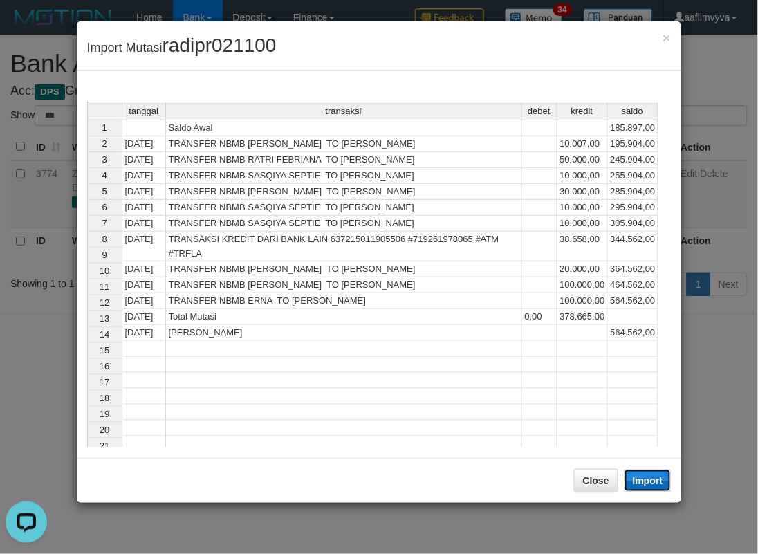
click at [641, 476] on button "Import" at bounding box center [648, 481] width 47 height 22
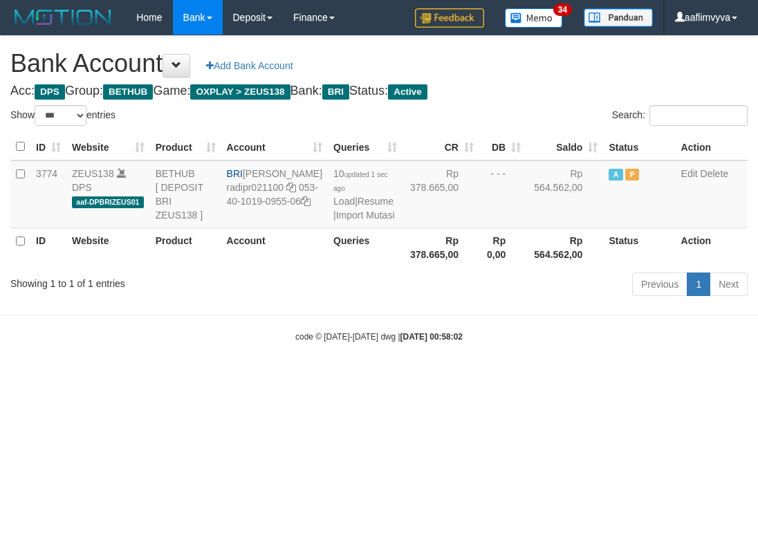
select select "***"
click at [562, 378] on html "Toggle navigation Home Bank Account List Load By Website Group [OXPLAY] ZEUS138…" at bounding box center [379, 189] width 758 height 378
click at [355, 221] on link "Import Mutasi" at bounding box center [365, 215] width 59 height 11
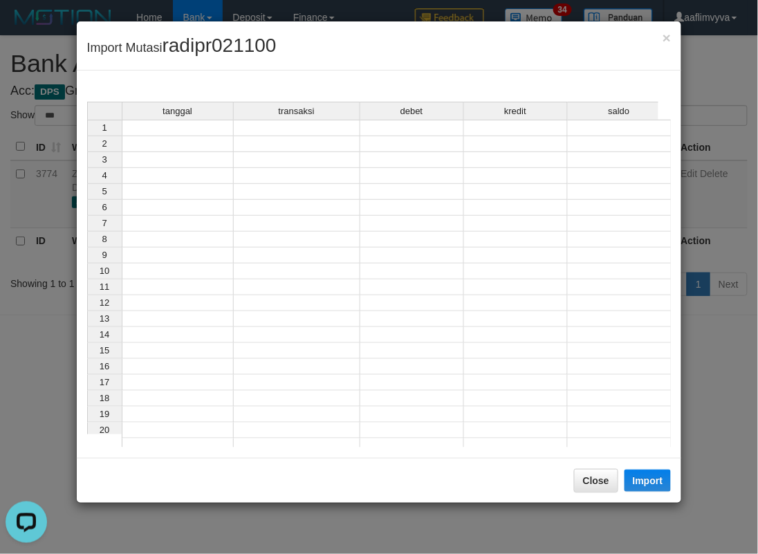
click at [159, 120] on div "tanggal transaksi debet kredit saldo" at bounding box center [373, 112] width 572 height 20
click at [156, 129] on td at bounding box center [178, 128] width 112 height 17
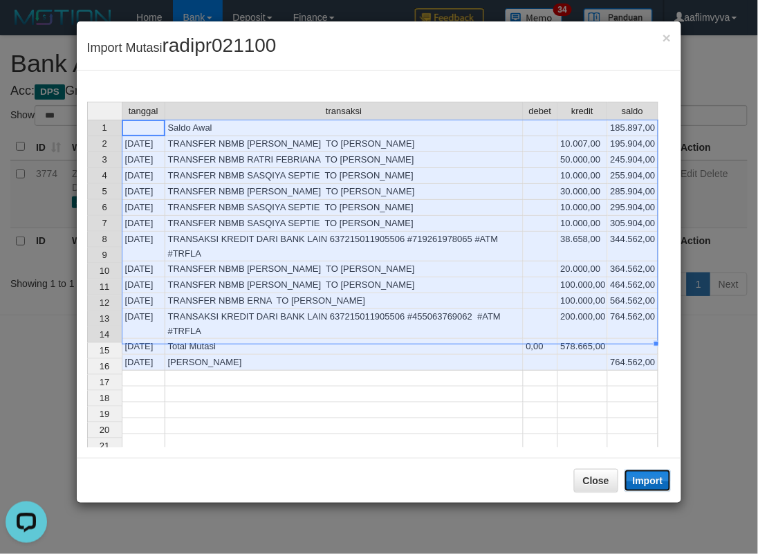
click at [646, 479] on button "Import" at bounding box center [648, 481] width 47 height 22
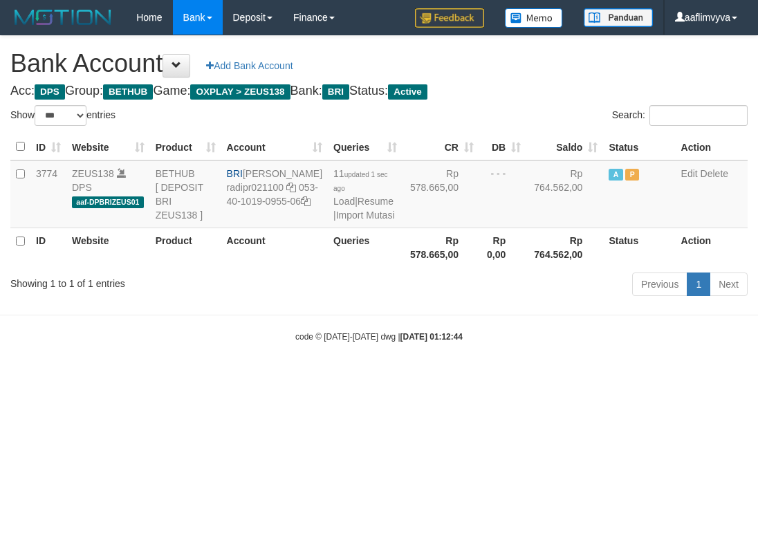
select select "***"
drag, startPoint x: 509, startPoint y: 419, endPoint x: 394, endPoint y: 332, distance: 143.7
click at [507, 378] on html "Toggle navigation Home Bank Account List Load By Website Group [OXPLAY] ZEUS138…" at bounding box center [379, 189] width 758 height 378
click at [336, 221] on link "Import Mutasi" at bounding box center [365, 215] width 59 height 11
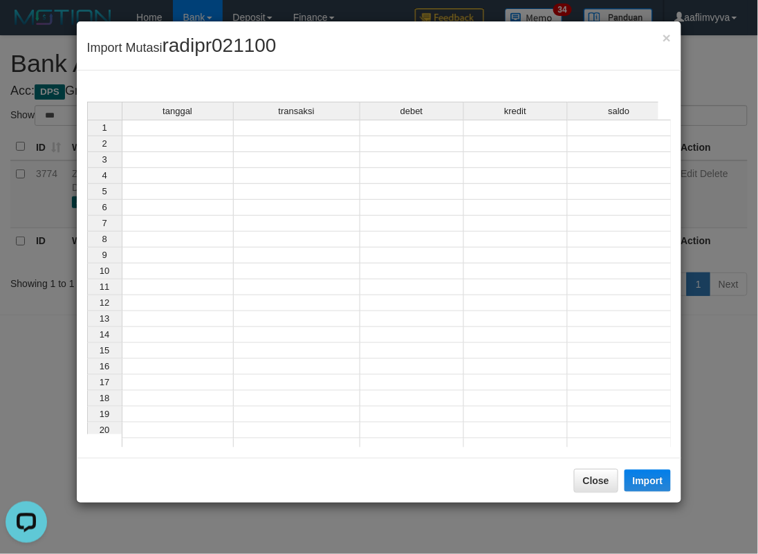
click at [205, 125] on td at bounding box center [178, 128] width 112 height 17
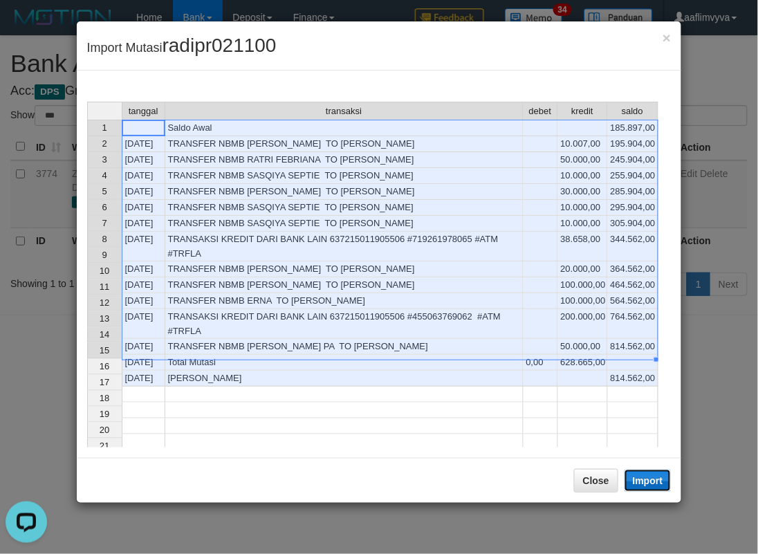
click at [648, 477] on button "Import" at bounding box center [648, 481] width 47 height 22
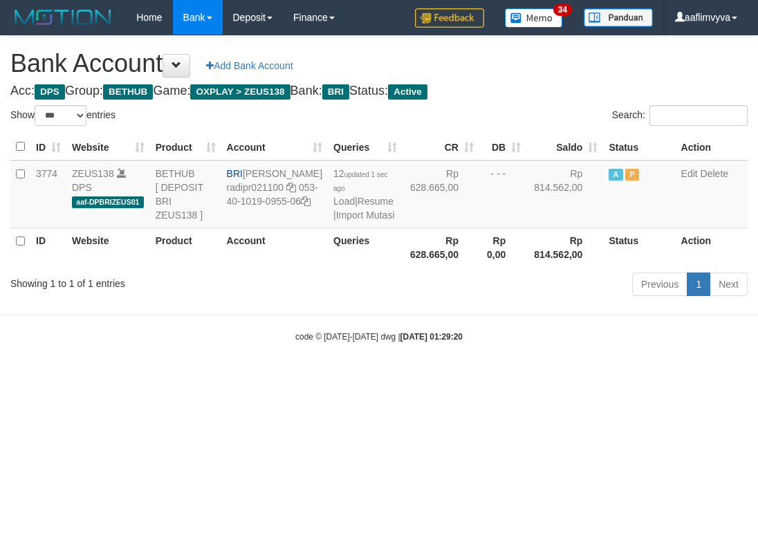
select select "***"
drag, startPoint x: 501, startPoint y: 417, endPoint x: 472, endPoint y: 352, distance: 71.2
click at [501, 378] on html "Toggle navigation Home Bank Account List Load By Website Group [OXPLAY] ZEUS138…" at bounding box center [379, 189] width 758 height 378
click at [367, 221] on link "Import Mutasi" at bounding box center [365, 215] width 59 height 11
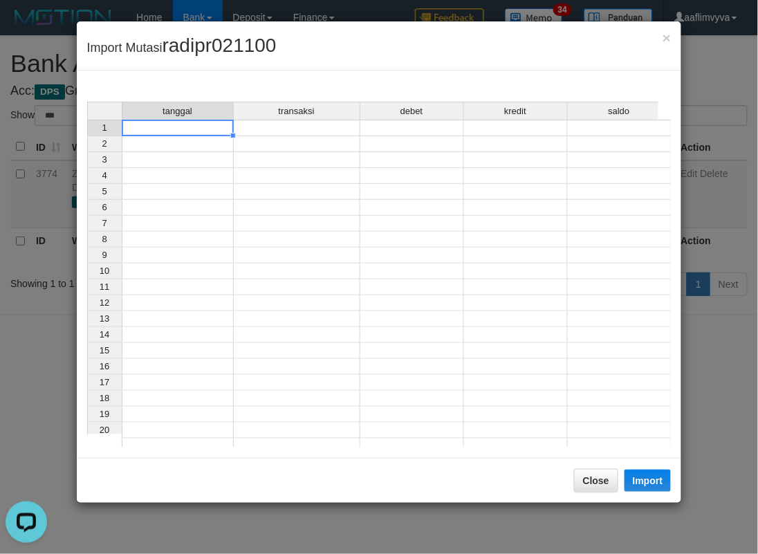
click at [87, 134] on div "tanggal transaksi debet kredit saldo 1 2 3 4 5 6 7 8 9 10 11 12 13 14 15 16 17 …" at bounding box center [87, 278] width 0 height 353
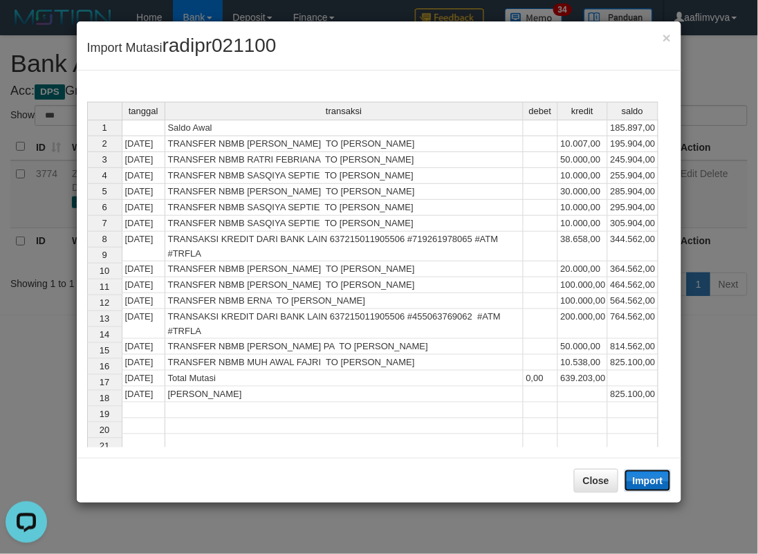
click at [653, 481] on button "Import" at bounding box center [648, 481] width 47 height 22
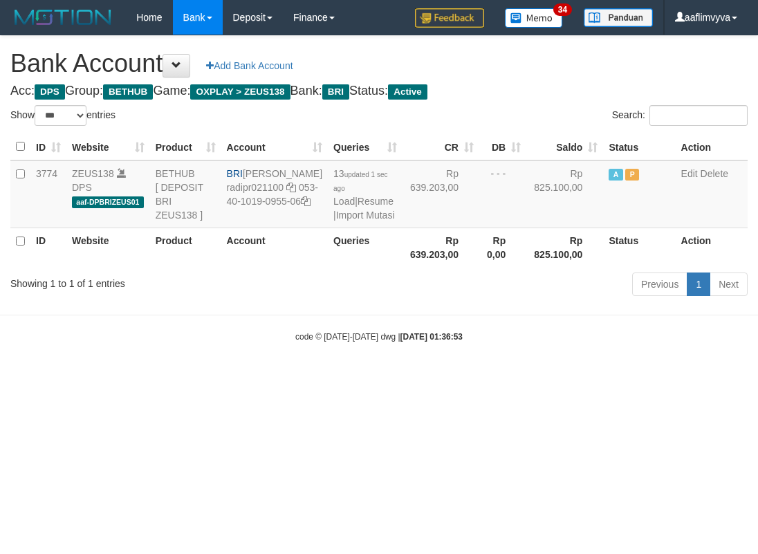
select select "***"
drag, startPoint x: 395, startPoint y: 381, endPoint x: 349, endPoint y: 273, distance: 117.5
click at [391, 374] on body "Toggle navigation Home Bank Account List Load By Website Group [OXPLAY] ZEUS138…" at bounding box center [379, 189] width 758 height 378
click at [343, 221] on link "Import Mutasi" at bounding box center [365, 215] width 59 height 11
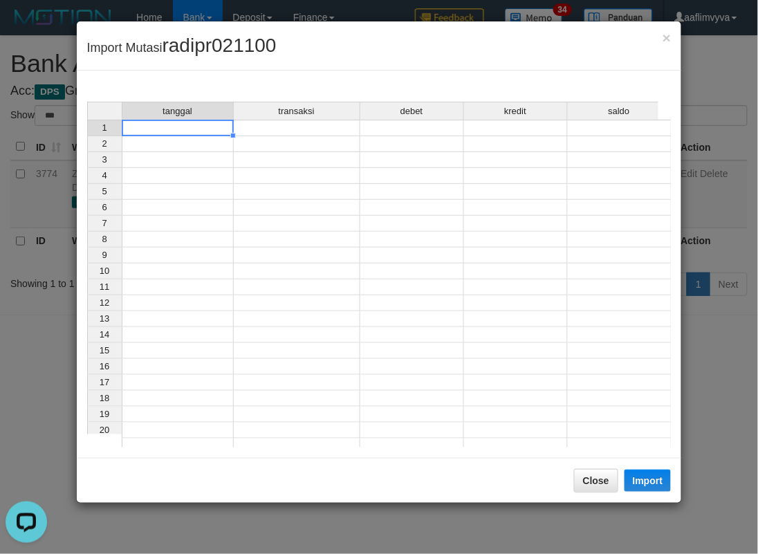
click at [160, 131] on td at bounding box center [178, 128] width 112 height 17
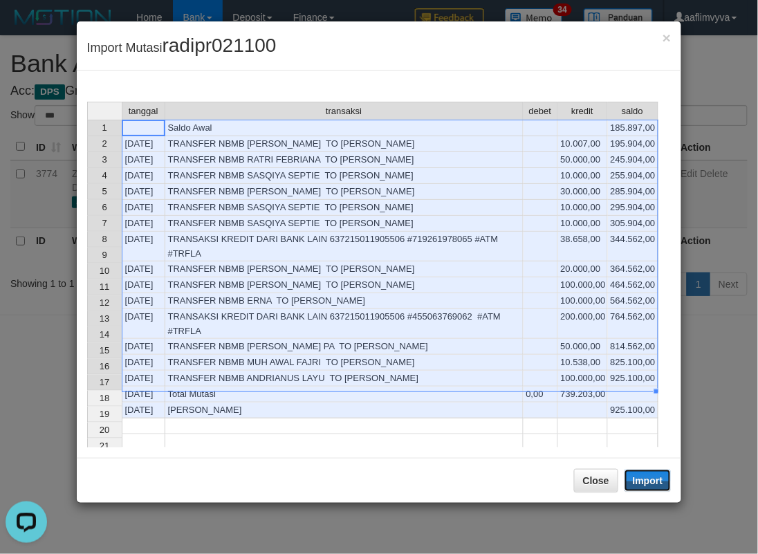
drag, startPoint x: 641, startPoint y: 473, endPoint x: 594, endPoint y: 440, distance: 57.6
click at [641, 473] on button "Import" at bounding box center [648, 481] width 47 height 22
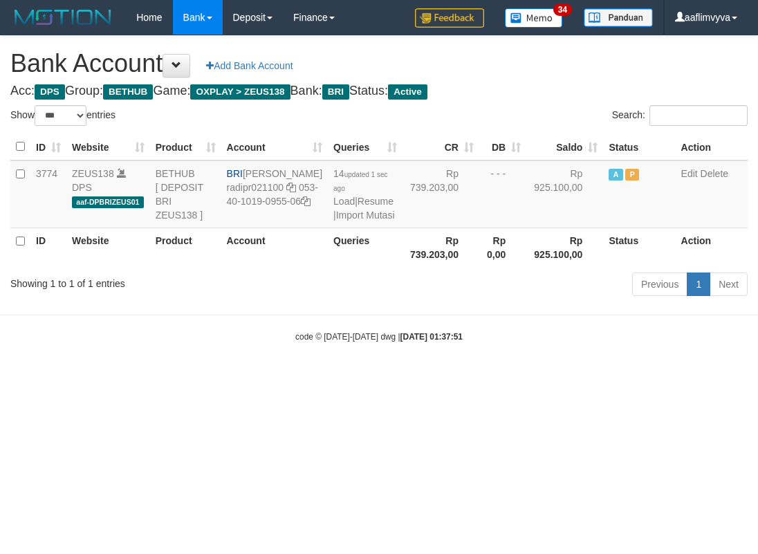
select select "***"
click at [501, 378] on html "Toggle navigation Home Bank Account List Load By Website Group [OXPLAY] ZEUS138…" at bounding box center [379, 189] width 758 height 378
click at [361, 221] on link "Import Mutasi" at bounding box center [365, 215] width 59 height 11
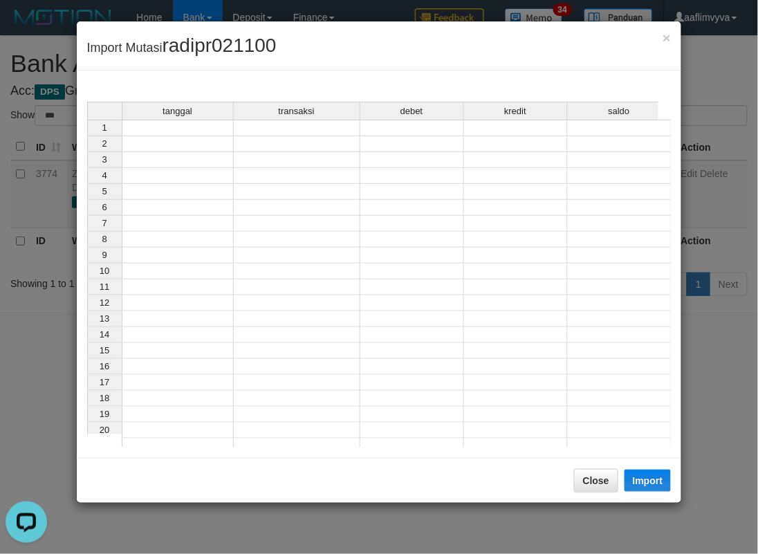
click at [177, 130] on td at bounding box center [178, 128] width 112 height 17
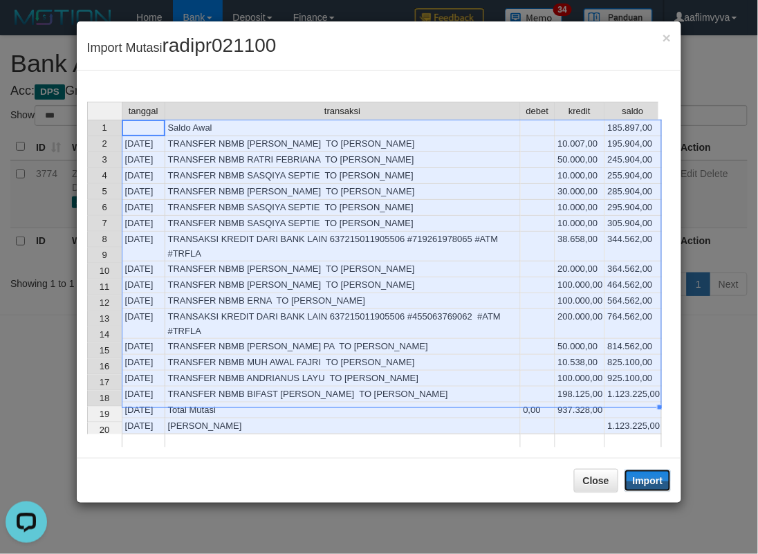
drag, startPoint x: 639, startPoint y: 479, endPoint x: 199, endPoint y: 40, distance: 620.9
click at [639, 478] on button "Import" at bounding box center [648, 481] width 47 height 22
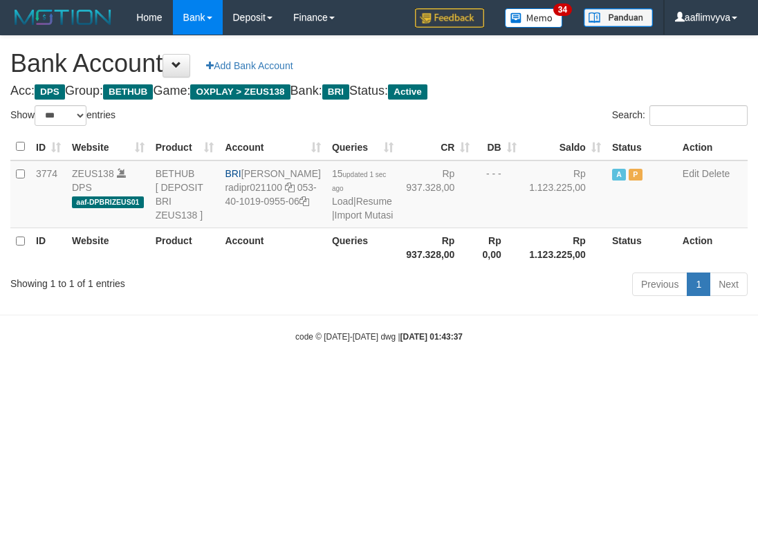
select select "***"
drag, startPoint x: 292, startPoint y: 190, endPoint x: 246, endPoint y: 174, distance: 48.4
click at [246, 174] on td "BRI [PERSON_NAME] radipr021100 053-40-1019-0955-06" at bounding box center [272, 195] width 107 height 68
copy td "[PERSON_NAME]"
drag, startPoint x: 448, startPoint y: 384, endPoint x: 419, endPoint y: 305, distance: 83.8
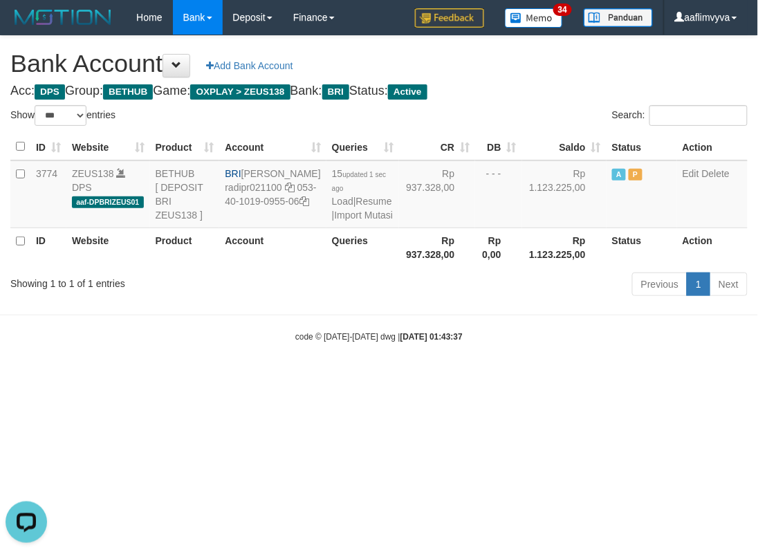
click at [448, 378] on body "Toggle navigation Home Bank Account List Load By Website Group [OXPLAY] ZEUS138…" at bounding box center [379, 189] width 758 height 378
click at [360, 221] on link "Import Mutasi" at bounding box center [364, 215] width 59 height 11
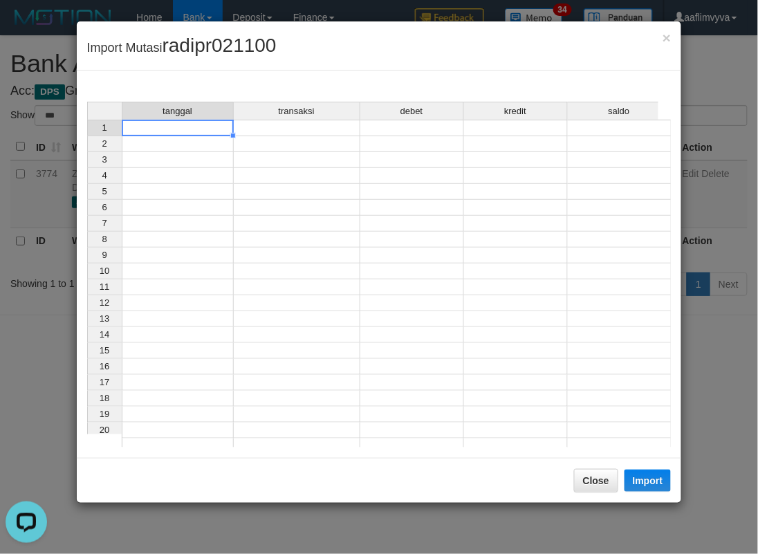
click at [213, 130] on td at bounding box center [178, 128] width 112 height 17
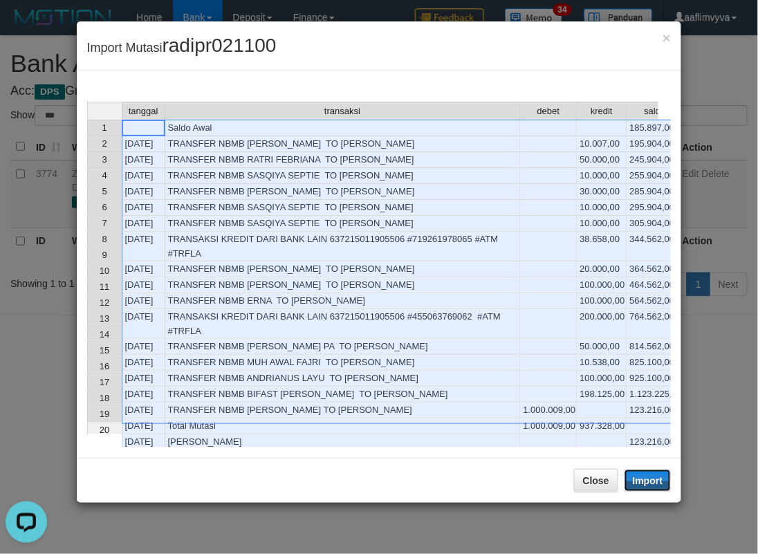
drag, startPoint x: 644, startPoint y: 481, endPoint x: 1, endPoint y: 321, distance: 661.7
click at [642, 481] on button "Import" at bounding box center [648, 481] width 47 height 22
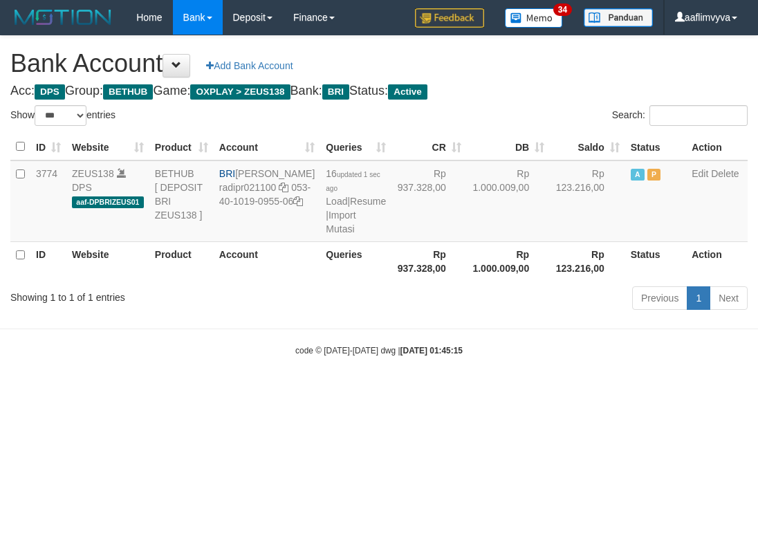
select select "***"
click at [569, 385] on body "Toggle navigation Home Bank Account List Load By Website Group [OXPLAY] ZEUS138…" at bounding box center [379, 196] width 758 height 392
click at [515, 392] on body "Toggle navigation Home Bank Account List Load By Website Group [OXPLAY] ZEUS138…" at bounding box center [379, 196] width 758 height 392
drag, startPoint x: 679, startPoint y: 466, endPoint x: 558, endPoint y: 378, distance: 149.1
click at [668, 392] on html "Toggle navigation Home Bank Account List Load By Website Group [OXPLAY] ZEUS138…" at bounding box center [379, 196] width 758 height 392
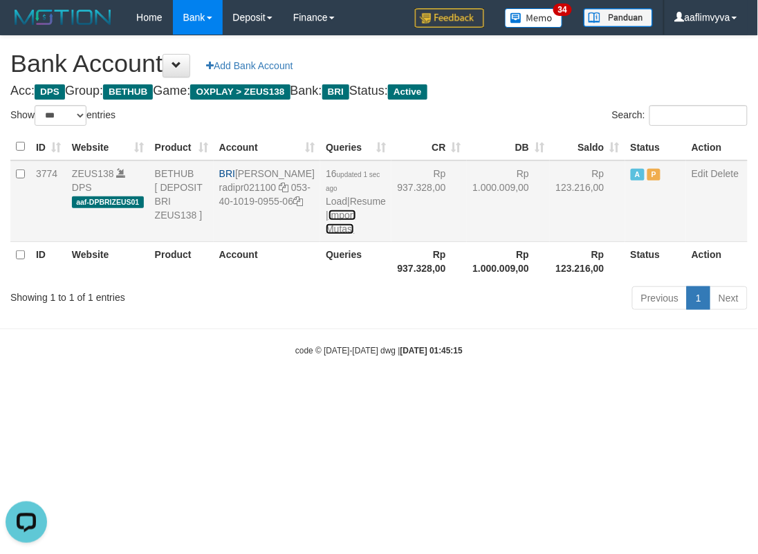
click at [326, 235] on link "Import Mutasi" at bounding box center [341, 222] width 30 height 25
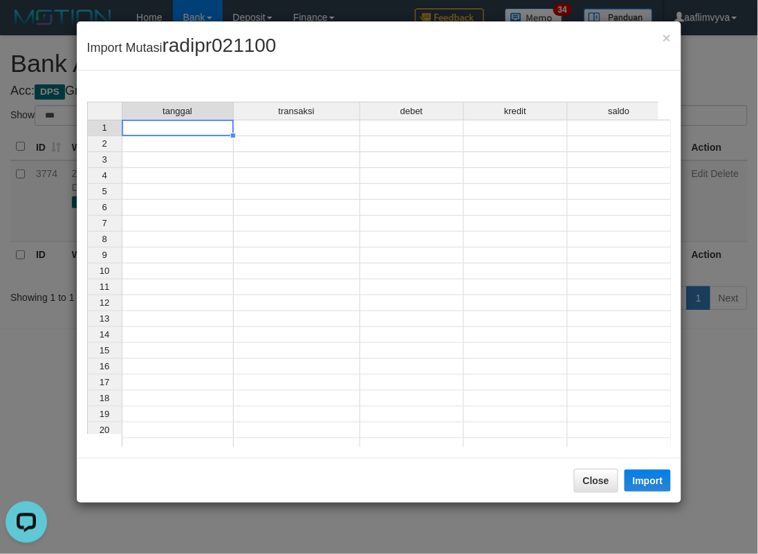
click at [179, 125] on td at bounding box center [178, 128] width 112 height 17
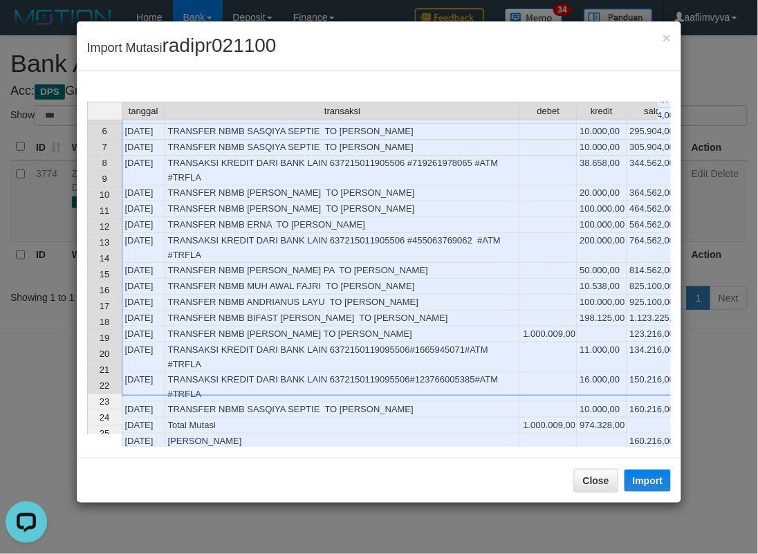
scroll to position [71, 0]
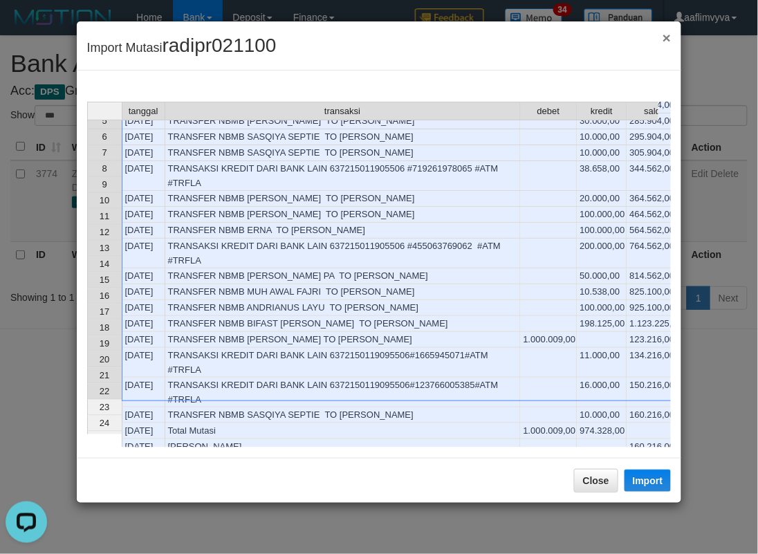
click at [666, 39] on span "×" at bounding box center [667, 38] width 8 height 16
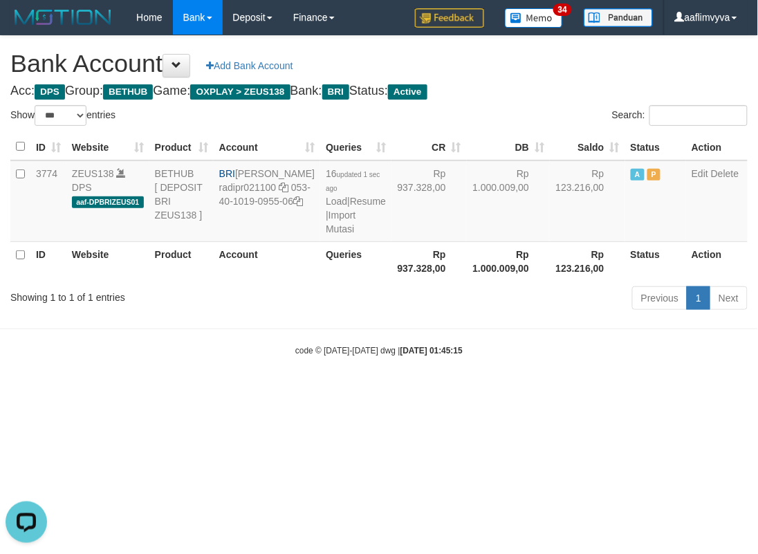
click at [268, 357] on div "code © 2012-2018 dwg | 2025/09/01 01:45:15" at bounding box center [379, 350] width 758 height 14
click at [326, 235] on link "Import Mutasi" at bounding box center [341, 222] width 30 height 25
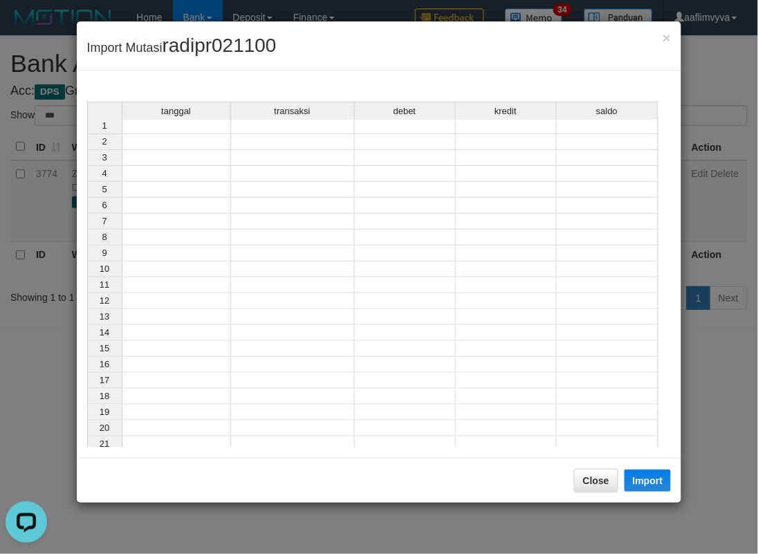
scroll to position [0, 0]
click at [188, 129] on td at bounding box center [176, 128] width 109 height 17
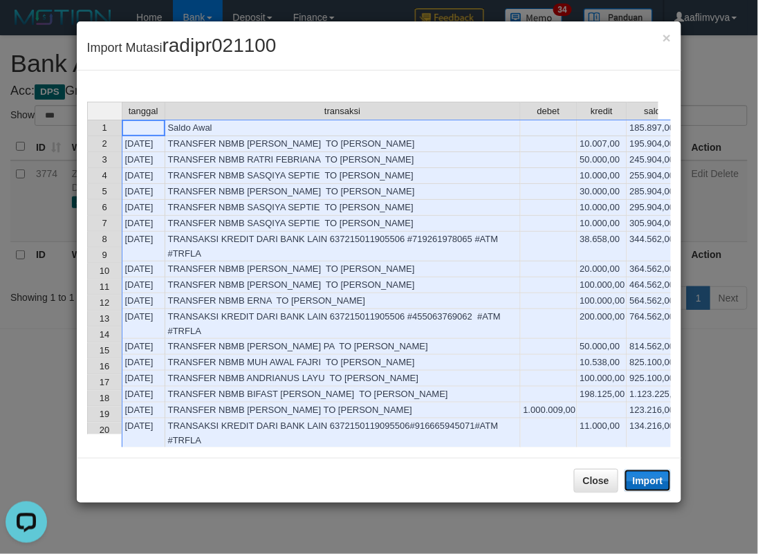
click at [659, 474] on button "Import" at bounding box center [648, 481] width 47 height 22
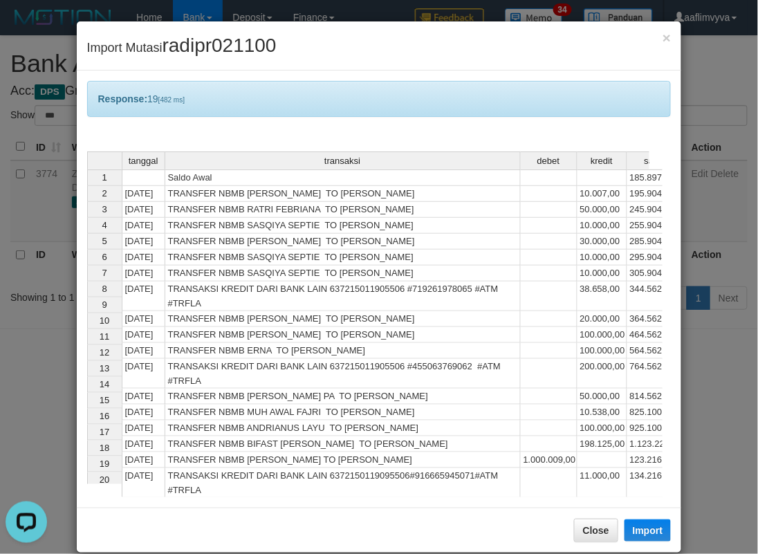
click at [300, 58] on div "× Import Mutasi radipr021100" at bounding box center [379, 45] width 605 height 49
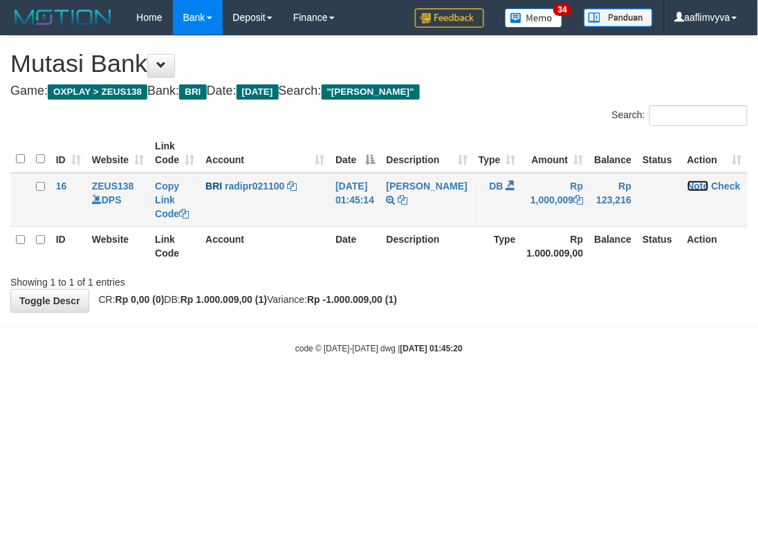
click at [700, 184] on link "Note" at bounding box center [698, 186] width 21 height 11
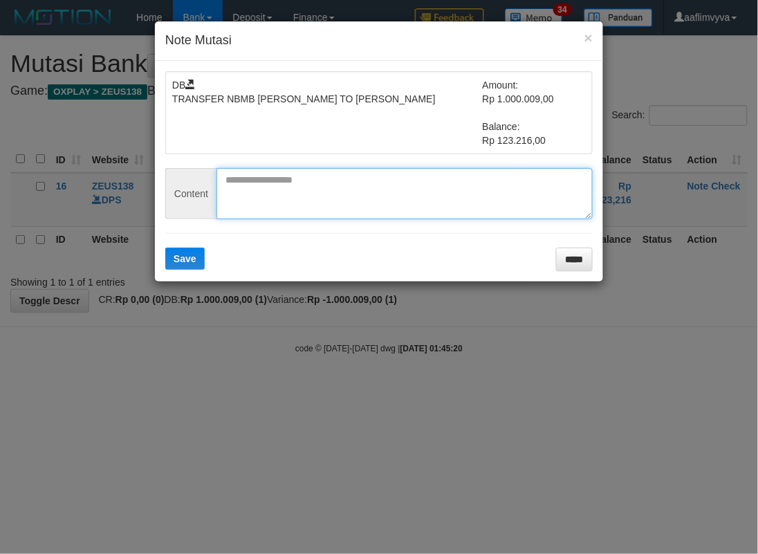
drag, startPoint x: 326, startPoint y: 197, endPoint x: 320, endPoint y: 204, distance: 9.3
click at [322, 203] on textarea at bounding box center [405, 193] width 376 height 51
paste textarea "********"
type textarea "********"
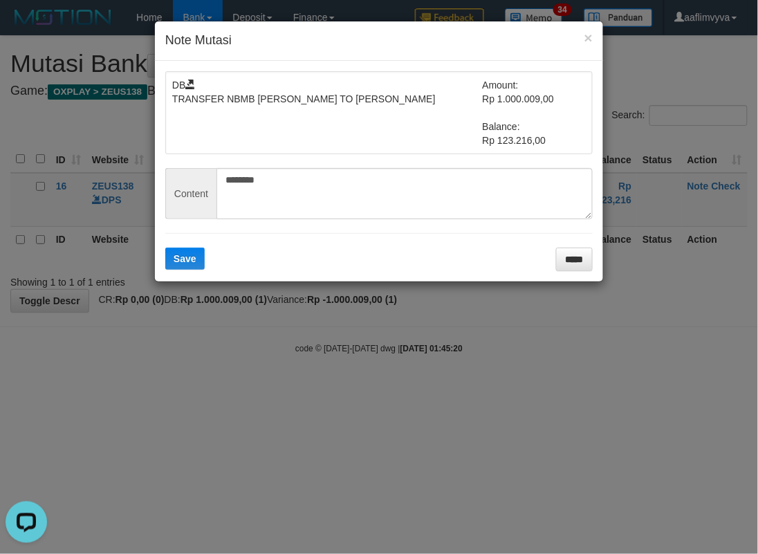
click at [188, 246] on form "DB TRANSFER NBMB REYNALDI ADI PRATAMA TO FARIDA DIANAH Amount: Rp 1.000.009,00 …" at bounding box center [379, 171] width 428 height 200
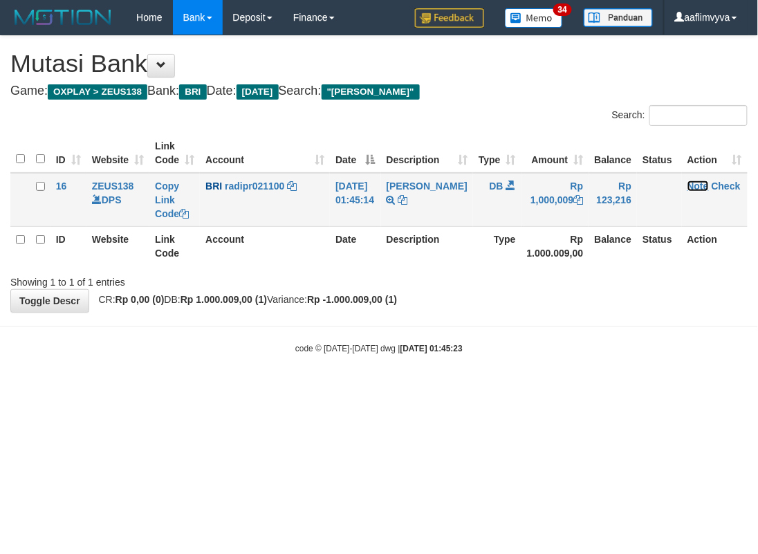
click at [691, 184] on link "Note" at bounding box center [698, 186] width 21 height 11
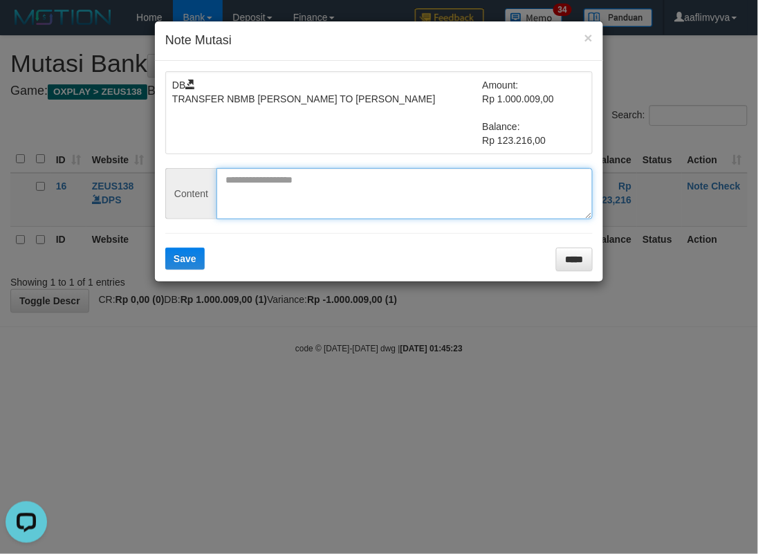
click at [253, 201] on textarea at bounding box center [405, 193] width 376 height 51
paste textarea "********"
type textarea "********"
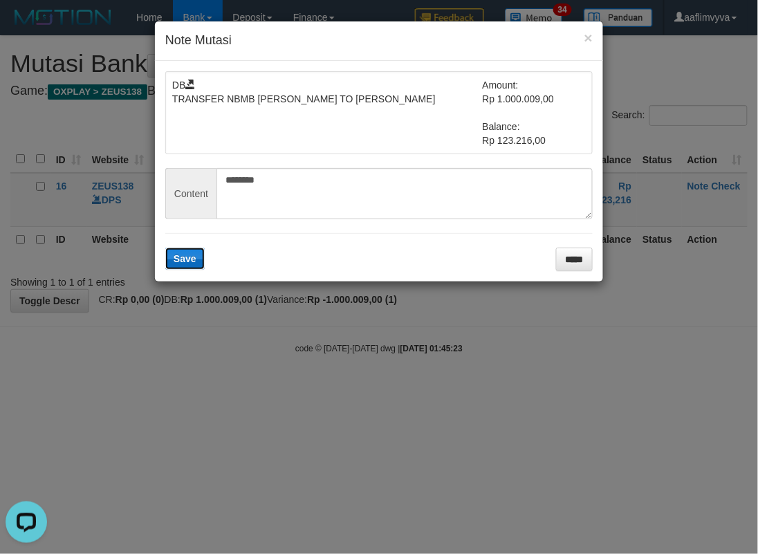
click at [190, 253] on span "Save" at bounding box center [185, 258] width 23 height 11
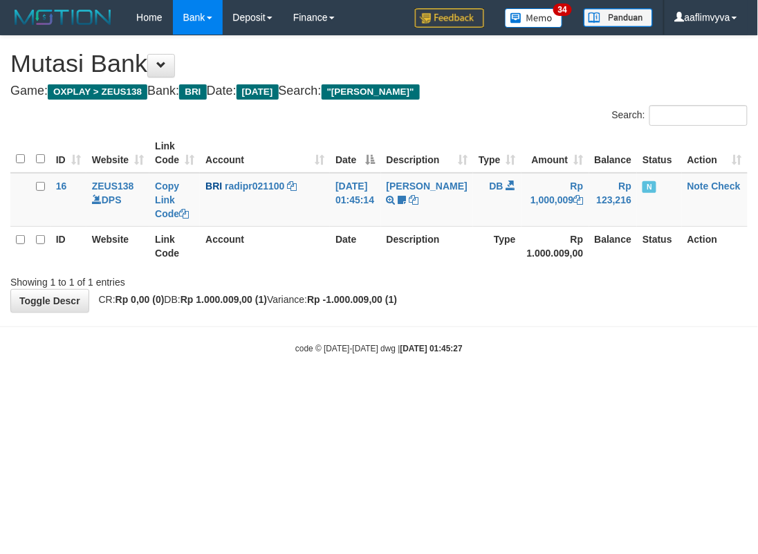
click at [729, 185] on link "Check" at bounding box center [726, 186] width 29 height 11
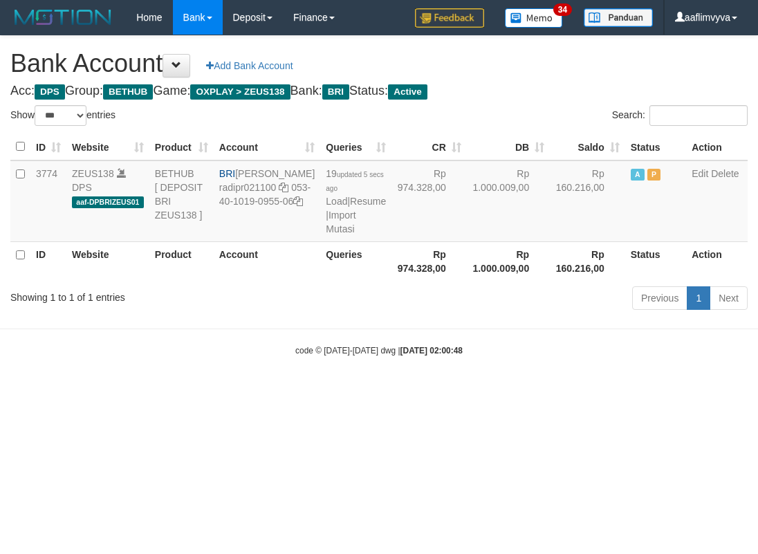
select select "***"
click at [354, 376] on body "Toggle navigation Home Bank Account List Load By Website Group [OXPLAY] ZEUS138…" at bounding box center [379, 196] width 758 height 392
click at [326, 235] on link "Import Mutasi" at bounding box center [341, 222] width 30 height 25
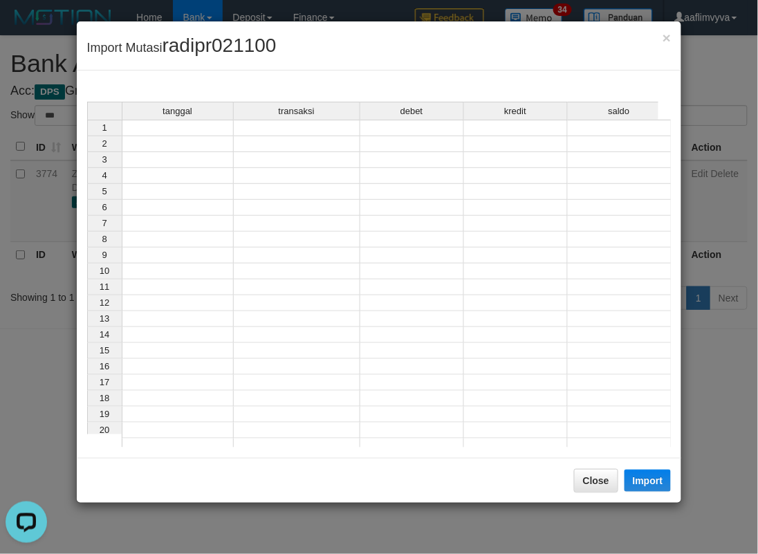
click at [155, 122] on td at bounding box center [178, 128] width 112 height 17
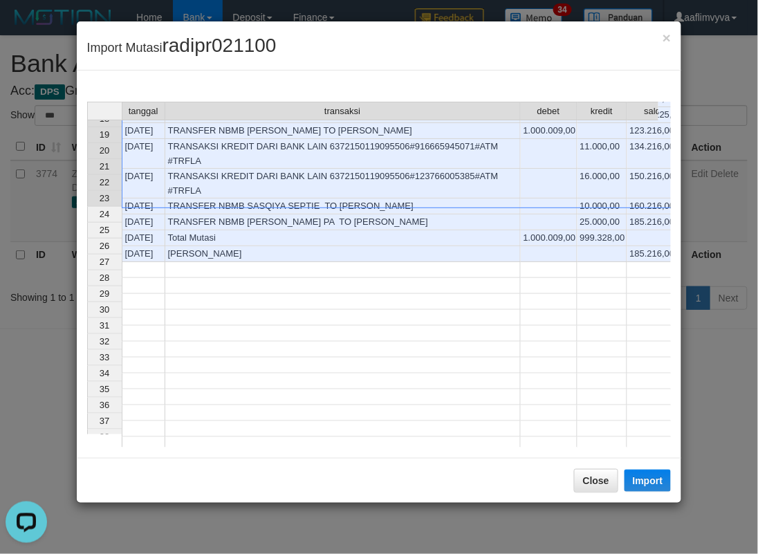
scroll to position [282, 0]
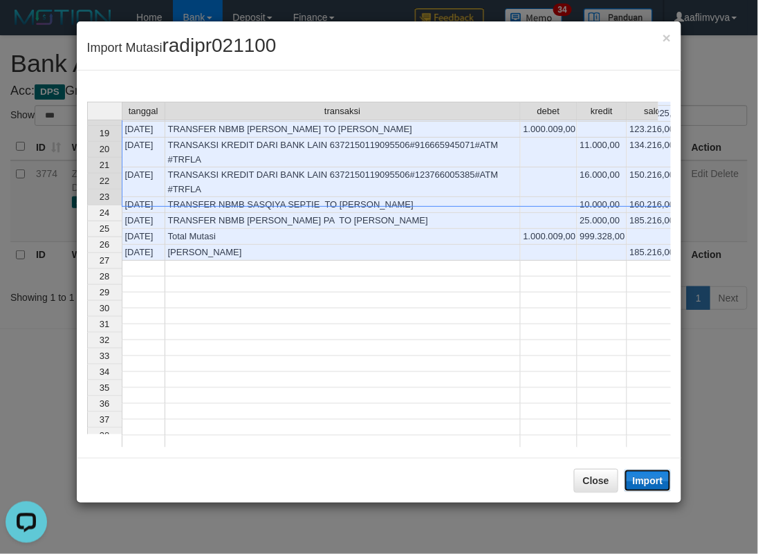
click at [655, 478] on button "Import" at bounding box center [648, 481] width 47 height 22
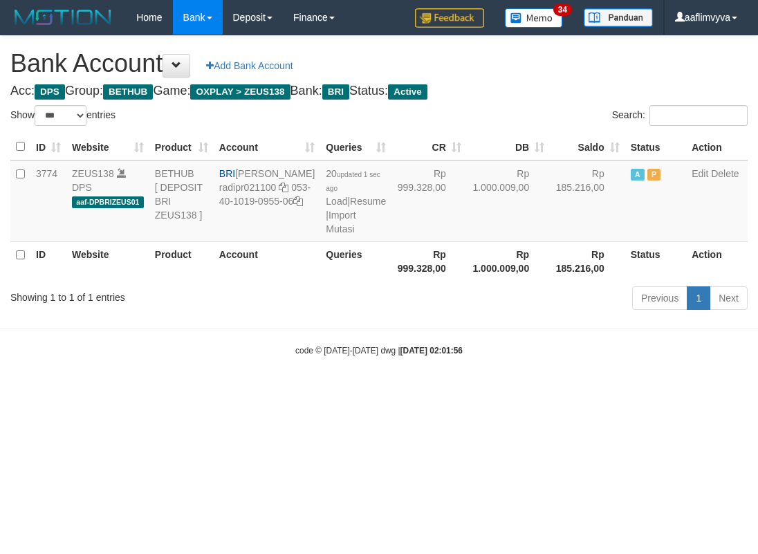
select select "***"
click at [639, 392] on html "Toggle navigation Home Bank Account List Load By Website Group [OXPLAY] ZEUS138…" at bounding box center [379, 196] width 758 height 392
click at [326, 235] on link "Import Mutasi" at bounding box center [341, 222] width 30 height 25
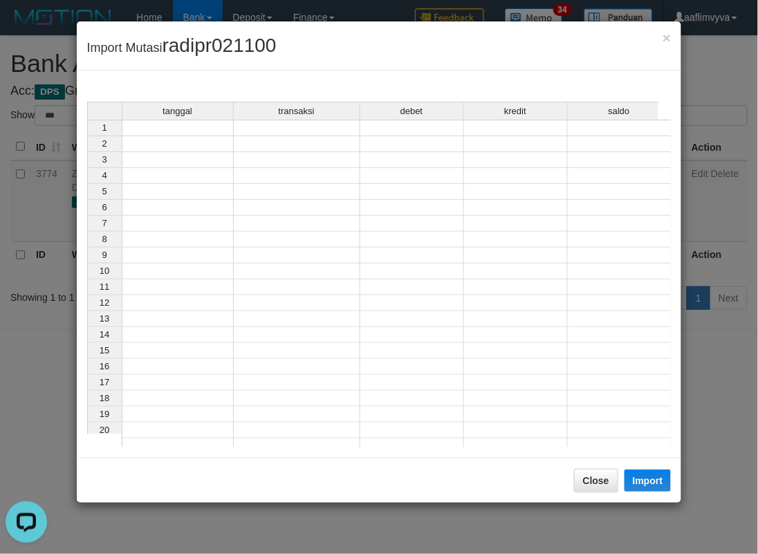
click at [188, 127] on td at bounding box center [178, 128] width 112 height 17
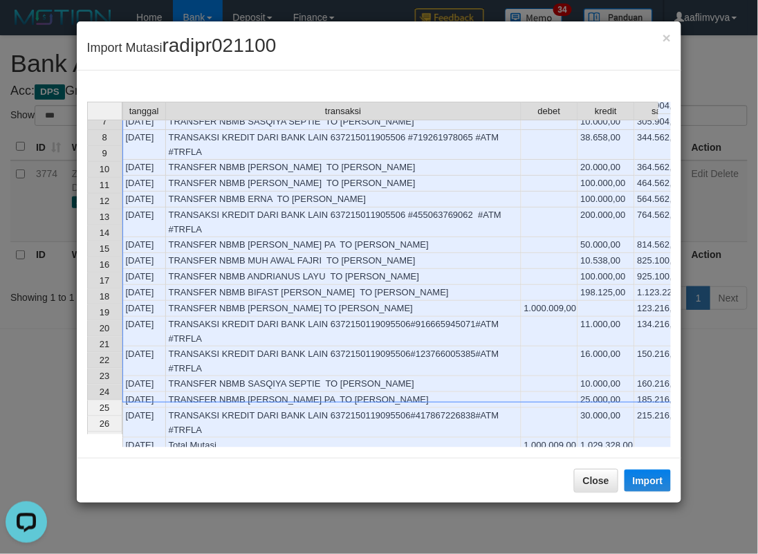
scroll to position [0, 31]
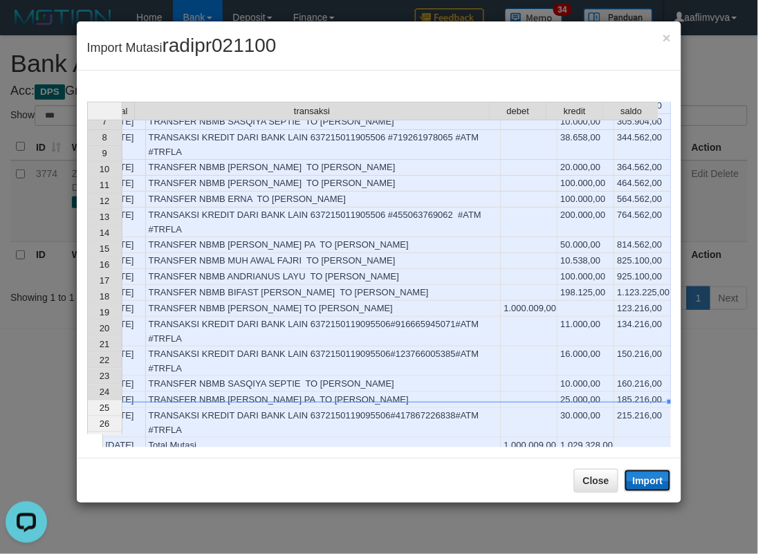
click at [640, 483] on button "Import" at bounding box center [648, 481] width 47 height 22
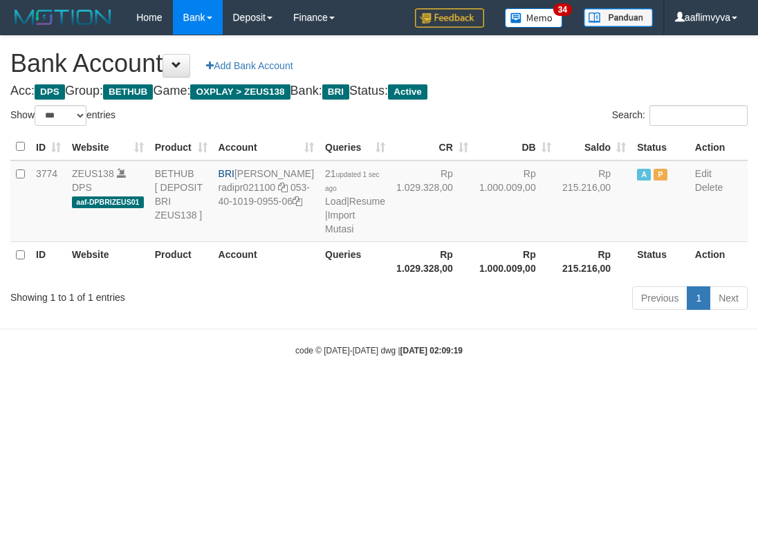
select select "***"
drag, startPoint x: 576, startPoint y: 451, endPoint x: 458, endPoint y: 345, distance: 158.7
click at [575, 392] on html "Toggle navigation Home Bank Account List Load By Website Group [OXPLAY] ZEUS138…" at bounding box center [379, 196] width 758 height 392
click at [320, 242] on td "21 updated 1 sec ago Load | Resume | Import Mutasi" at bounding box center [355, 202] width 71 height 82
click at [325, 235] on link "Import Mutasi" at bounding box center [340, 222] width 30 height 25
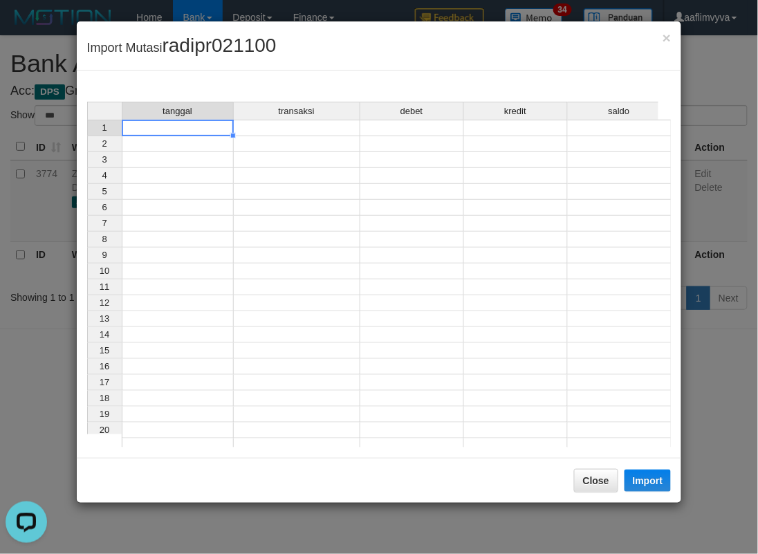
click at [204, 127] on td at bounding box center [178, 128] width 112 height 17
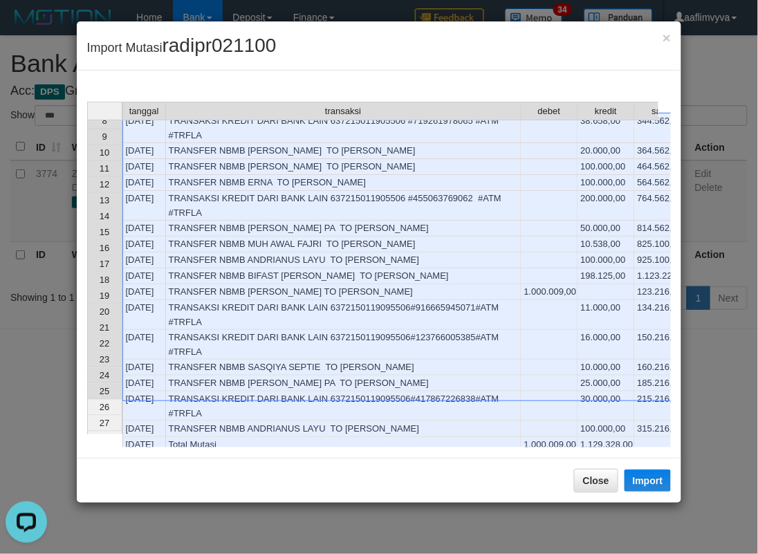
scroll to position [0, 31]
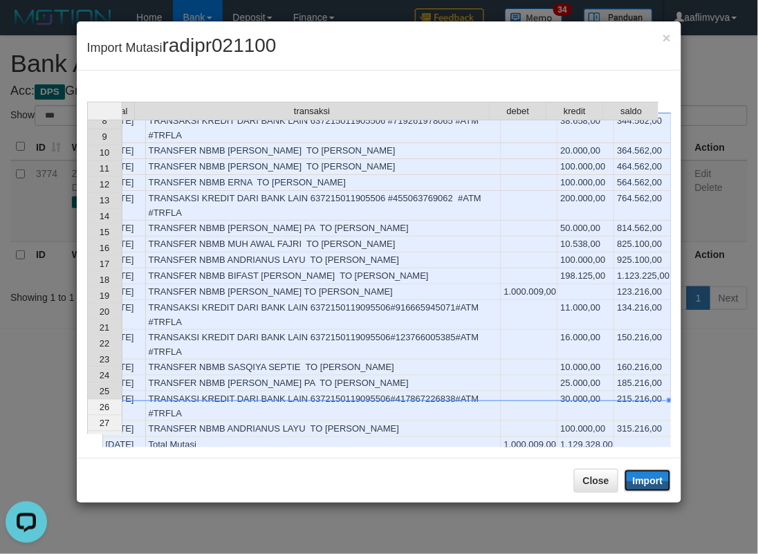
drag, startPoint x: 655, startPoint y: 480, endPoint x: 0, endPoint y: 316, distance: 675.6
click at [655, 480] on button "Import" at bounding box center [648, 481] width 47 height 22
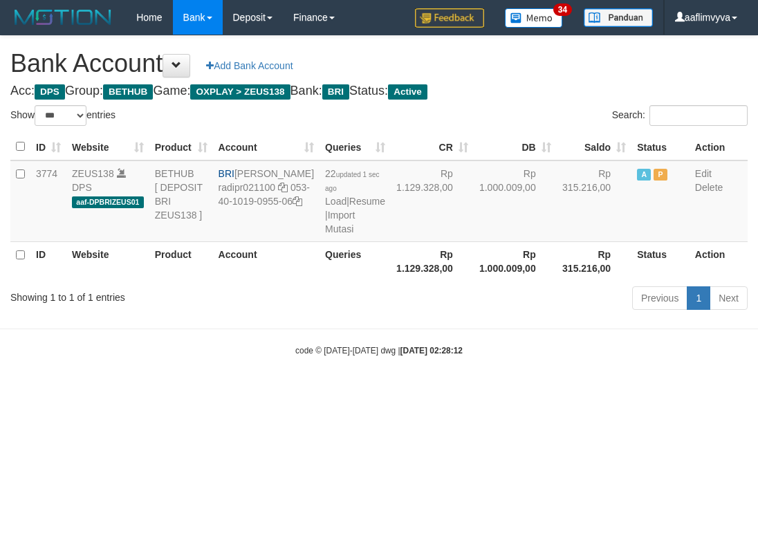
select select "***"
drag, startPoint x: 549, startPoint y: 386, endPoint x: 563, endPoint y: 385, distance: 13.2
click at [551, 357] on div "code © 2012-2018 dwg | 2025/09/01 02:28:12" at bounding box center [379, 350] width 758 height 14
click at [325, 235] on link "Import Mutasi" at bounding box center [340, 222] width 30 height 25
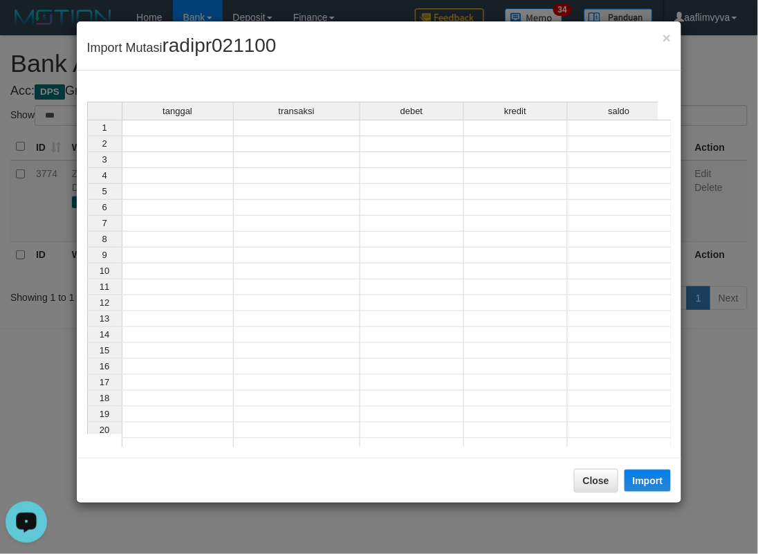
click at [170, 125] on td at bounding box center [178, 128] width 112 height 17
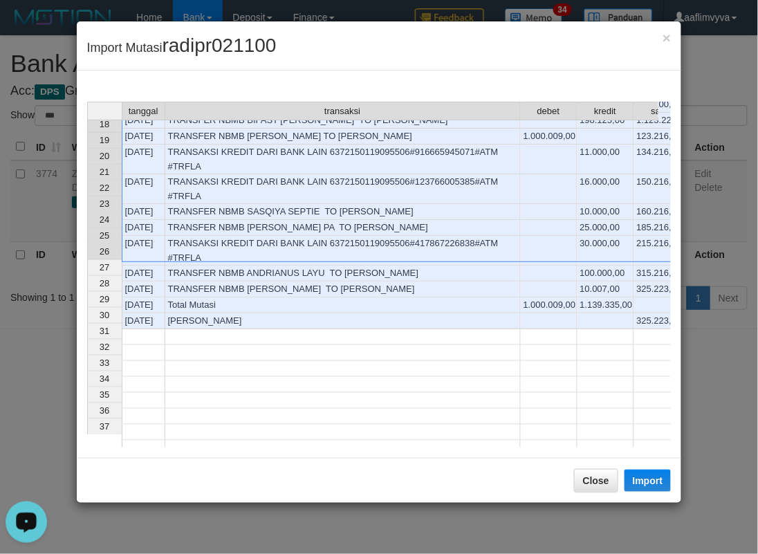
scroll to position [282, 0]
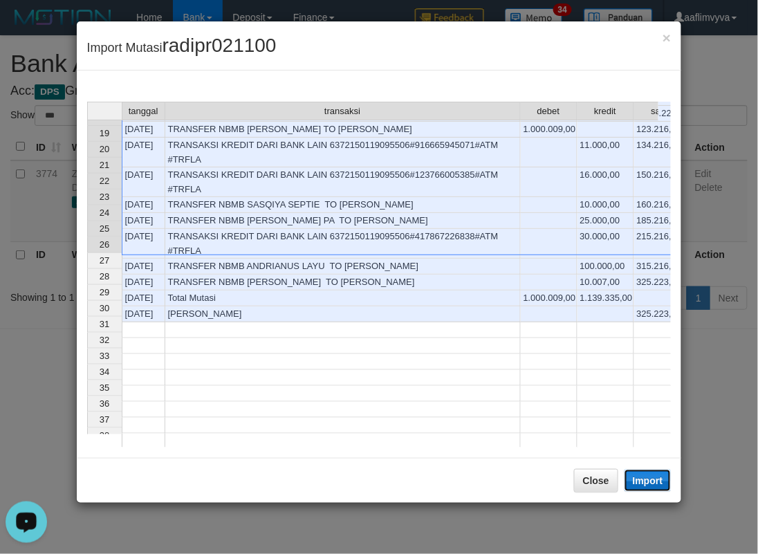
click at [656, 481] on button "Import" at bounding box center [648, 481] width 47 height 22
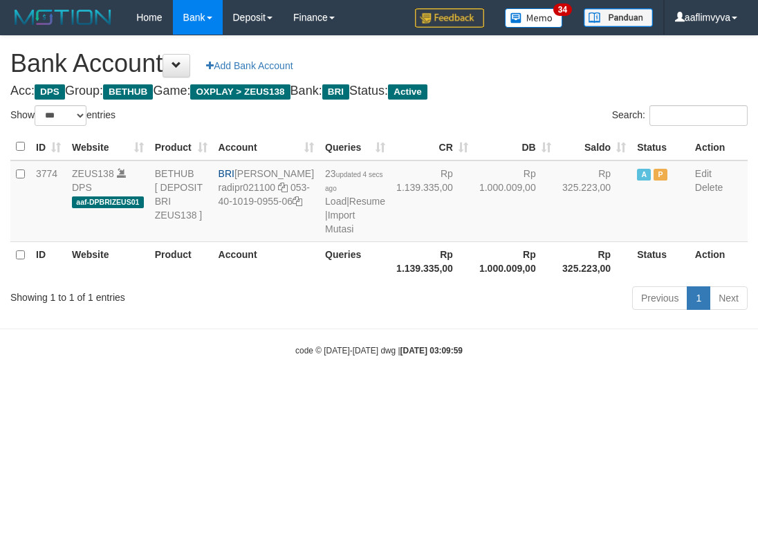
select select "***"
drag, startPoint x: 610, startPoint y: 360, endPoint x: 522, endPoint y: 345, distance: 89.9
click at [610, 360] on body "Toggle navigation Home Bank Account List Load By Website Group [OXPLAY] ZEUS138…" at bounding box center [379, 196] width 758 height 392
click at [320, 242] on td "23 updated 4 secs ago Load | Resume | Import Mutasi" at bounding box center [355, 202] width 71 height 82
click at [325, 235] on link "Import Mutasi" at bounding box center [340, 222] width 30 height 25
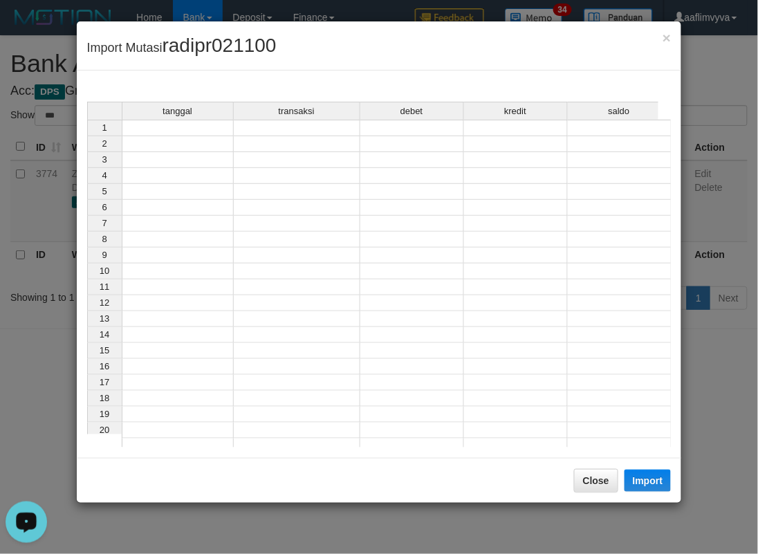
click at [163, 123] on td at bounding box center [178, 128] width 112 height 17
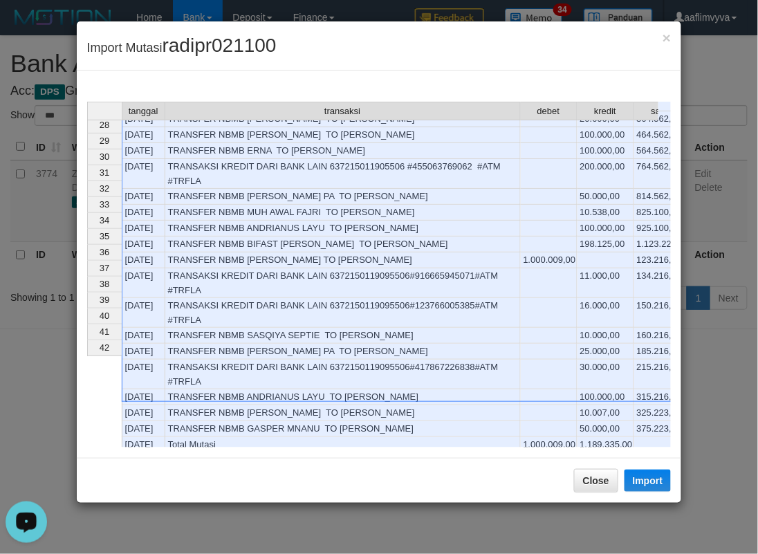
scroll to position [151, 0]
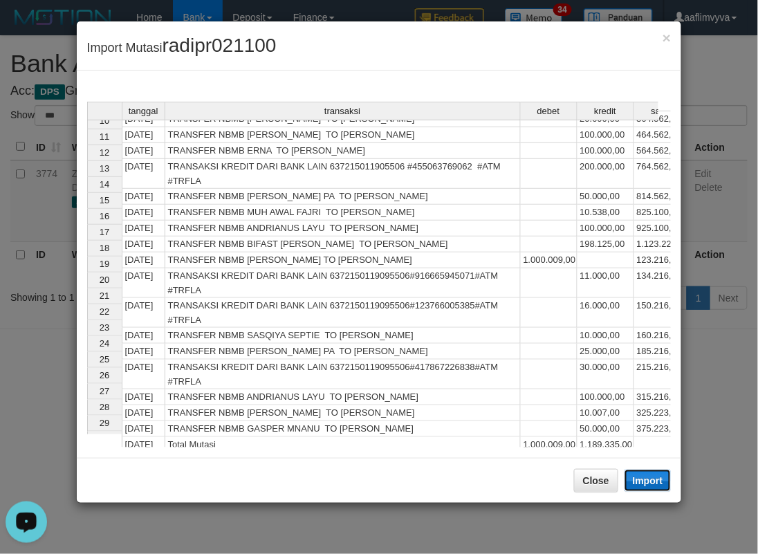
click at [656, 482] on button "Import" at bounding box center [648, 481] width 47 height 22
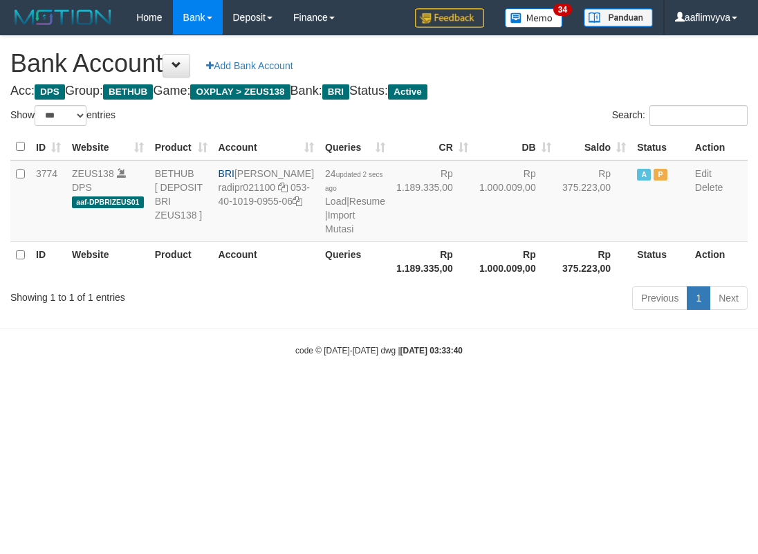
select select "***"
click at [475, 357] on div "code © [DATE]-[DATE] dwg | [DATE] 03:33:40" at bounding box center [379, 350] width 758 height 14
click at [325, 235] on link "Import Mutasi" at bounding box center [340, 222] width 30 height 25
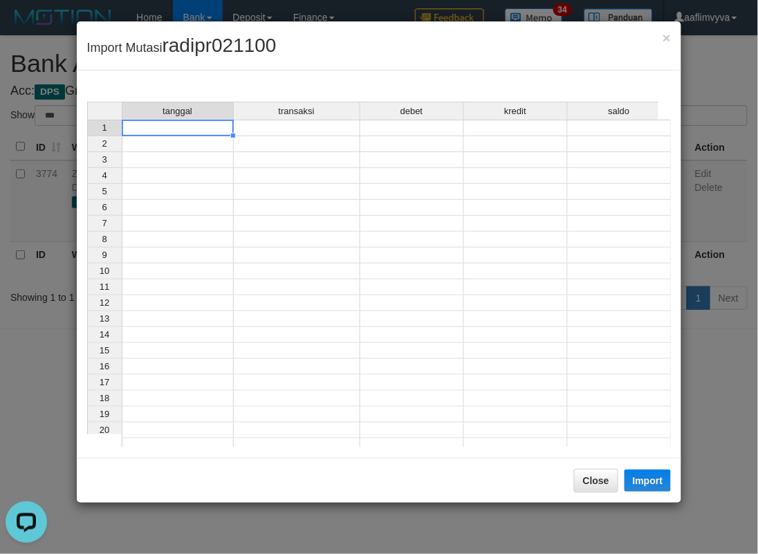
click at [192, 122] on td at bounding box center [178, 128] width 112 height 17
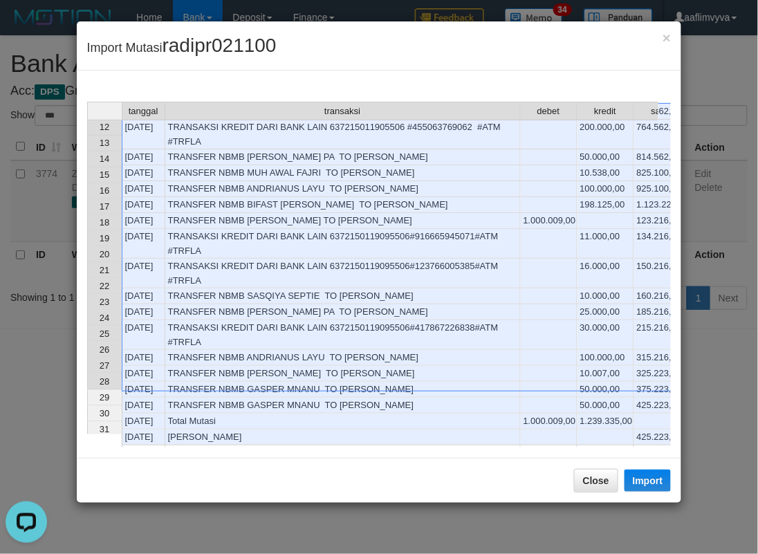
scroll to position [170, 0]
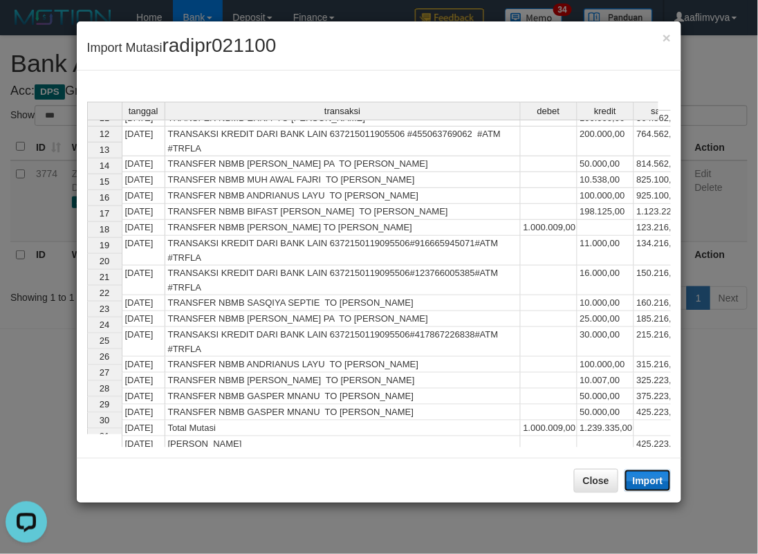
click at [634, 479] on button "Import" at bounding box center [648, 481] width 47 height 22
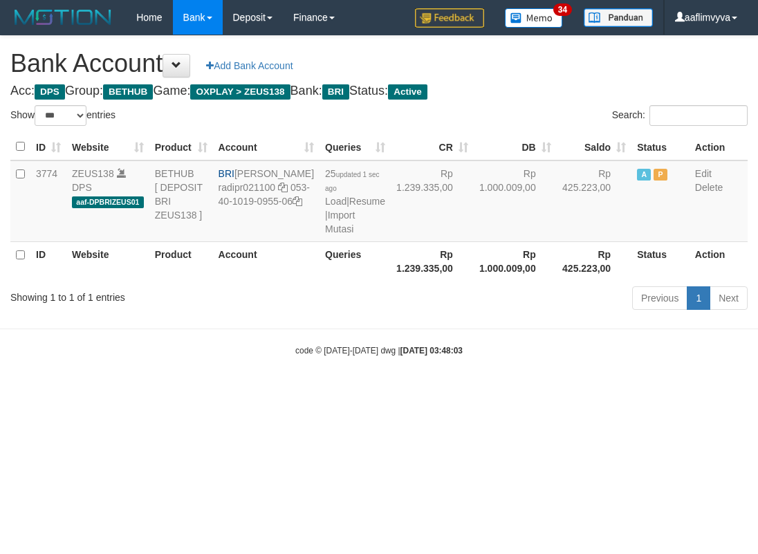
select select "***"
click at [576, 392] on body "Toggle navigation Home Bank Account List Load By Website Group [OXPLAY] ZEUS138…" at bounding box center [379, 196] width 758 height 392
click at [325, 235] on link "Import Mutasi" at bounding box center [340, 222] width 30 height 25
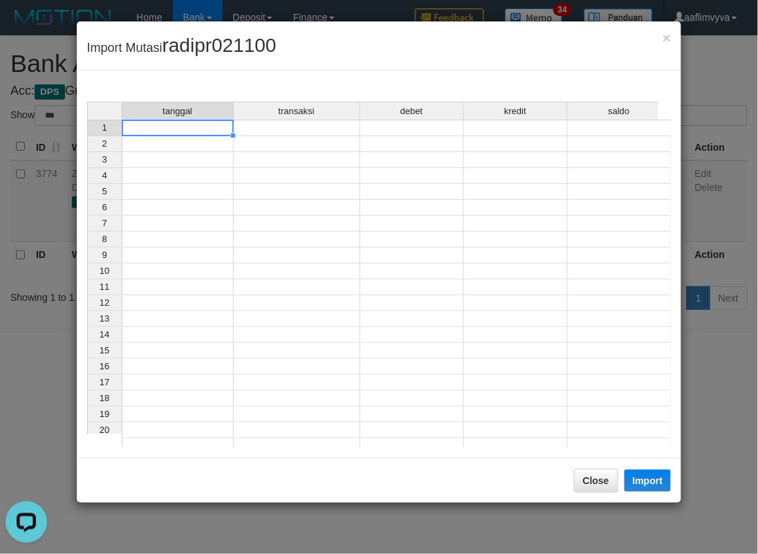
click at [210, 133] on td at bounding box center [178, 128] width 112 height 17
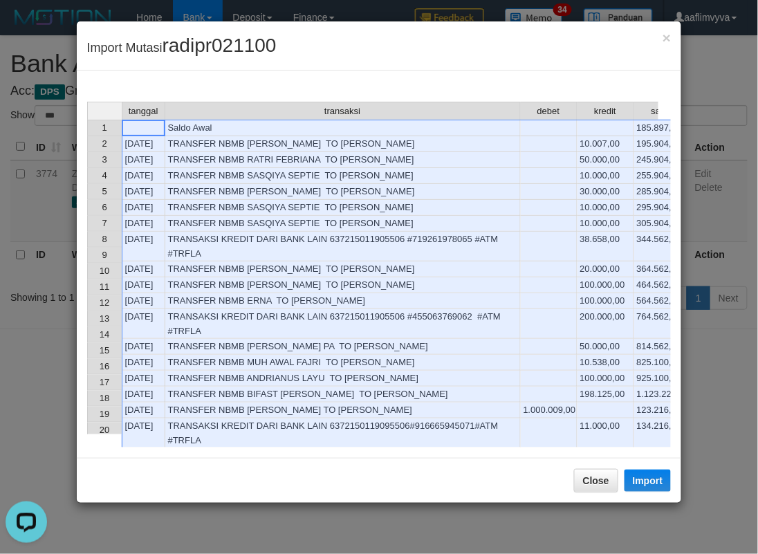
scroll to position [282, 0]
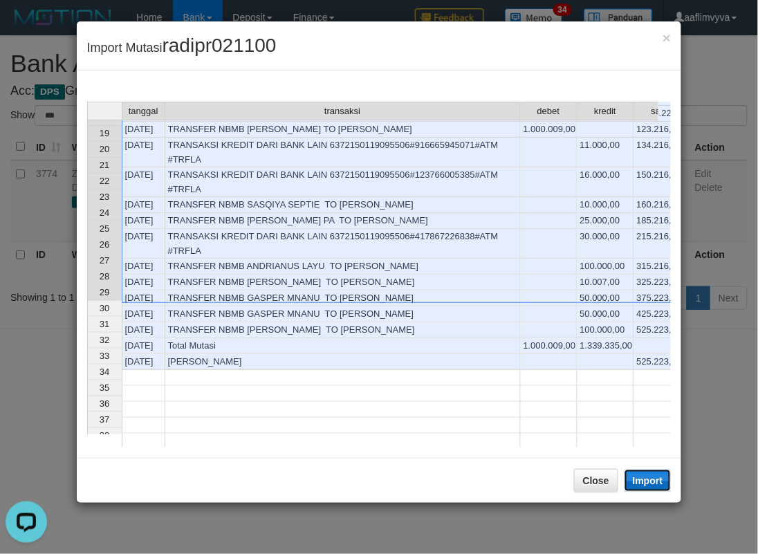
click at [658, 480] on button "Import" at bounding box center [648, 481] width 47 height 22
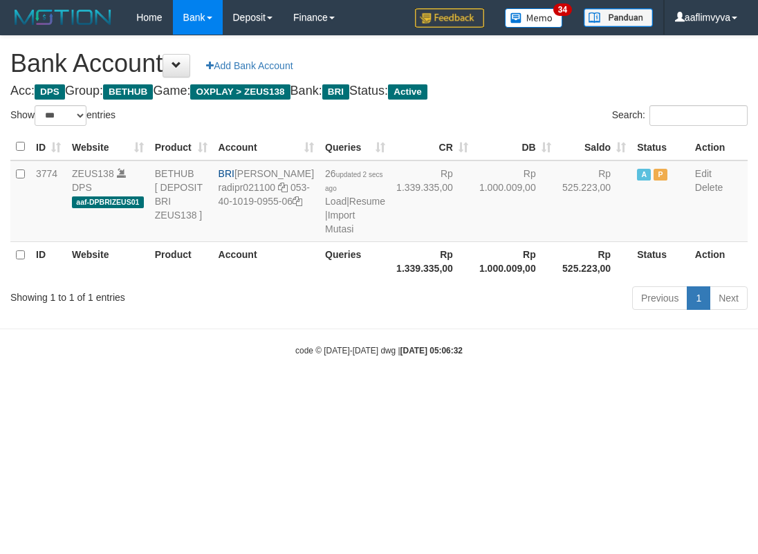
select select "***"
drag, startPoint x: 570, startPoint y: 441, endPoint x: 564, endPoint y: 428, distance: 14.5
click at [571, 392] on html "Toggle navigation Home Bank Account List Load By Website Group [OXPLAY] ZEUS138…" at bounding box center [379, 196] width 758 height 392
click at [325, 235] on link "Import Mutasi" at bounding box center [340, 222] width 30 height 25
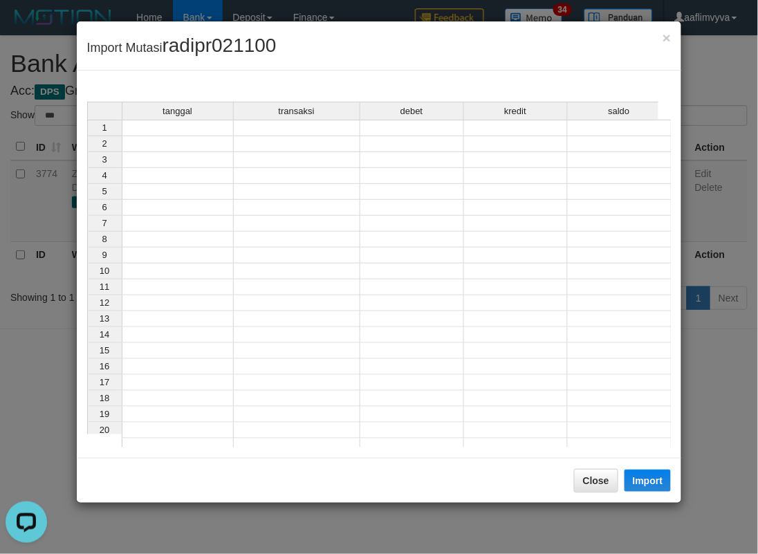
click at [194, 129] on td at bounding box center [178, 128] width 112 height 17
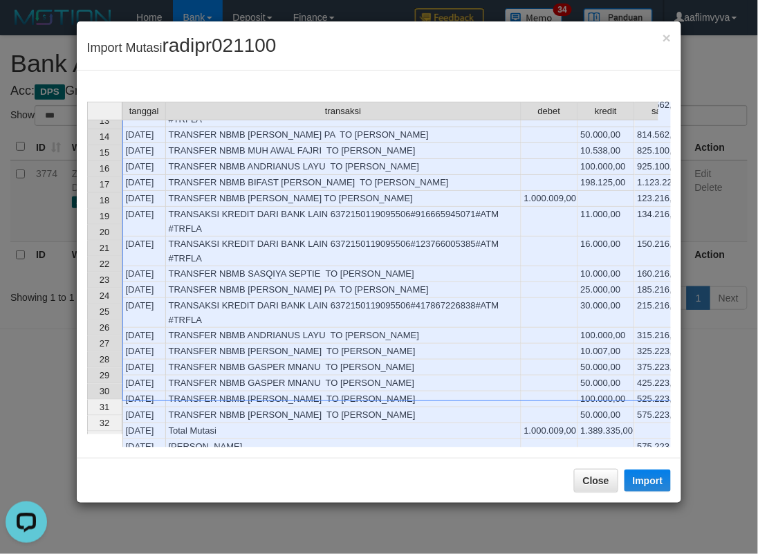
scroll to position [0, 31]
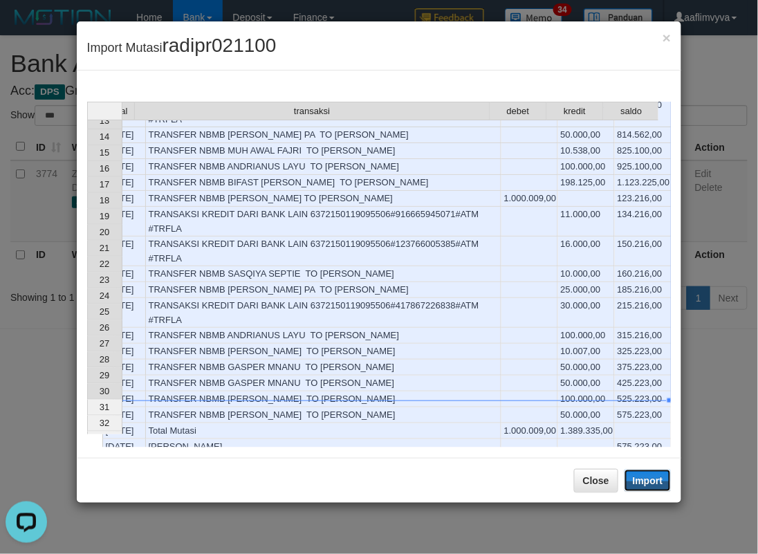
drag, startPoint x: 641, startPoint y: 483, endPoint x: 194, endPoint y: 372, distance: 461.2
click at [641, 483] on button "Import" at bounding box center [648, 481] width 47 height 22
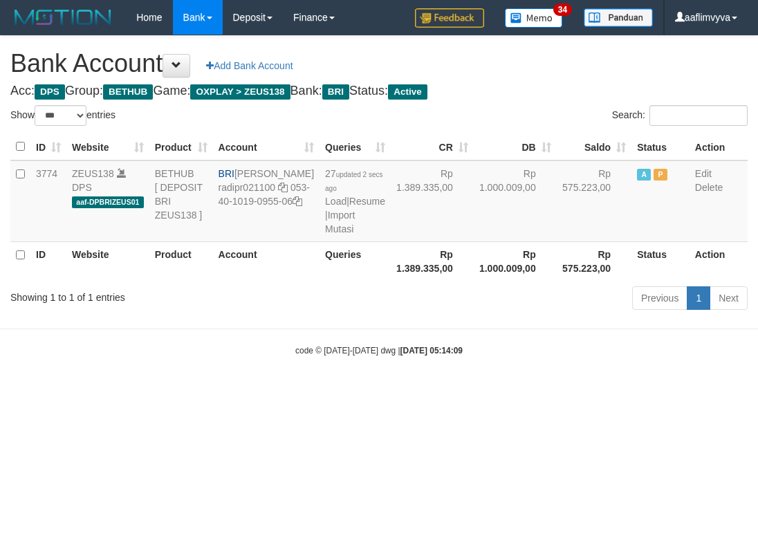
select select "***"
click at [487, 357] on div "code © [DATE]-[DATE] dwg | [DATE] 05:14:09" at bounding box center [379, 350] width 758 height 14
click at [325, 235] on link "Import Mutasi" at bounding box center [340, 222] width 30 height 25
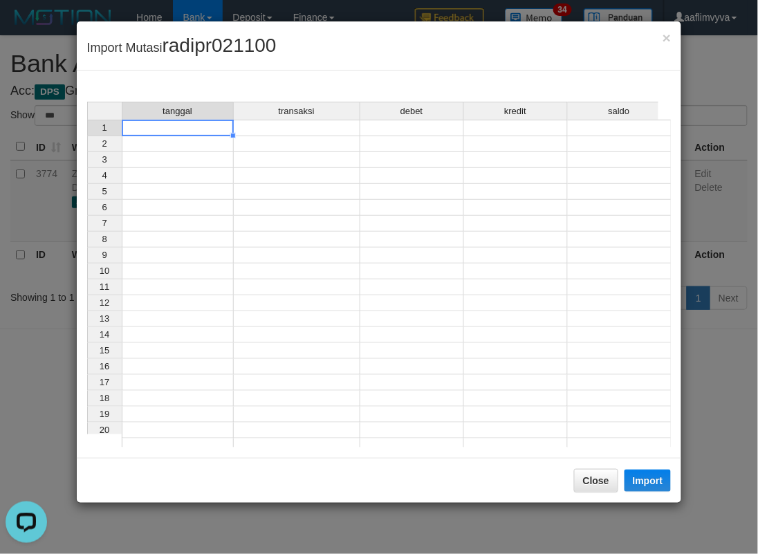
click at [201, 127] on td at bounding box center [178, 128] width 112 height 17
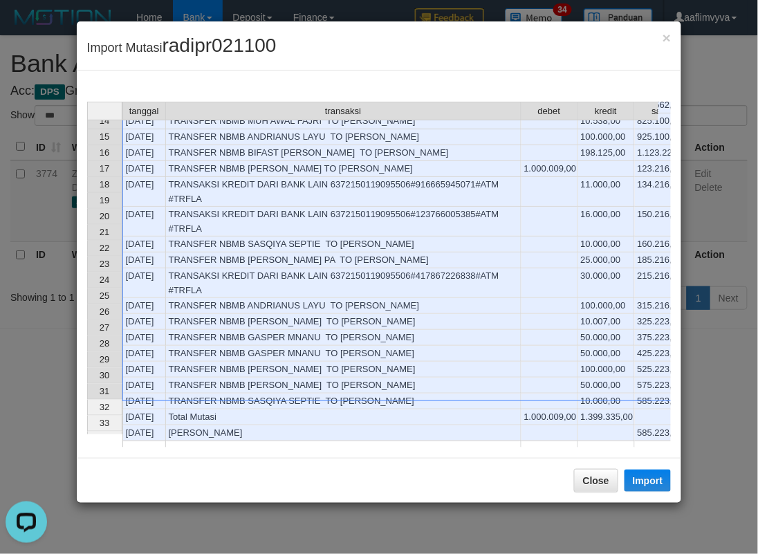
scroll to position [0, 31]
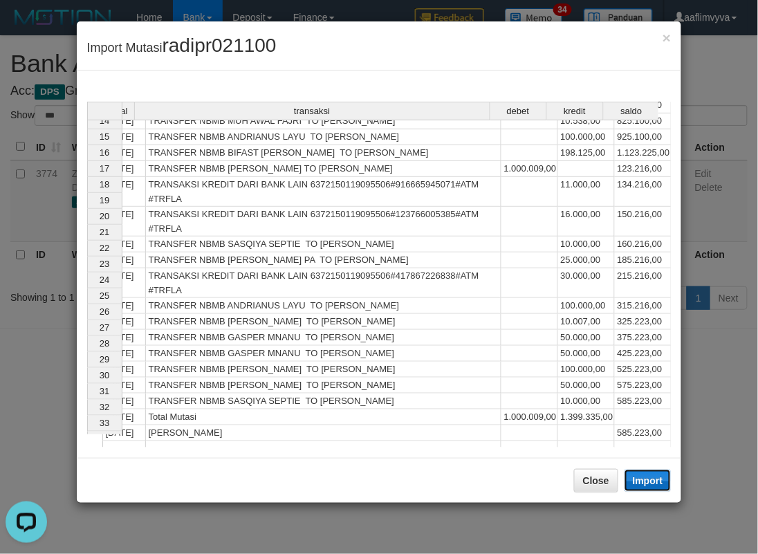
click at [639, 482] on button "Import" at bounding box center [648, 481] width 47 height 22
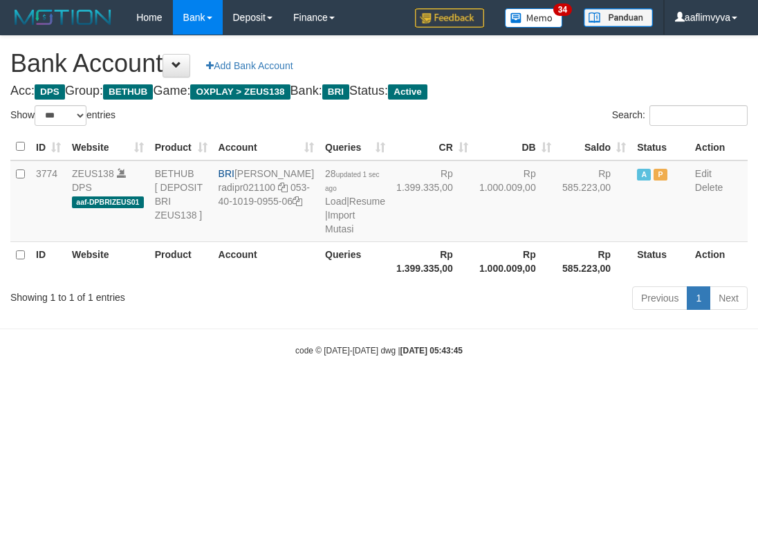
select select "***"
drag, startPoint x: 627, startPoint y: 381, endPoint x: 367, endPoint y: 281, distance: 278.2
click at [626, 381] on body "Toggle navigation Home Bank Account List Load By Website Group [OXPLAY] ZEUS138…" at bounding box center [379, 196] width 758 height 392
click at [325, 235] on link "Import Mutasi" at bounding box center [340, 222] width 30 height 25
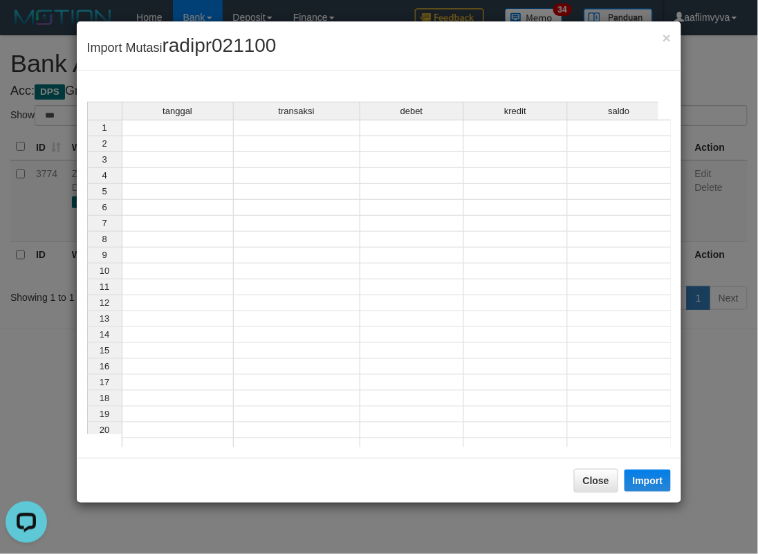
click at [190, 126] on td at bounding box center [178, 128] width 112 height 17
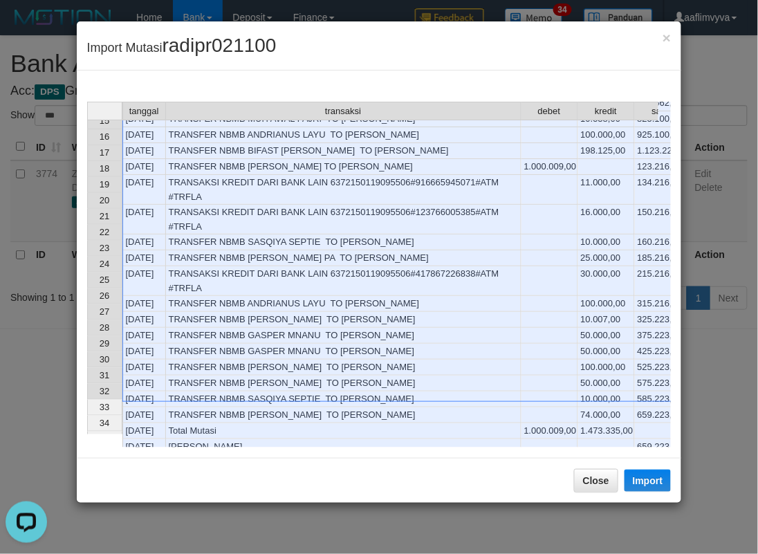
scroll to position [0, 31]
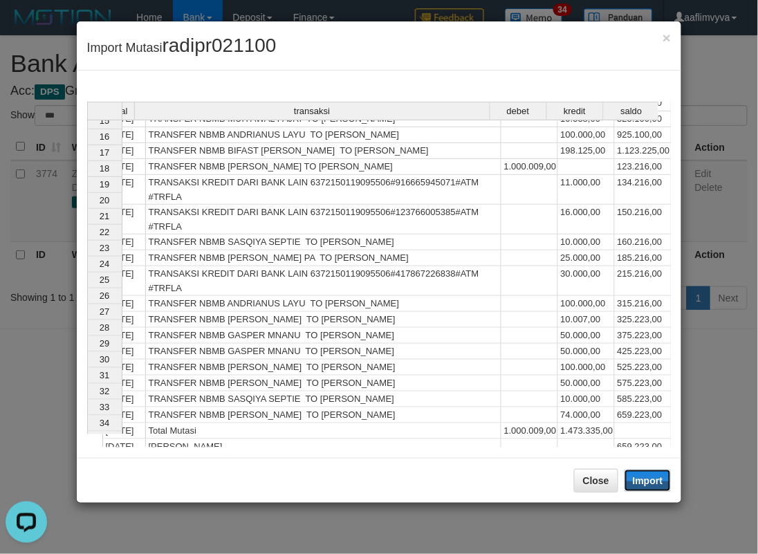
click at [654, 482] on button "Import" at bounding box center [648, 481] width 47 height 22
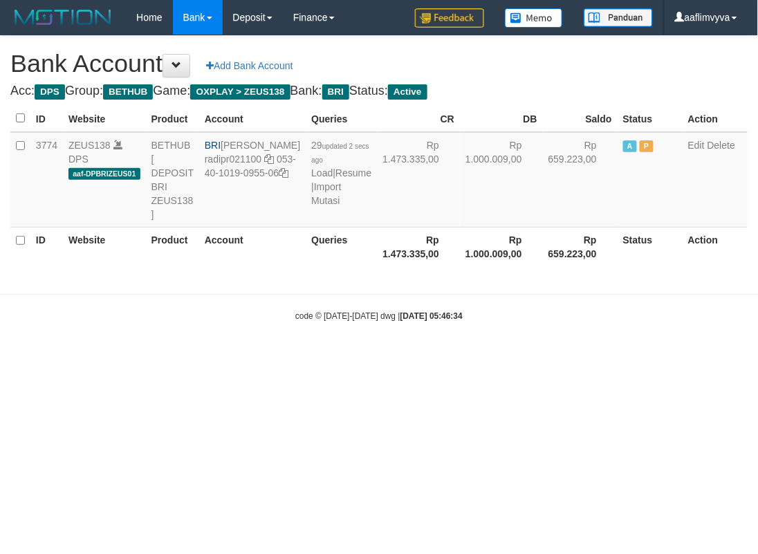
click at [383, 357] on html "Toggle navigation Home Bank Account List Load By Website Group [OXPLAY] ZEUS138…" at bounding box center [379, 178] width 758 height 357
select select "***"
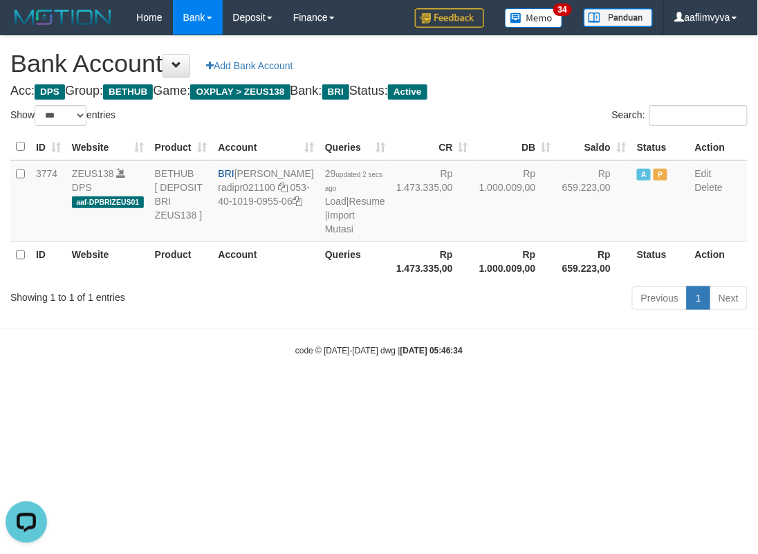
drag, startPoint x: 262, startPoint y: 377, endPoint x: 310, endPoint y: 318, distance: 76.2
click at [266, 371] on body "Toggle navigation Home Bank Account List Load By Website Group [OXPLAY] ZEUS138…" at bounding box center [379, 196] width 758 height 392
click at [325, 232] on link "Import Mutasi" at bounding box center [340, 222] width 30 height 25
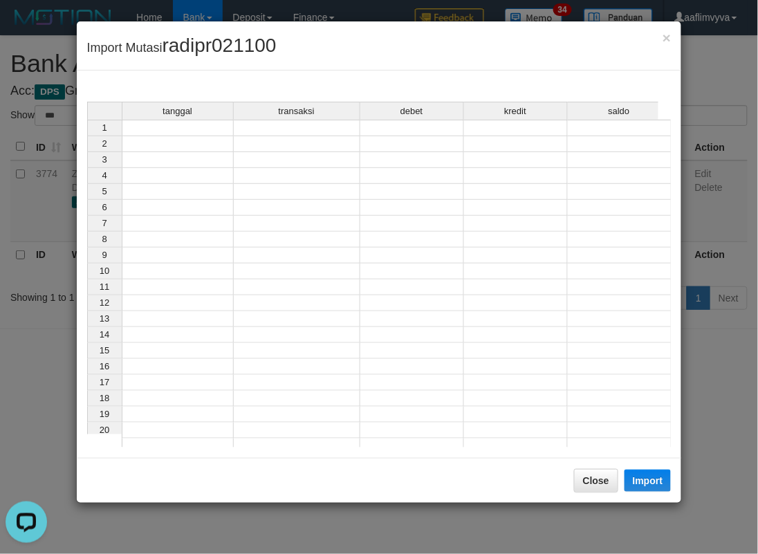
click at [172, 128] on td at bounding box center [178, 128] width 112 height 17
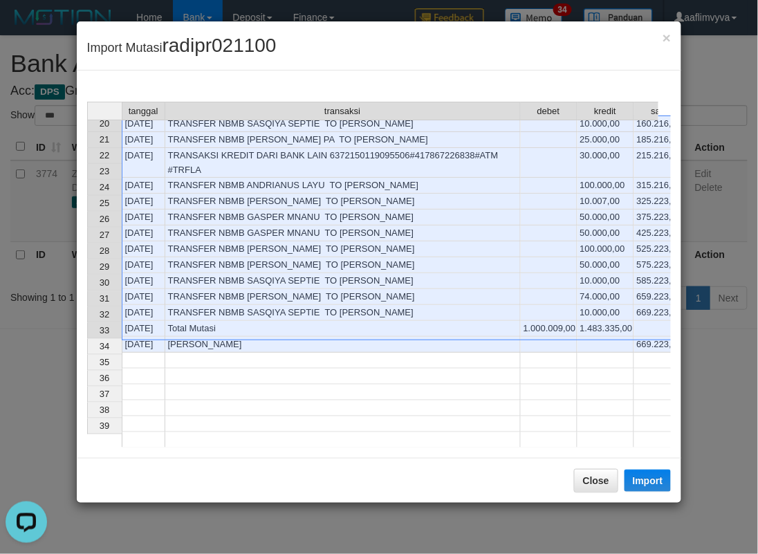
scroll to position [246, 0]
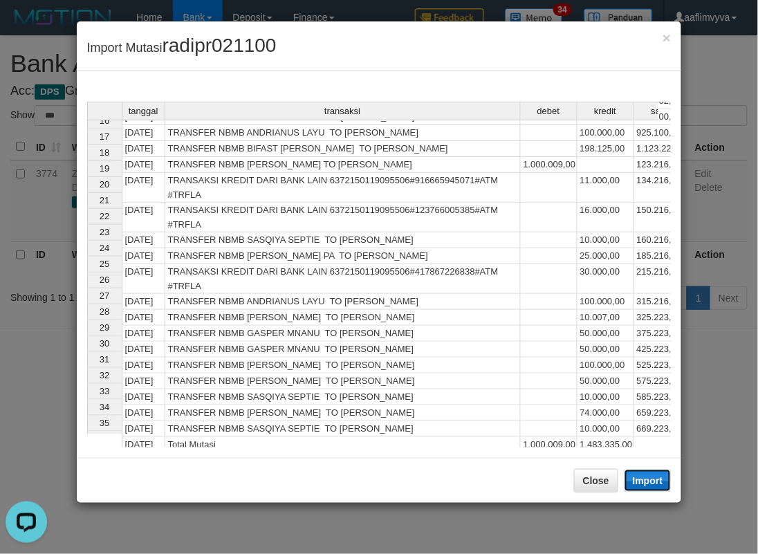
click at [644, 486] on button "Import" at bounding box center [648, 481] width 47 height 22
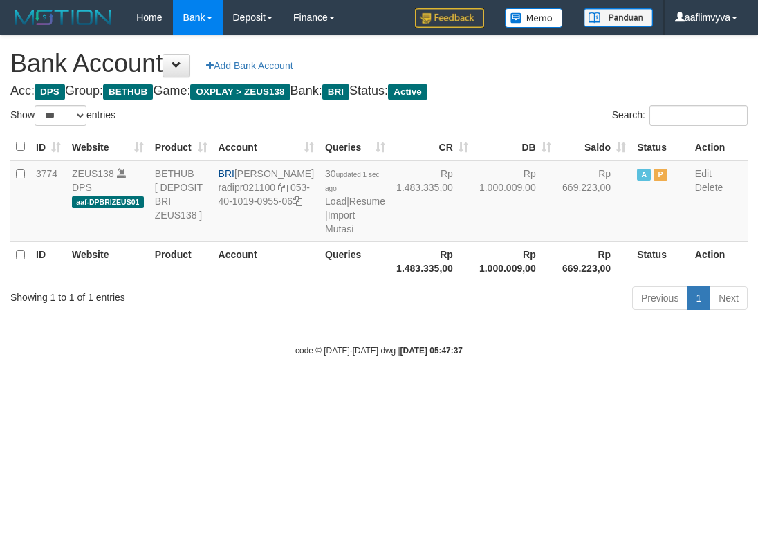
select select "***"
drag, startPoint x: 217, startPoint y: 502, endPoint x: 230, endPoint y: 489, distance: 19.1
click at [218, 392] on html "Toggle navigation Home Bank Account List Load By Website Group [OXPLAY] ZEUS138…" at bounding box center [379, 196] width 758 height 392
select select "***"
click at [325, 235] on link "Import Mutasi" at bounding box center [340, 222] width 30 height 25
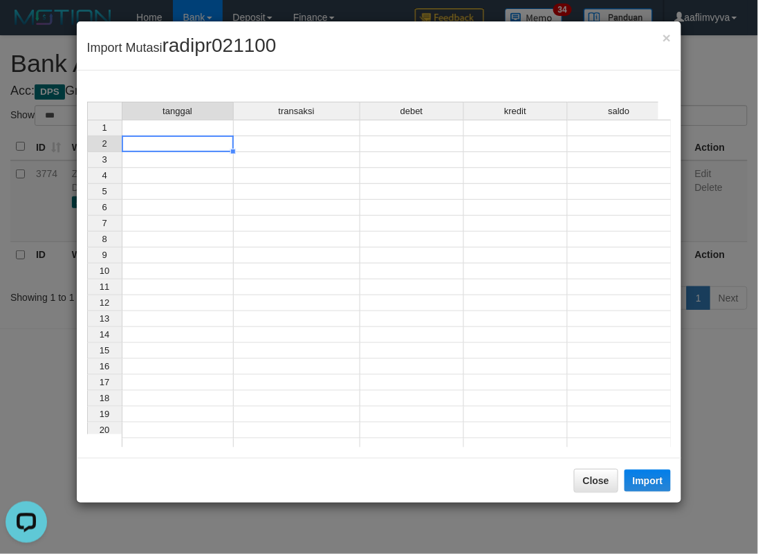
drag, startPoint x: 178, startPoint y: 141, endPoint x: 179, endPoint y: 133, distance: 8.3
click at [177, 140] on td at bounding box center [178, 144] width 112 height 16
click at [179, 132] on td at bounding box center [178, 128] width 112 height 17
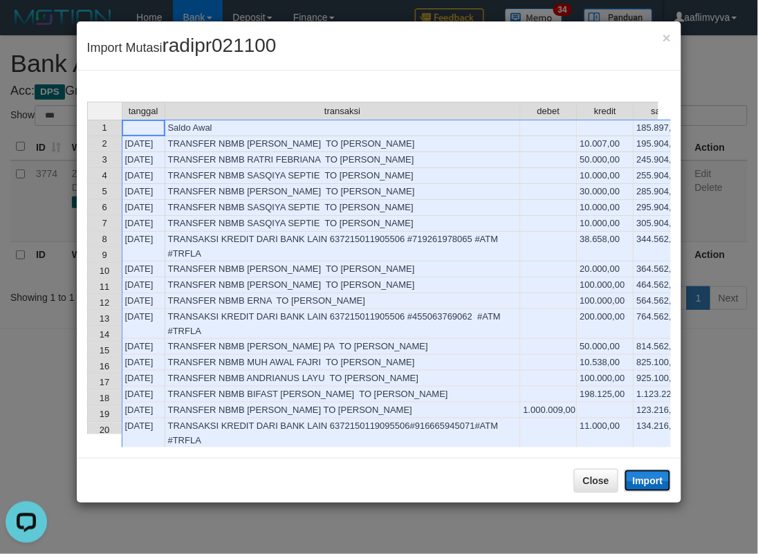
drag, startPoint x: 9, startPoint y: 47, endPoint x: 647, endPoint y: 481, distance: 771.5
click at [647, 481] on button "Import" at bounding box center [648, 481] width 47 height 22
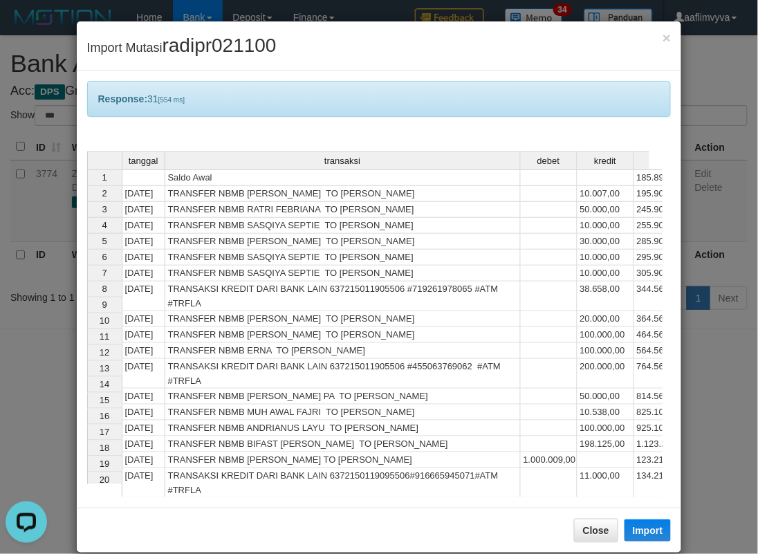
click at [569, 60] on div "× Import Mutasi radipr021100" at bounding box center [379, 45] width 605 height 49
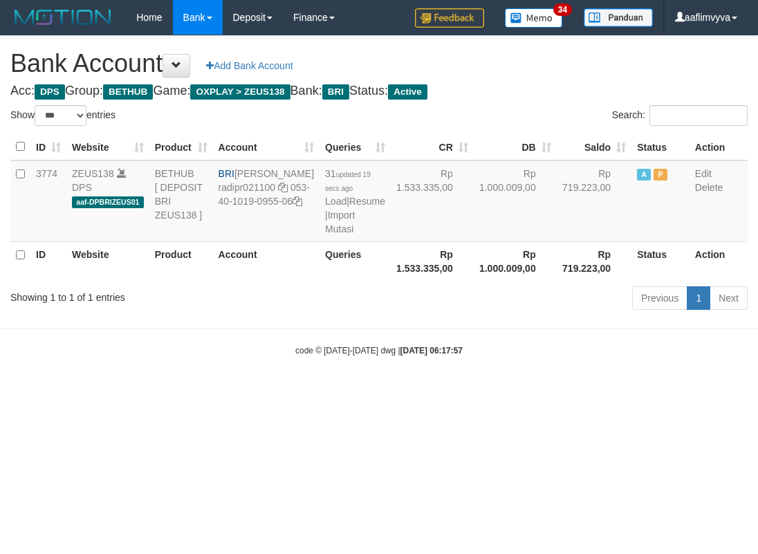
select select "***"
click at [537, 357] on div "code © 2012-2018 dwg | 2025/09/01 06:17:57" at bounding box center [379, 350] width 758 height 14
click at [325, 235] on link "Import Mutasi" at bounding box center [340, 222] width 30 height 25
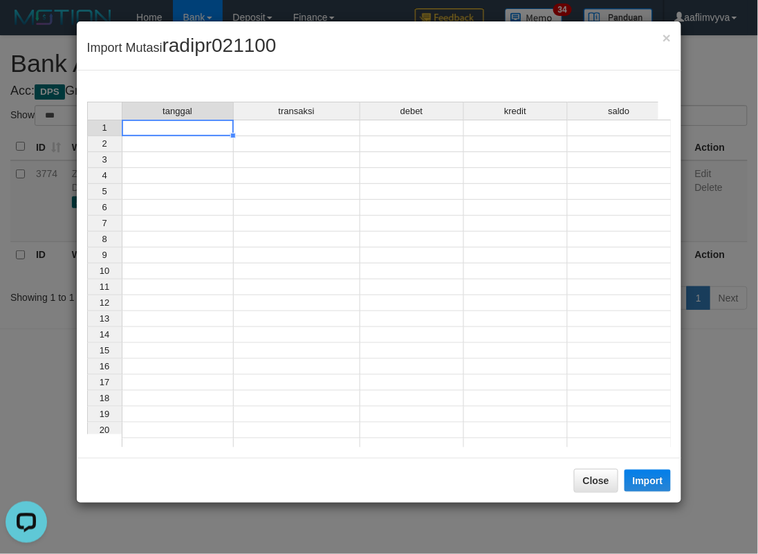
click at [176, 130] on td at bounding box center [178, 128] width 112 height 17
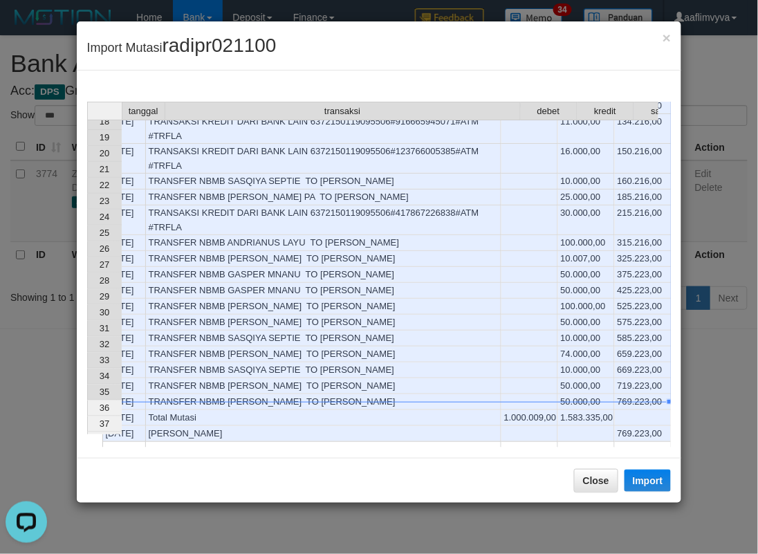
scroll to position [0, 31]
click at [646, 482] on button "Import" at bounding box center [648, 481] width 47 height 22
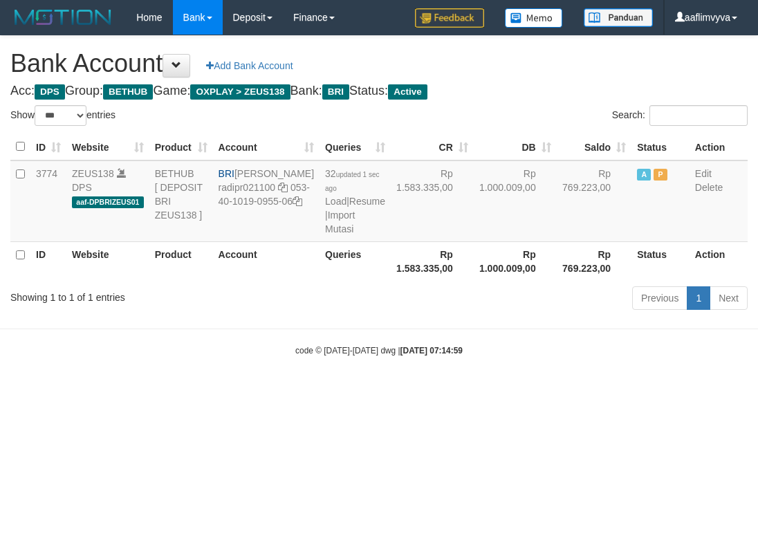
select select "***"
drag, startPoint x: 621, startPoint y: 494, endPoint x: 15, endPoint y: 398, distance: 613.0
click at [620, 392] on html "Toggle navigation Home Bank Account List Load By Website Group [OXPLAY] ZEUS138…" at bounding box center [379, 196] width 758 height 392
click at [325, 235] on link "Import Mutasi" at bounding box center [340, 222] width 30 height 25
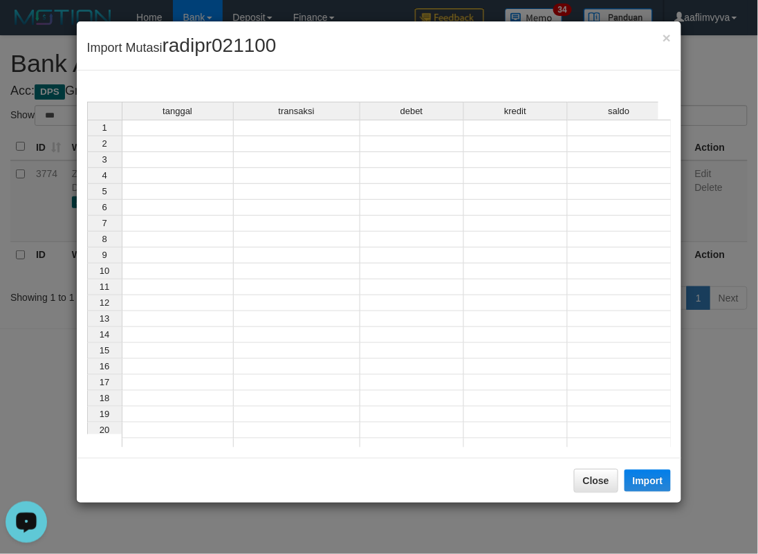
click at [129, 127] on td at bounding box center [178, 128] width 112 height 17
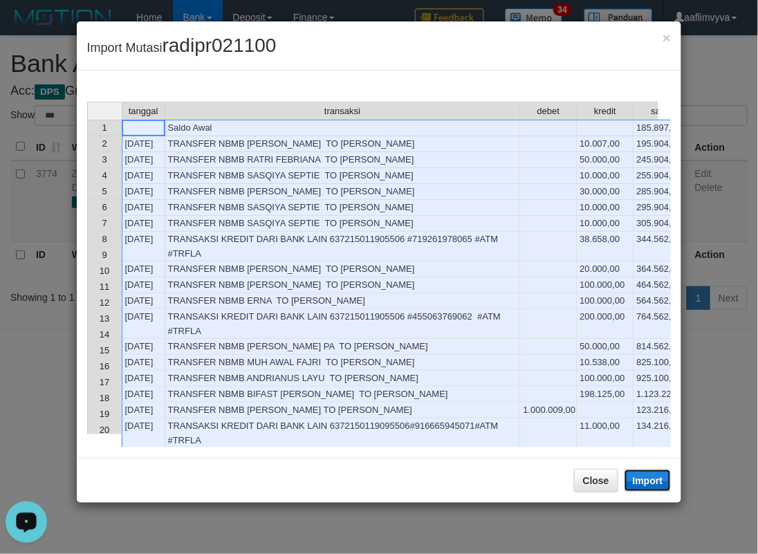
click at [665, 485] on button "Import" at bounding box center [648, 481] width 47 height 22
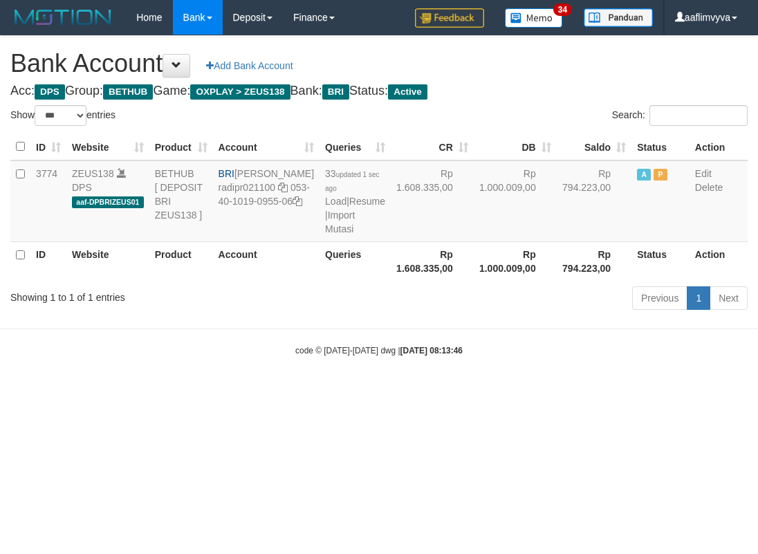
select select "***"
drag, startPoint x: 571, startPoint y: 495, endPoint x: 517, endPoint y: 458, distance: 65.3
click at [569, 392] on html "Toggle navigation Home Bank Account List Load By Website Group [OXPLAY] ZEUS138…" at bounding box center [379, 196] width 758 height 392
click at [325, 235] on link "Import Mutasi" at bounding box center [340, 222] width 30 height 25
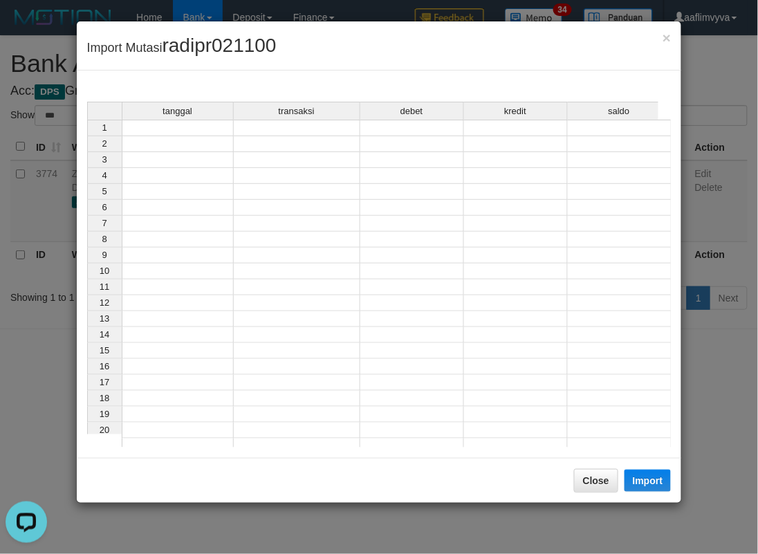
click at [188, 127] on td at bounding box center [178, 128] width 112 height 17
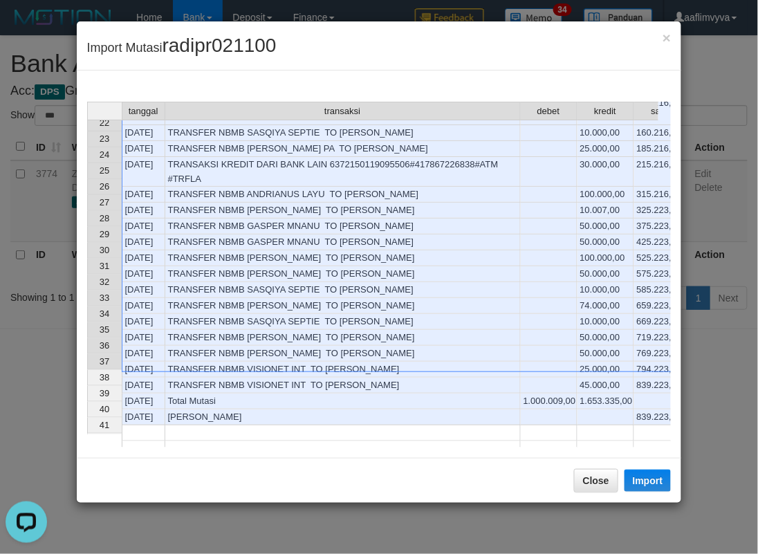
scroll to position [310, 0]
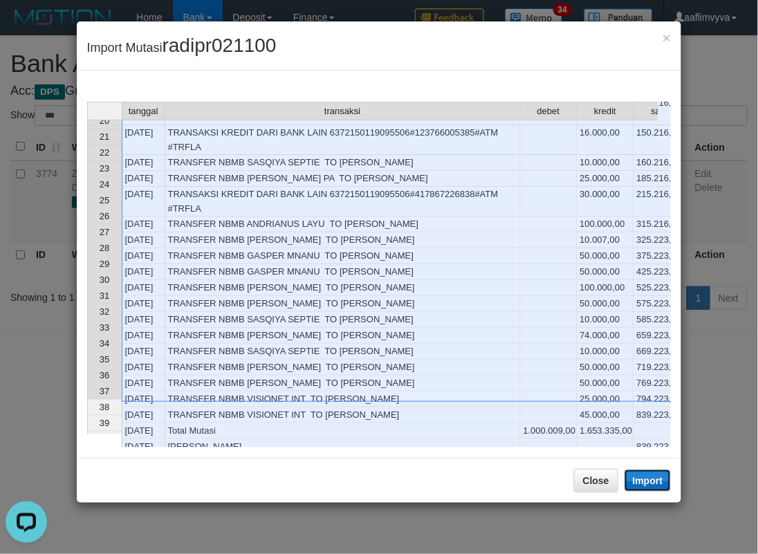
click at [646, 480] on button "Import" at bounding box center [648, 481] width 47 height 22
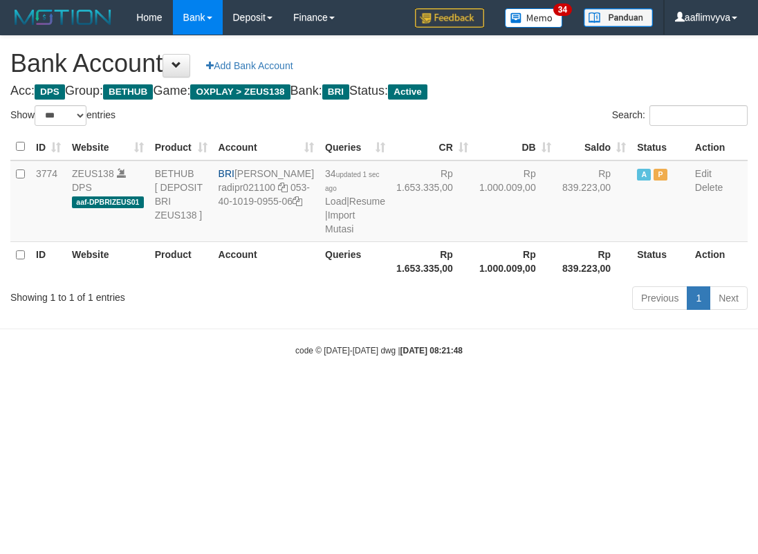
select select "***"
click at [554, 392] on body "Toggle navigation Home Bank Account List Load By Website Group [OXPLAY] ZEUS138…" at bounding box center [379, 196] width 758 height 392
click at [325, 235] on link "Import Mutasi" at bounding box center [340, 222] width 30 height 25
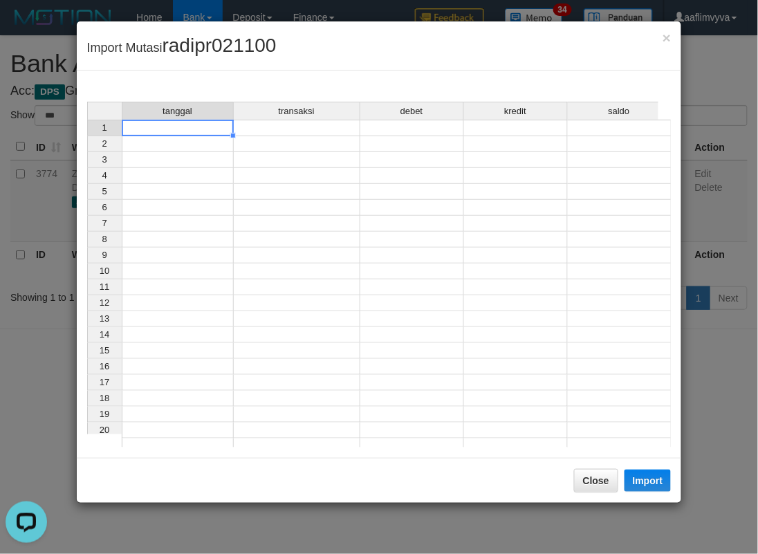
click at [182, 133] on td at bounding box center [178, 128] width 112 height 17
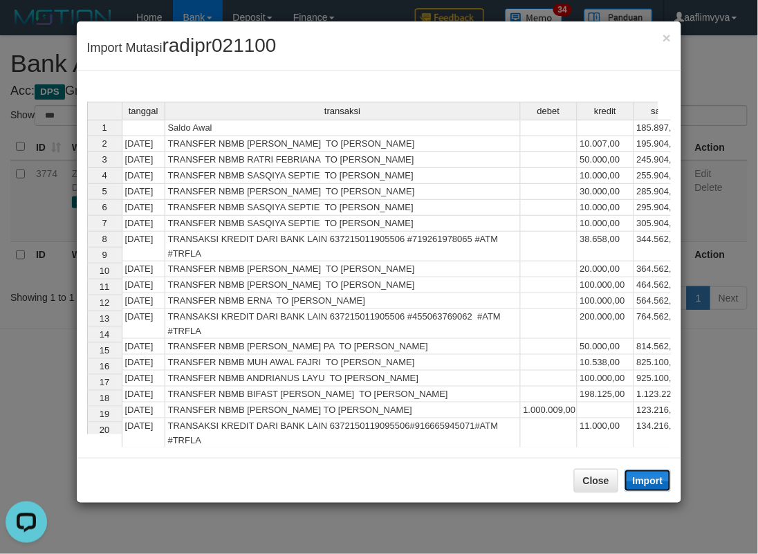
click at [641, 487] on button "Import" at bounding box center [648, 481] width 47 height 22
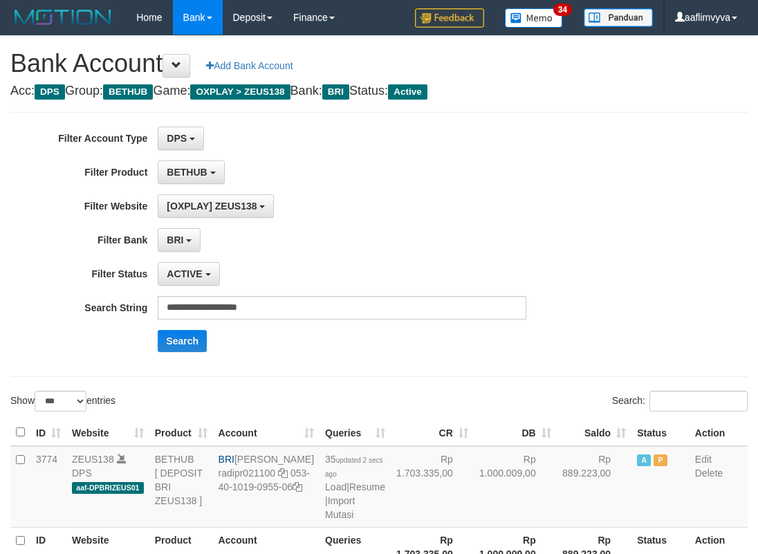
select select "***"
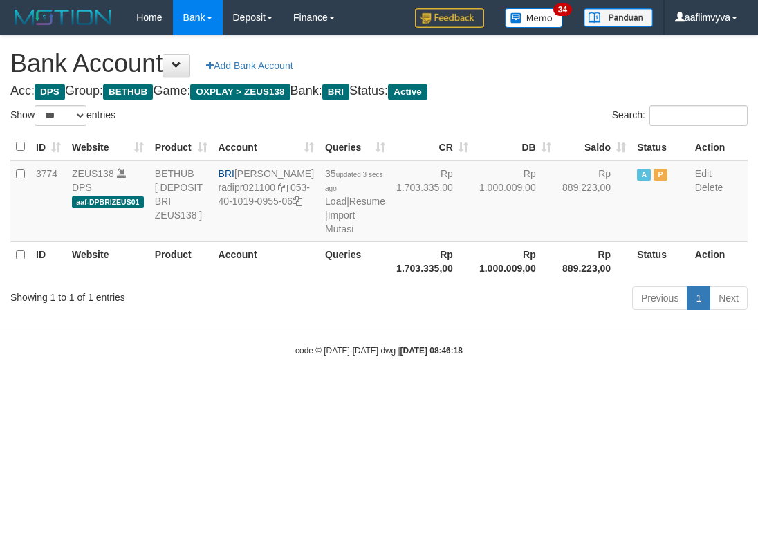
select select "***"
click at [486, 392] on html "Toggle navigation Home Bank Account List Load By Website Group [OXPLAY] ZEUS138…" at bounding box center [379, 196] width 758 height 392
drag, startPoint x: 405, startPoint y: 371, endPoint x: 398, endPoint y: 367, distance: 8.7
click at [404, 329] on hr at bounding box center [379, 329] width 758 height 1
click at [320, 236] on td "35 updated 3 secs ago Load | Resume | Import Mutasi" at bounding box center [355, 202] width 71 height 82
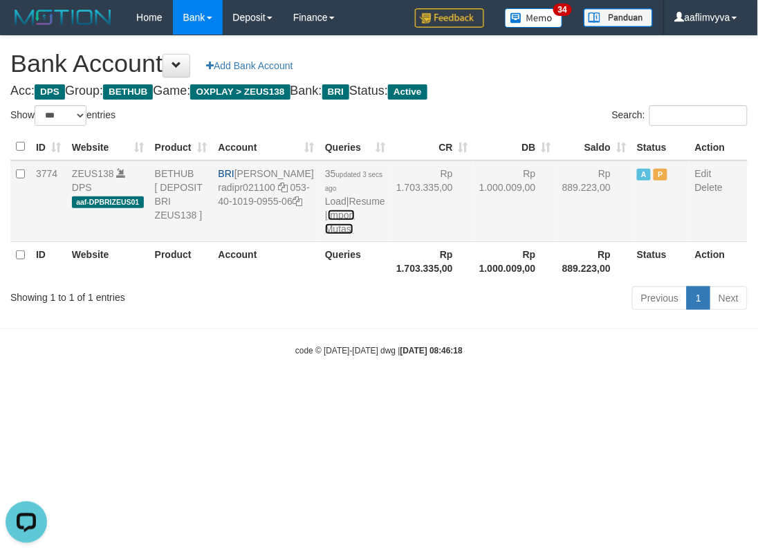
click at [325, 235] on link "Import Mutasi" at bounding box center [340, 222] width 30 height 25
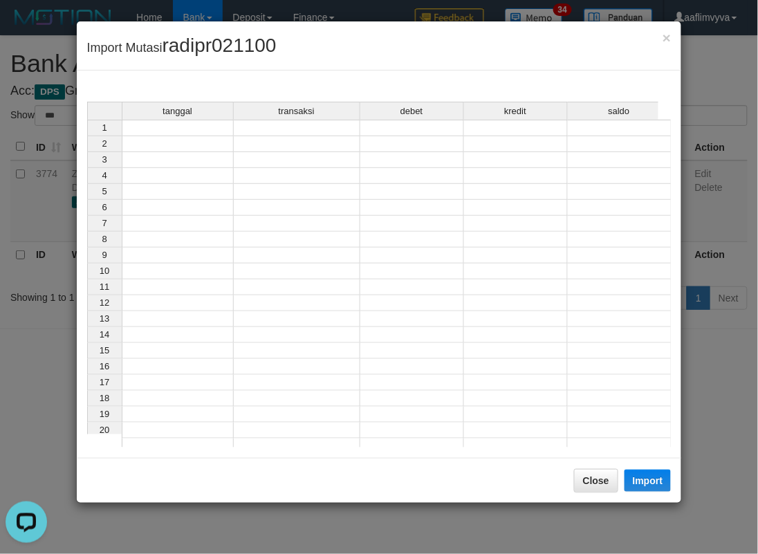
click at [174, 131] on td at bounding box center [178, 128] width 112 height 17
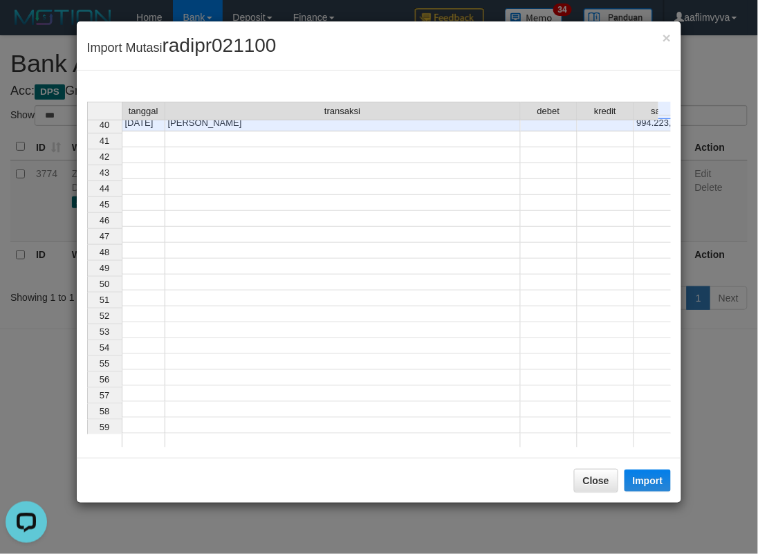
scroll to position [342, 0]
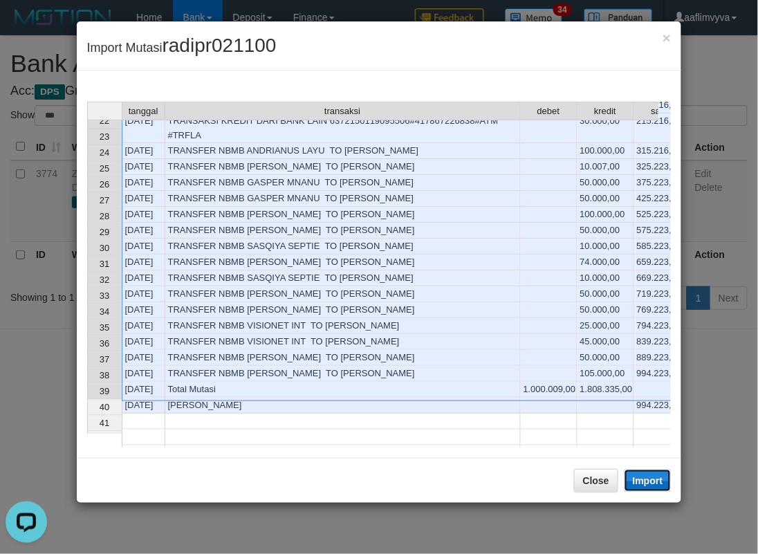
click at [642, 489] on button "Import" at bounding box center [648, 481] width 47 height 22
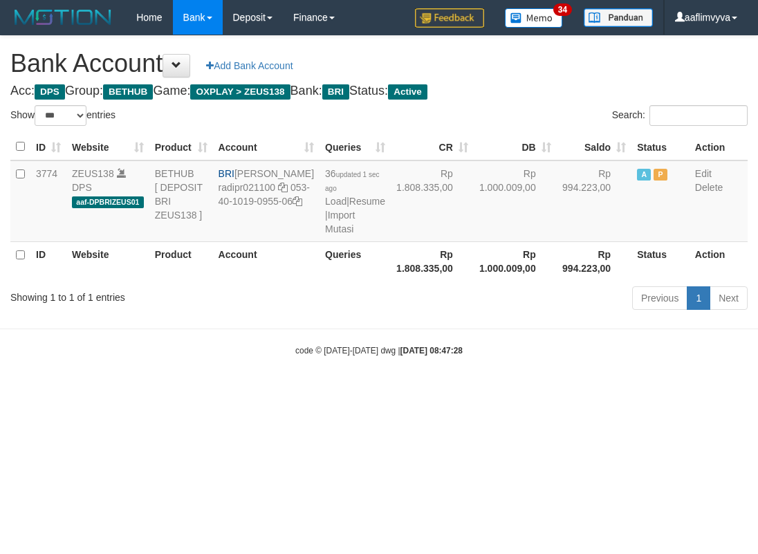
select select "***"
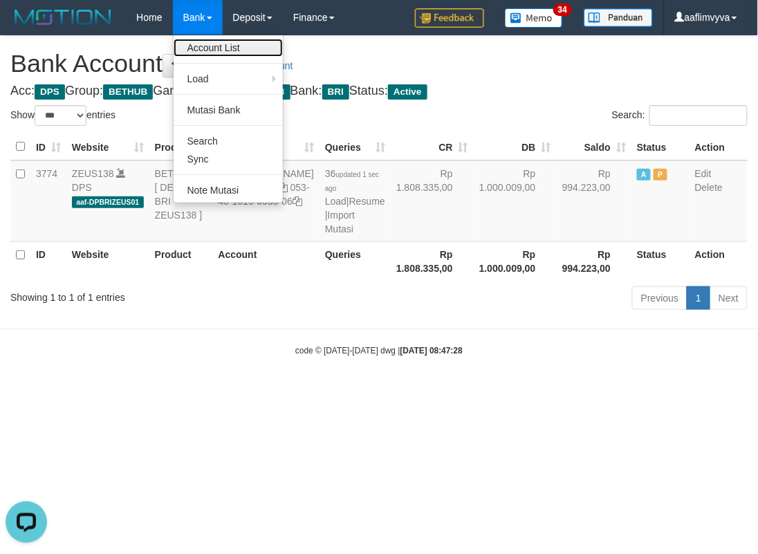
click at [210, 42] on link "Account List" at bounding box center [228, 48] width 109 height 18
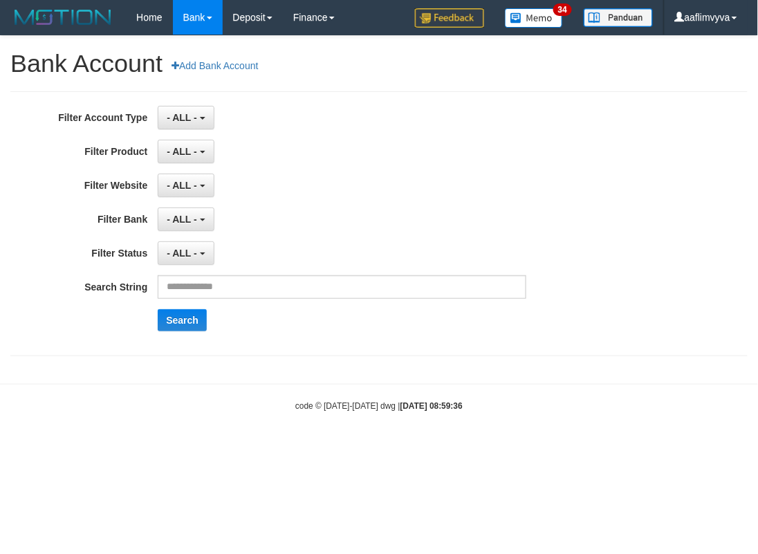
click at [213, 26] on link "Bank" at bounding box center [198, 17] width 50 height 35
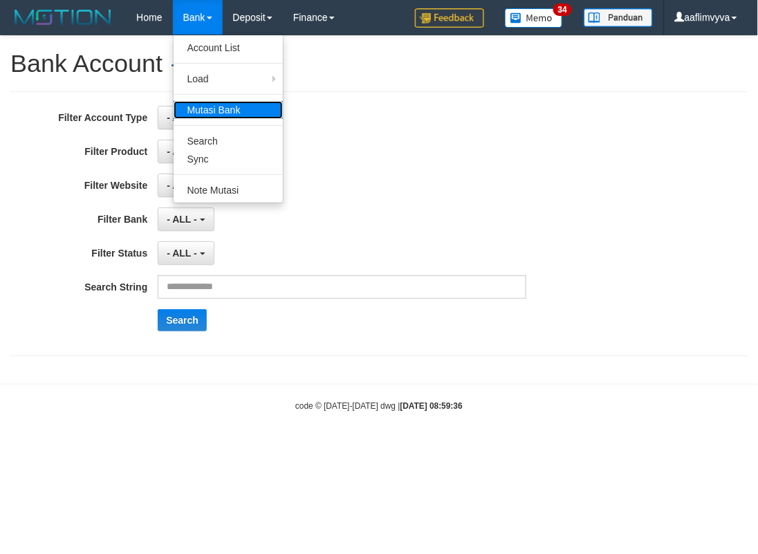
click at [224, 108] on link "Mutasi Bank" at bounding box center [228, 110] width 109 height 18
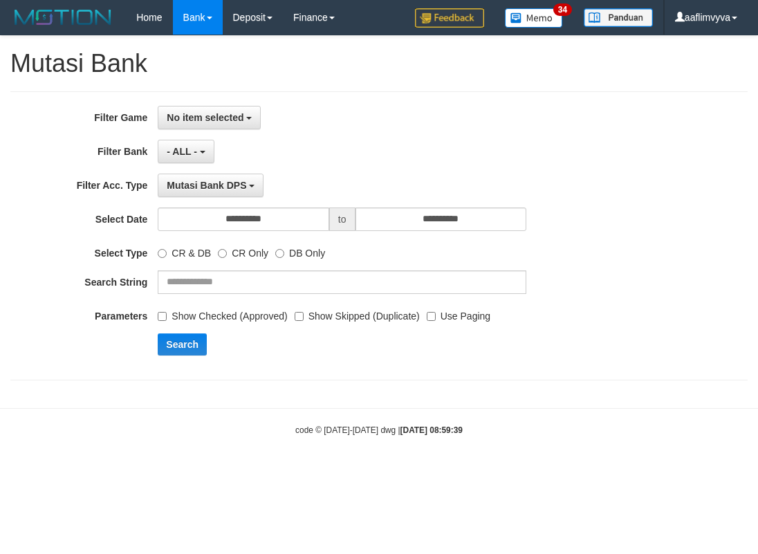
select select
